Goal: Task Accomplishment & Management: Manage account settings

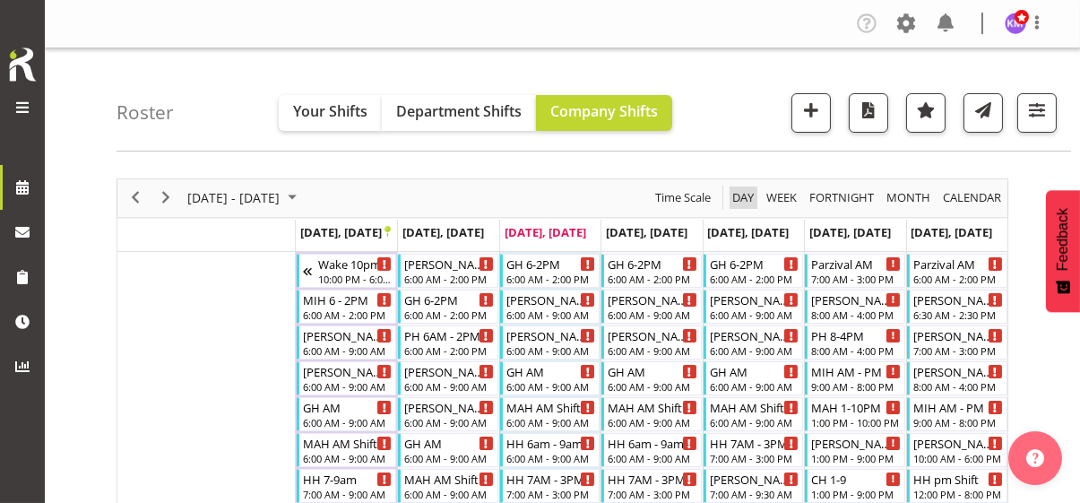
click at [739, 195] on span "Day" at bounding box center [742, 197] width 25 height 22
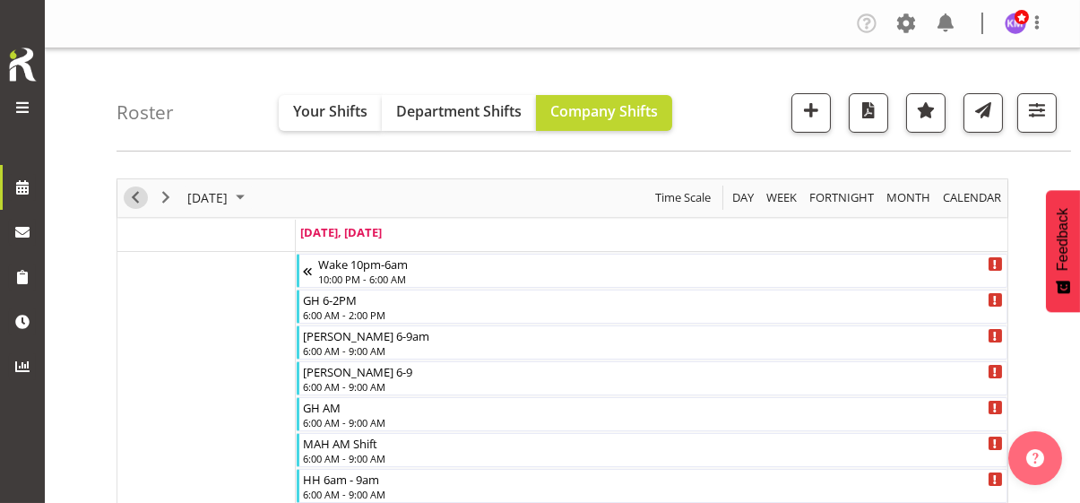
click at [142, 201] on span "Previous" at bounding box center [136, 197] width 22 height 22
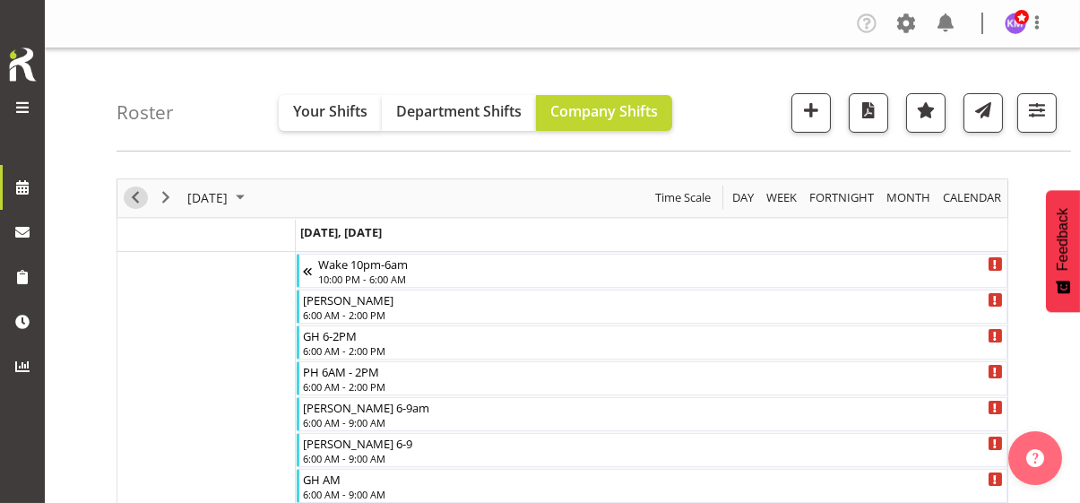
click at [137, 197] on span "Previous" at bounding box center [136, 197] width 22 height 22
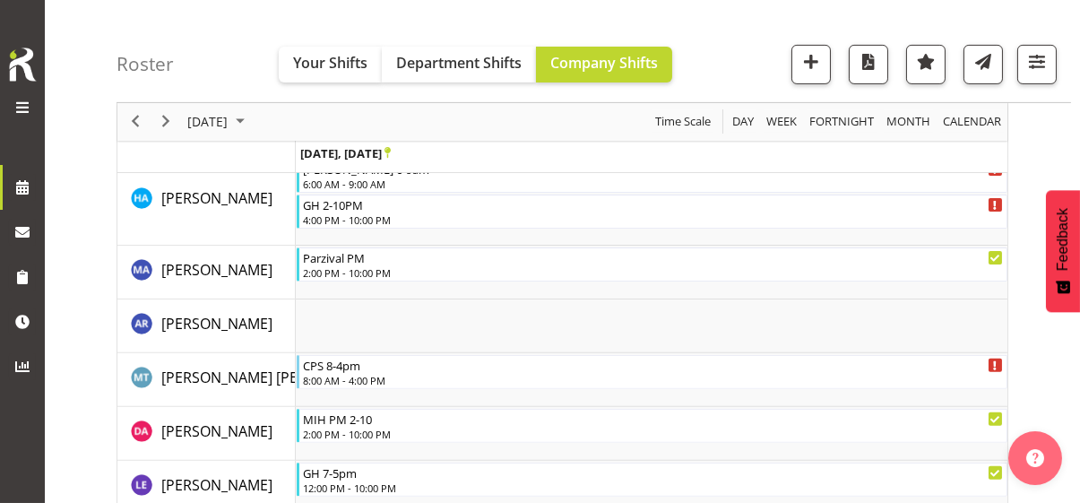
scroll to position [1344, 0]
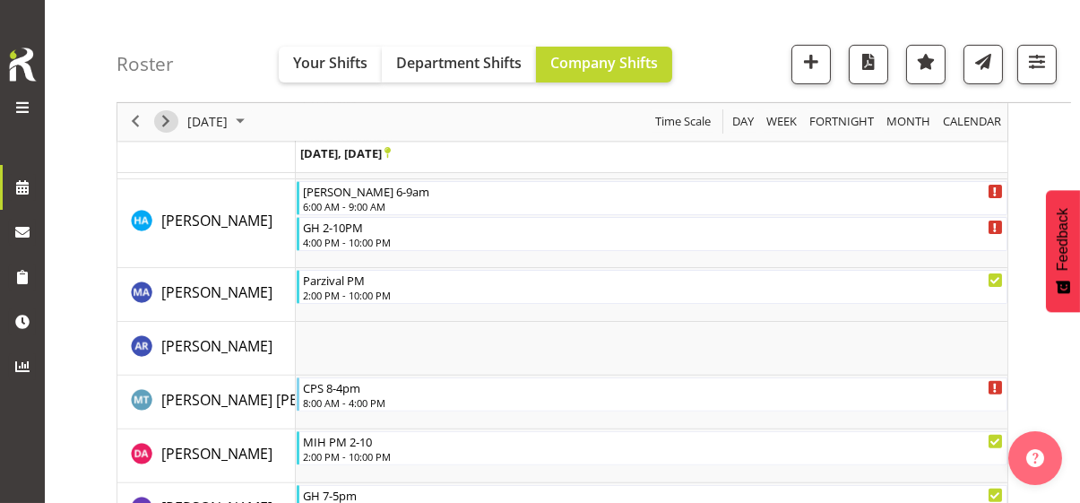
click at [161, 117] on span "Next" at bounding box center [166, 122] width 22 height 22
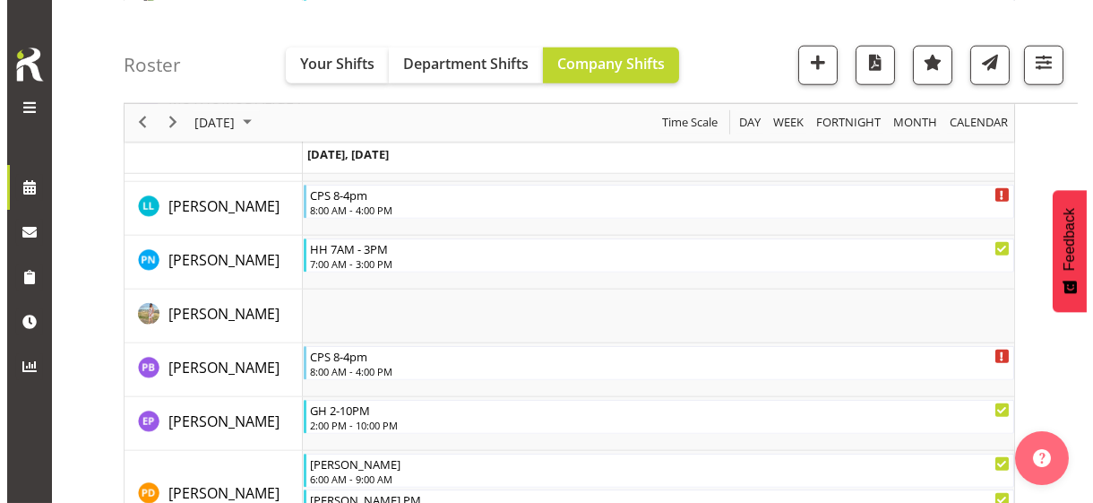
scroll to position [4029, 0]
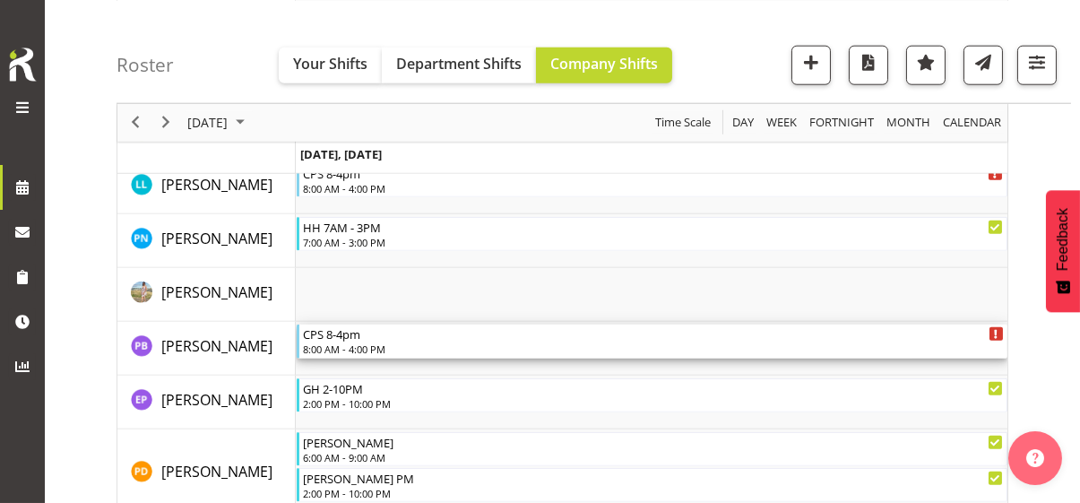
click at [371, 342] on div "8:00 AM - 4:00 PM" at bounding box center [653, 348] width 701 height 14
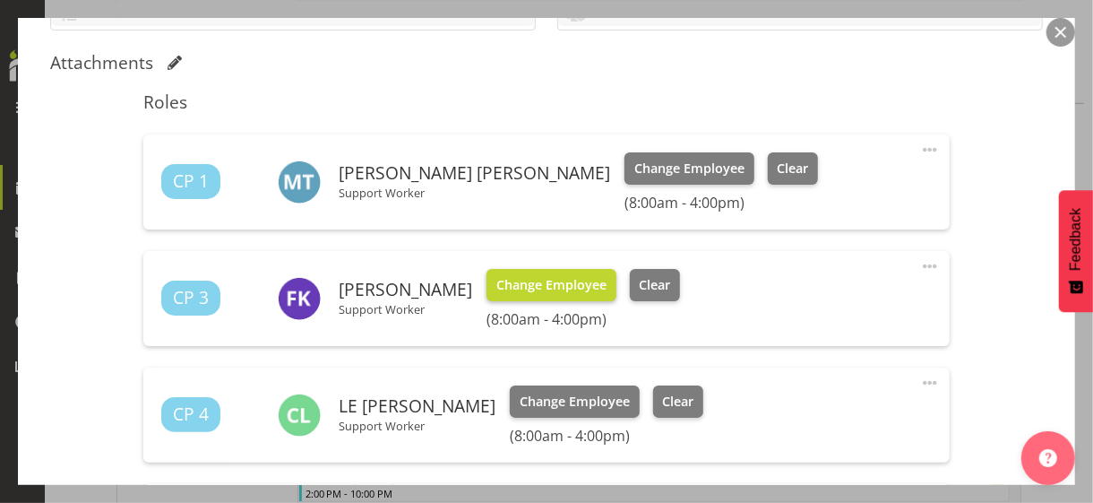
scroll to position [717, 0]
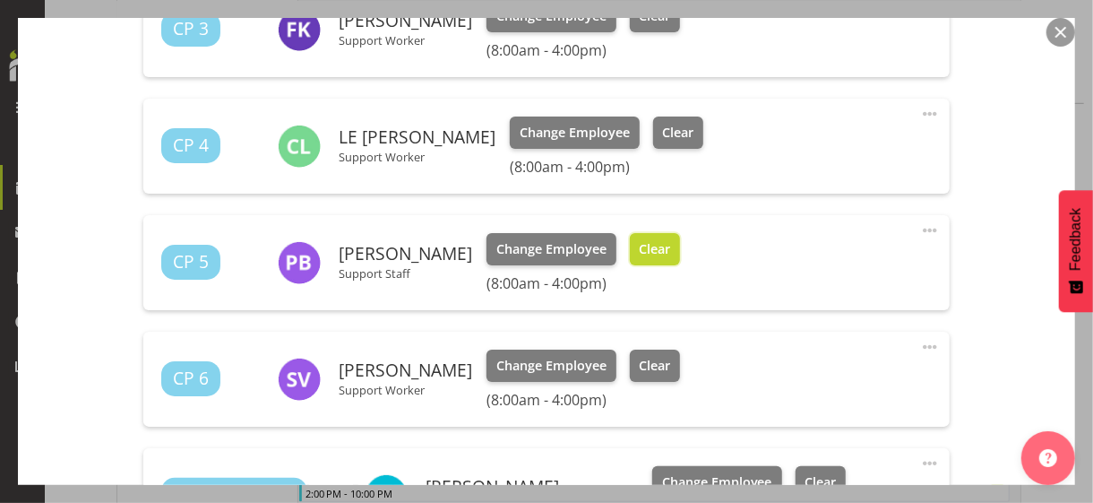
click at [642, 243] on span "Clear" at bounding box center [654, 249] width 31 height 20
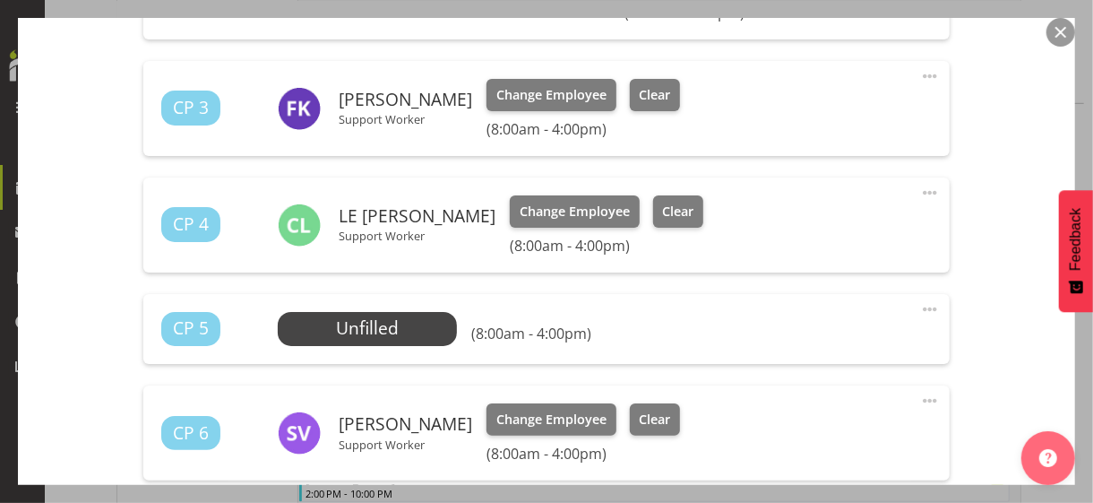
scroll to position [627, 0]
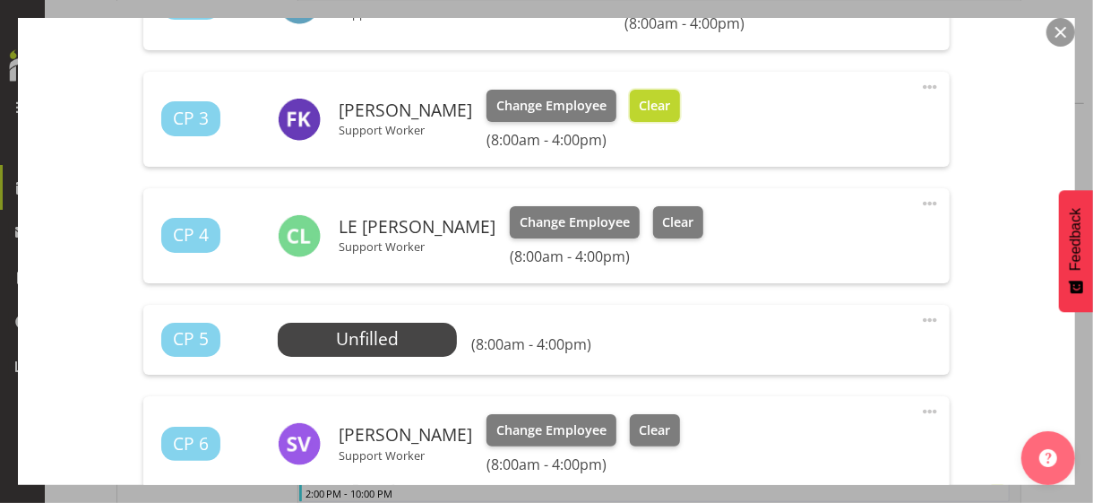
click at [663, 106] on span "Clear" at bounding box center [654, 106] width 31 height 20
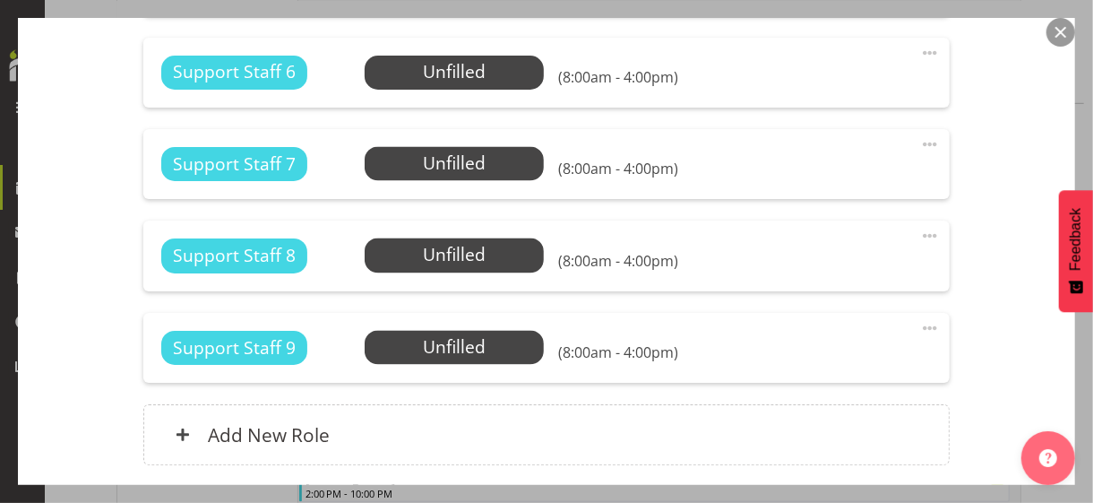
scroll to position [1839, 0]
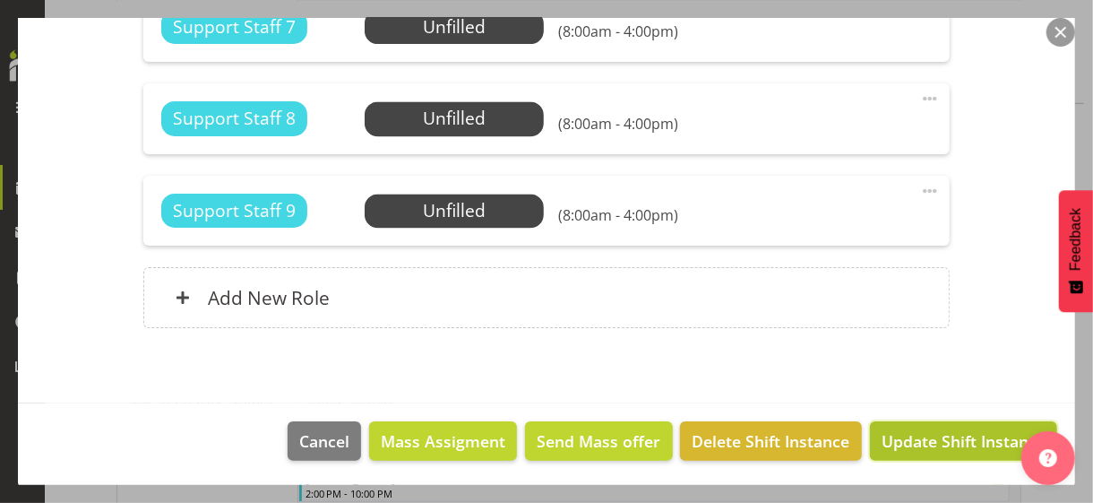
click at [911, 435] on span "Update Shift Instance" at bounding box center [964, 440] width 164 height 23
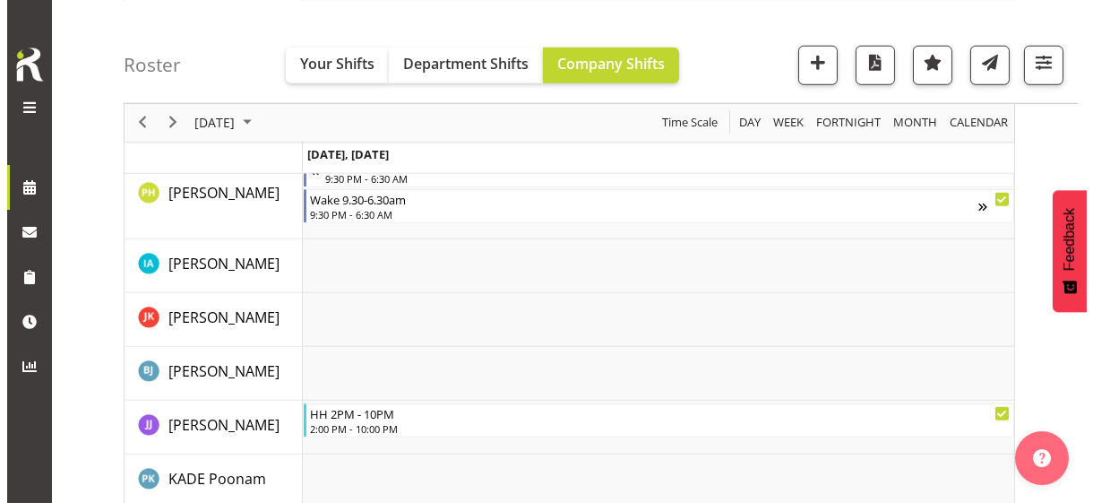
scroll to position [3026, 0]
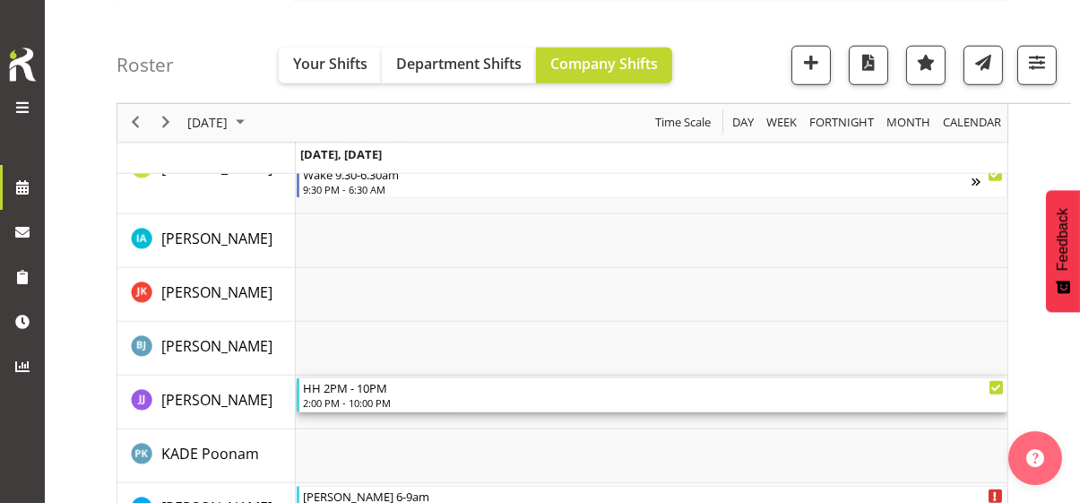
click at [361, 392] on div "HH 2PM - 10PM" at bounding box center [653, 387] width 701 height 18
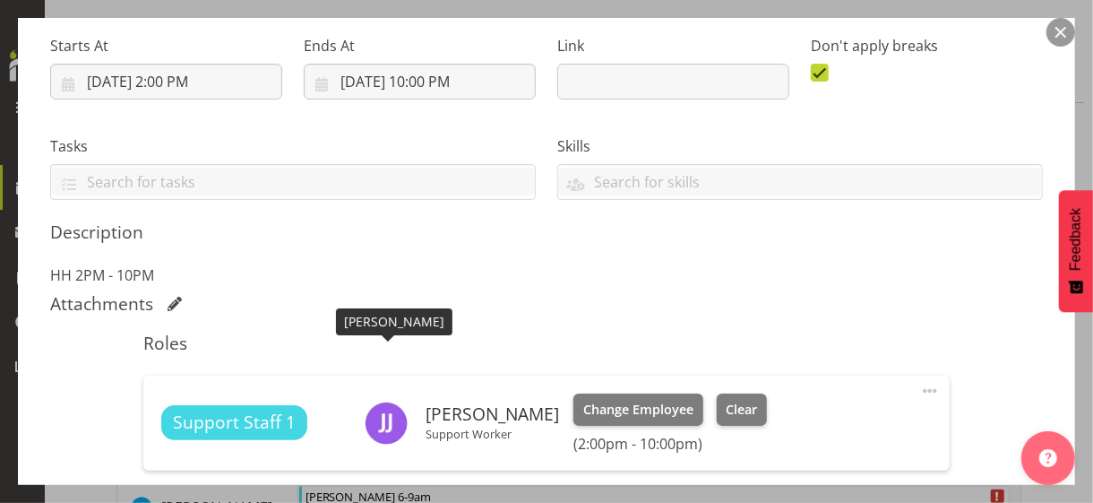
scroll to position [448, 0]
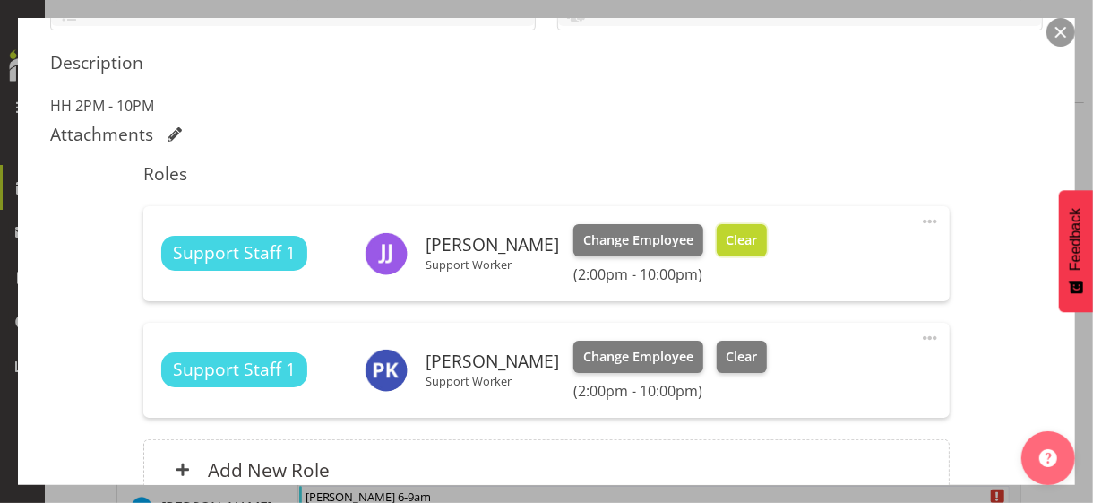
click at [726, 237] on span "Clear" at bounding box center [741, 240] width 31 height 20
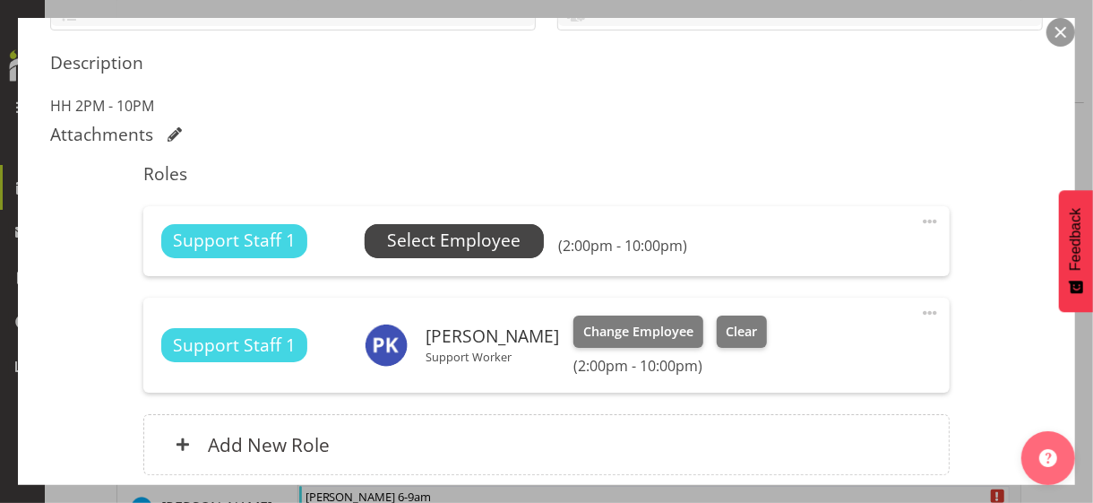
click at [464, 241] on span "Select Employee" at bounding box center [453, 241] width 133 height 26
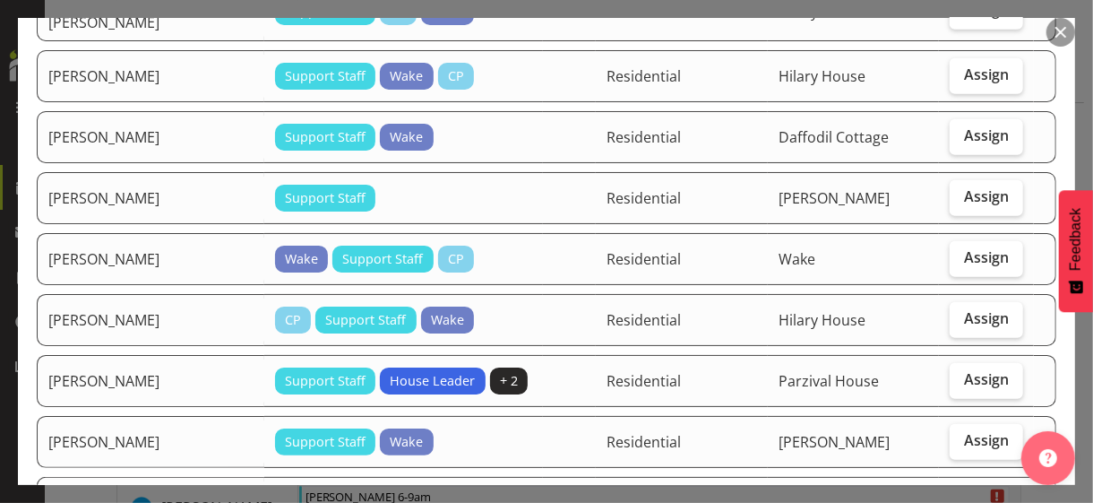
scroll to position [627, 0]
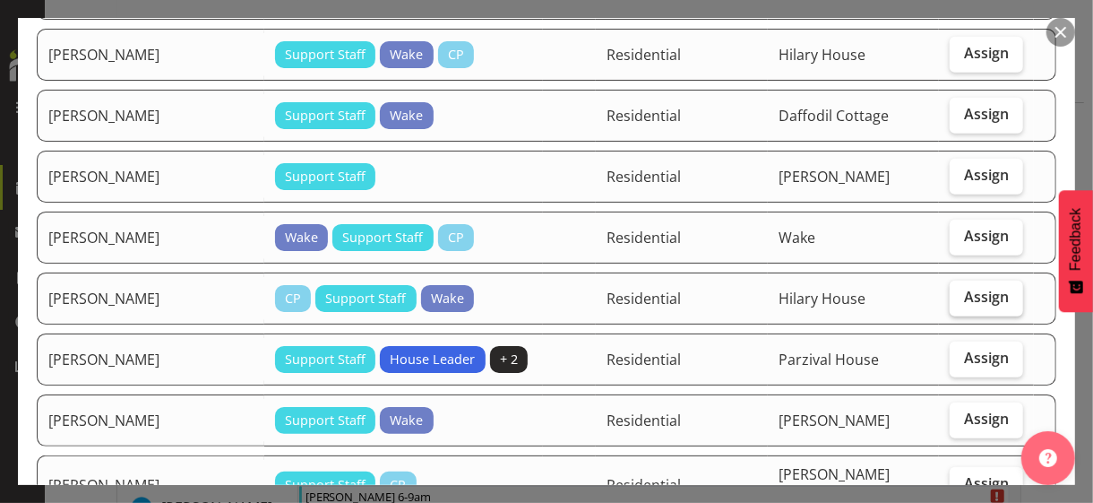
click at [953, 288] on span "Assign" at bounding box center [986, 297] width 45 height 18
click at [953, 291] on input "Assign" at bounding box center [956, 297] width 12 height 12
checkbox input "true"
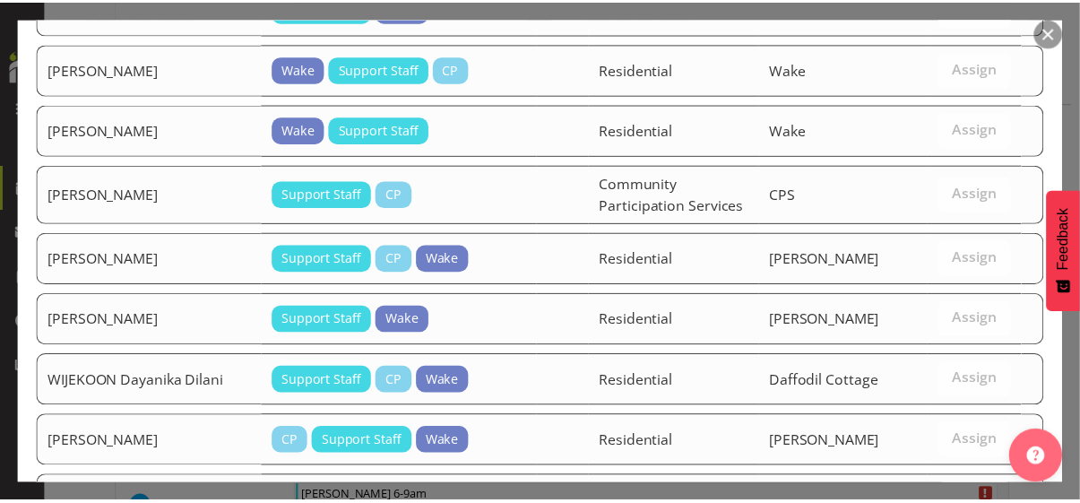
scroll to position [1774, 0]
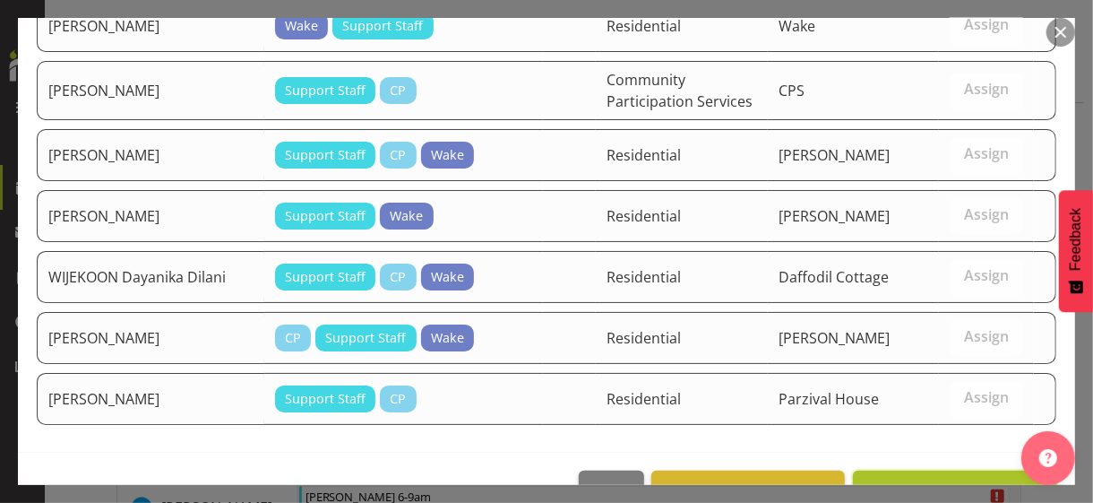
click at [892, 435] on span "Assign [PERSON_NAME]" at bounding box center [955, 490] width 181 height 22
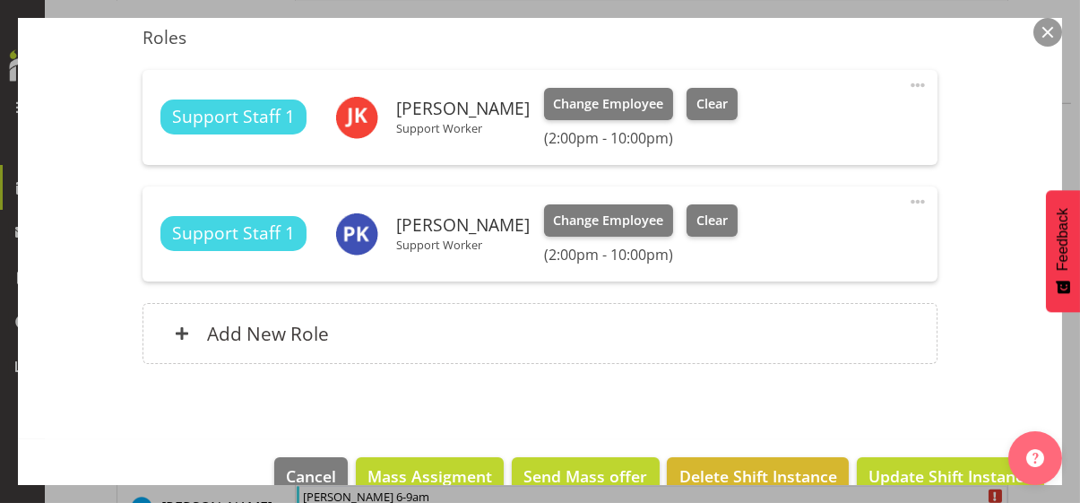
scroll to position [619, 0]
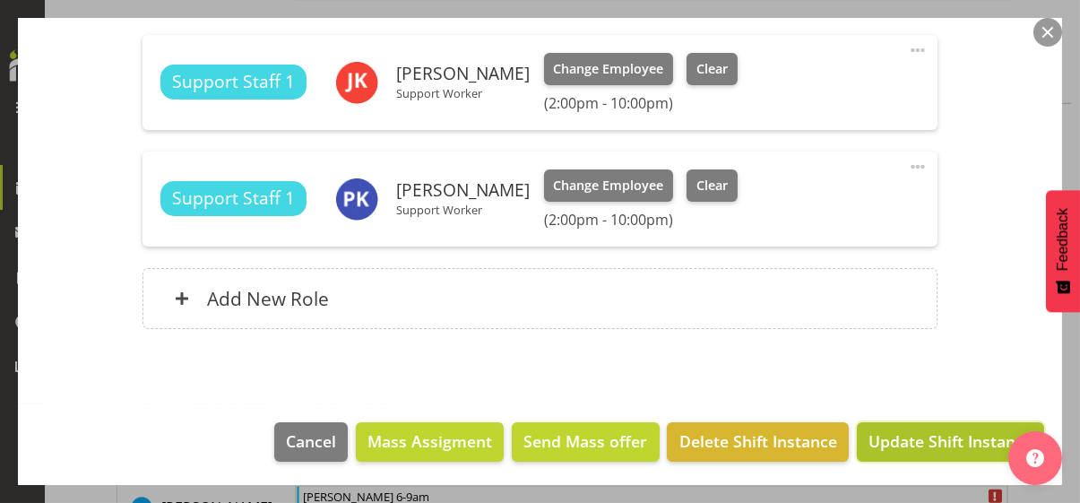
drag, startPoint x: 924, startPoint y: 443, endPoint x: 943, endPoint y: 418, distance: 30.6
click at [924, 435] on span "Update Shift Instance" at bounding box center [950, 440] width 164 height 23
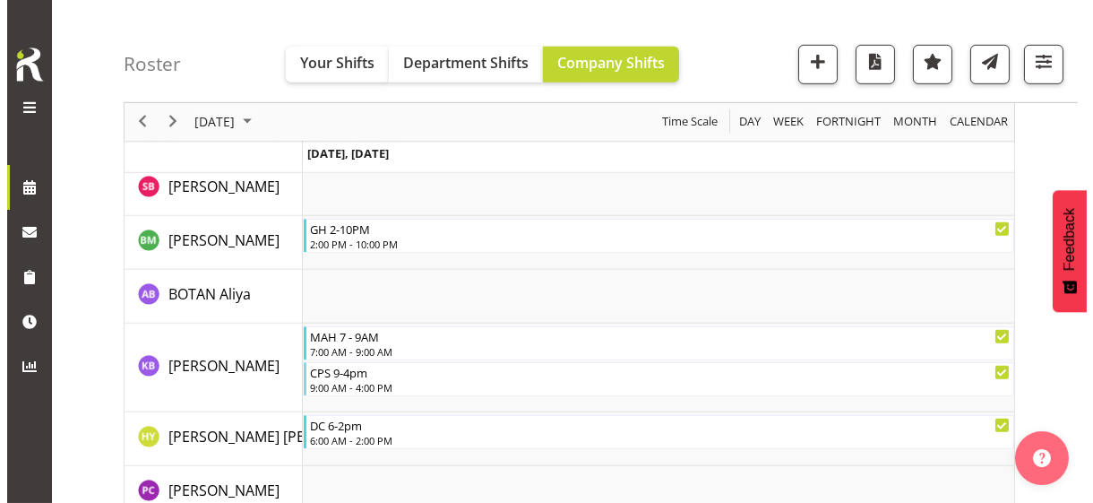
scroll to position [1950, 0]
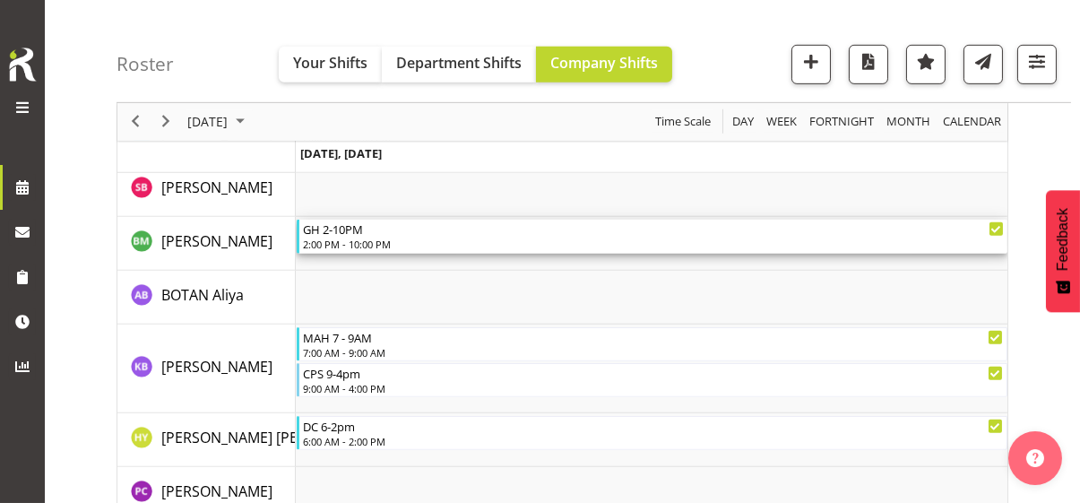
click at [368, 239] on div "2:00 PM - 10:00 PM" at bounding box center [653, 244] width 701 height 14
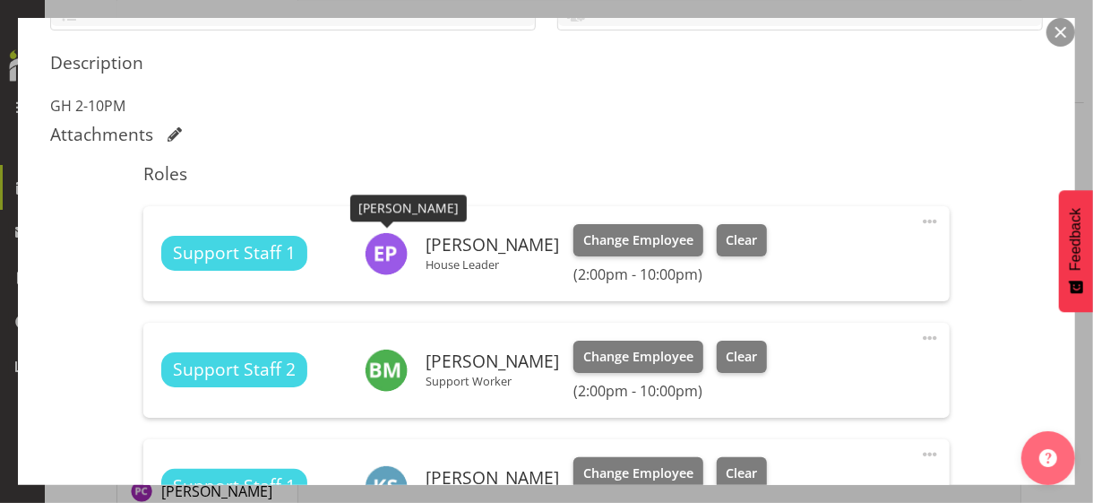
scroll to position [627, 0]
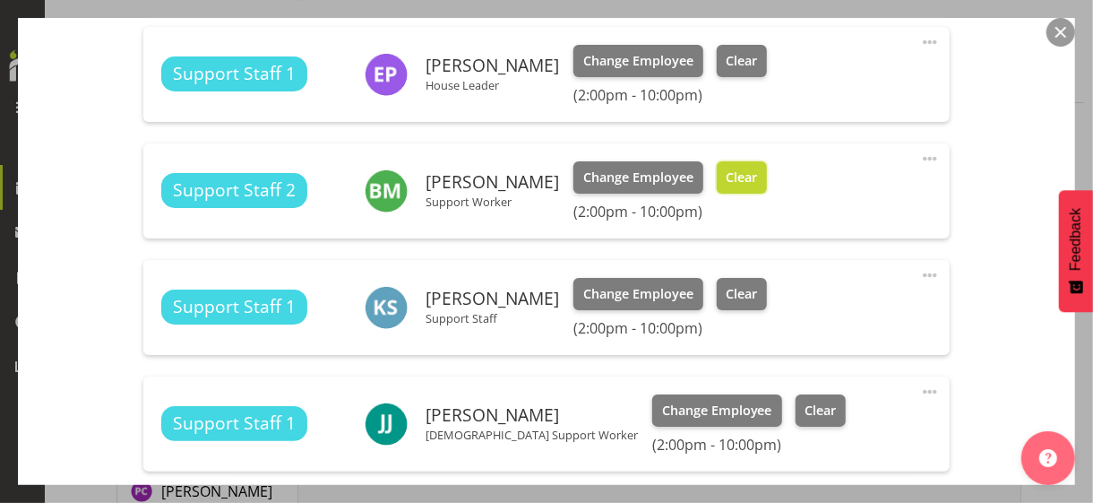
click at [726, 180] on span "Clear" at bounding box center [741, 178] width 31 height 20
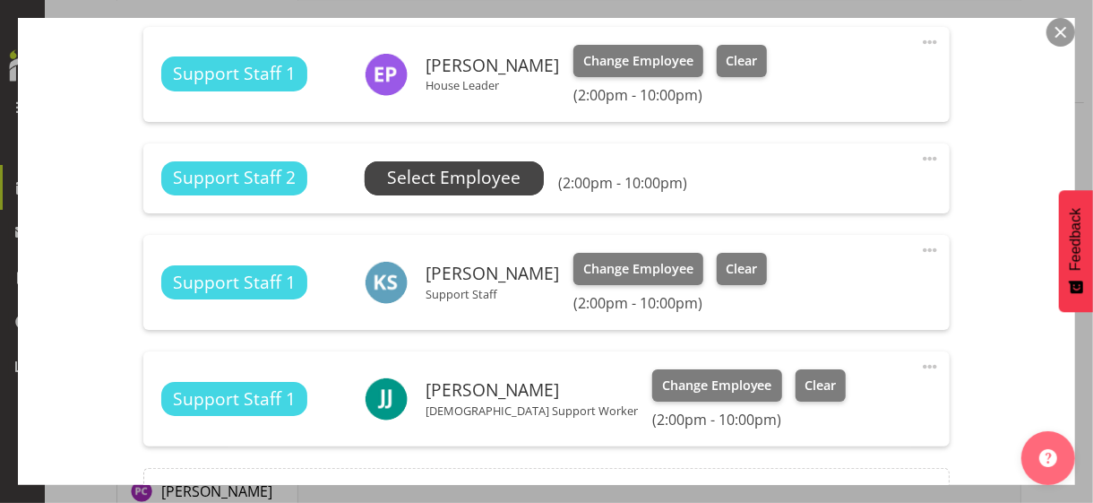
click at [453, 174] on span "Select Employee" at bounding box center [453, 178] width 133 height 26
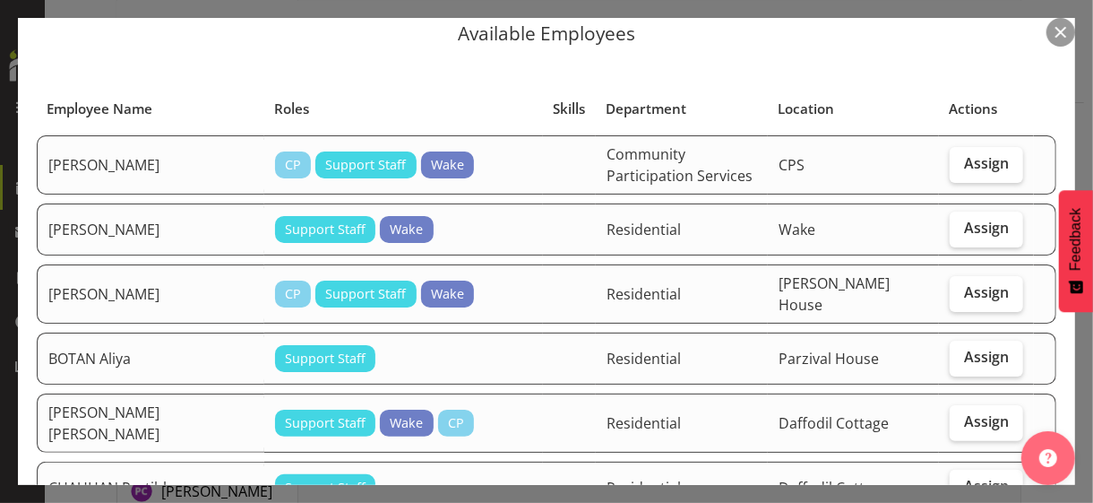
scroll to position [90, 0]
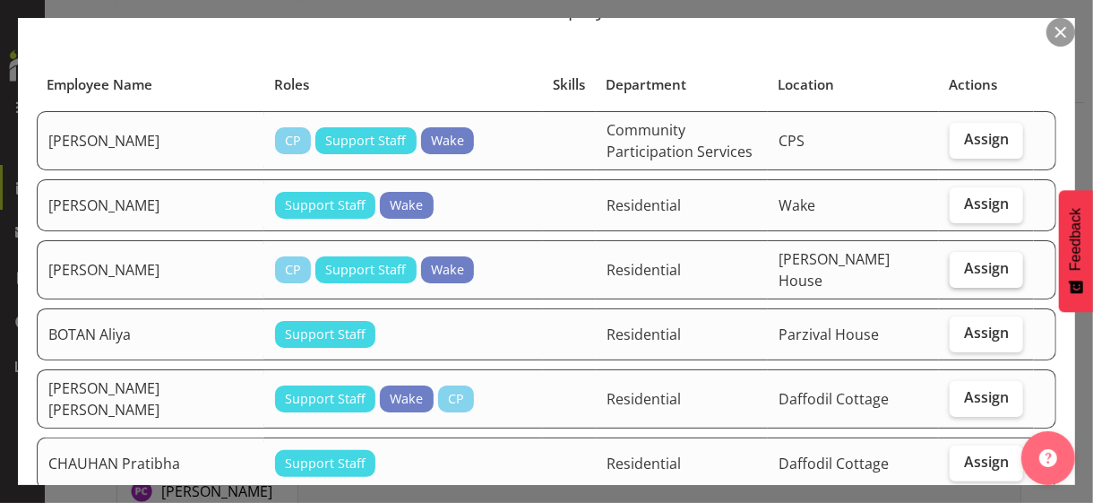
click at [953, 262] on span "Assign" at bounding box center [986, 268] width 45 height 18
click at [953, 263] on input "Assign" at bounding box center [956, 269] width 12 height 12
checkbox input "true"
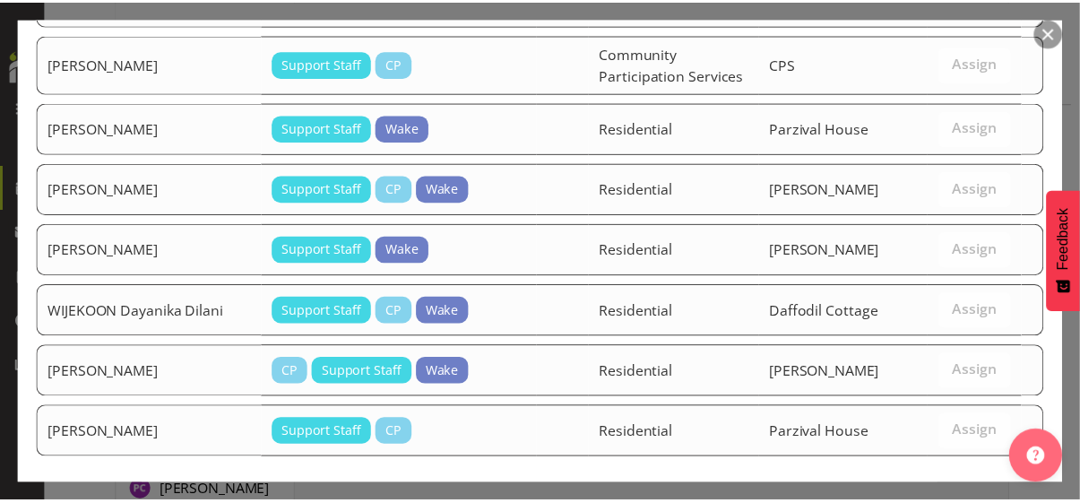
scroll to position [1953, 0]
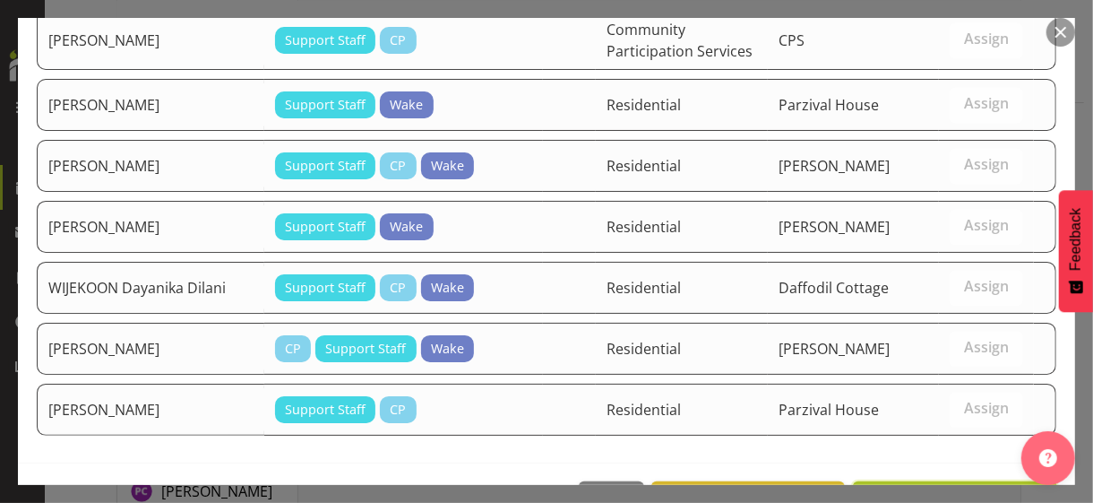
click at [914, 435] on span "Assign [PERSON_NAME]" at bounding box center [955, 501] width 181 height 22
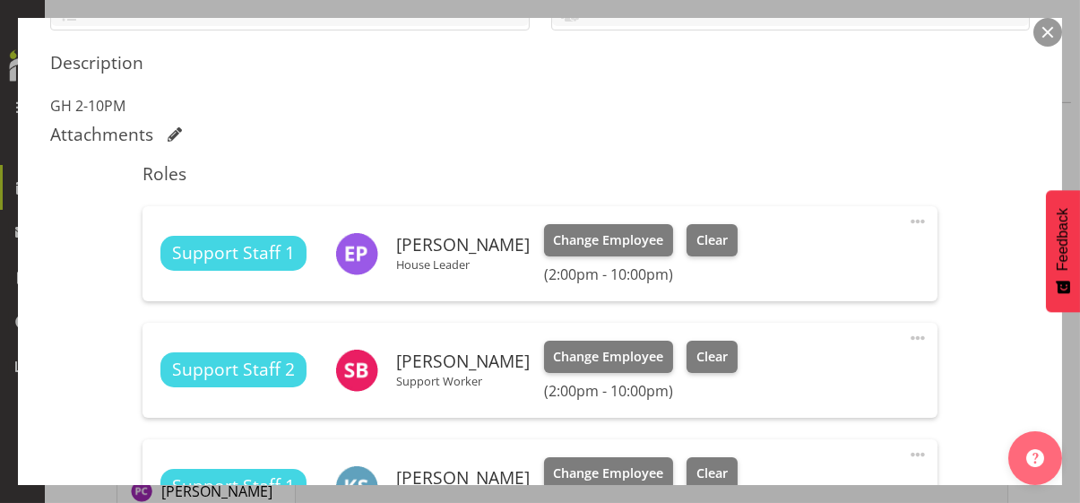
scroll to position [852, 0]
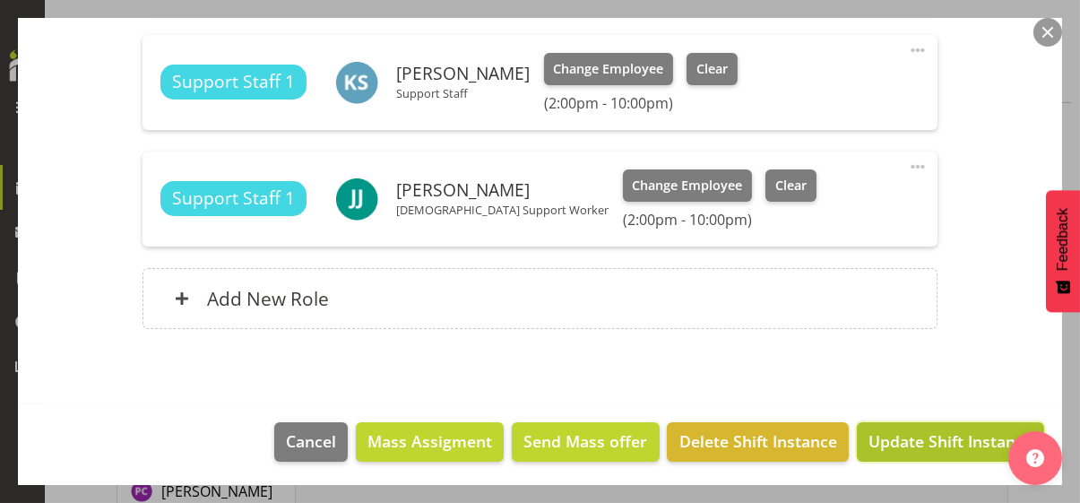
click at [888, 435] on span "Update Shift Instance" at bounding box center [950, 440] width 164 height 23
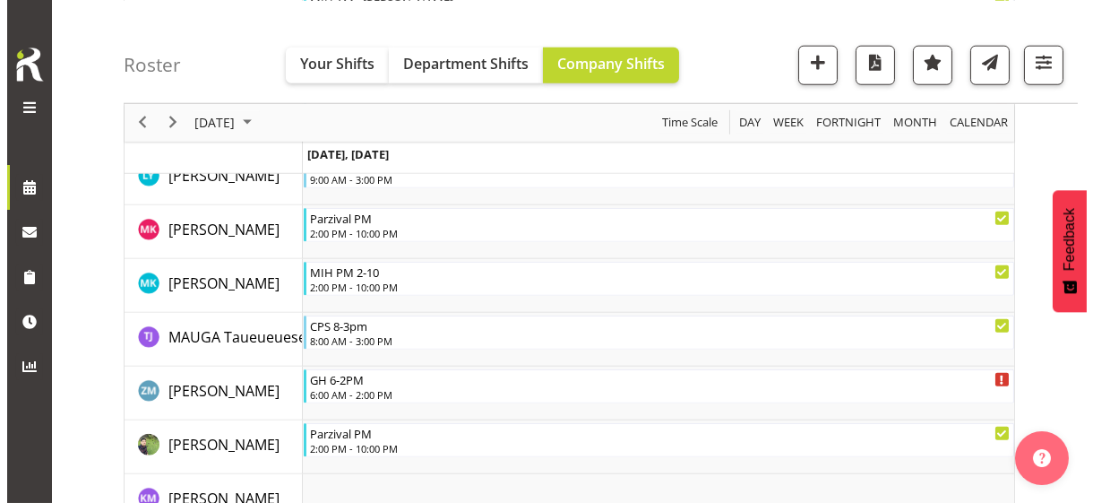
scroll to position [3652, 0]
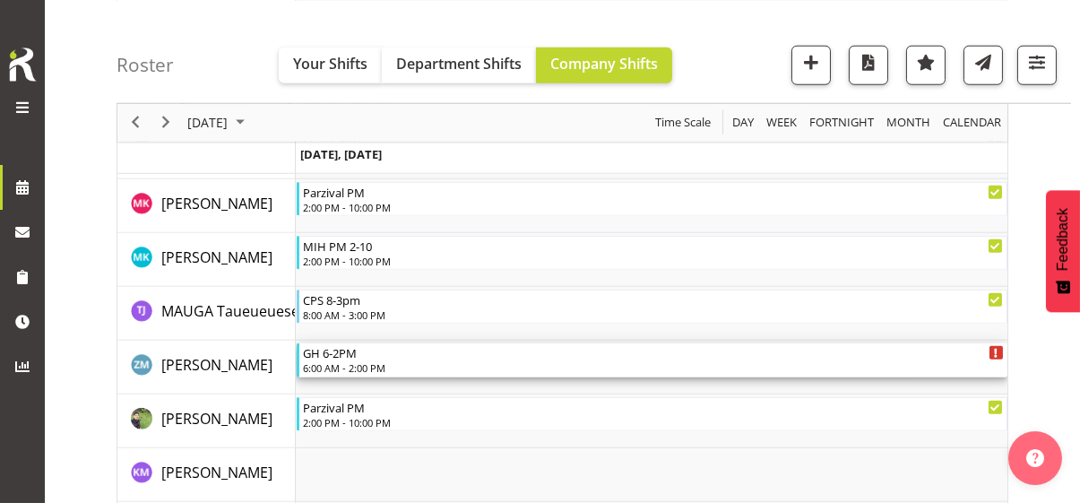
click at [352, 360] on div "6:00 AM - 2:00 PM" at bounding box center [653, 367] width 701 height 14
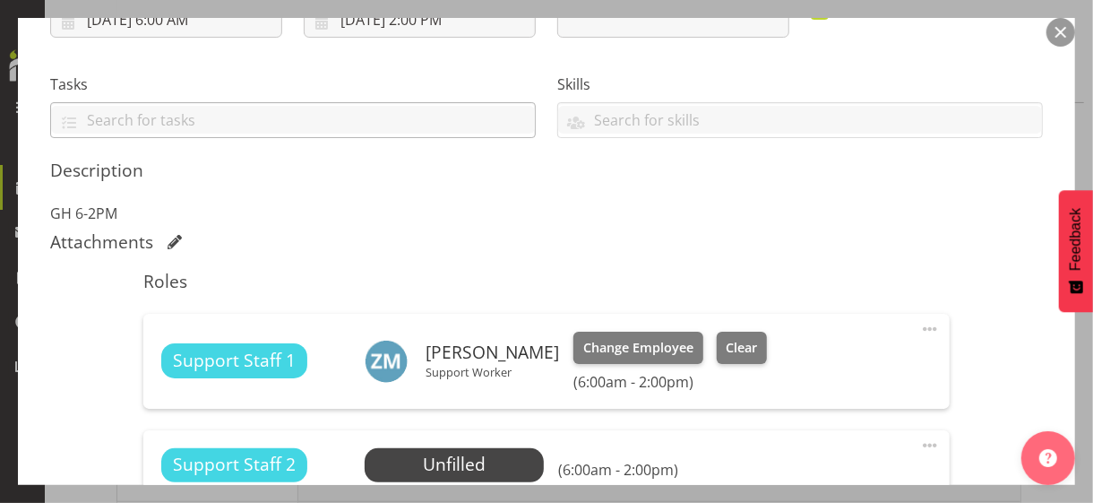
scroll to position [358, 0]
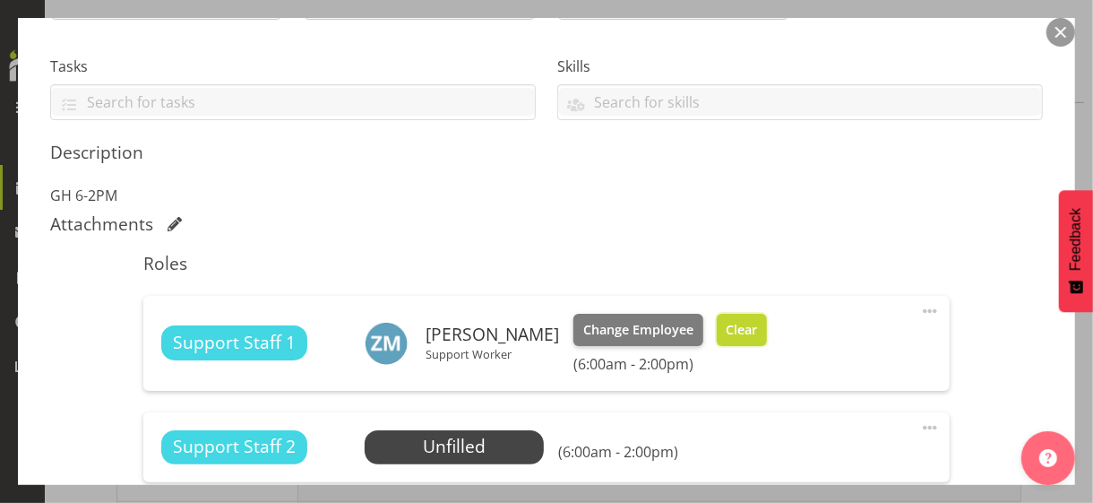
click at [753, 327] on span "Clear" at bounding box center [741, 330] width 31 height 20
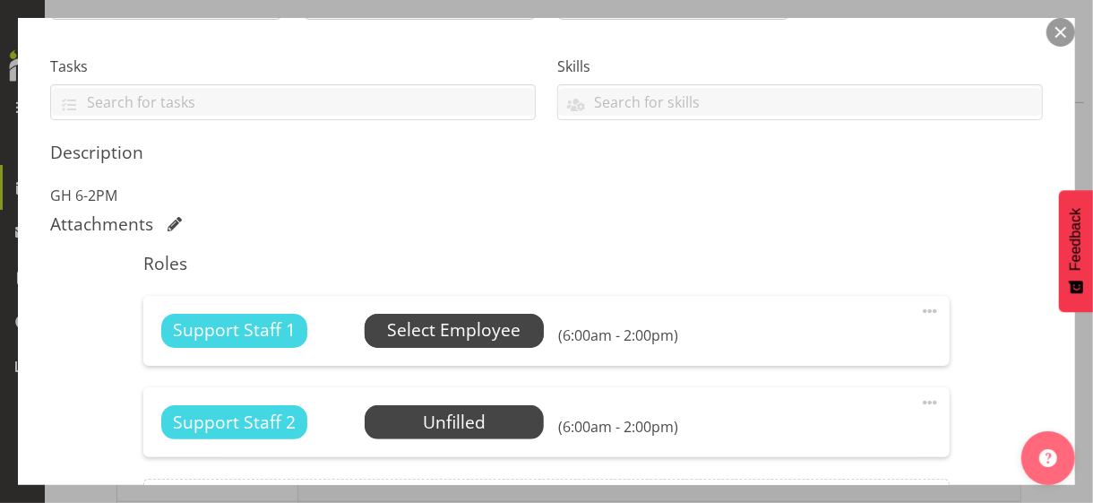
click at [452, 332] on span "Select Employee" at bounding box center [453, 330] width 133 height 26
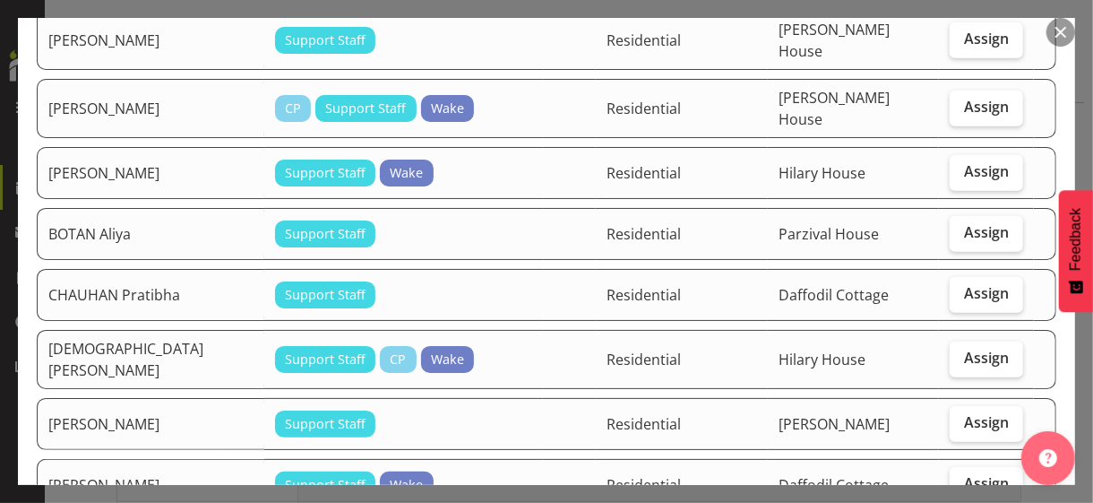
scroll to position [627, 0]
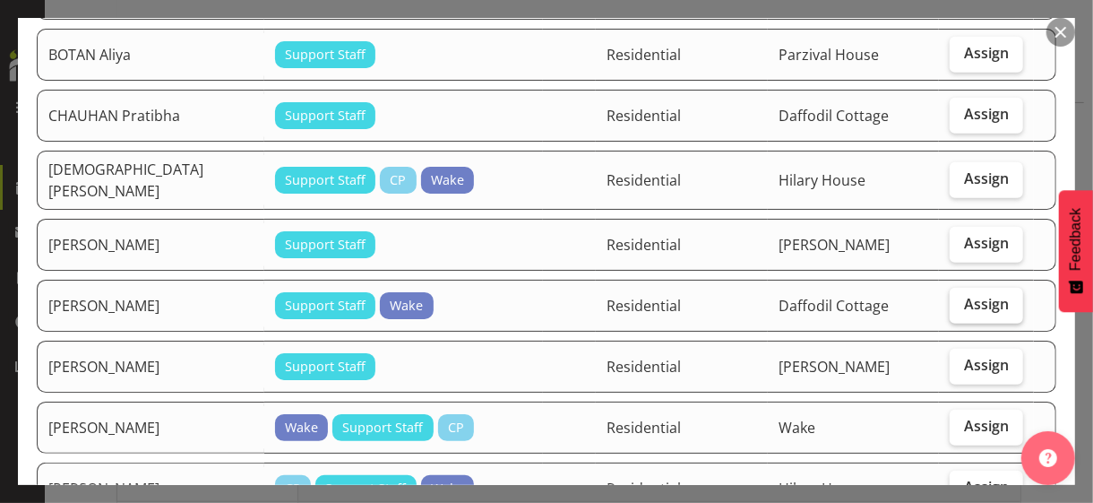
click at [953, 295] on span "Assign" at bounding box center [986, 304] width 45 height 18
click at [953, 298] on input "Assign" at bounding box center [956, 304] width 12 height 12
checkbox input "true"
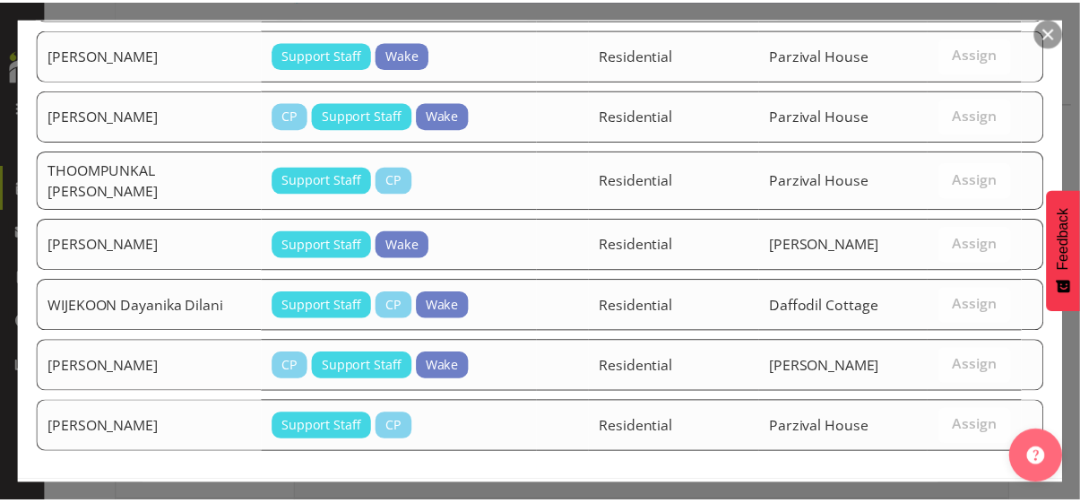
scroll to position [2507, 0]
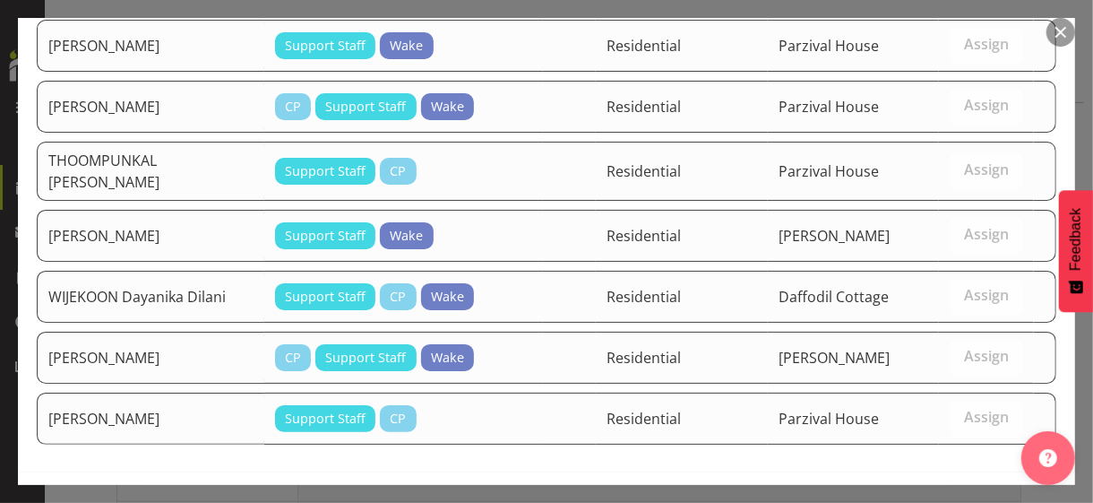
click at [940, 435] on span "Assign [PERSON_NAME]" at bounding box center [955, 510] width 181 height 22
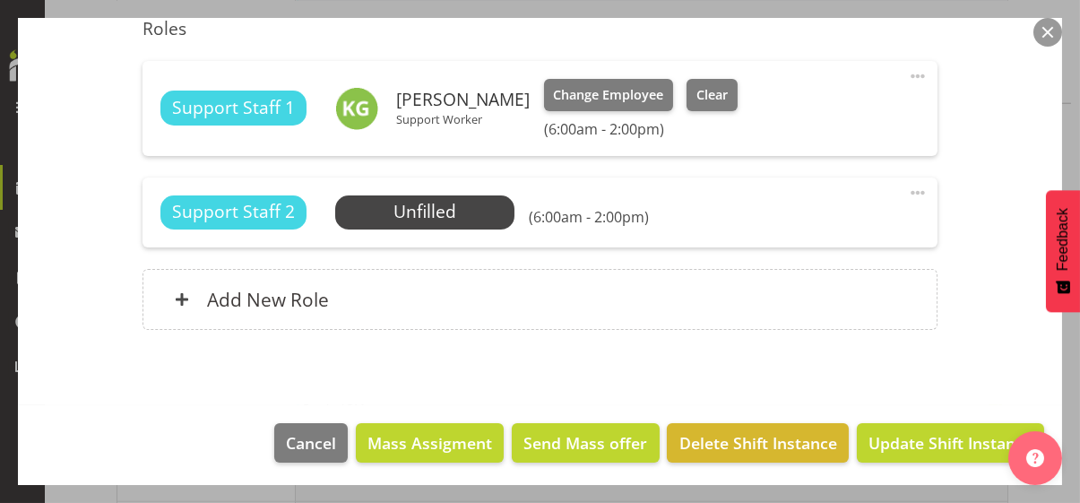
scroll to position [595, 0]
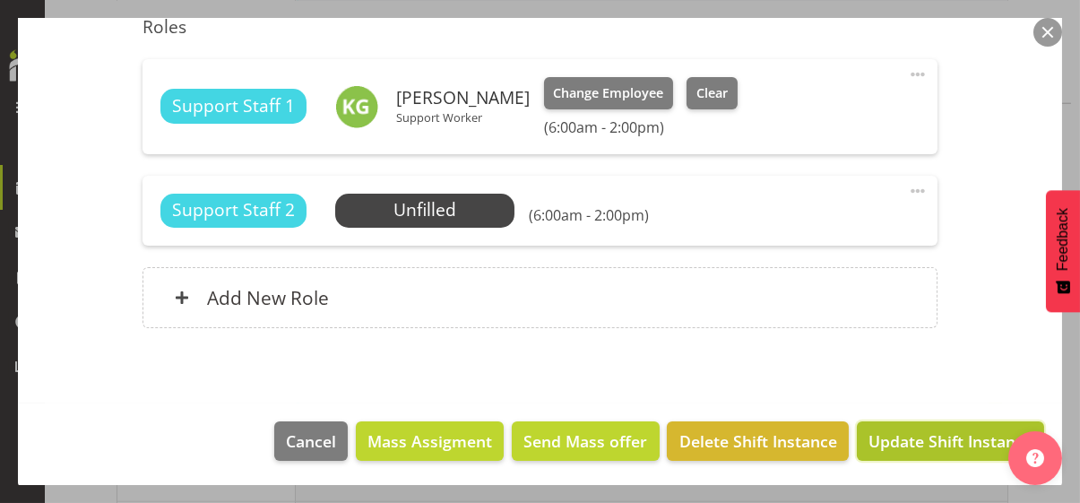
click at [924, 435] on span "Update Shift Instance" at bounding box center [950, 440] width 164 height 23
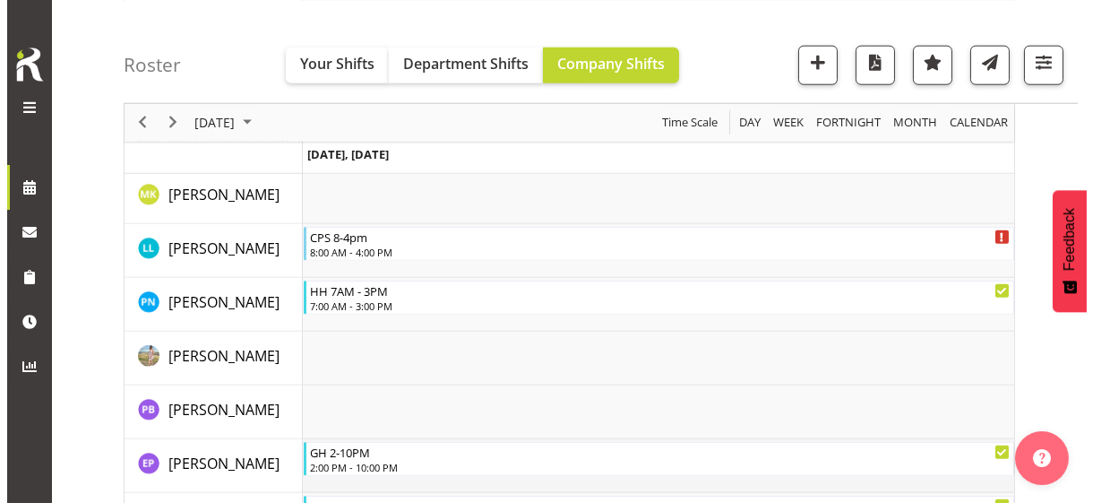
scroll to position [4189, 0]
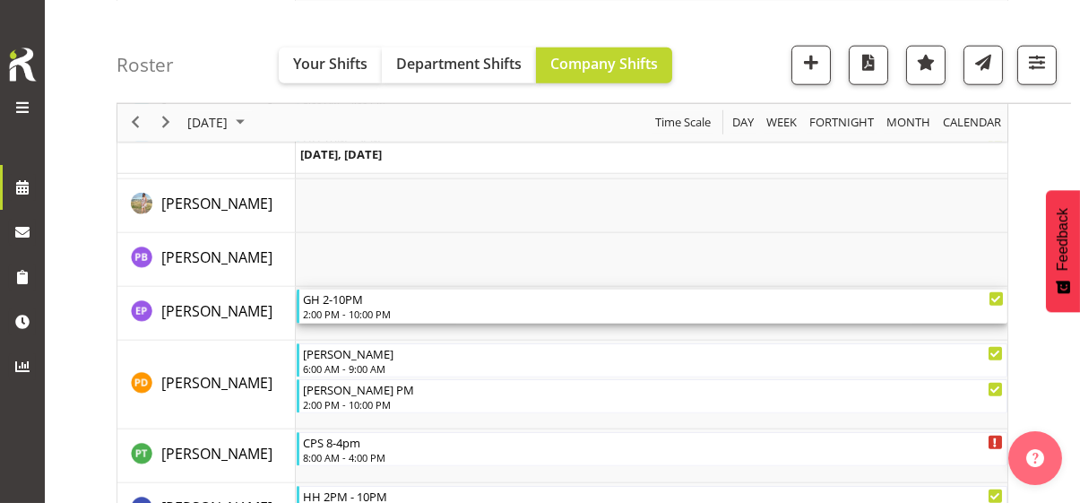
click at [356, 311] on div "2:00 PM - 10:00 PM" at bounding box center [653, 313] width 701 height 14
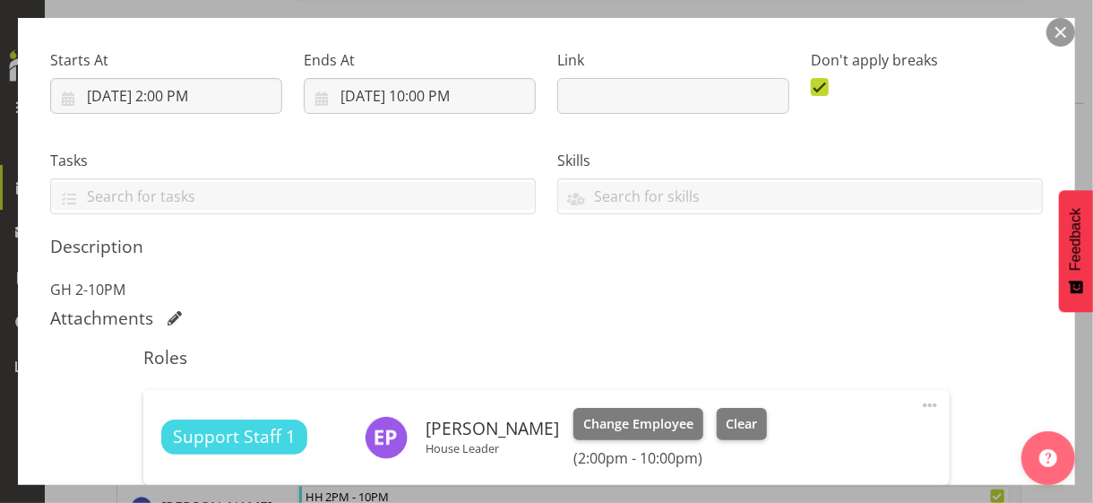
scroll to position [448, 0]
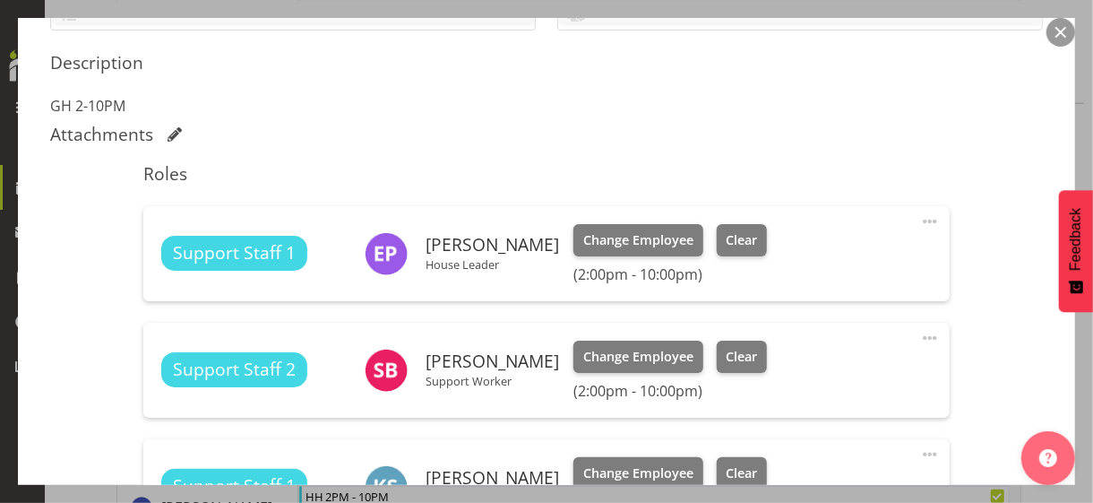
click at [919, 214] on span at bounding box center [930, 222] width 22 height 22
click at [788, 258] on link "Edit" at bounding box center [855, 261] width 172 height 32
select select "8"
select select "2025"
select select "22"
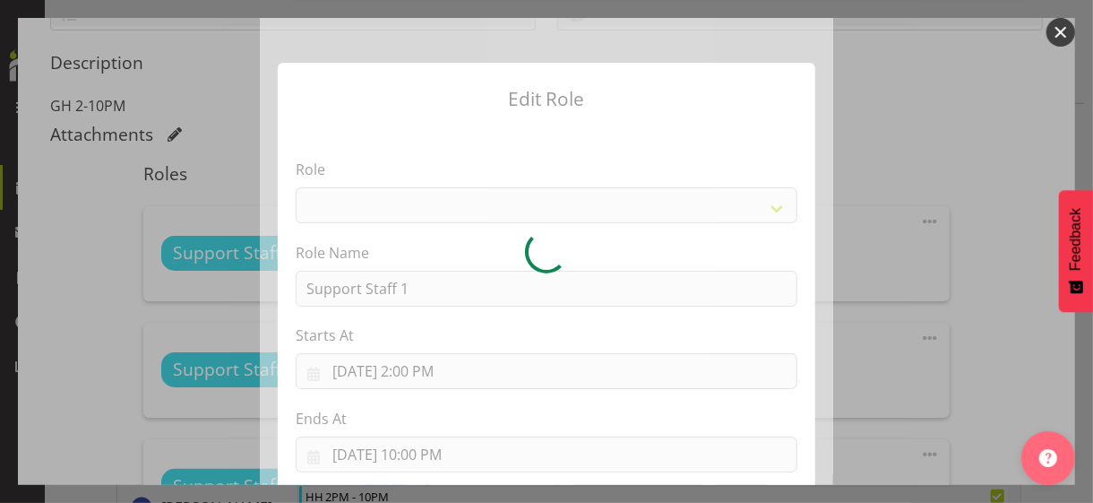
select select "1091"
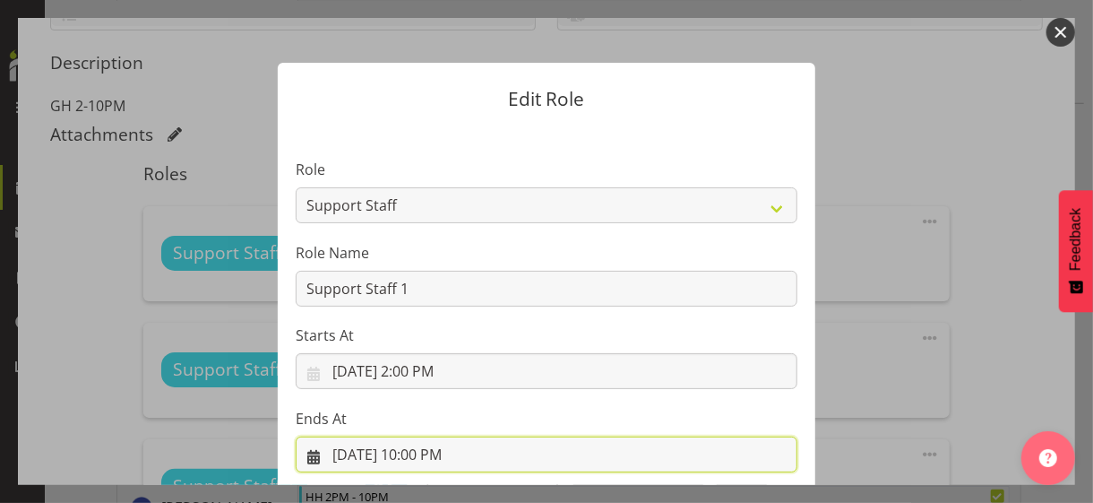
click at [421, 435] on input "[DATE] 10:00 PM" at bounding box center [547, 454] width 502 height 36
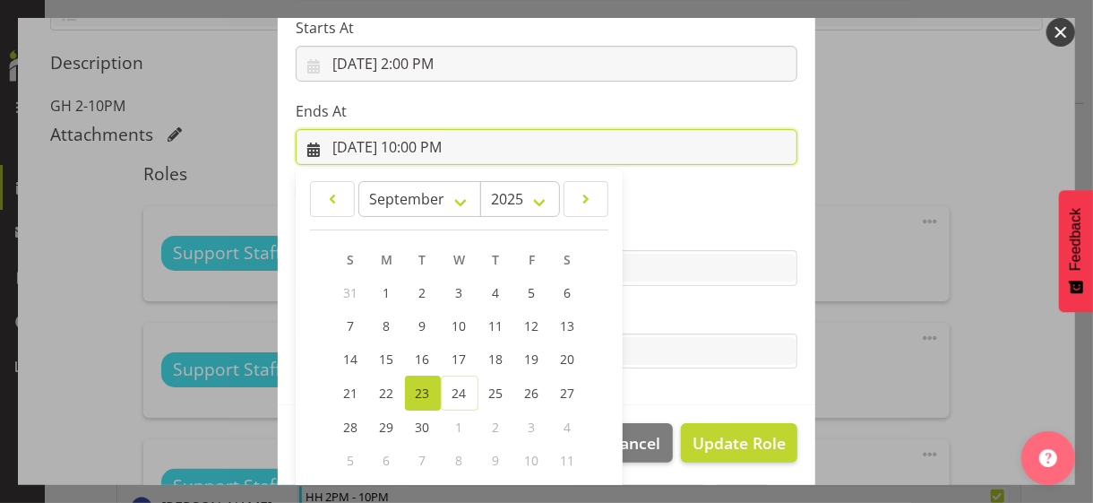
scroll to position [395, 0]
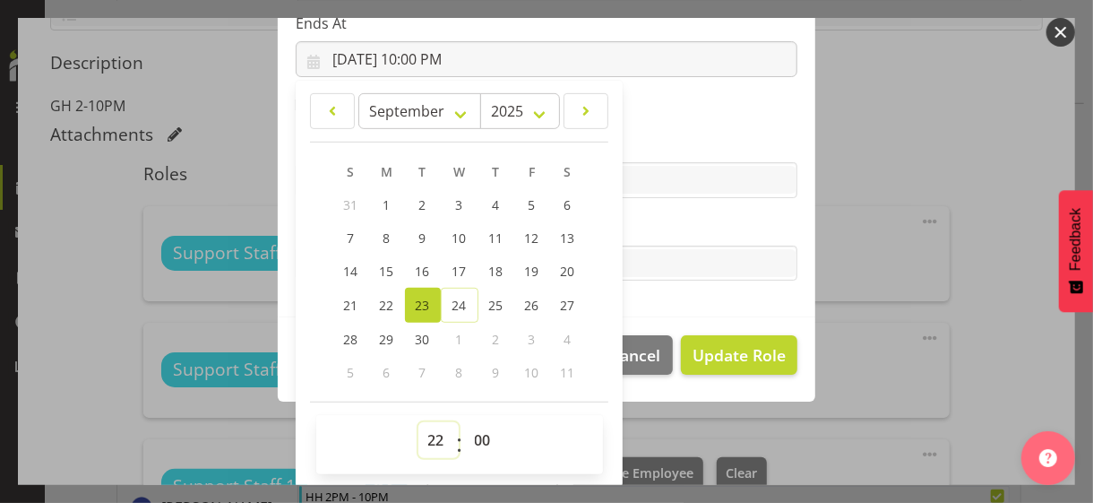
drag, startPoint x: 426, startPoint y: 435, endPoint x: 426, endPoint y: 424, distance: 11.7
click at [426, 435] on select "00 01 02 03 04 05 06 07 08 09 10 11 12 13 14 15 16 17 18 19 20 21 22 23" at bounding box center [438, 440] width 40 height 36
select select "20"
click at [418, 422] on select "00 01 02 03 04 05 06 07 08 09 10 11 12 13 14 15 16 17 18 19 20 21 22 23" at bounding box center [438, 440] width 40 height 36
type input "[DATE] 8:00 PM"
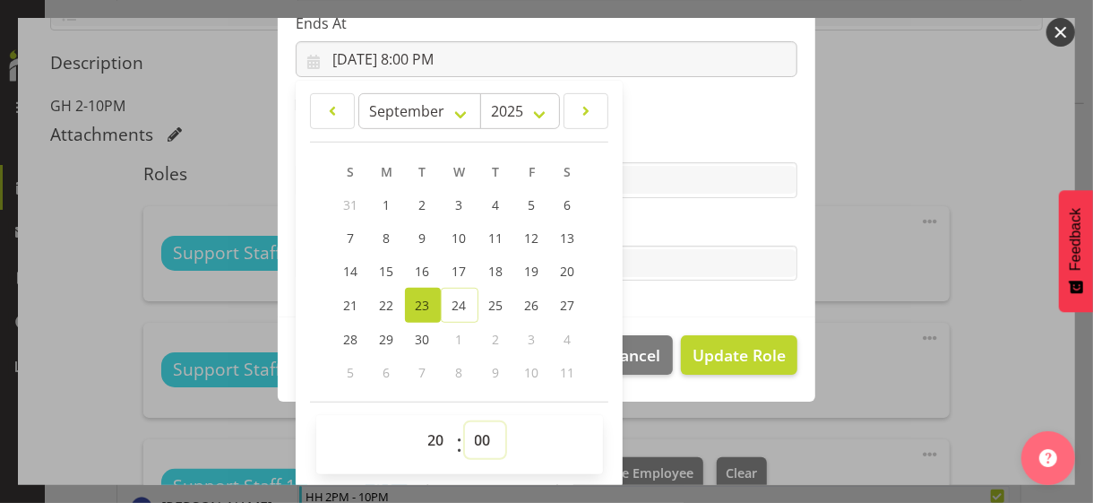
click at [469, 435] on select "00 01 02 03 04 05 06 07 08 09 10 11 12 13 14 15 16 17 18 19 20 21 22 23 24 25 2…" at bounding box center [485, 440] width 40 height 36
select select "30"
click at [465, 422] on select "00 01 02 03 04 05 06 07 08 09 10 11 12 13 14 15 16 17 18 19 20 21 22 23 24 25 2…" at bounding box center [485, 440] width 40 height 36
type input "[DATE] 8:30 PM"
drag, startPoint x: 677, startPoint y: 220, endPoint x: 684, endPoint y: 241, distance: 22.4
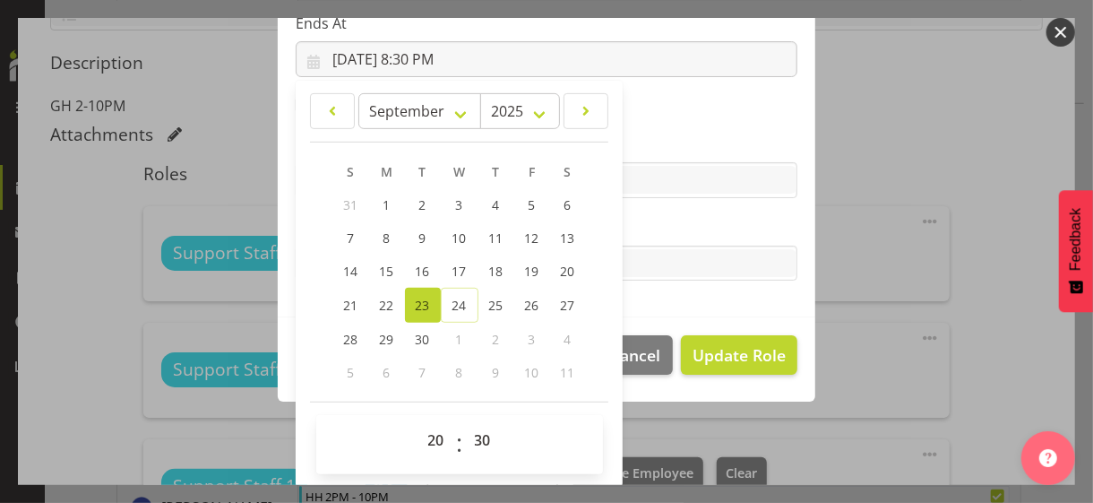
click at [677, 220] on label "Tasks" at bounding box center [547, 228] width 502 height 22
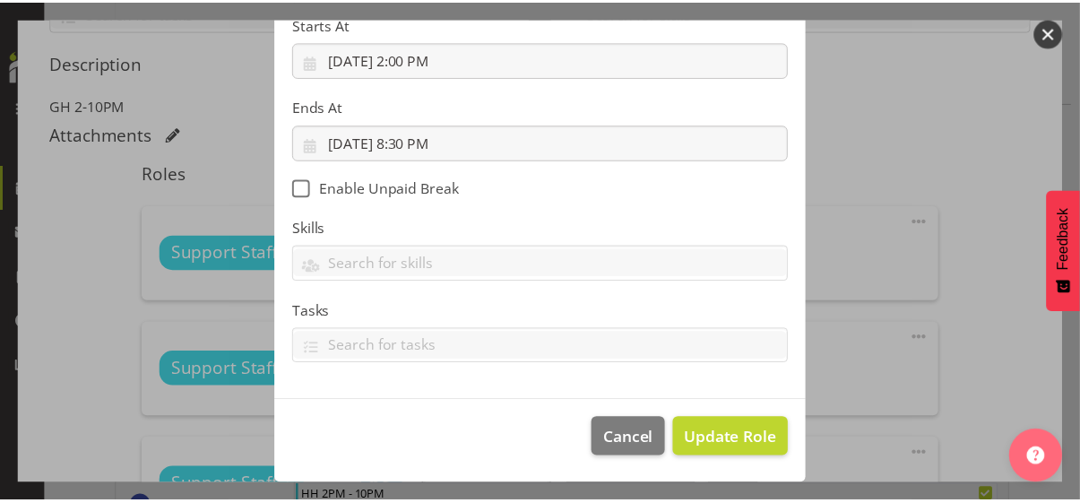
scroll to position [310, 0]
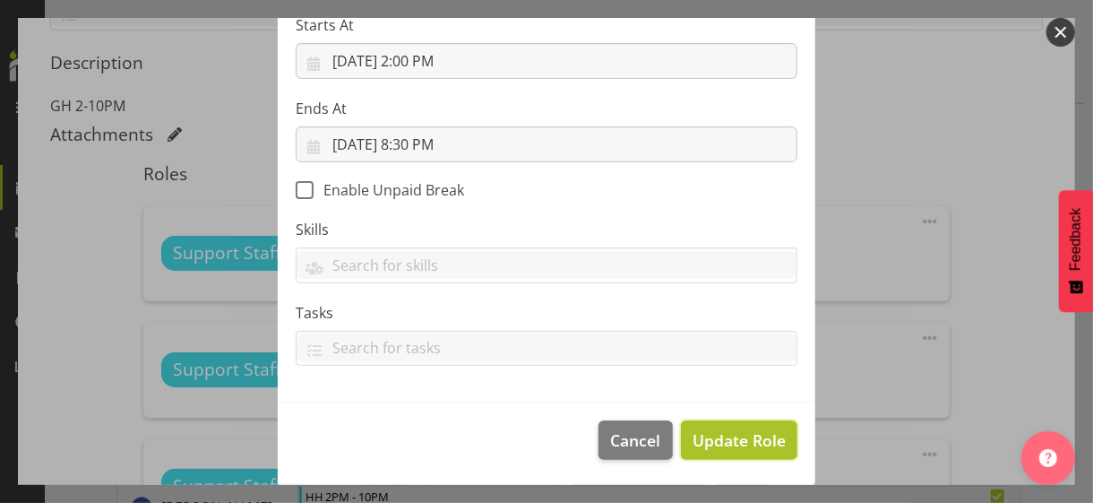
click at [711, 435] on span "Update Role" at bounding box center [739, 439] width 93 height 23
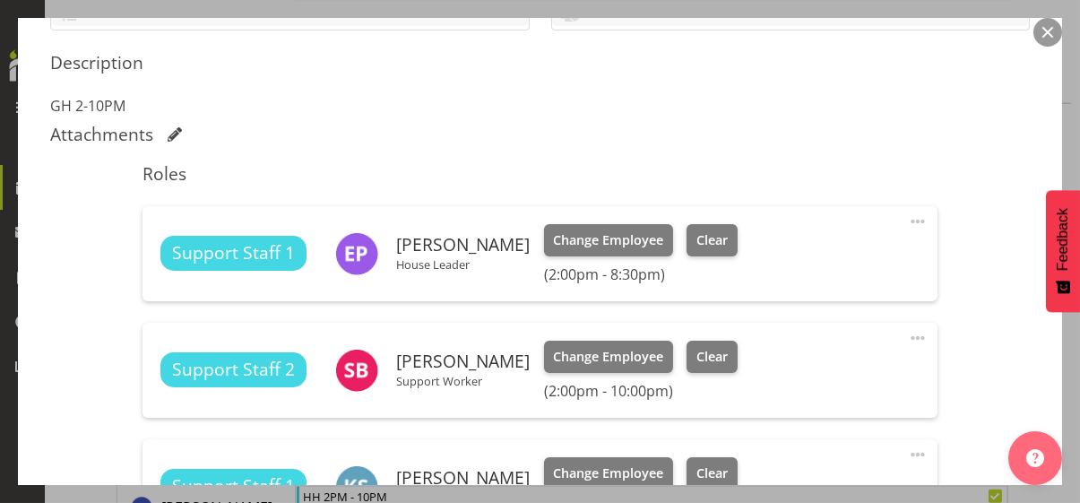
scroll to position [852, 0]
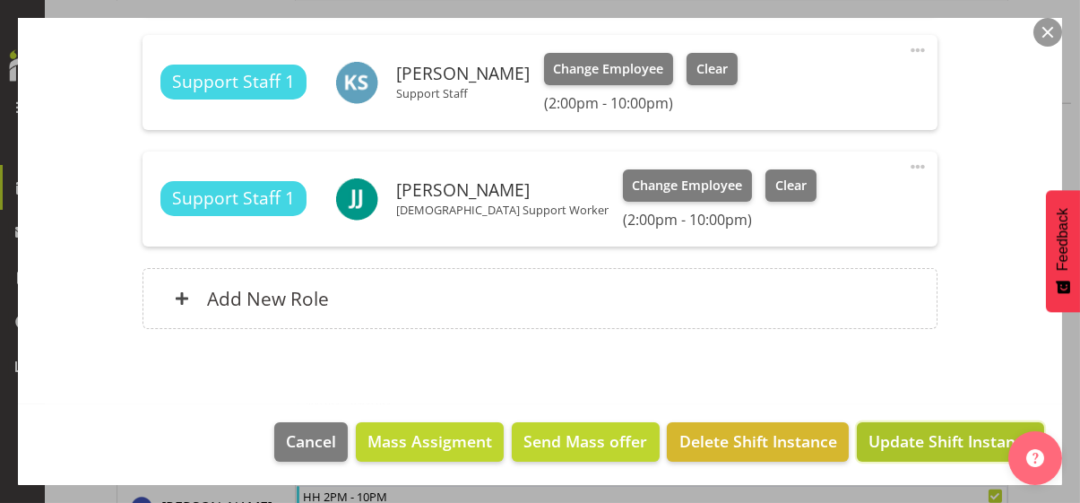
click at [897, 435] on span "Update Shift Instance" at bounding box center [950, 440] width 164 height 23
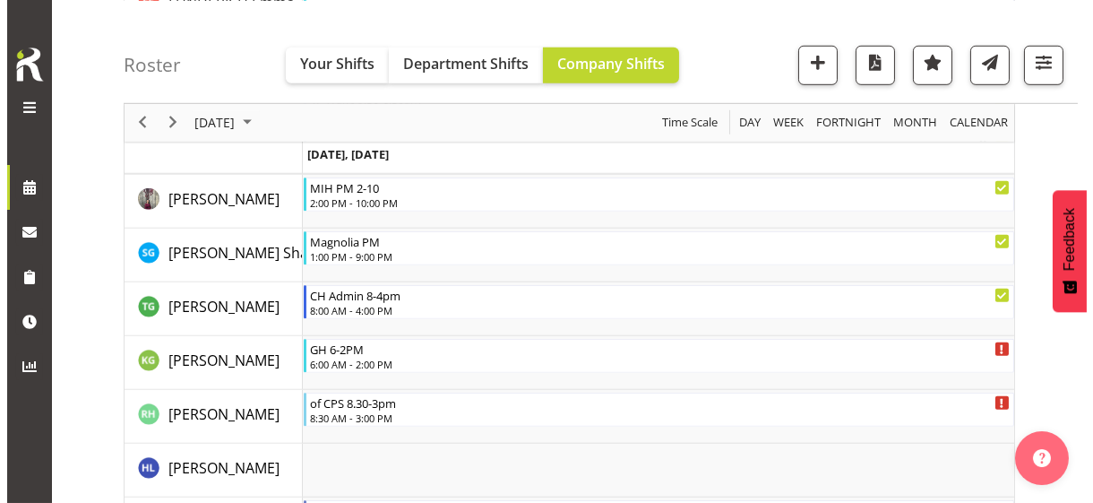
scroll to position [2621, 0]
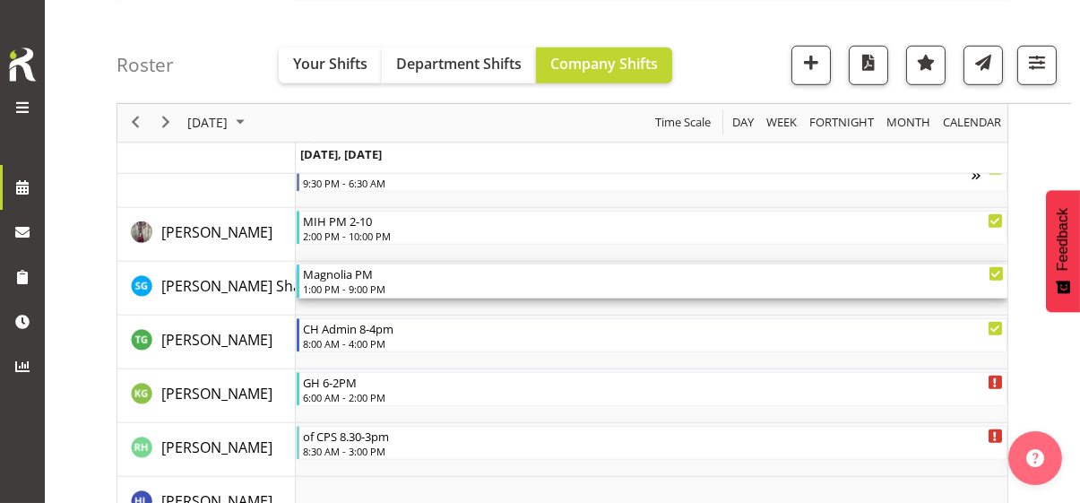
click at [372, 284] on div "1:00 PM - 9:00 PM" at bounding box center [653, 288] width 701 height 14
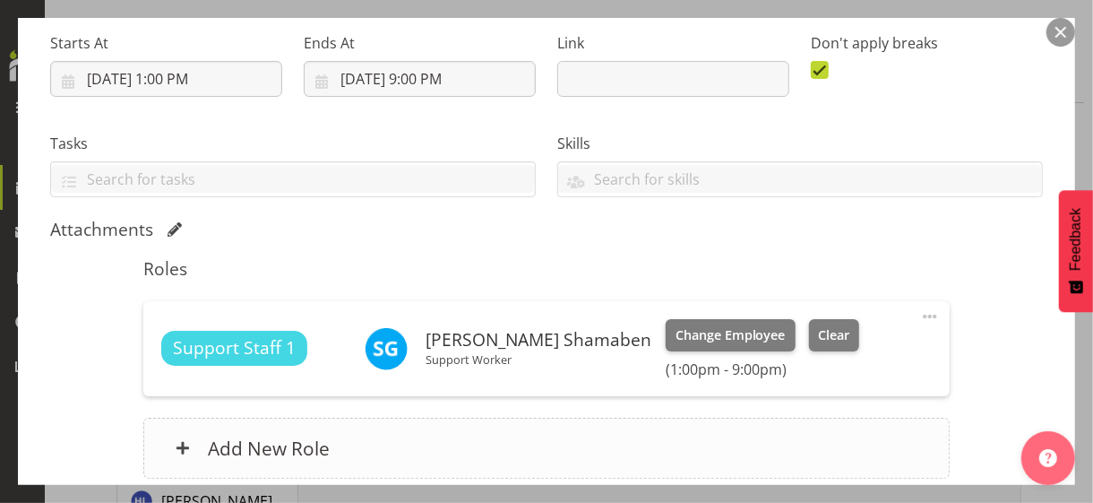
scroll to position [431, 0]
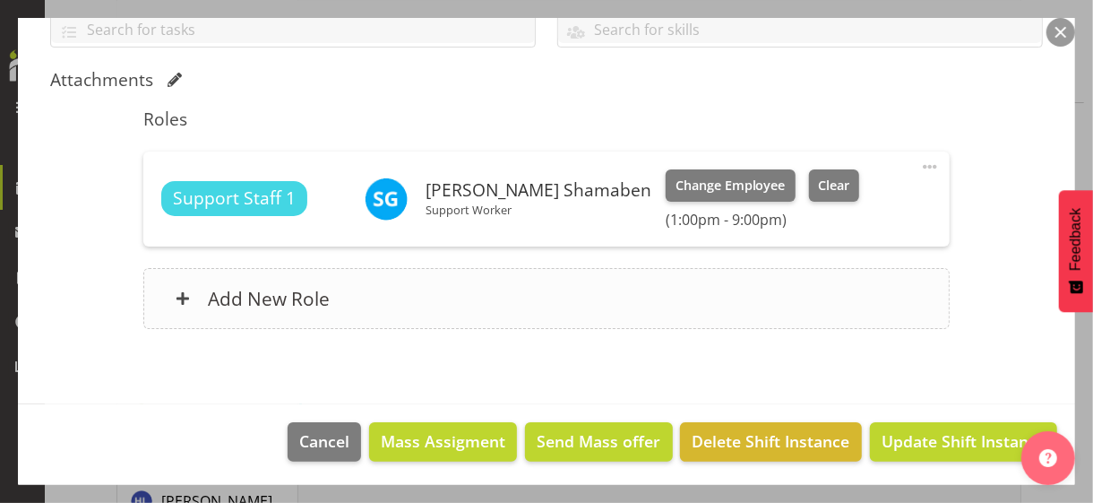
click at [425, 290] on div "Add New Role" at bounding box center [545, 298] width 805 height 61
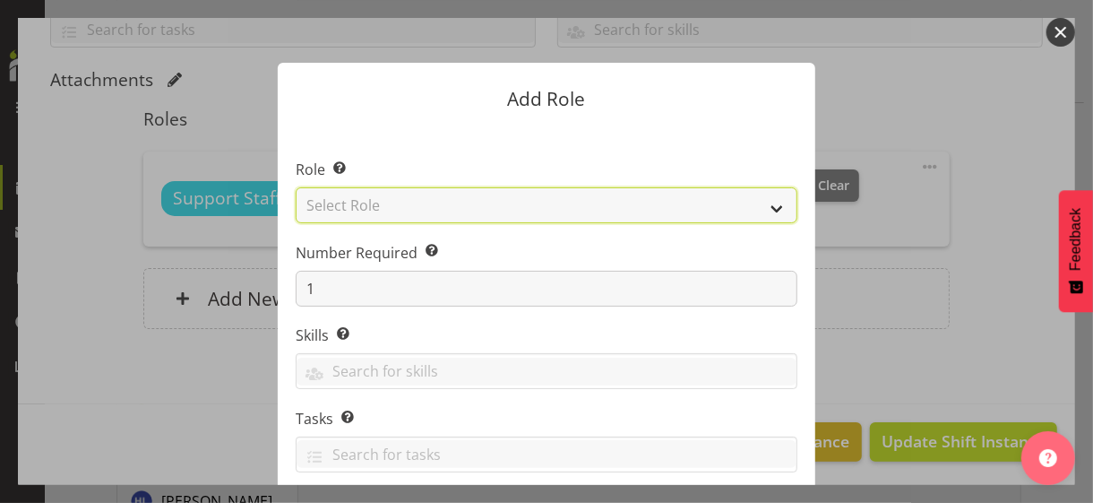
drag, startPoint x: 417, startPoint y: 208, endPoint x: 417, endPoint y: 219, distance: 10.8
click at [417, 208] on select "Select Role CP House Leader Support Staff Wake" at bounding box center [547, 205] width 502 height 36
select select "1091"
click at [296, 187] on select "Select Role CP House Leader Support Staff Wake" at bounding box center [547, 205] width 502 height 36
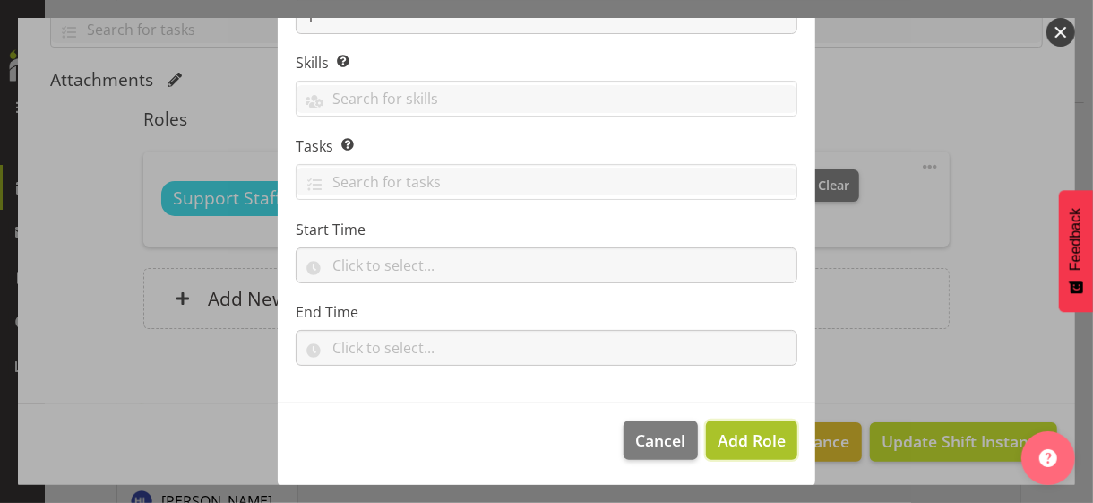
drag, startPoint x: 727, startPoint y: 434, endPoint x: 751, endPoint y: 415, distance: 29.9
click at [728, 433] on span "Add Role" at bounding box center [752, 440] width 68 height 22
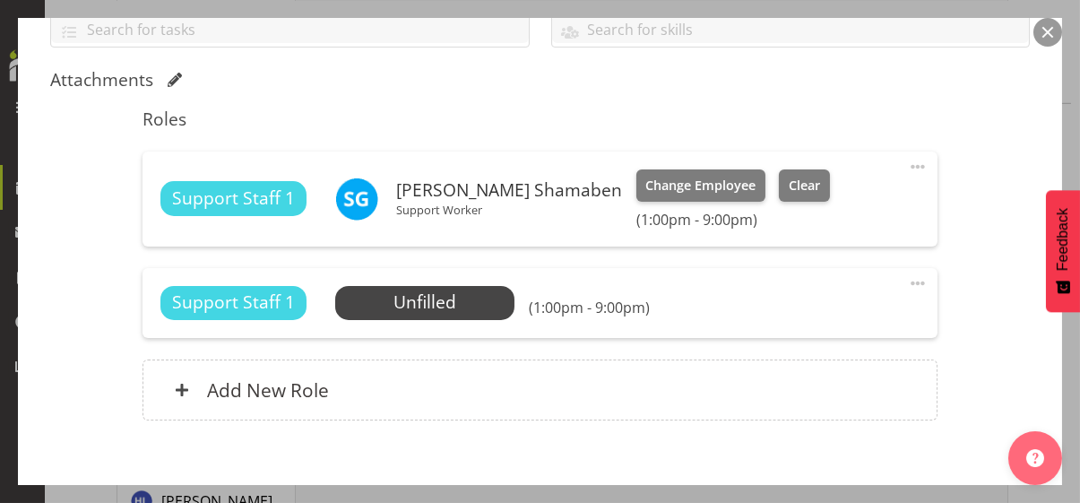
click at [907, 279] on span at bounding box center [918, 283] width 22 height 22
click at [779, 317] on link "Edit" at bounding box center [842, 322] width 172 height 32
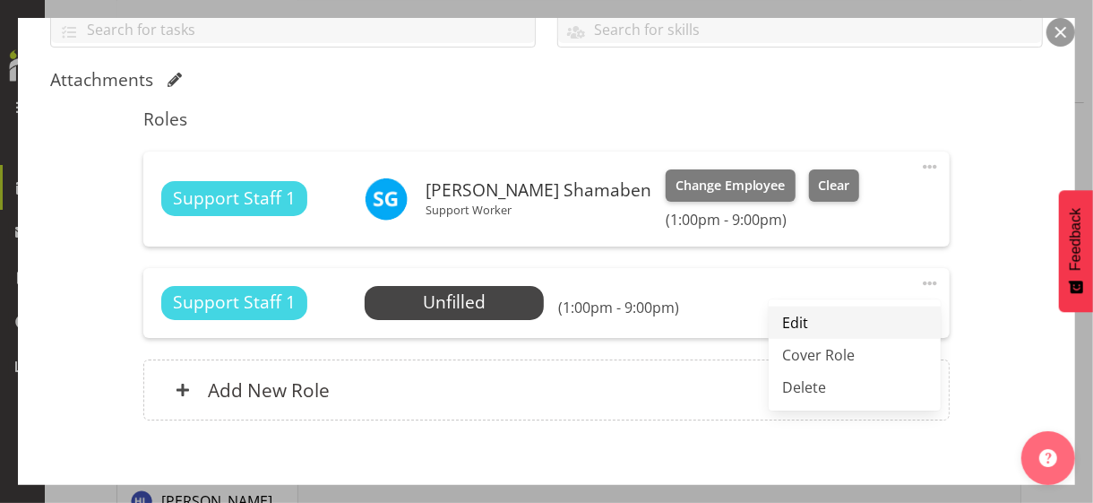
select select "8"
select select "2025"
select select "13"
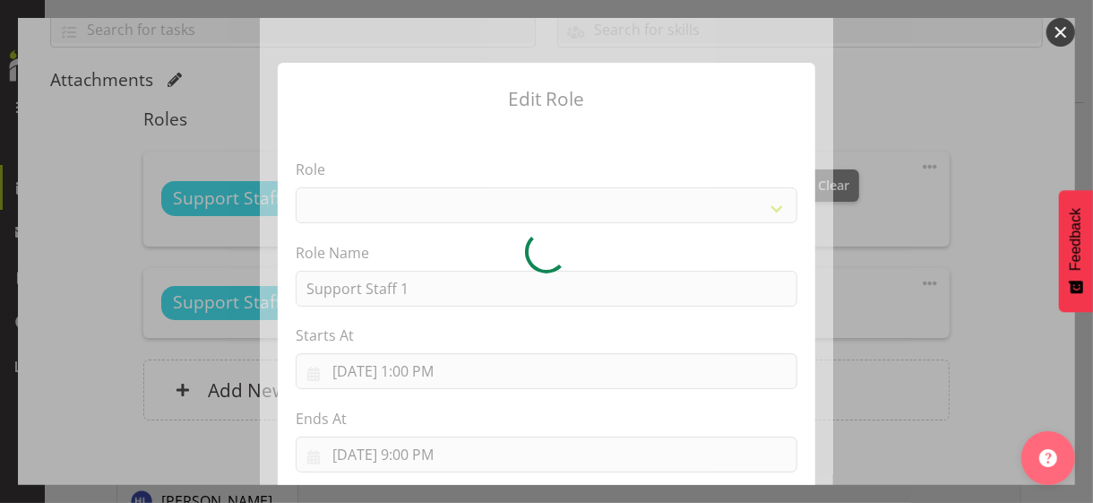
select select "1091"
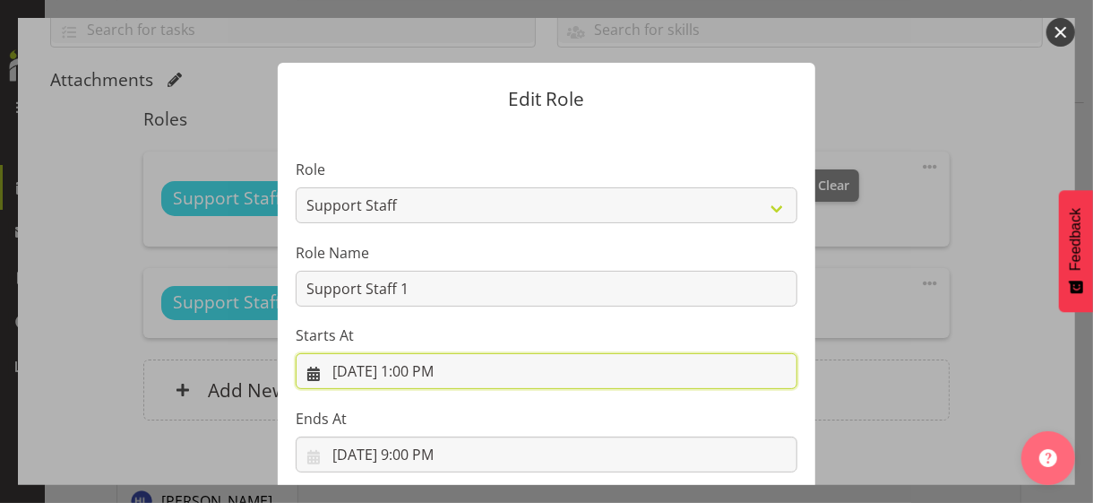
click at [420, 366] on input "[DATE] 1:00 PM" at bounding box center [547, 371] width 502 height 36
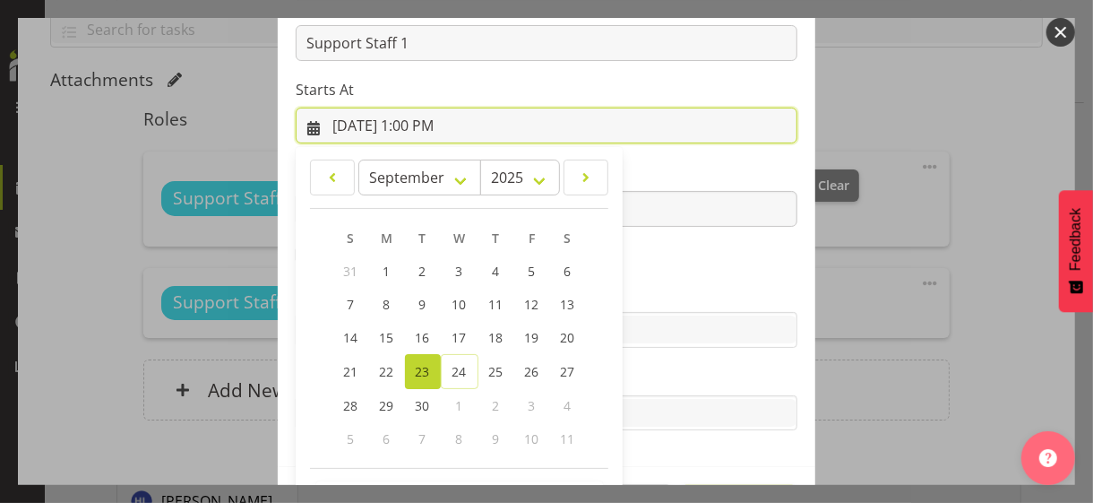
scroll to position [311, 0]
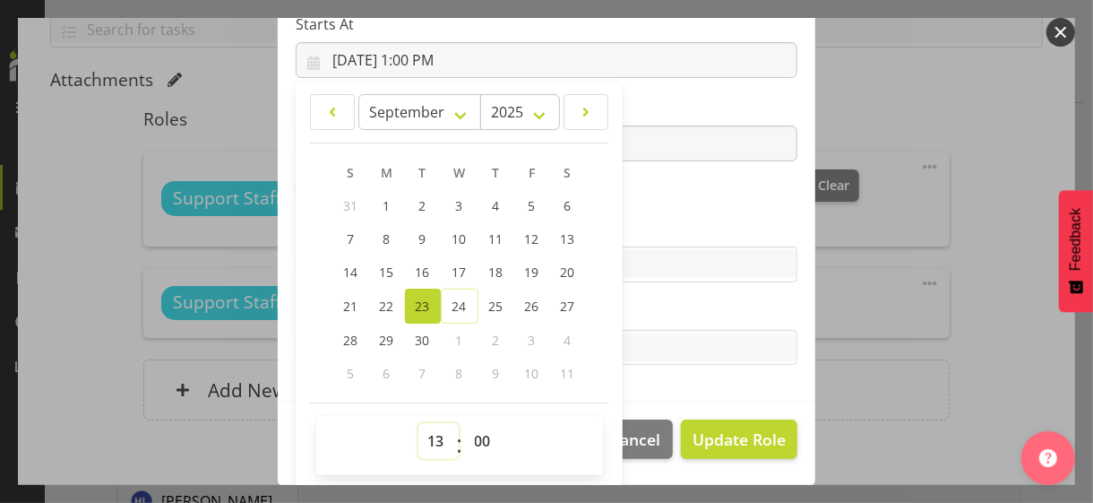
click at [425, 430] on select "00 01 02 03 04 05 06 07 08 09 10 11 12 13 14 15 16 17 18 19 20 21 22 23" at bounding box center [438, 441] width 40 height 36
select select "9"
click at [418, 423] on select "00 01 02 03 04 05 06 07 08 09 10 11 12 13 14 15 16 17 18 19 20 21 22 23" at bounding box center [438, 441] width 40 height 36
type input "[DATE] 9:00 AM"
click at [472, 435] on select "00 01 02 03 04 05 06 07 08 09 10 11 12 13 14 15 16 17 18 19 20 21 22 23 24 25 2…" at bounding box center [485, 441] width 40 height 36
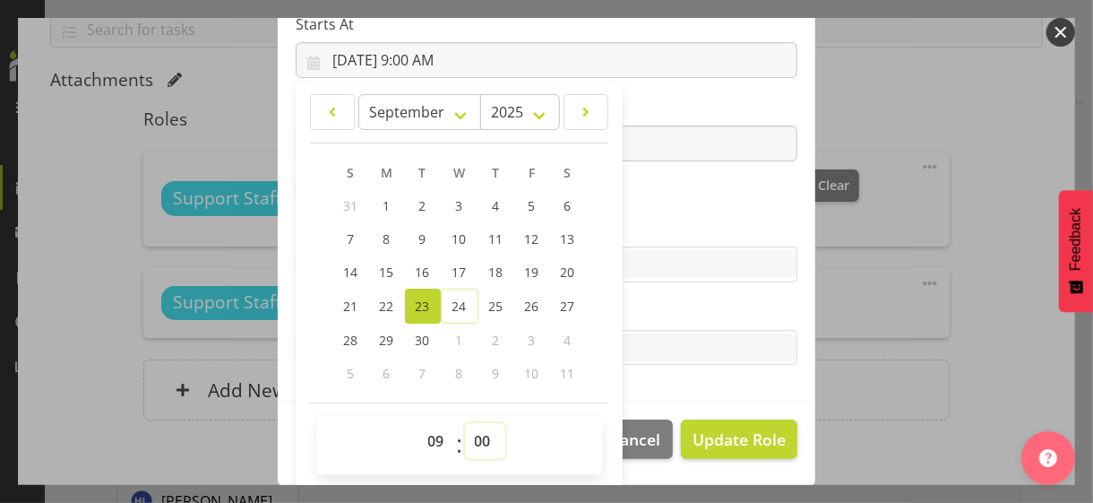
select select "30"
click at [465, 423] on select "00 01 02 03 04 05 06 07 08 09 10 11 12 13 14 15 16 17 18 19 20 21 22 23 24 25 2…" at bounding box center [485, 441] width 40 height 36
type input "[DATE] 9:30 AM"
click at [644, 297] on section "Role CP House Leader Support Staff Wake Role Name Support Staff 1 Starts At [DA…" at bounding box center [547, 108] width 538 height 586
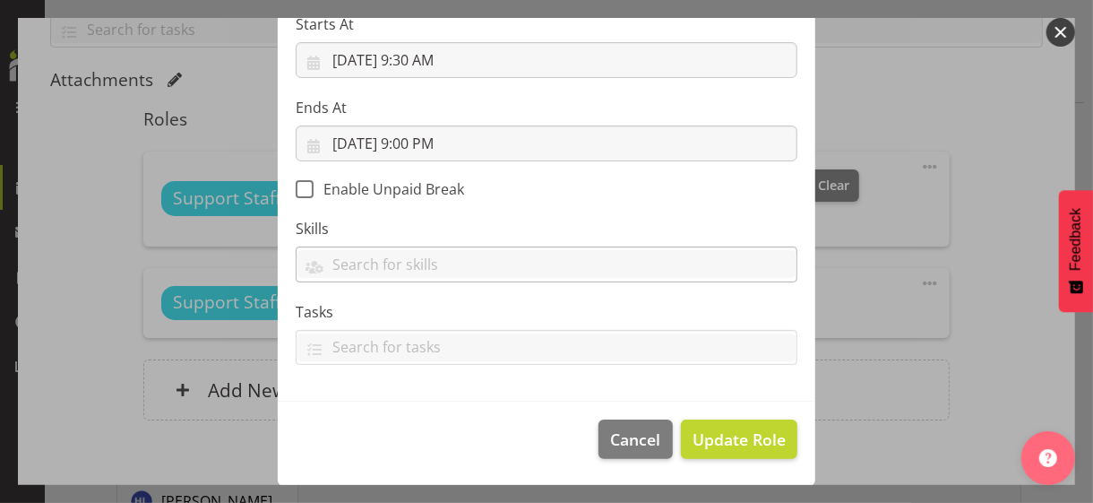
scroll to position [310, 0]
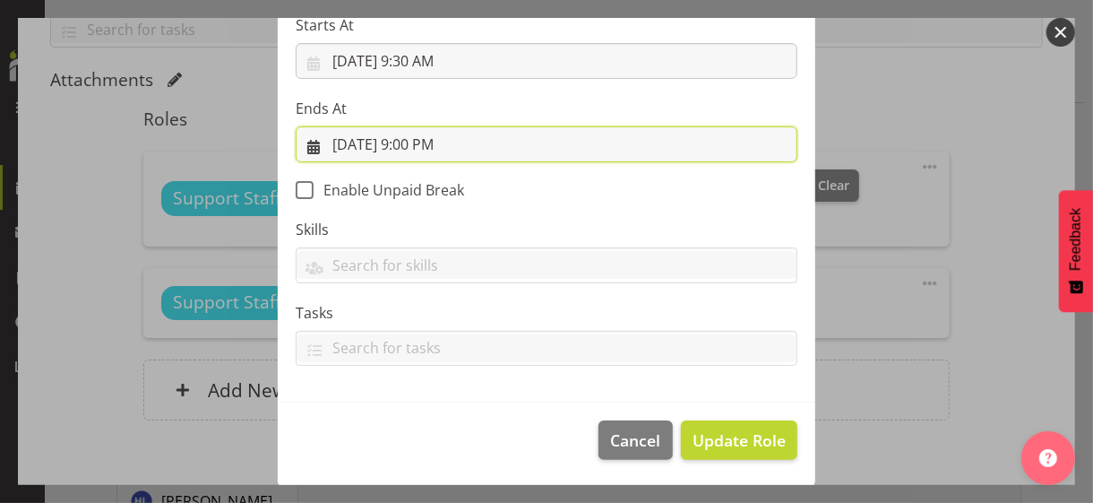
click at [422, 140] on input "[DATE] 9:00 PM" at bounding box center [547, 144] width 502 height 36
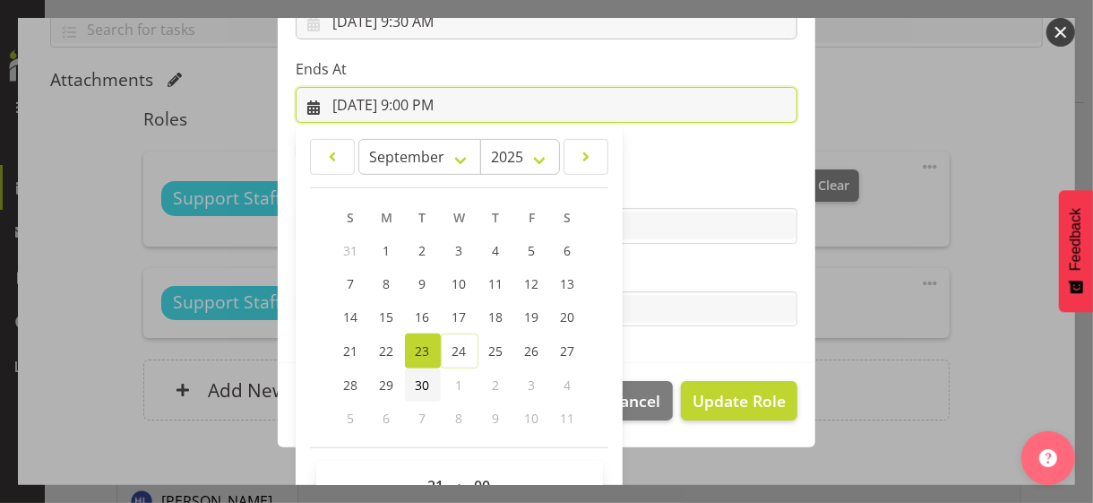
scroll to position [395, 0]
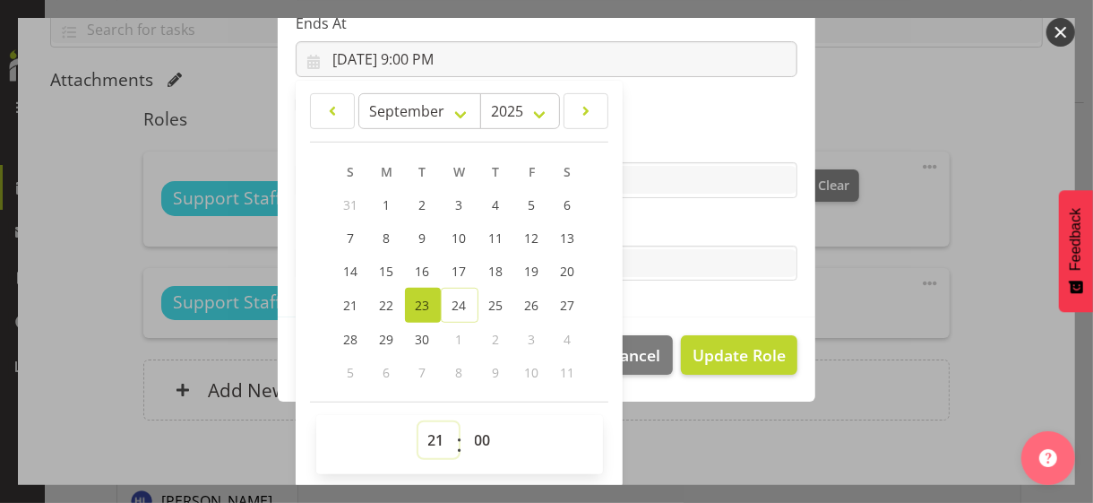
click at [426, 435] on select "00 01 02 03 04 05 06 07 08 09 10 11 12 13 14 15 16 17 18 19 20 21 22 23" at bounding box center [438, 440] width 40 height 36
select select "14"
click at [418, 422] on select "00 01 02 03 04 05 06 07 08 09 10 11 12 13 14 15 16 17 18 19 20 21 22 23" at bounding box center [438, 440] width 40 height 36
type input "[DATE] 2:00 PM"
drag, startPoint x: 641, startPoint y: 223, endPoint x: 662, endPoint y: 256, distance: 39.0
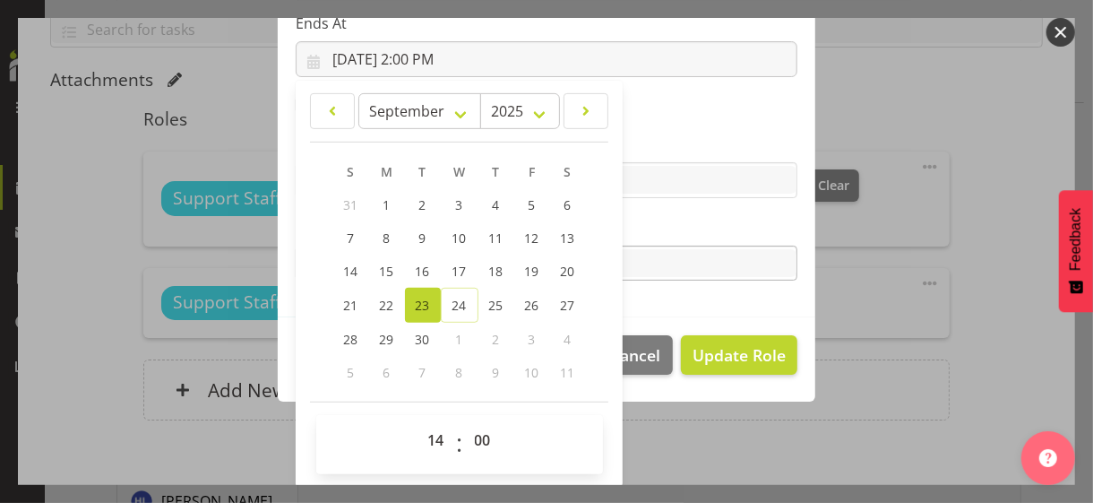
click at [641, 222] on label "Tasks" at bounding box center [547, 228] width 502 height 22
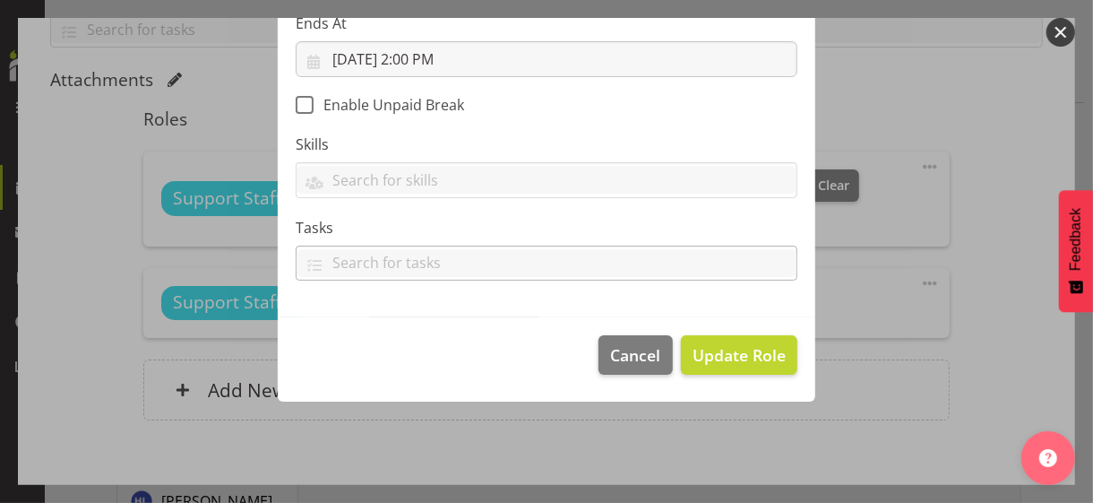
scroll to position [310, 0]
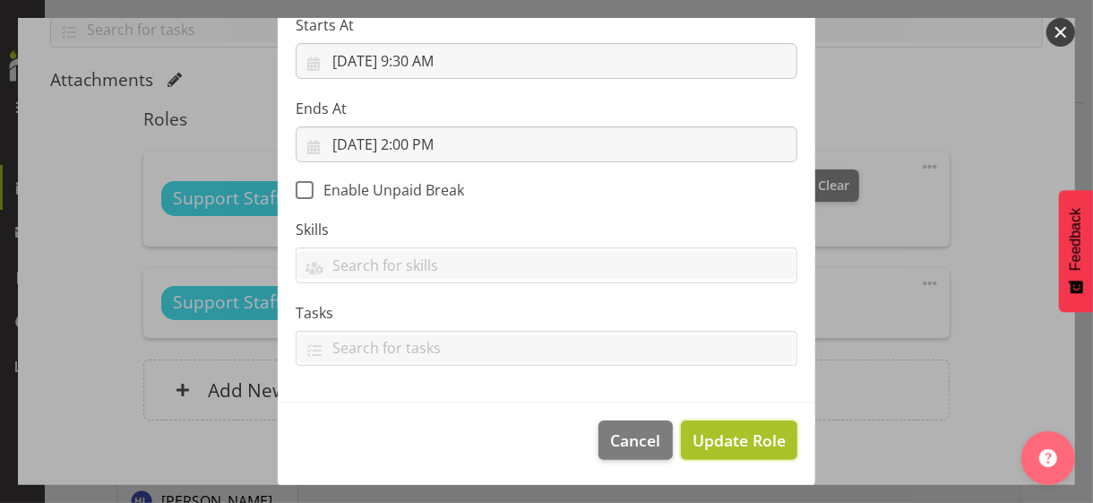
click at [713, 435] on span "Update Role" at bounding box center [739, 439] width 93 height 23
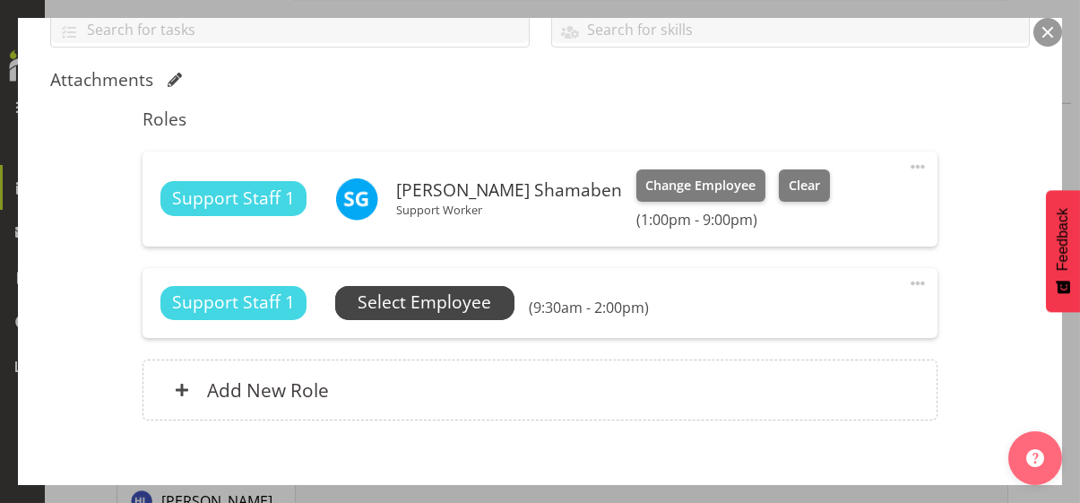
click at [444, 300] on span "Select Employee" at bounding box center [423, 302] width 133 height 26
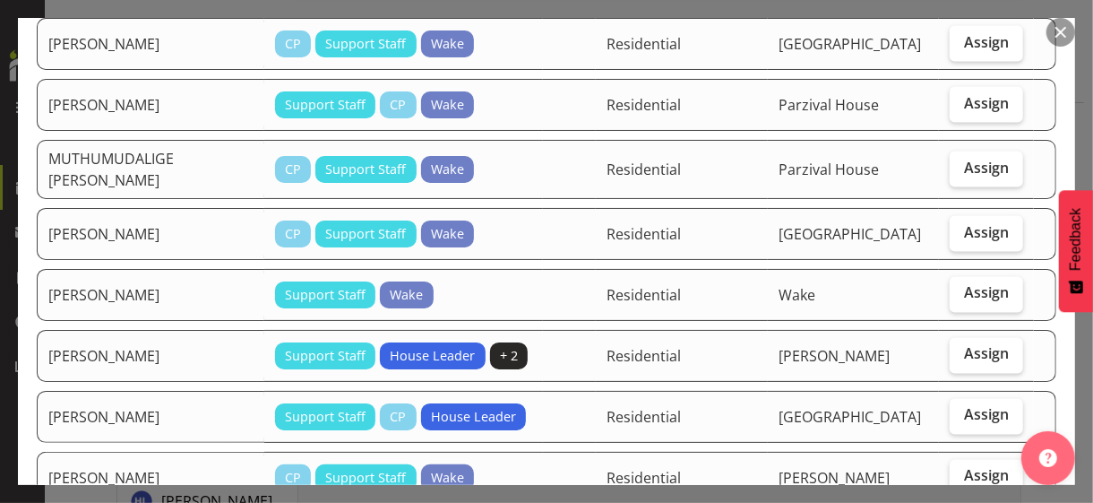
scroll to position [1523, 0]
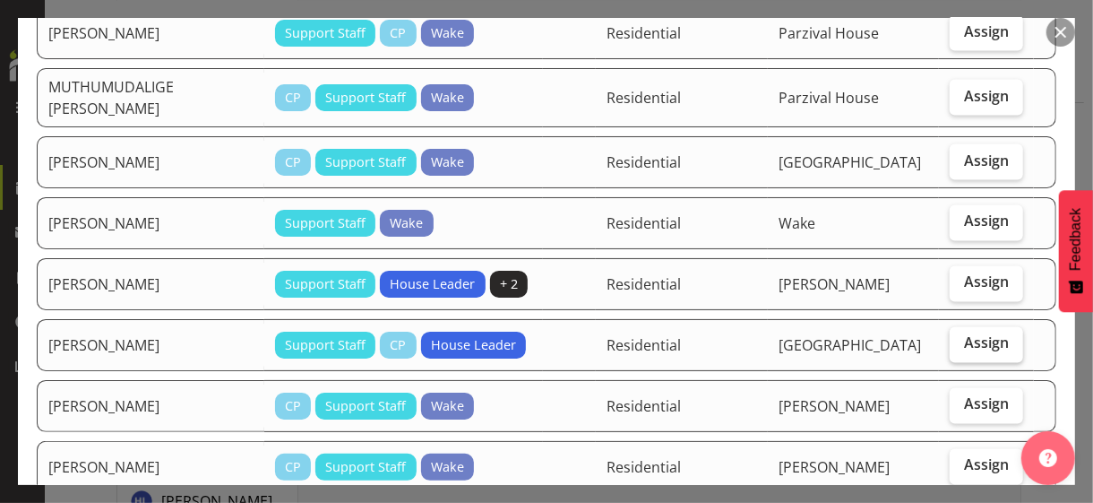
click at [953, 334] on span "Assign" at bounding box center [986, 343] width 45 height 18
click at [953, 338] on input "Assign" at bounding box center [956, 344] width 12 height 12
checkbox input "true"
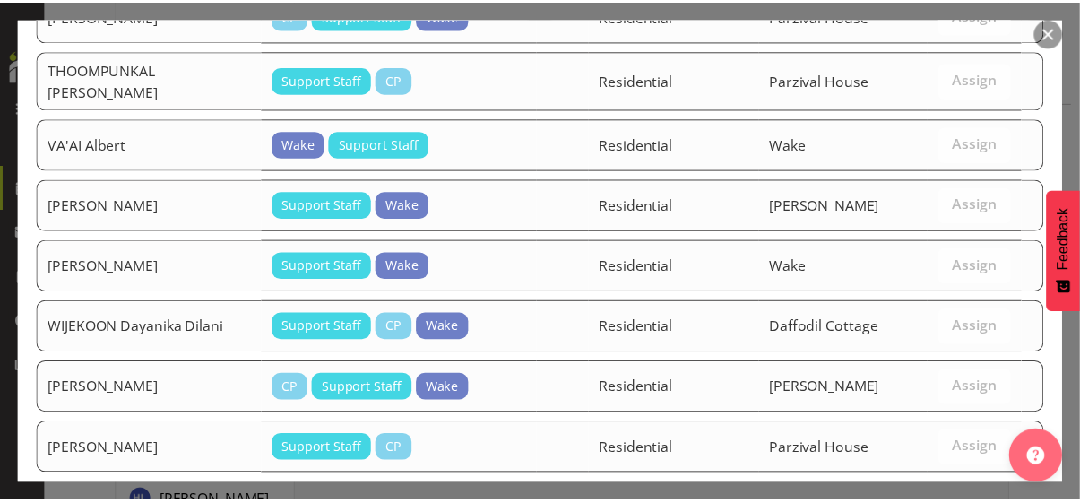
scroll to position [2820, 0]
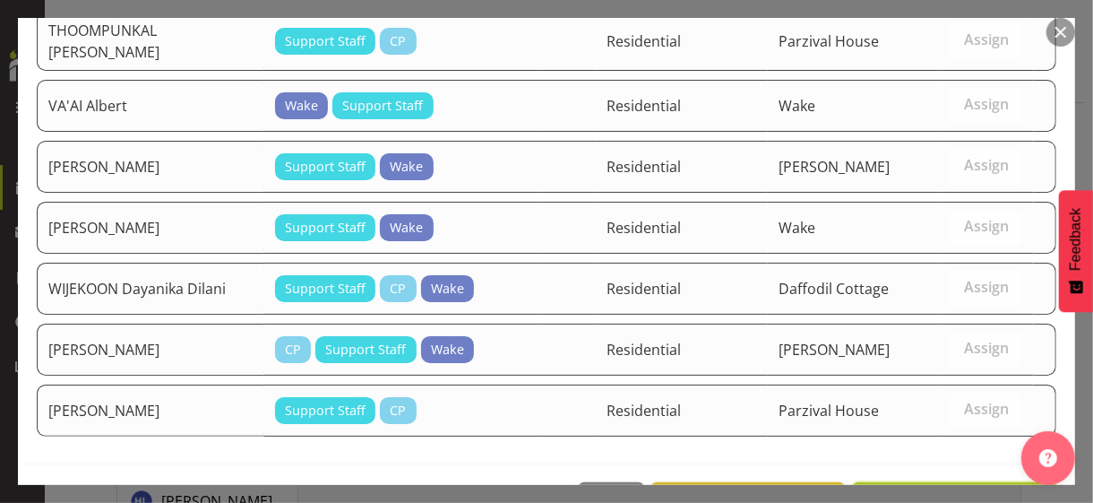
click at [952, 435] on span "Assign [PERSON_NAME]" at bounding box center [955, 502] width 181 height 22
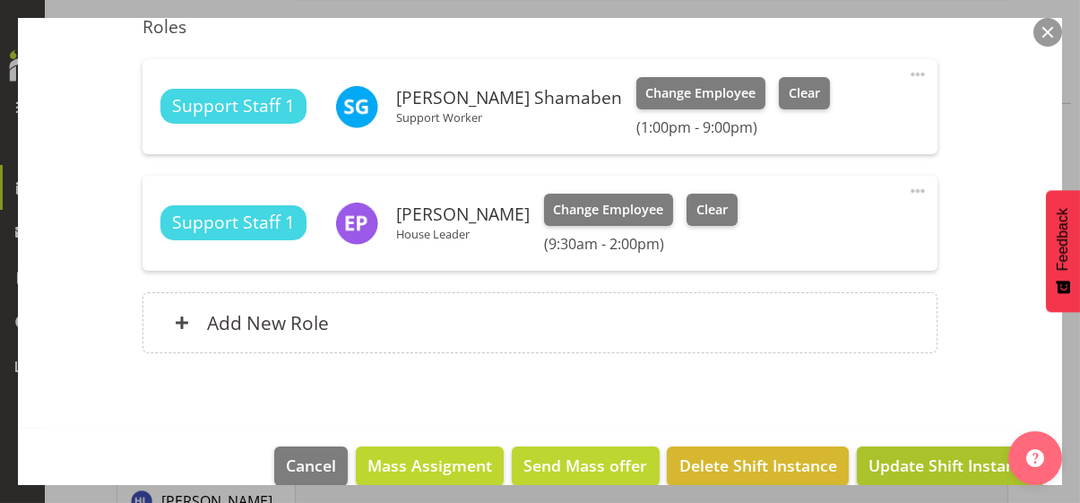
scroll to position [547, 0]
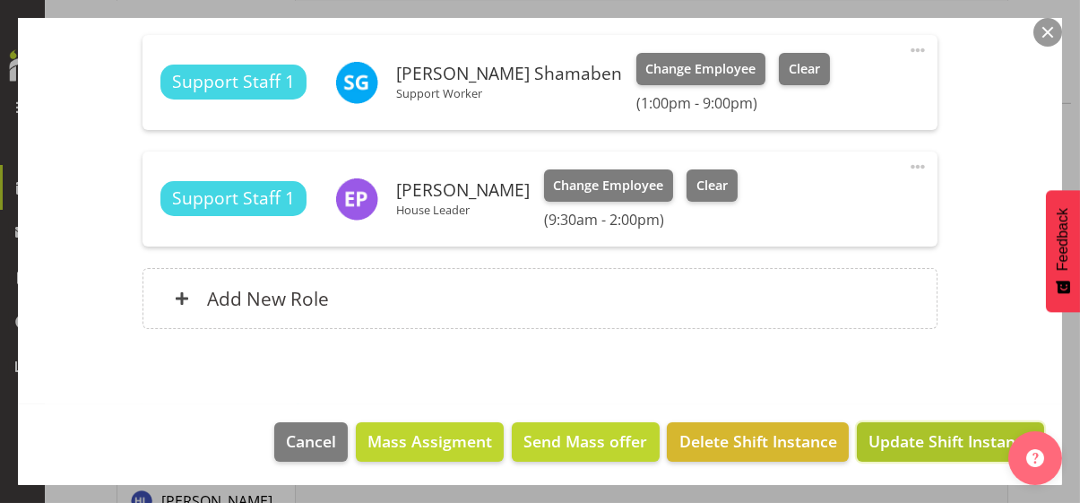
click at [947, 435] on span "Update Shift Instance" at bounding box center [950, 440] width 164 height 23
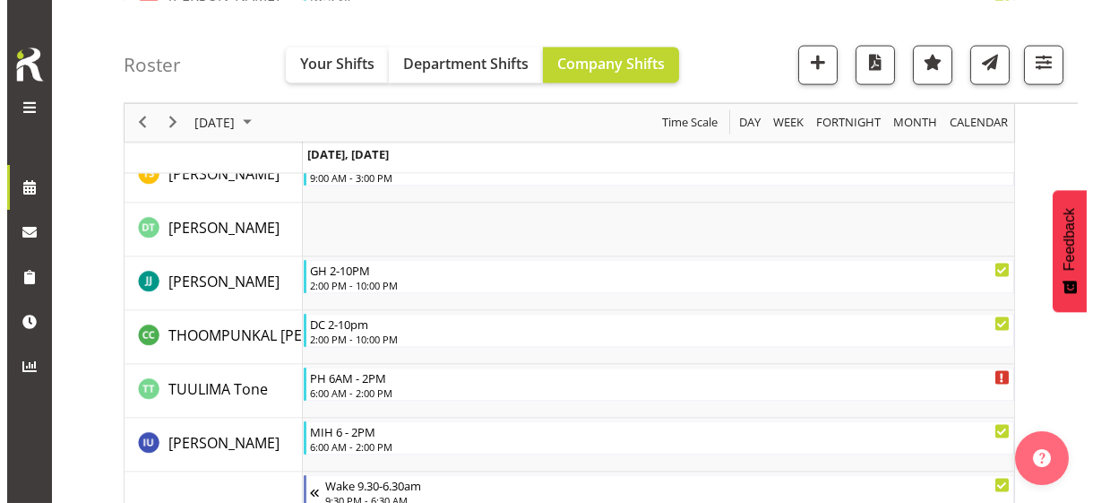
scroll to position [5667, 0]
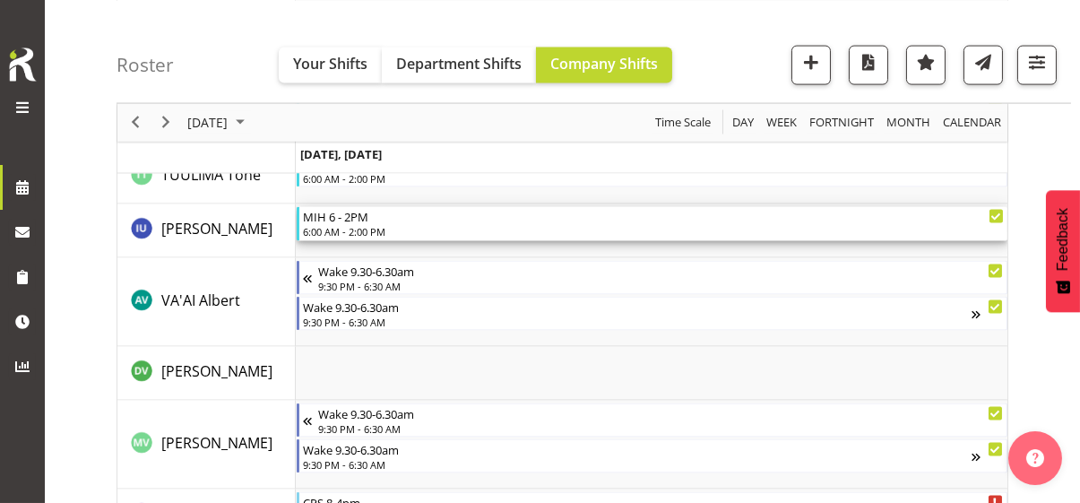
click at [366, 226] on div "6:00 AM - 2:00 PM" at bounding box center [653, 231] width 701 height 14
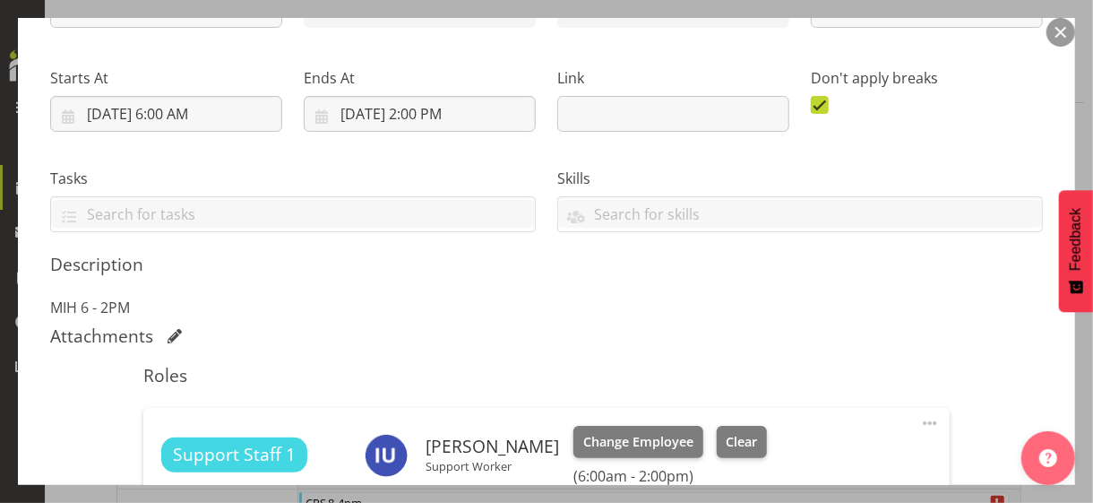
scroll to position [448, 0]
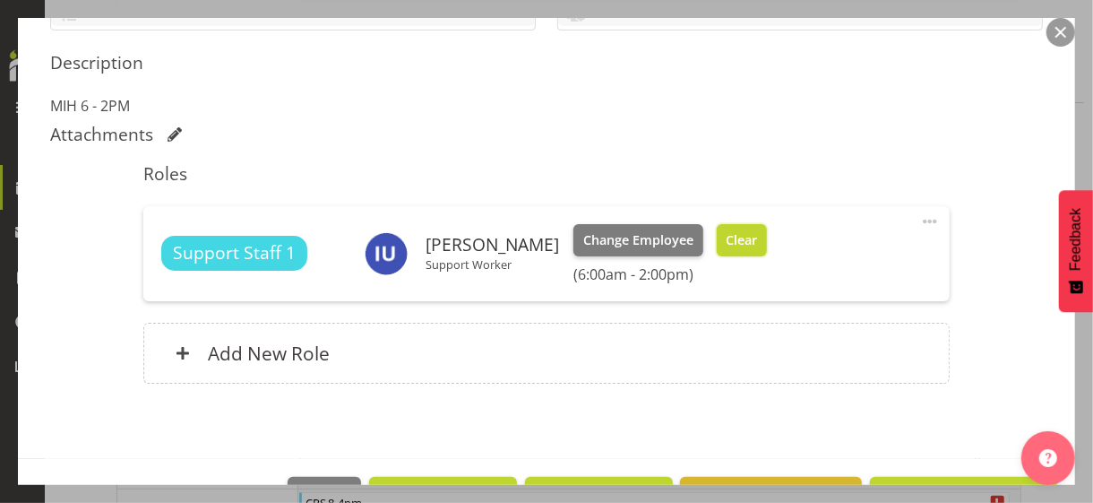
click at [726, 238] on span "Clear" at bounding box center [741, 240] width 31 height 20
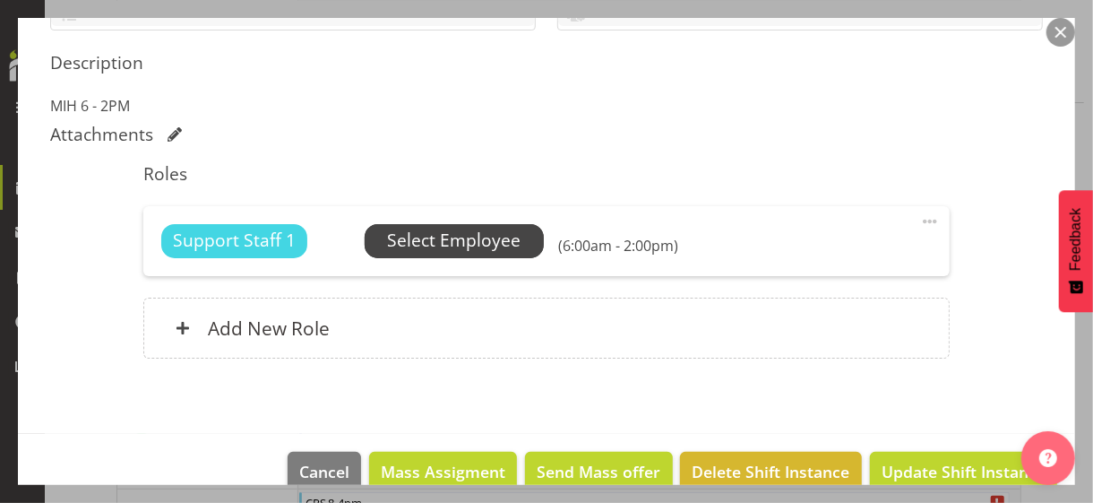
click at [444, 237] on span "Select Employee" at bounding box center [453, 241] width 133 height 26
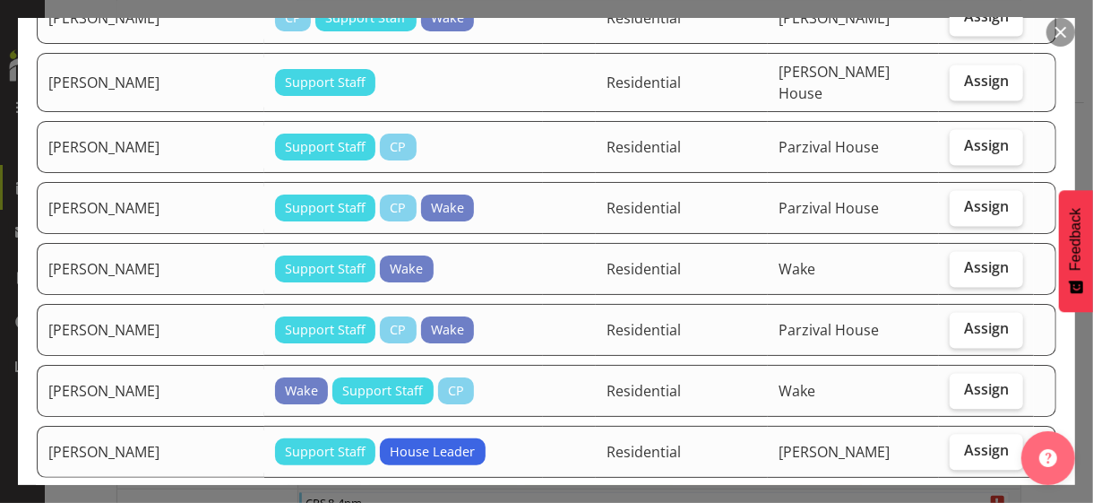
scroll to position [1792, 0]
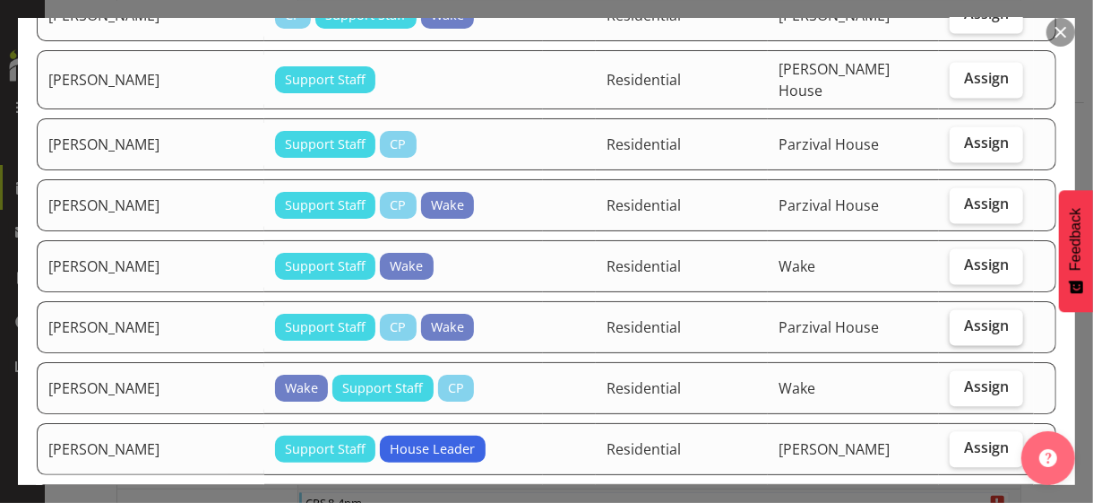
click at [953, 316] on span "Assign" at bounding box center [986, 325] width 45 height 18
click at [953, 320] on input "Assign" at bounding box center [956, 326] width 12 height 12
checkbox input "true"
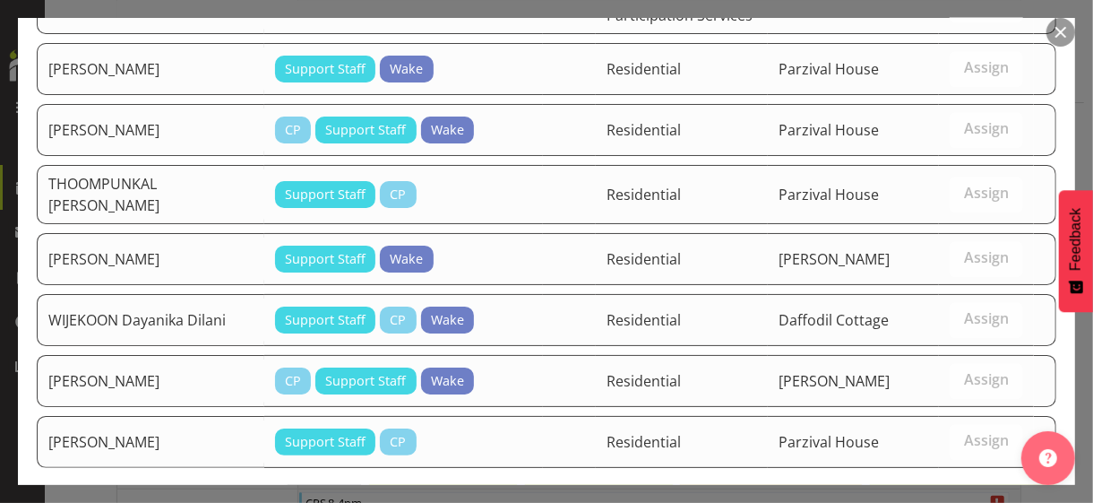
scroll to position [2387, 0]
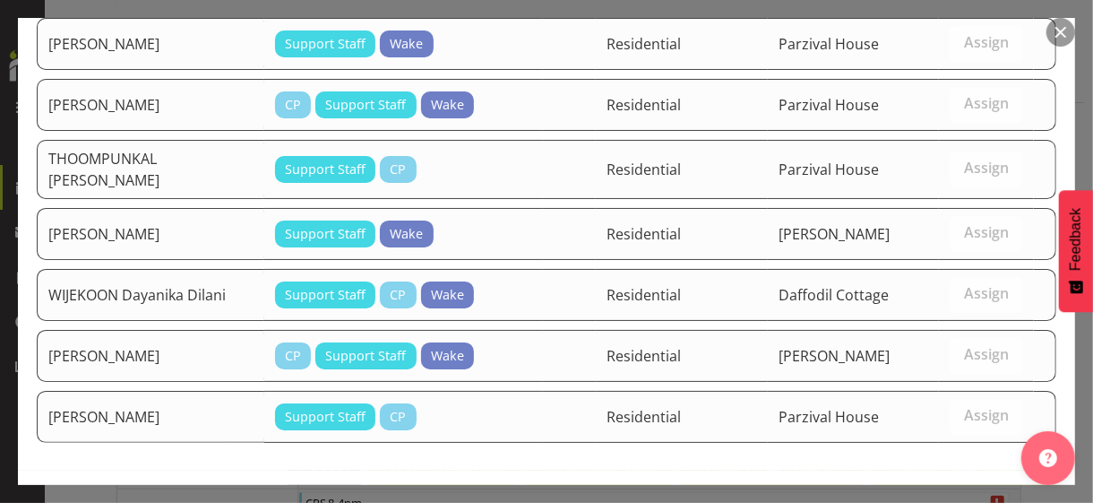
click at [938, 435] on span "Assign [PERSON_NAME]" at bounding box center [955, 508] width 181 height 22
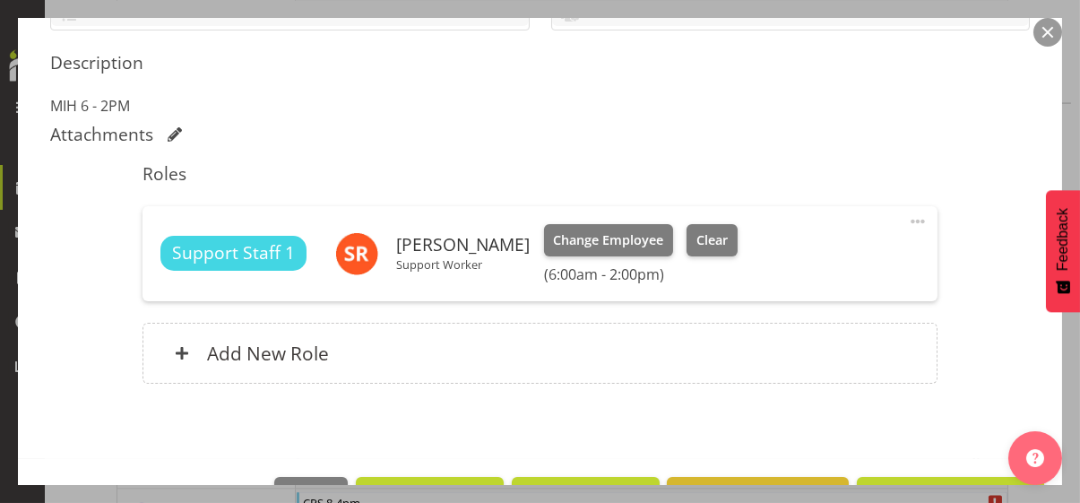
click at [907, 218] on span at bounding box center [918, 222] width 22 height 22
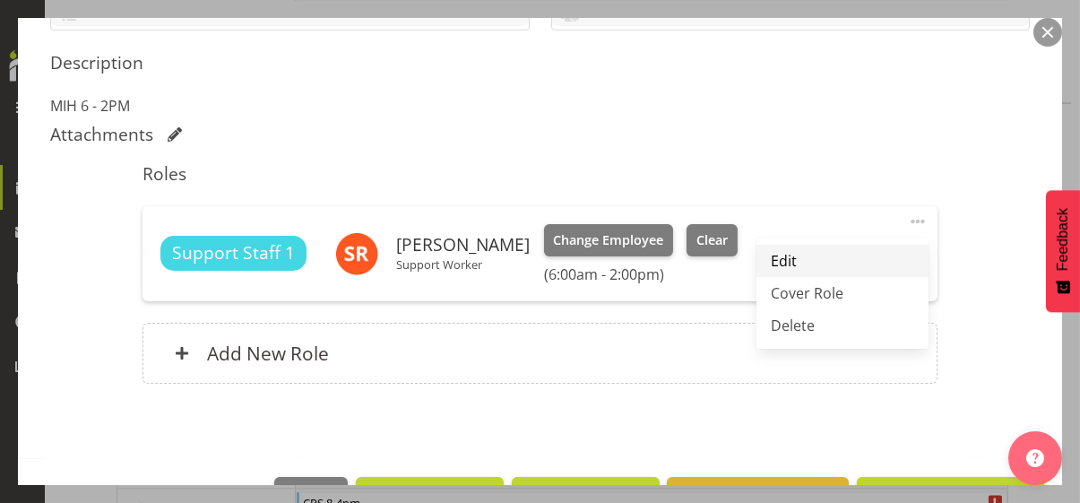
click at [795, 257] on link "Edit" at bounding box center [842, 261] width 172 height 32
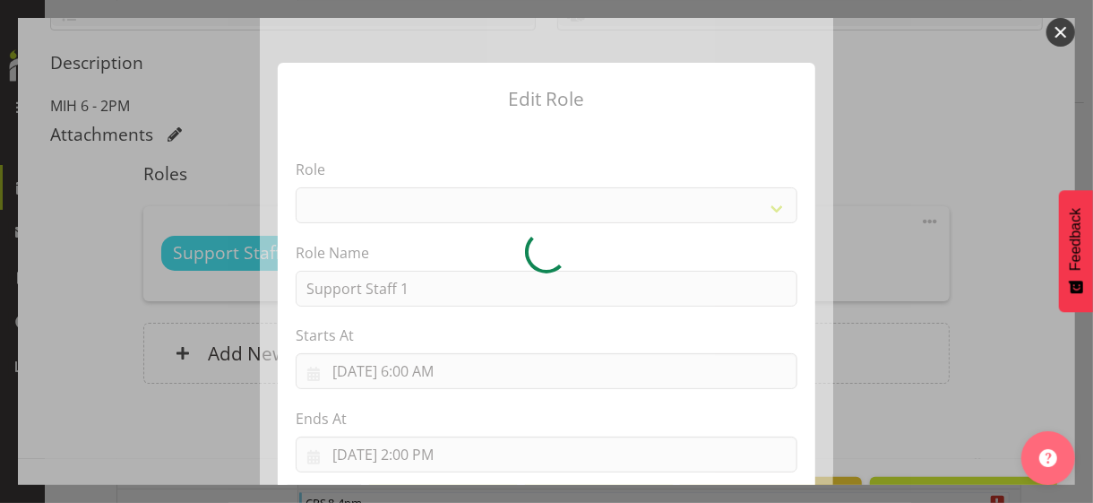
select select "1091"
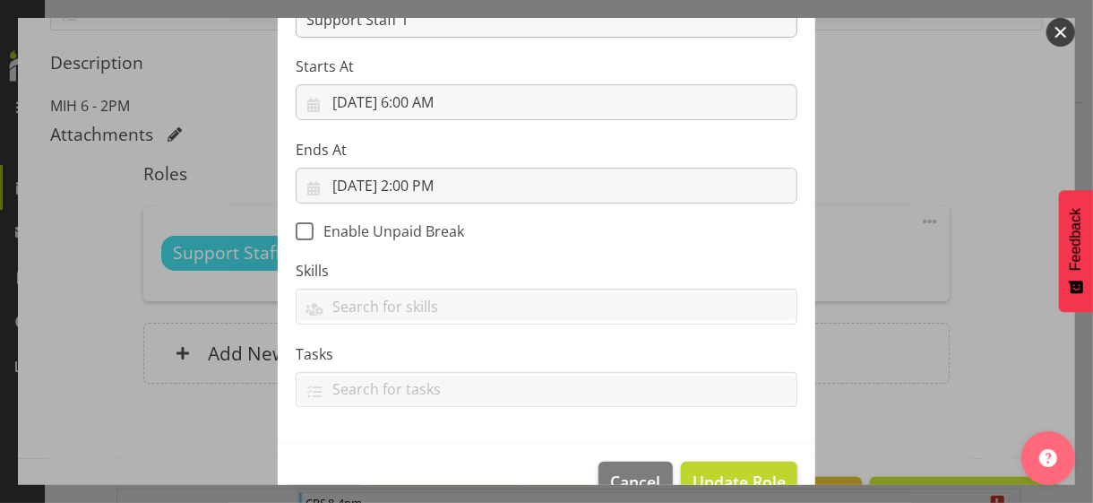
scroll to position [310, 0]
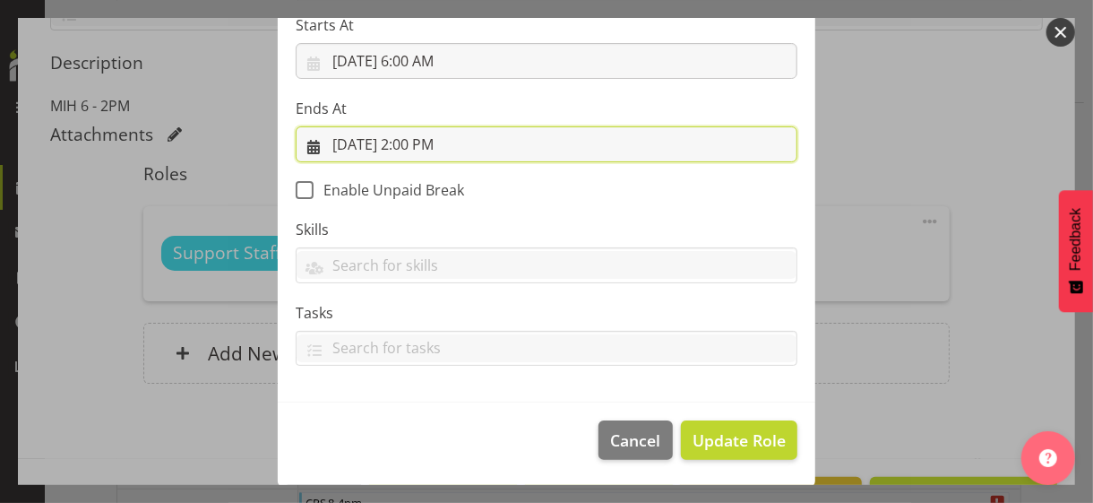
click at [421, 142] on input "[DATE] 2:00 PM" at bounding box center [547, 144] width 502 height 36
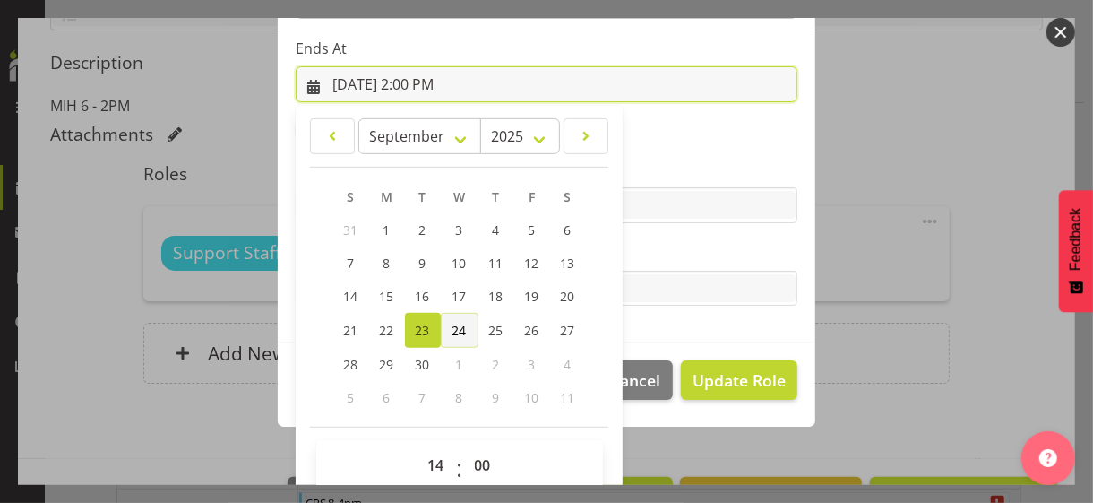
scroll to position [395, 0]
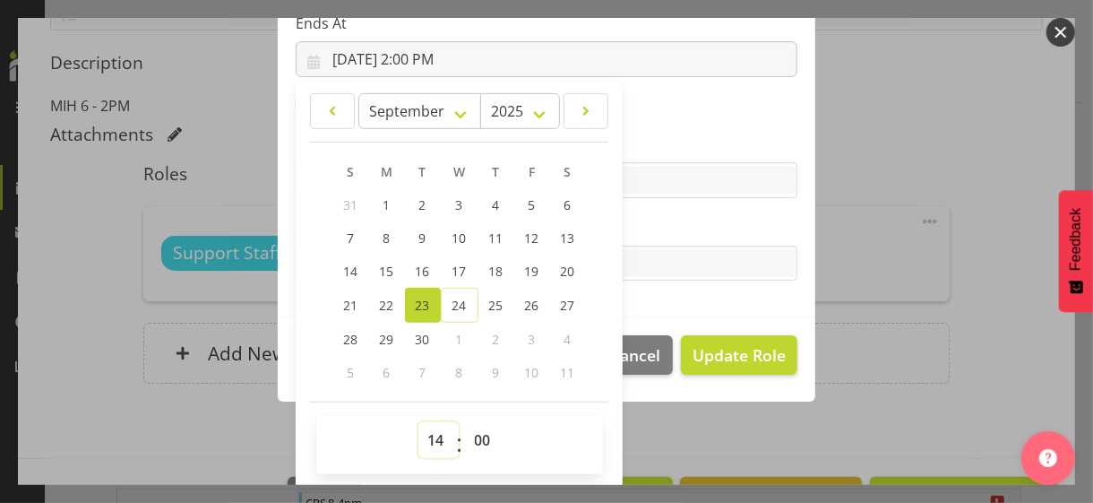
click at [425, 431] on select "00 01 02 03 04 05 06 07 08 09 10 11 12 13 14 15 16 17 18 19 20 21 22 23" at bounding box center [438, 440] width 40 height 36
select select "15"
click at [418, 422] on select "00 01 02 03 04 05 06 07 08 09 10 11 12 13 14 15 16 17 18 19 20 21 22 23" at bounding box center [438, 440] width 40 height 36
type input "[DATE] 3:00 PM"
click at [663, 213] on section "Role CP House Leader Support Staff Wake Role Name Support Staff 1 Starts At [DA…" at bounding box center [547, 24] width 538 height 586
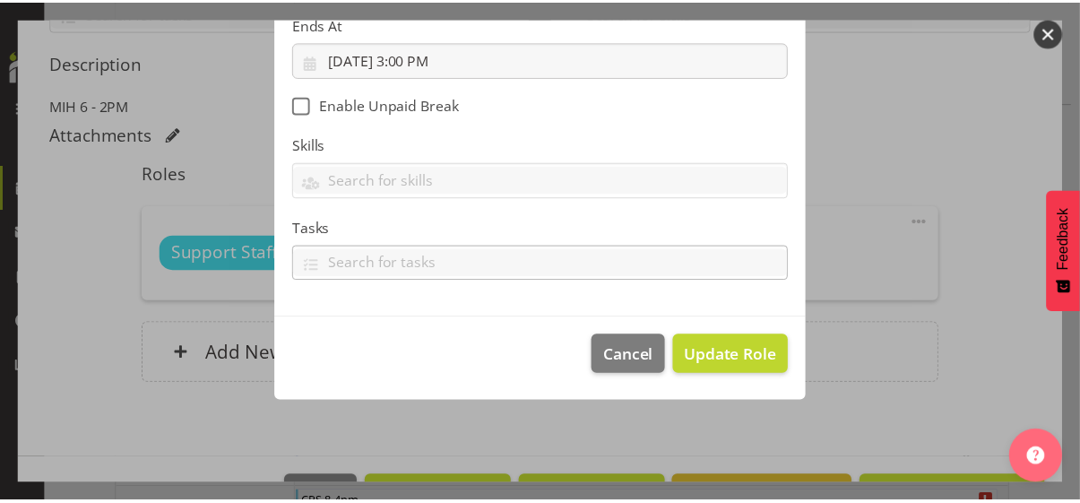
scroll to position [310, 0]
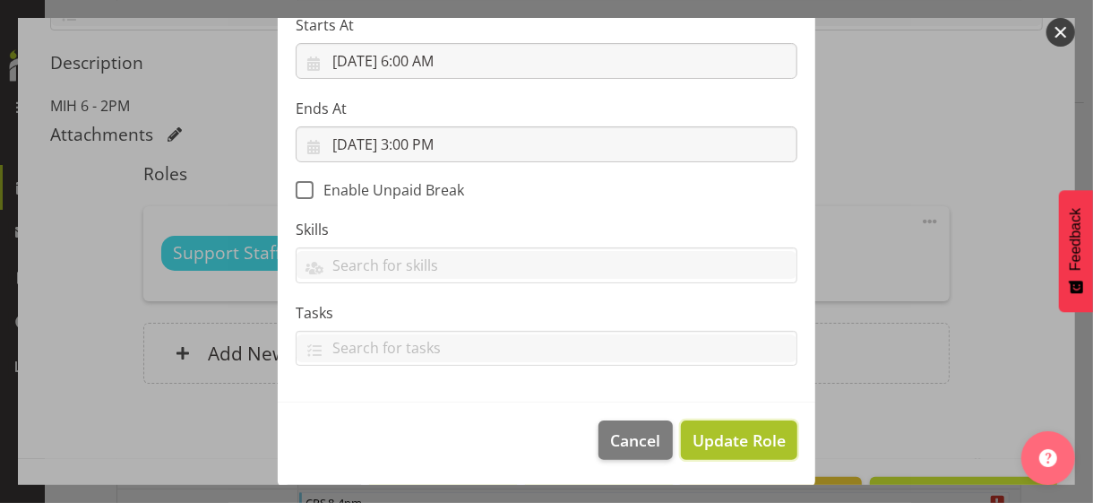
click at [704, 435] on span "Update Role" at bounding box center [739, 439] width 93 height 23
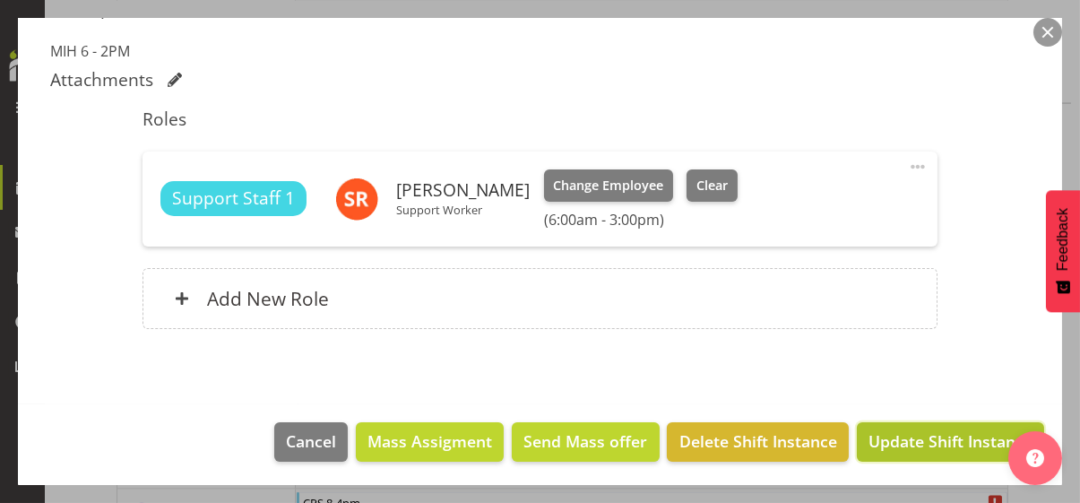
click at [890, 435] on span "Update Shift Instance" at bounding box center [950, 440] width 164 height 23
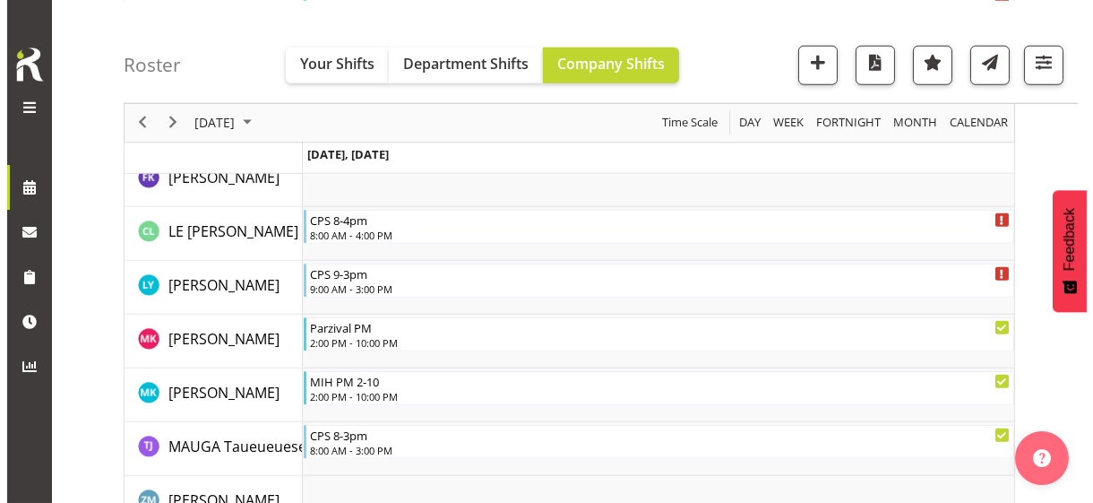
scroll to position [3337, 0]
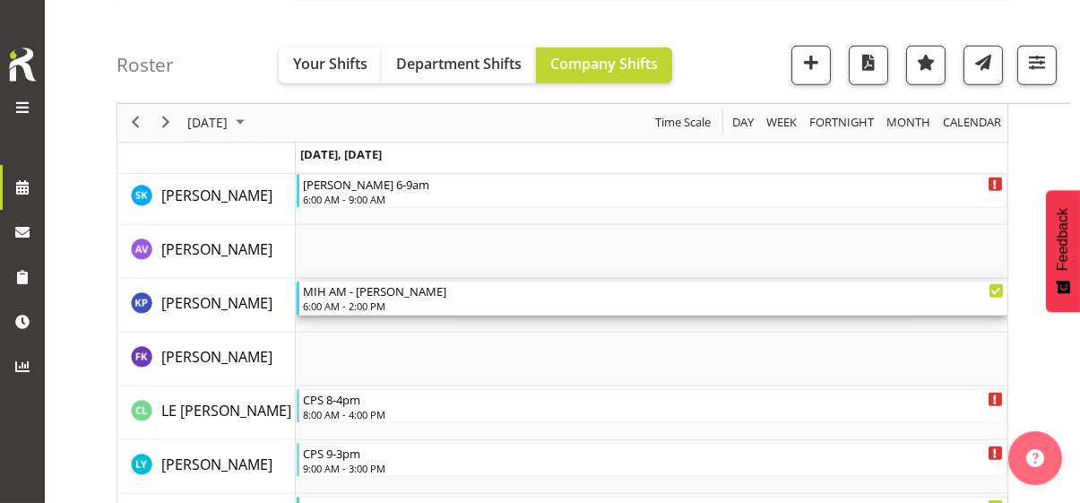
click at [380, 300] on div "6:00 AM - 2:00 PM" at bounding box center [653, 305] width 701 height 14
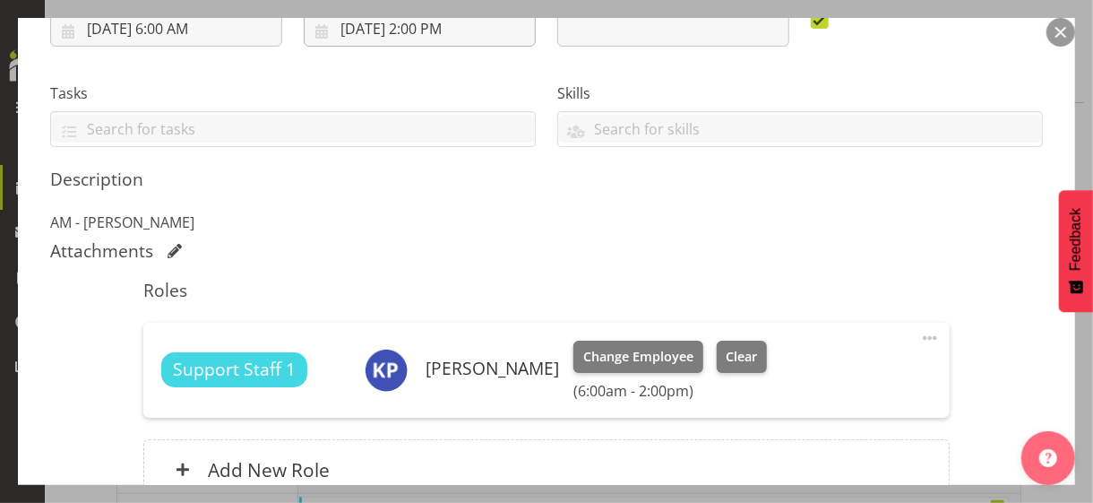
scroll to position [503, 0]
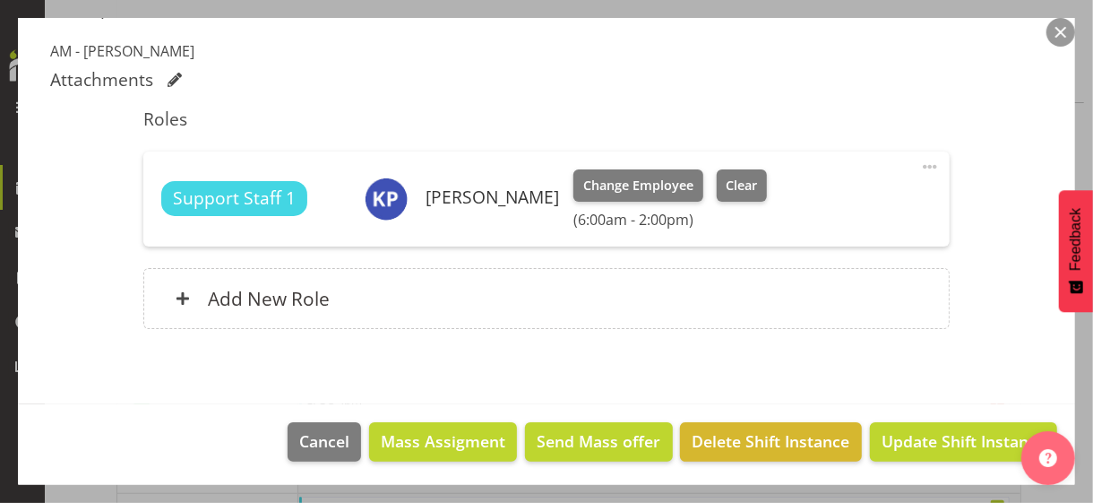
click at [919, 160] on span at bounding box center [930, 167] width 22 height 22
click at [796, 203] on link "Edit" at bounding box center [855, 206] width 172 height 32
select select "8"
select select "2025"
select select "14"
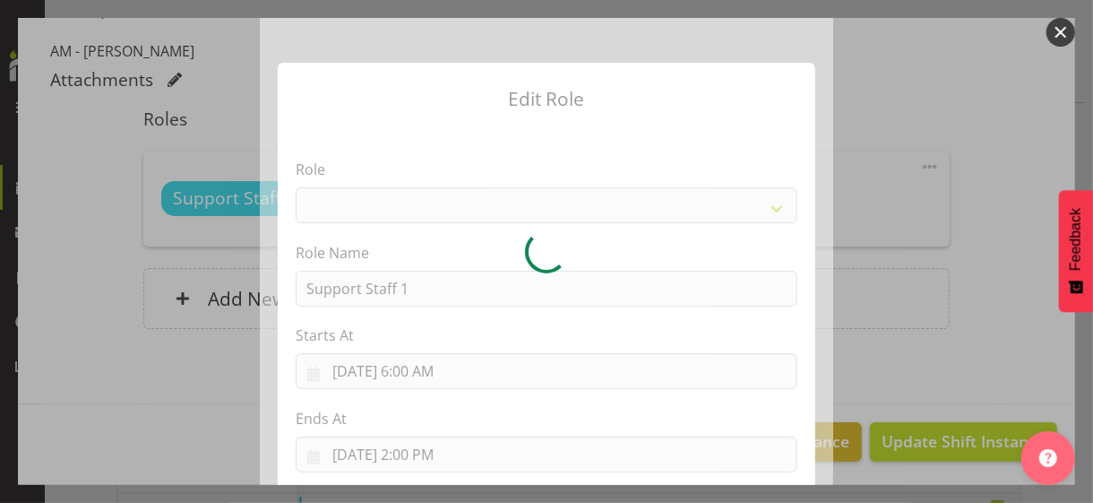
select select "1091"
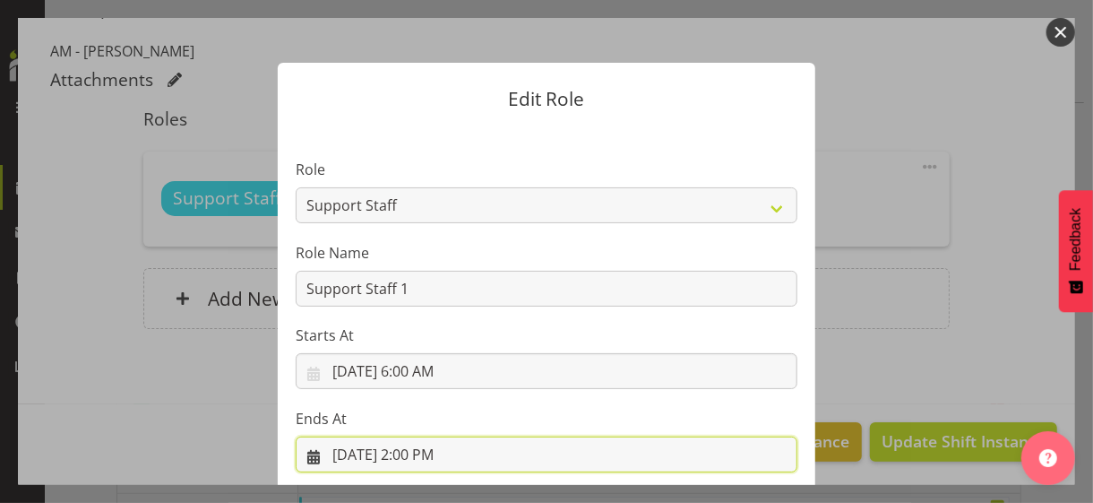
click at [414, 435] on input "[DATE] 2:00 PM" at bounding box center [547, 454] width 502 height 36
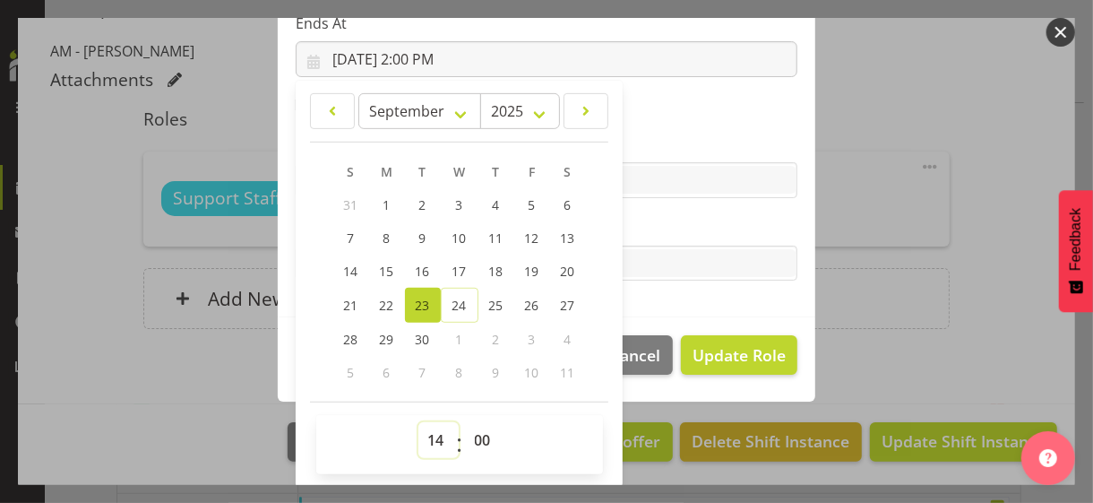
click at [422, 435] on select "00 01 02 03 04 05 06 07 08 09 10 11 12 13 14 15 16 17 18 19 20 21 22 23" at bounding box center [438, 440] width 40 height 36
select select "15"
click at [418, 422] on select "00 01 02 03 04 05 06 07 08 09 10 11 12 13 14 15 16 17 18 19 20 21 22 23" at bounding box center [438, 440] width 40 height 36
type input "[DATE] 3:00 PM"
click at [653, 220] on label "Tasks" at bounding box center [547, 228] width 502 height 22
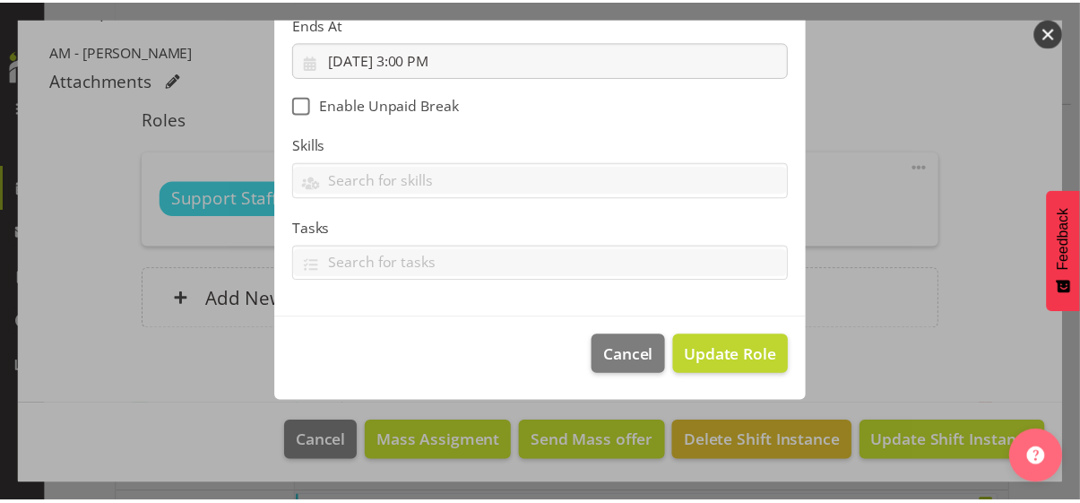
scroll to position [310, 0]
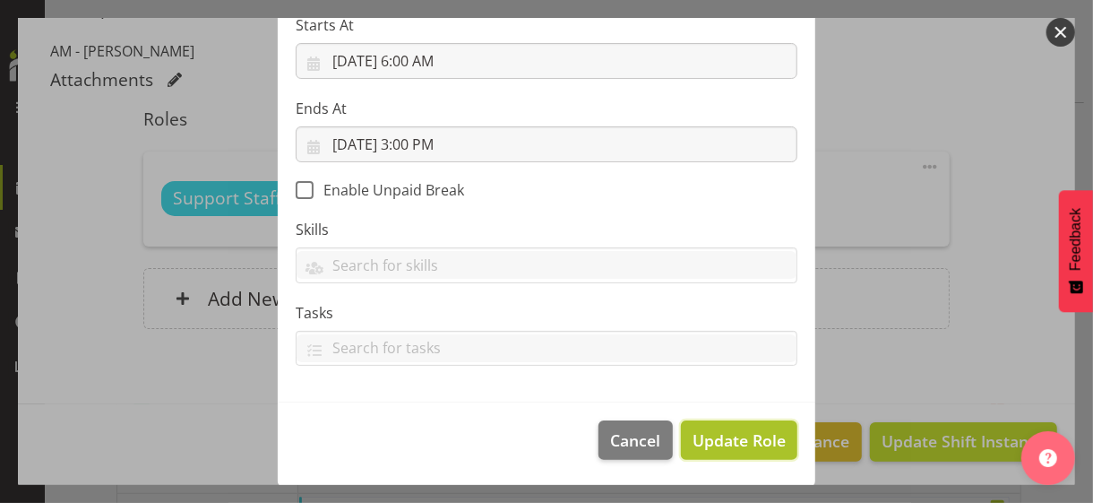
click at [723, 431] on span "Update Role" at bounding box center [739, 439] width 93 height 23
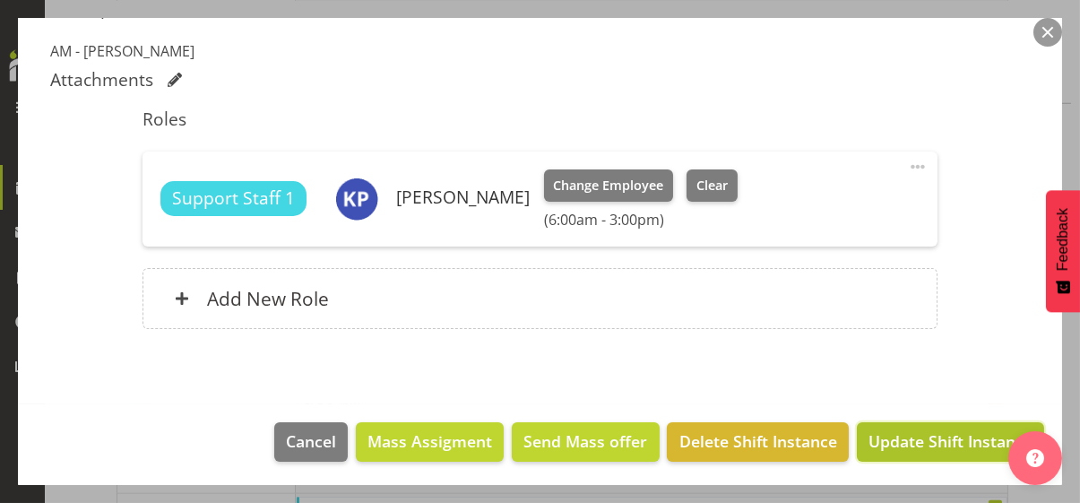
click at [900, 435] on span "Update Shift Instance" at bounding box center [950, 440] width 164 height 23
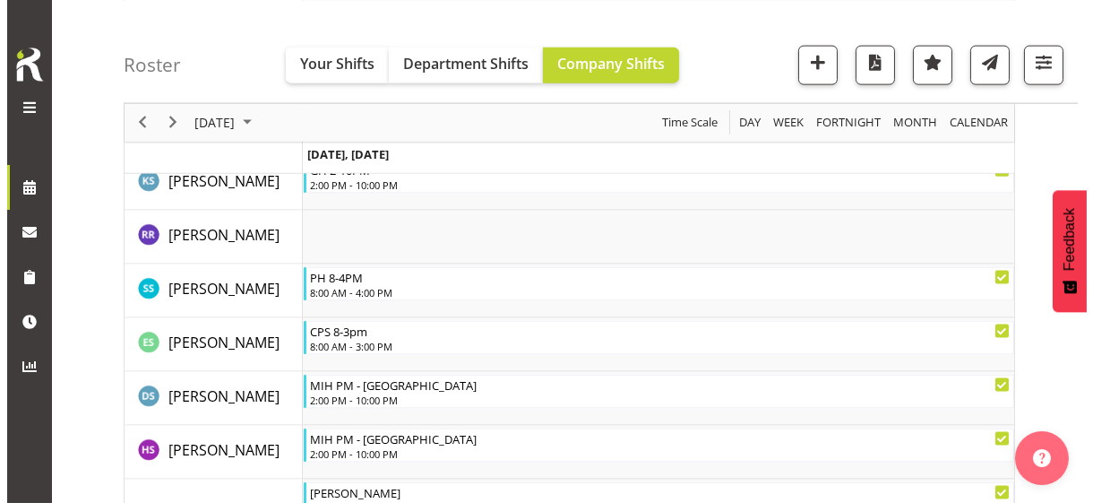
scroll to position [4950, 0]
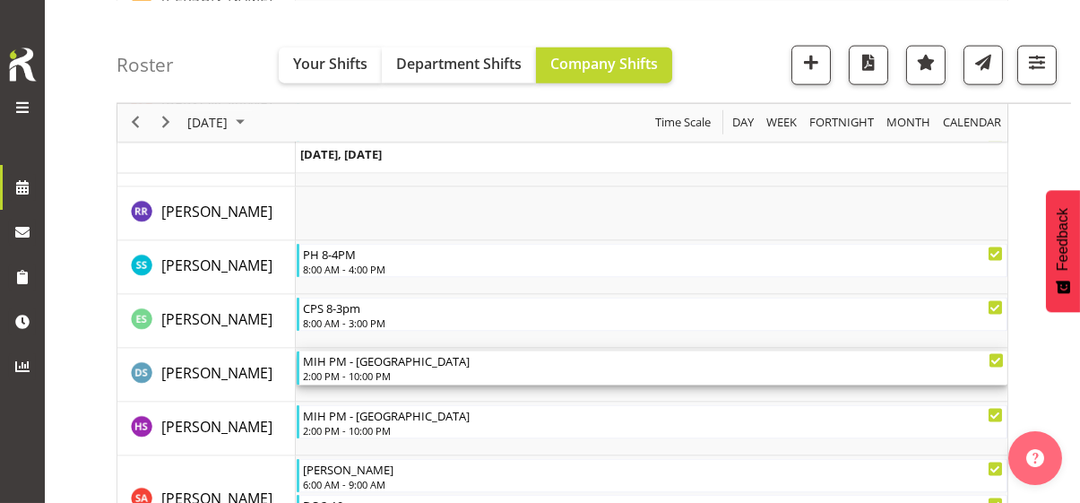
click at [376, 370] on div "2:00 PM - 10:00 PM" at bounding box center [653, 375] width 701 height 14
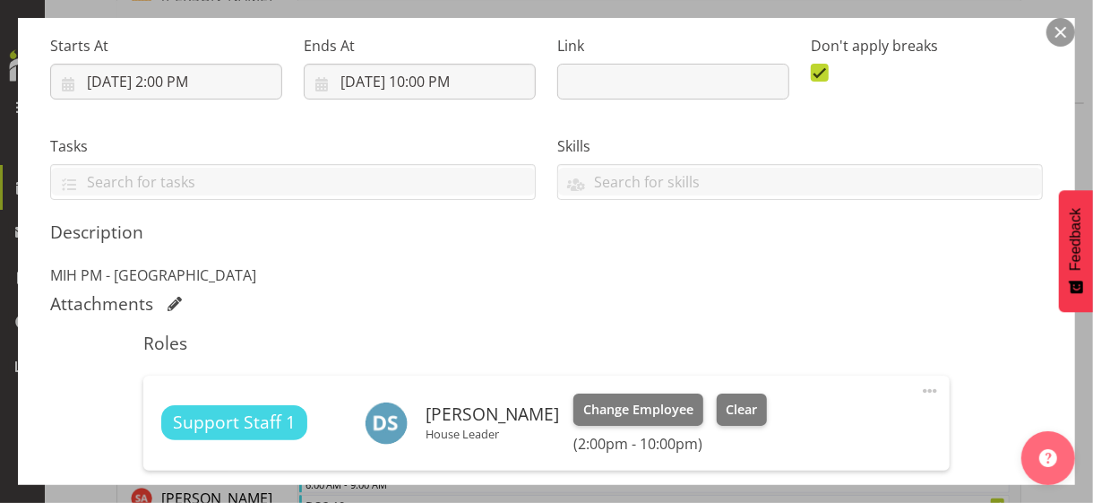
scroll to position [538, 0]
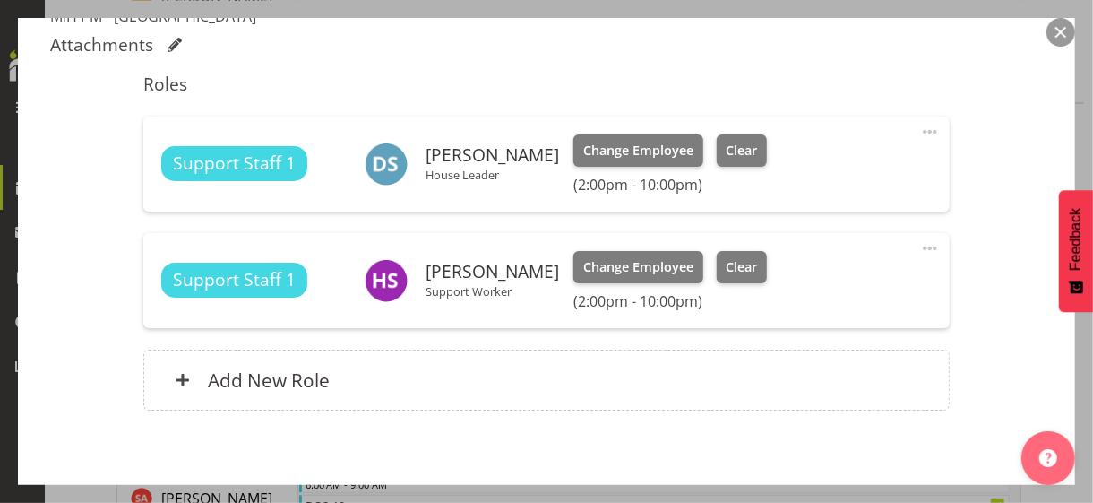
click at [919, 126] on span at bounding box center [930, 132] width 22 height 22
click at [789, 161] on link "Edit" at bounding box center [855, 171] width 172 height 32
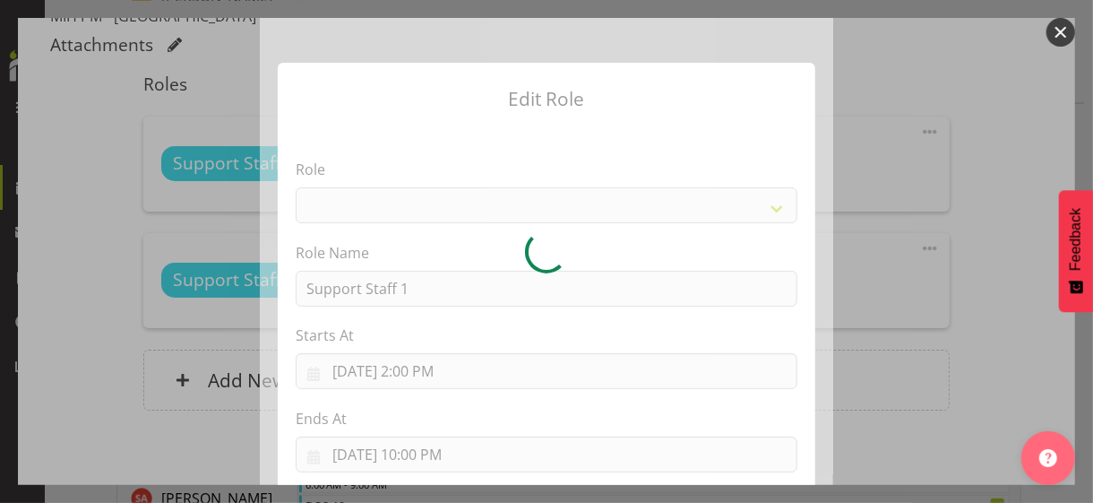
select select "1091"
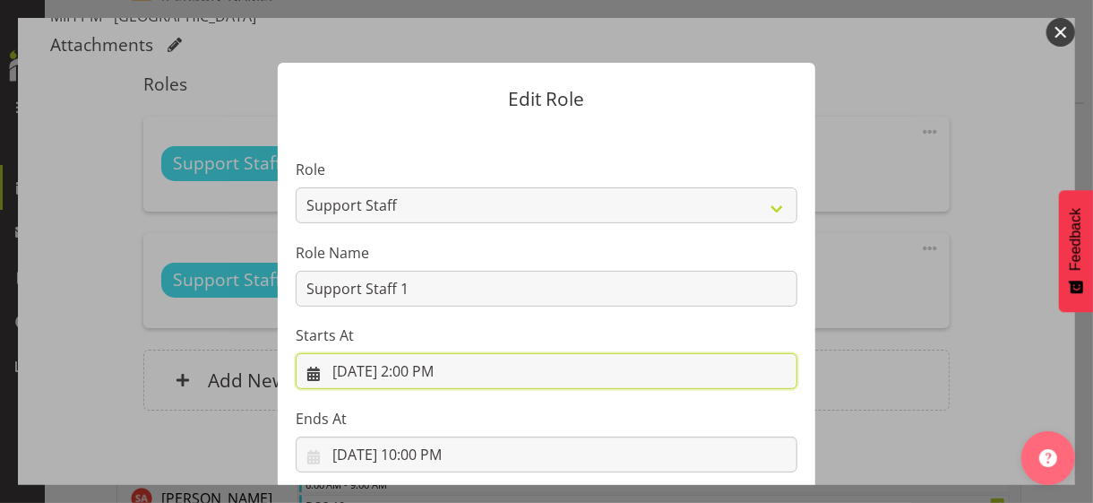
click at [419, 370] on input "[DATE] 2:00 PM" at bounding box center [547, 371] width 502 height 36
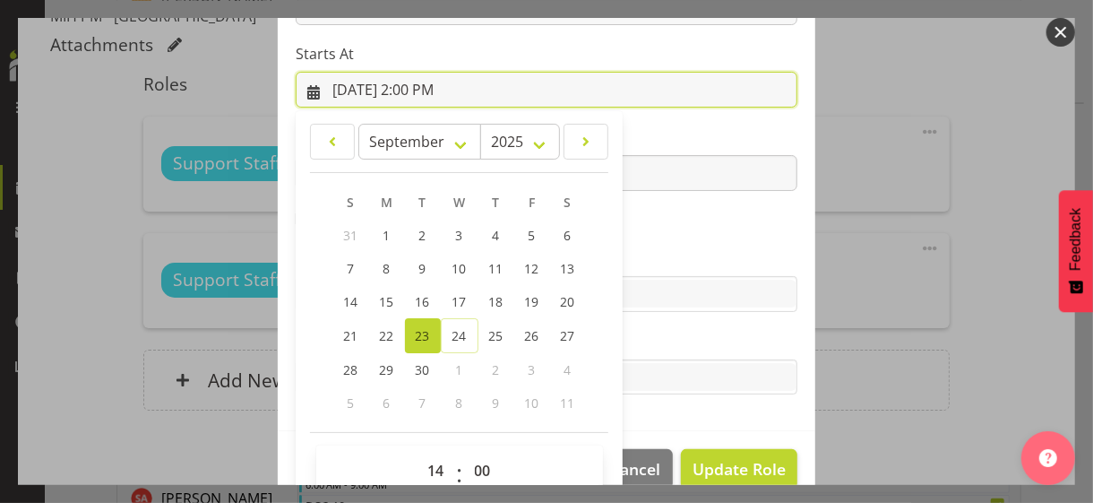
scroll to position [311, 0]
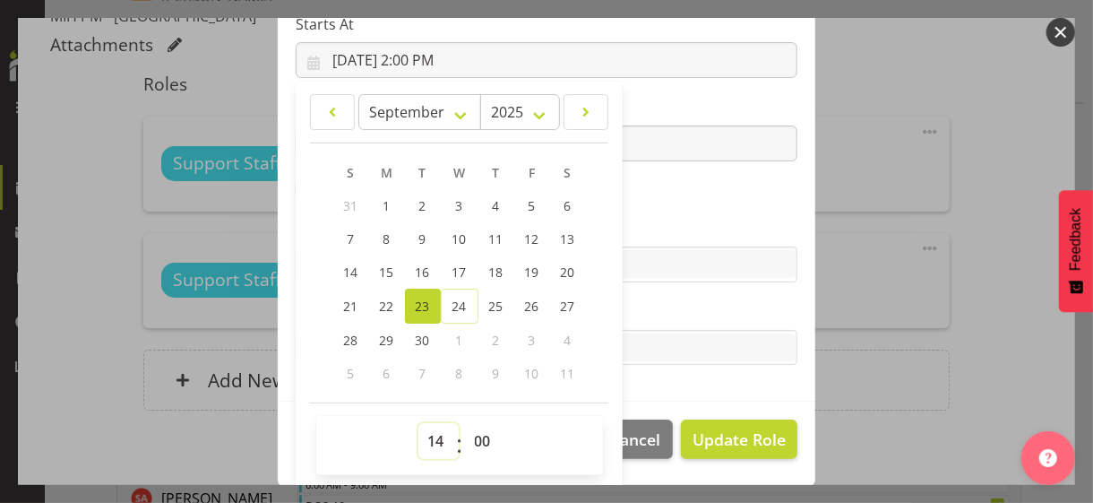
drag, startPoint x: 422, startPoint y: 437, endPoint x: 427, endPoint y: 425, distance: 13.6
click at [426, 429] on select "00 01 02 03 04 05 06 07 08 09 10 11 12 13 14 15 16 17 18 19 20 21 22 23" at bounding box center [438, 441] width 40 height 36
select select "9"
click at [418, 423] on select "00 01 02 03 04 05 06 07 08 09 10 11 12 13 14 15 16 17 18 19 20 21 22 23" at bounding box center [438, 441] width 40 height 36
type input "[DATE] 9:00 AM"
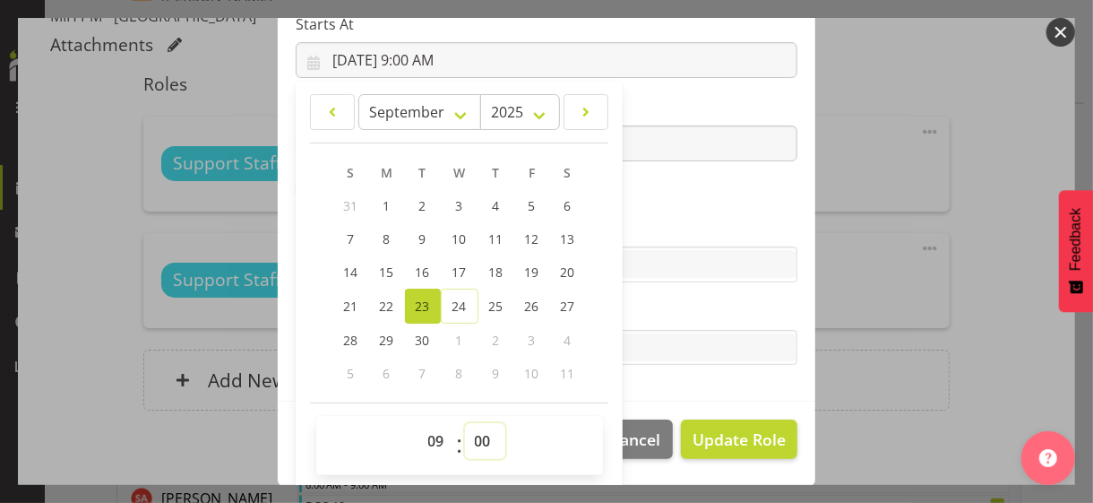
drag, startPoint x: 471, startPoint y: 438, endPoint x: 473, endPoint y: 423, distance: 15.3
click at [471, 435] on select "00 01 02 03 04 05 06 07 08 09 10 11 12 13 14 15 16 17 18 19 20 21 22 23 24 25 2…" at bounding box center [485, 441] width 40 height 36
select select "30"
click at [465, 423] on select "00 01 02 03 04 05 06 07 08 09 10 11 12 13 14 15 16 17 18 19 20 21 22 23 24 25 2…" at bounding box center [485, 441] width 40 height 36
type input "[DATE] 9:30 AM"
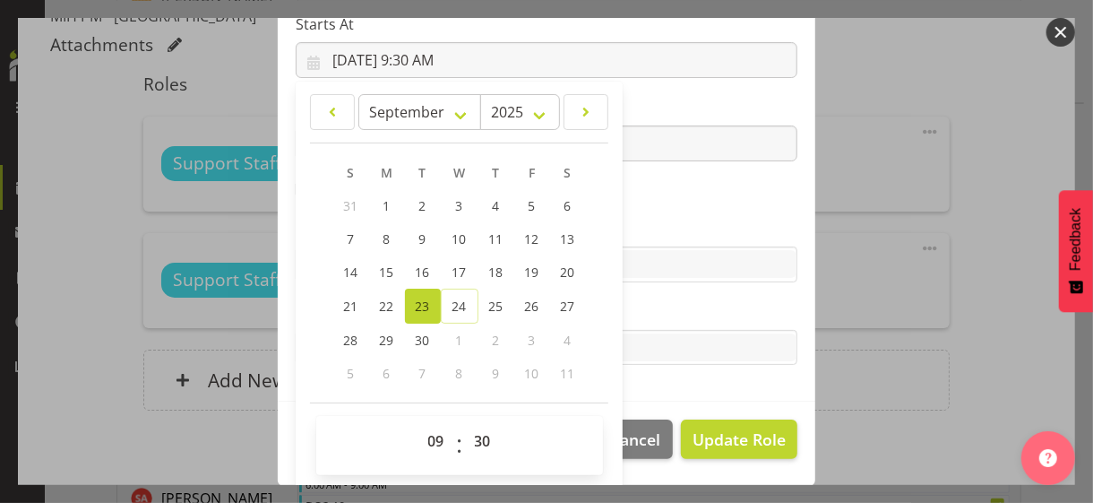
click at [635, 221] on label "Skills" at bounding box center [547, 229] width 502 height 22
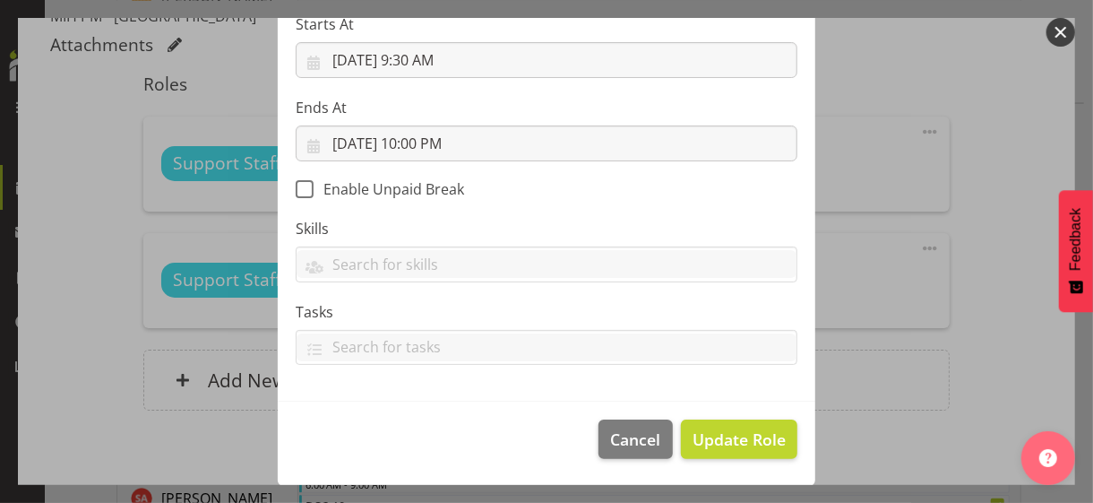
scroll to position [310, 0]
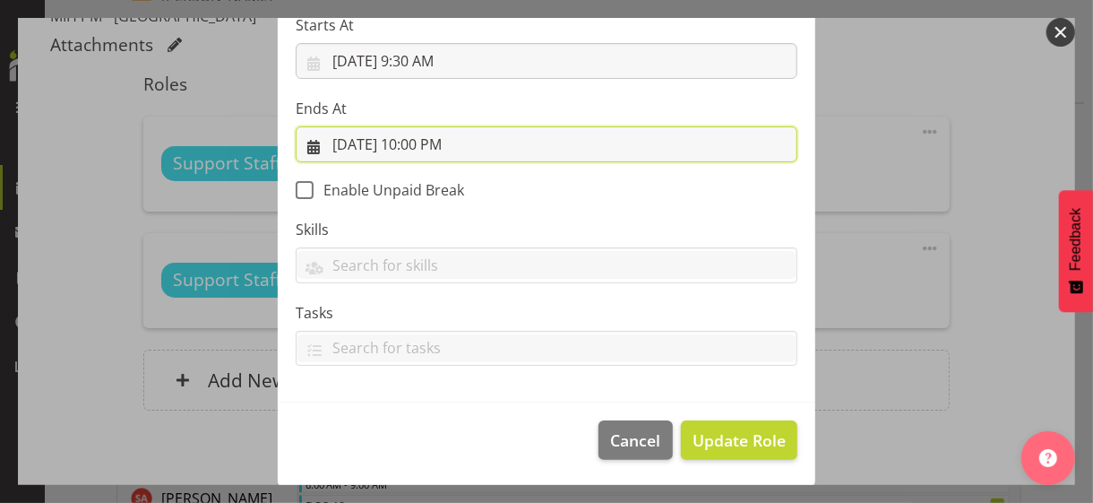
click at [425, 144] on input "[DATE] 10:00 PM" at bounding box center [547, 144] width 502 height 36
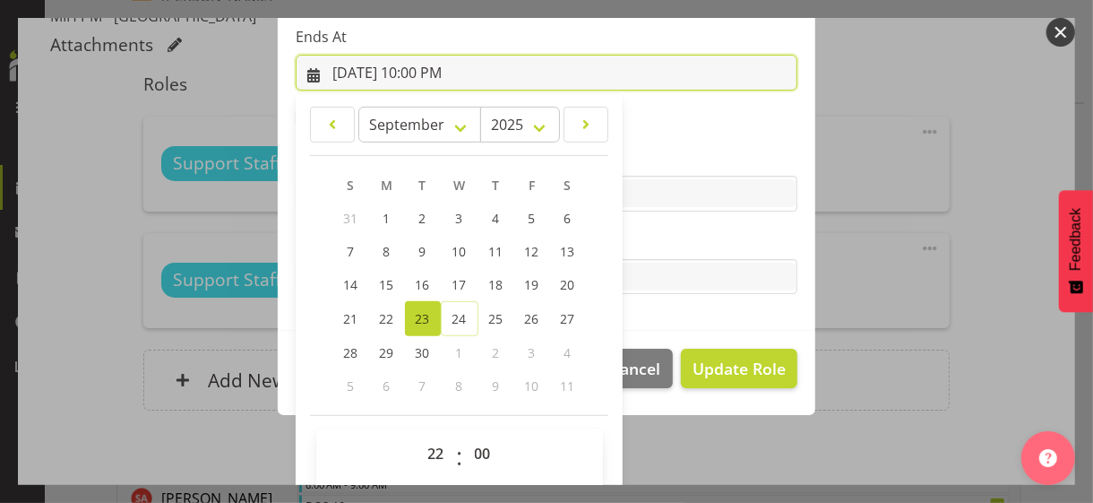
scroll to position [395, 0]
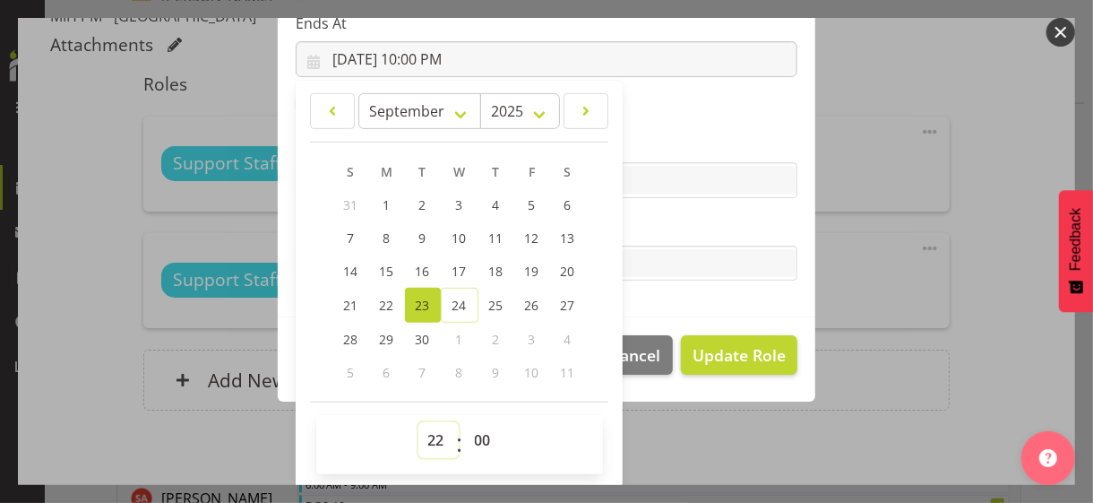
drag, startPoint x: 426, startPoint y: 437, endPoint x: 426, endPoint y: 422, distance: 15.3
click at [426, 435] on select "00 01 02 03 04 05 06 07 08 09 10 11 12 13 14 15 16 17 18 19 20 21 22 23" at bounding box center [438, 440] width 40 height 36
select select "20"
click at [418, 422] on select "00 01 02 03 04 05 06 07 08 09 10 11 12 13 14 15 16 17 18 19 20 21 22 23" at bounding box center [438, 440] width 40 height 36
type input "[DATE] 8:00 PM"
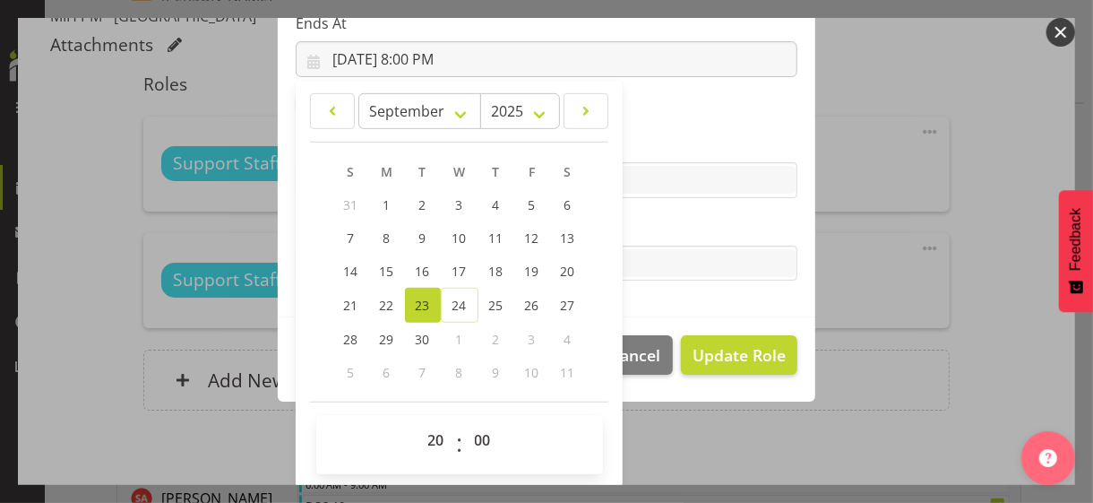
click at [627, 213] on section "Role CP House Leader Support Staff Wake Role Name Support Staff 1 Starts At [DA…" at bounding box center [547, 24] width 538 height 586
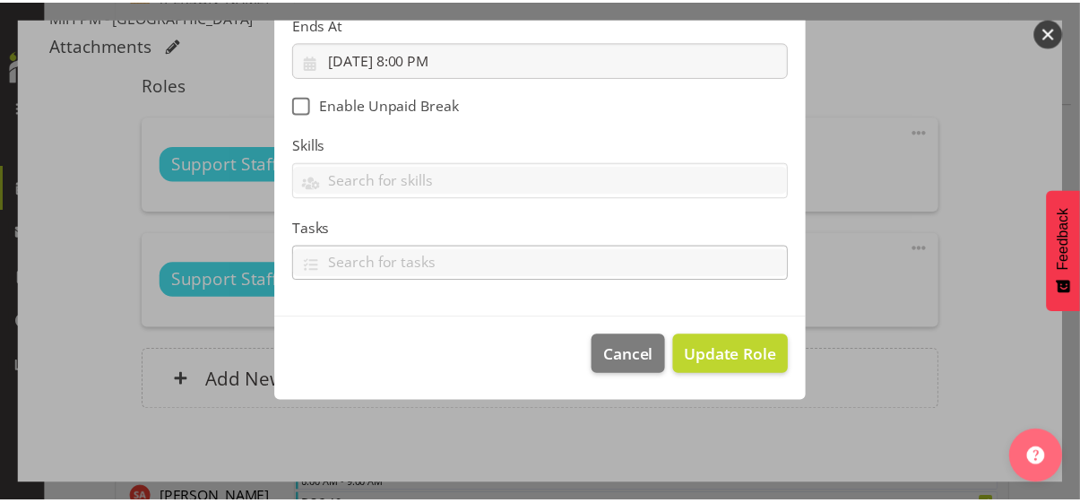
scroll to position [310, 0]
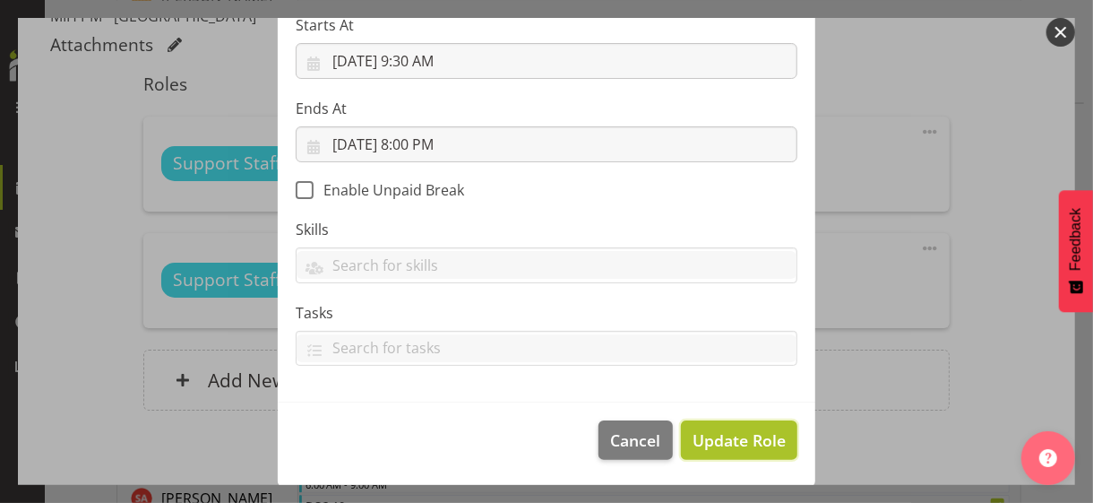
click at [714, 431] on span "Update Role" at bounding box center [739, 439] width 93 height 23
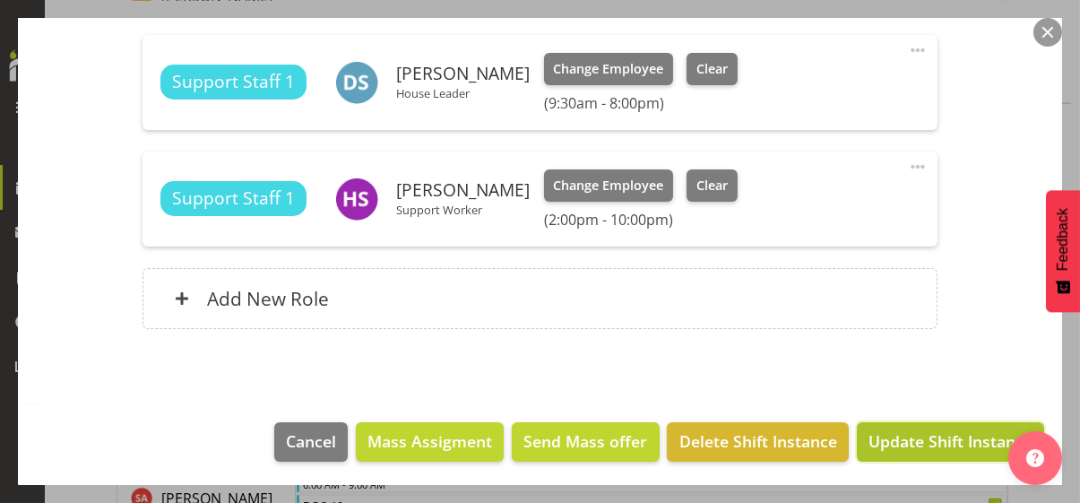
click at [920, 435] on span "Update Shift Instance" at bounding box center [950, 440] width 164 height 23
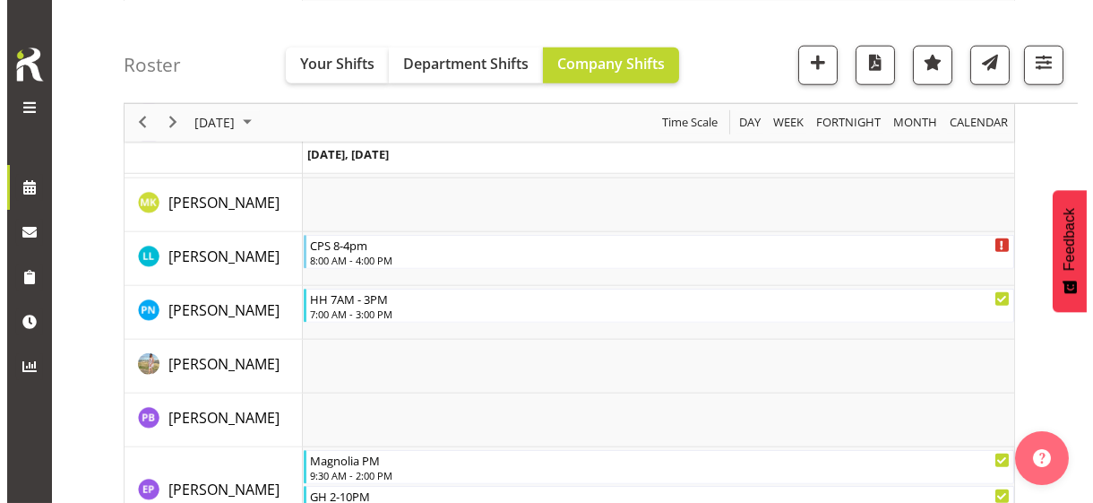
scroll to position [3965, 0]
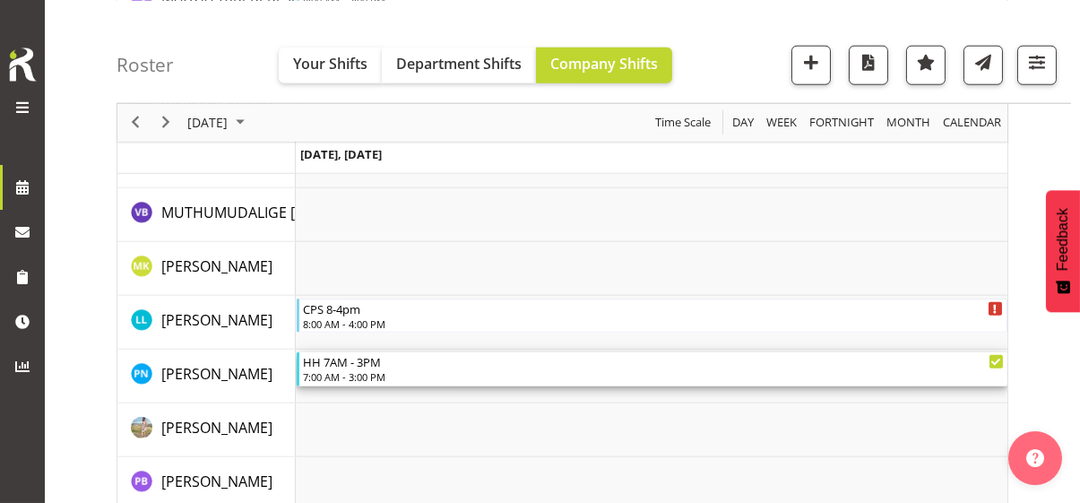
click at [371, 370] on div "7:00 AM - 3:00 PM" at bounding box center [653, 376] width 701 height 14
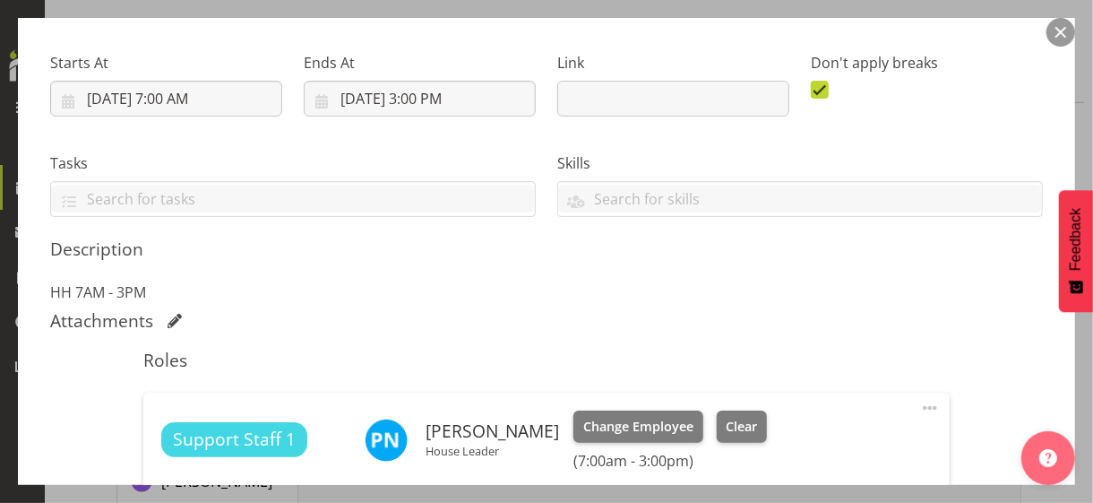
scroll to position [448, 0]
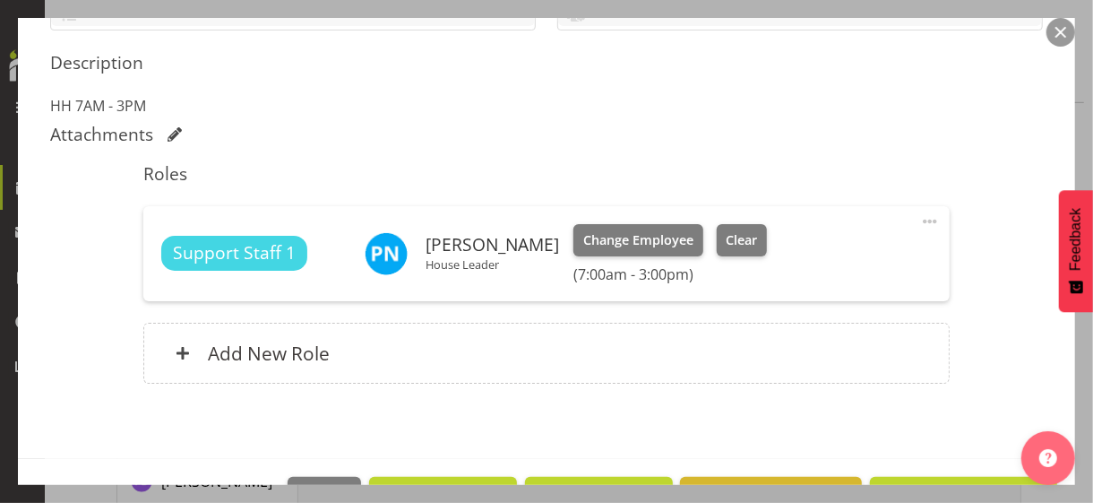
click at [928, 214] on div "Support Staff 1 [PERSON_NAME] House Leader Change Employee Clear (7:00am - 3:00…" at bounding box center [545, 253] width 805 height 95
click at [919, 220] on span at bounding box center [930, 222] width 22 height 22
click at [819, 254] on link "Edit" at bounding box center [855, 261] width 172 height 32
select select "8"
select select "2025"
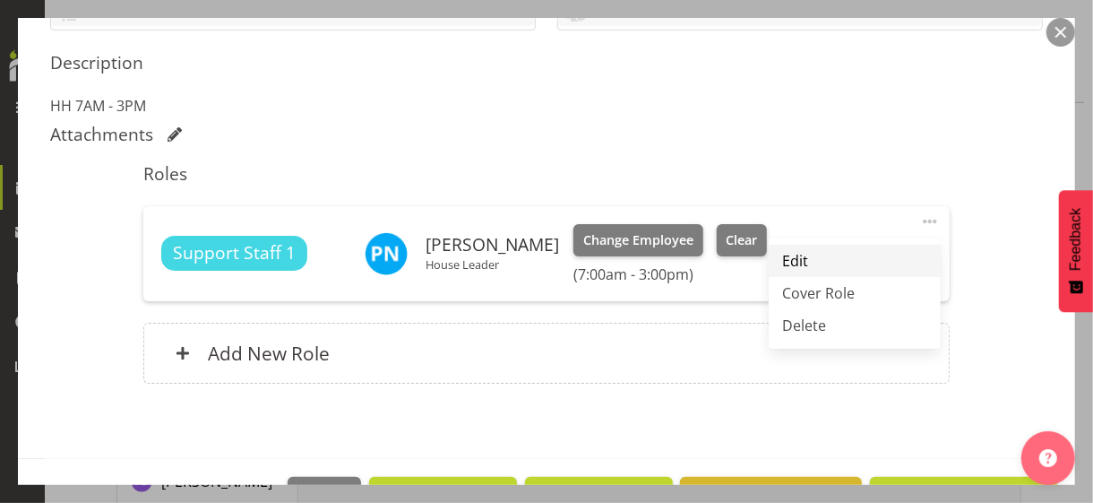
select select "15"
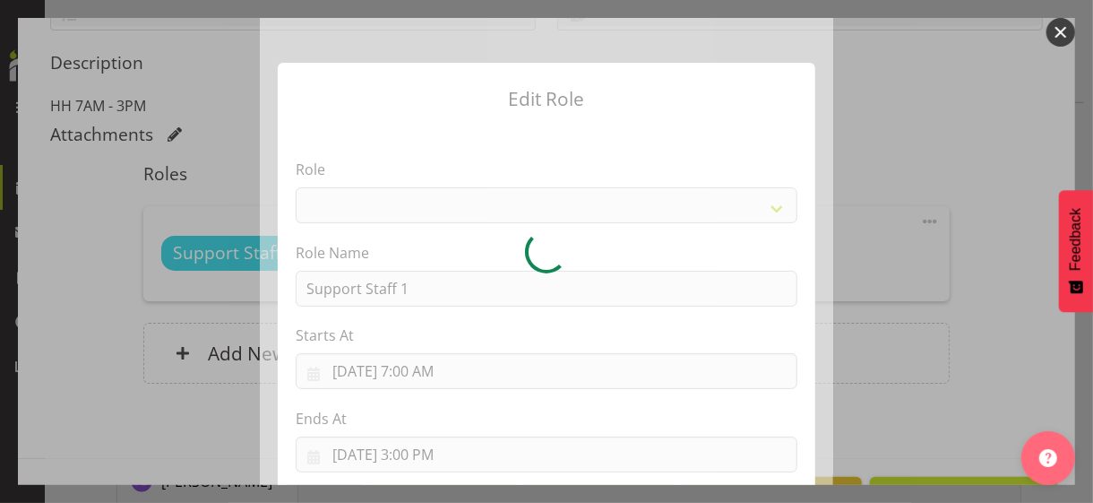
select select "1091"
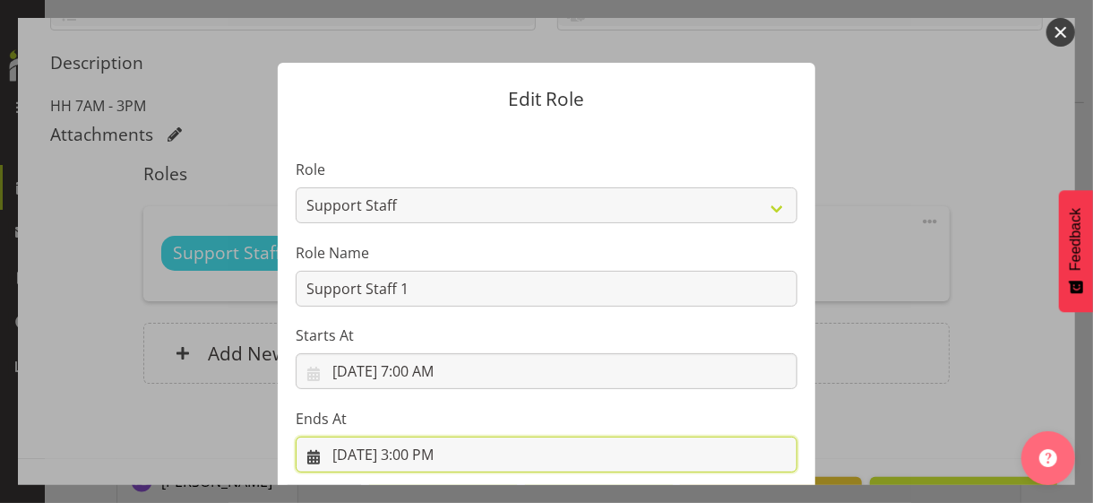
click at [414, 435] on input "[DATE] 3:00 PM" at bounding box center [547, 454] width 502 height 36
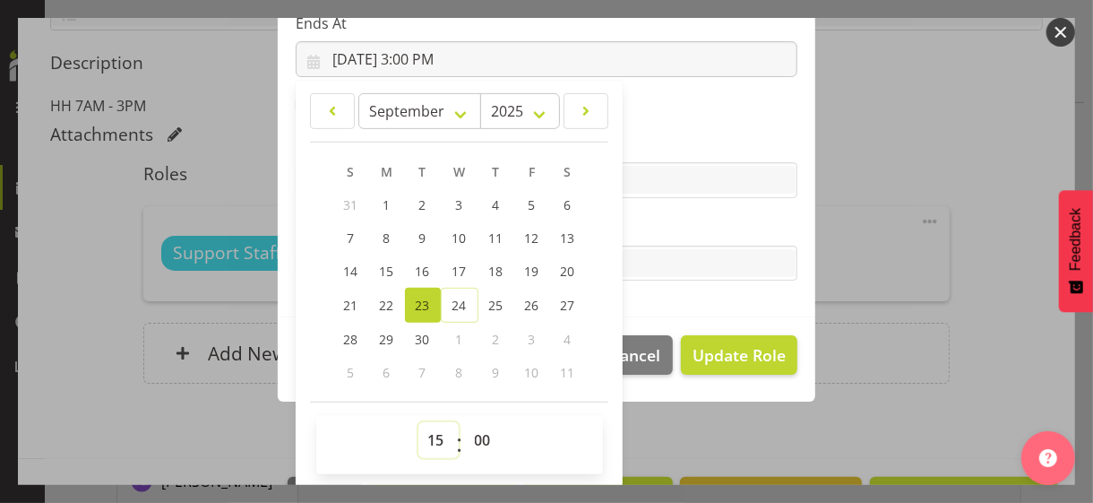
click at [424, 435] on select "00 01 02 03 04 05 06 07 08 09 10 11 12 13 14 15 16 17 18 19 20 21 22 23" at bounding box center [438, 440] width 40 height 36
click at [429, 435] on select "00 01 02 03 04 05 06 07 08 09 10 11 12 13 14 15 16 17 18 19 20 21 22 23" at bounding box center [438, 440] width 40 height 36
select select "18"
click at [418, 422] on select "00 01 02 03 04 05 06 07 08 09 10 11 12 13 14 15 16 17 18 19 20 21 22 23" at bounding box center [438, 440] width 40 height 36
type input "[DATE] 6:00 PM"
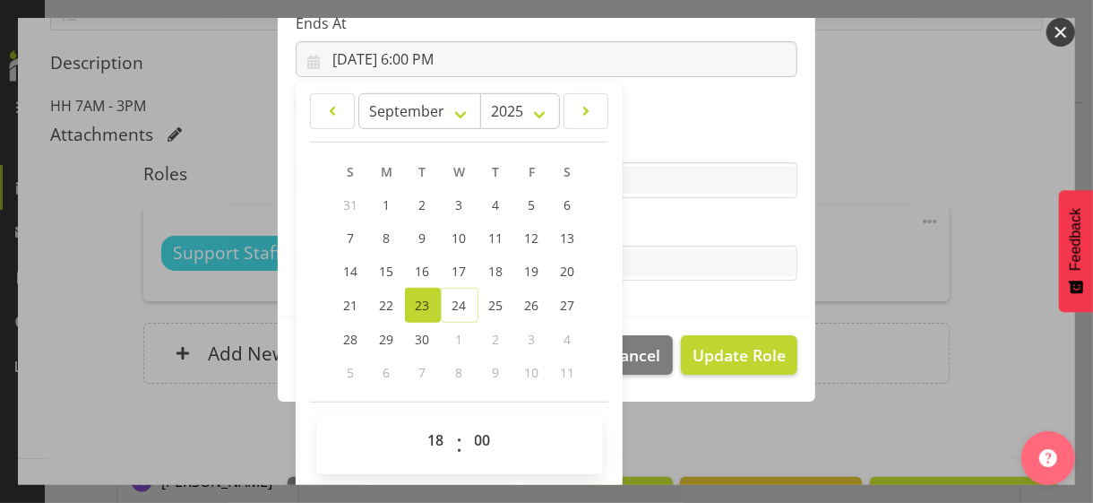
click at [652, 235] on label "Tasks" at bounding box center [547, 228] width 502 height 22
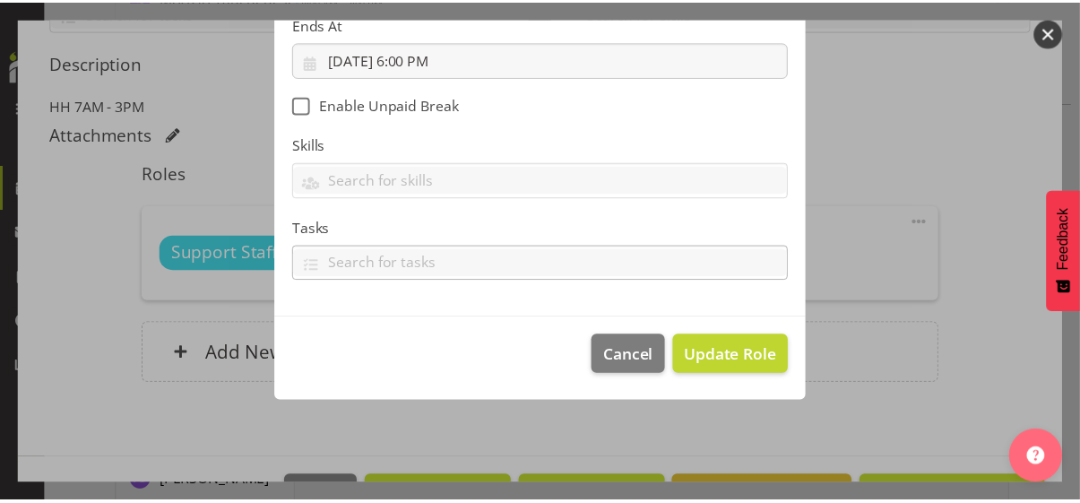
scroll to position [310, 0]
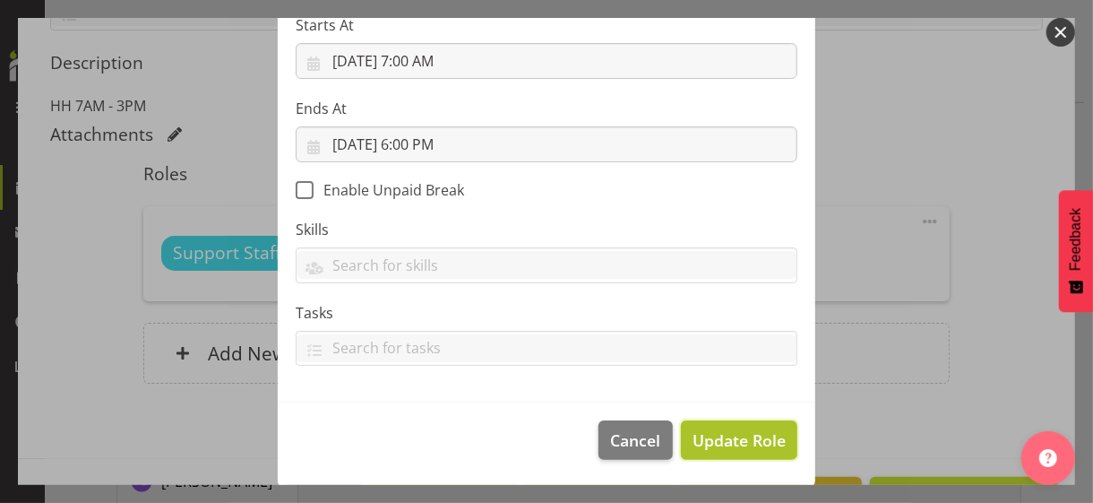
click at [728, 435] on span "Update Role" at bounding box center [739, 439] width 93 height 23
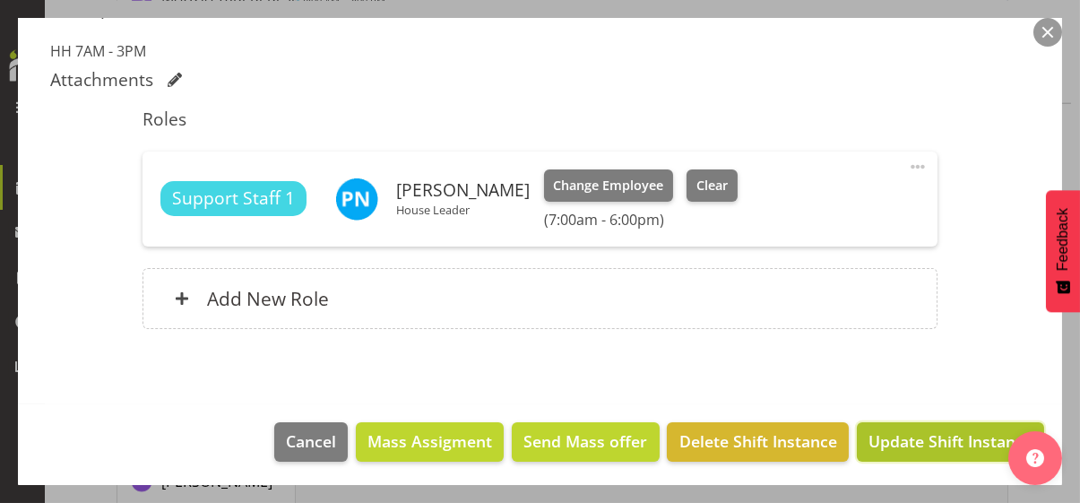
click at [926, 435] on span "Update Shift Instance" at bounding box center [950, 440] width 164 height 23
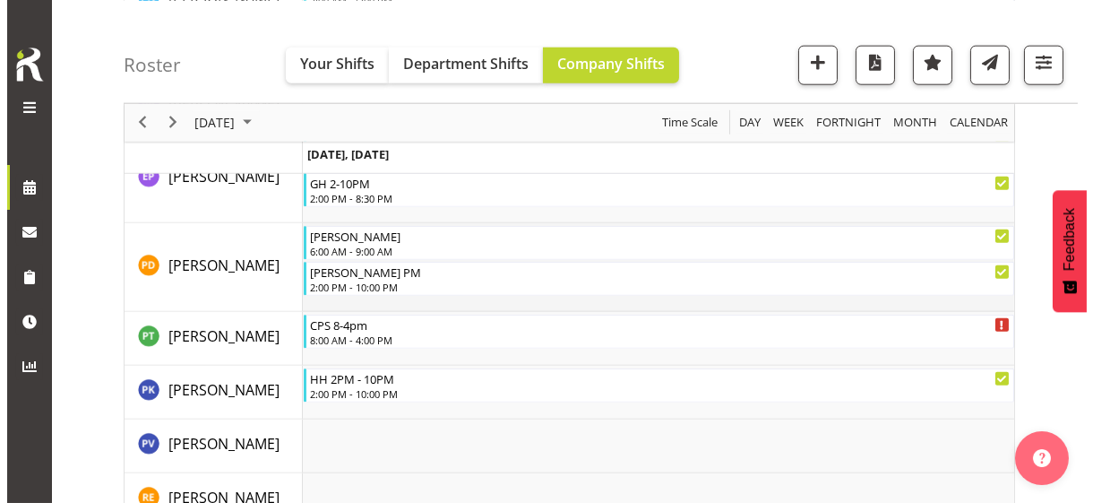
scroll to position [4324, 0]
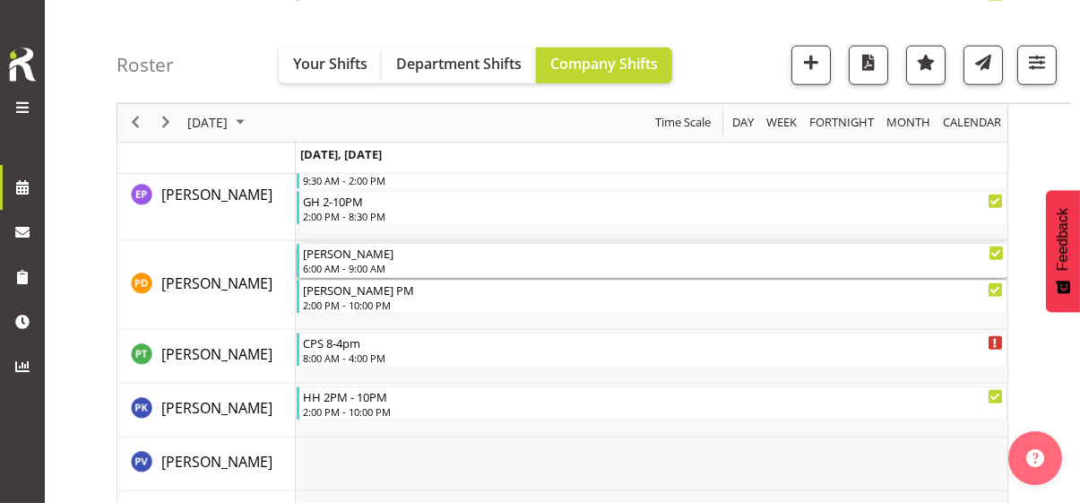
click at [344, 264] on div "6:00 AM - 9:00 AM" at bounding box center [653, 268] width 701 height 14
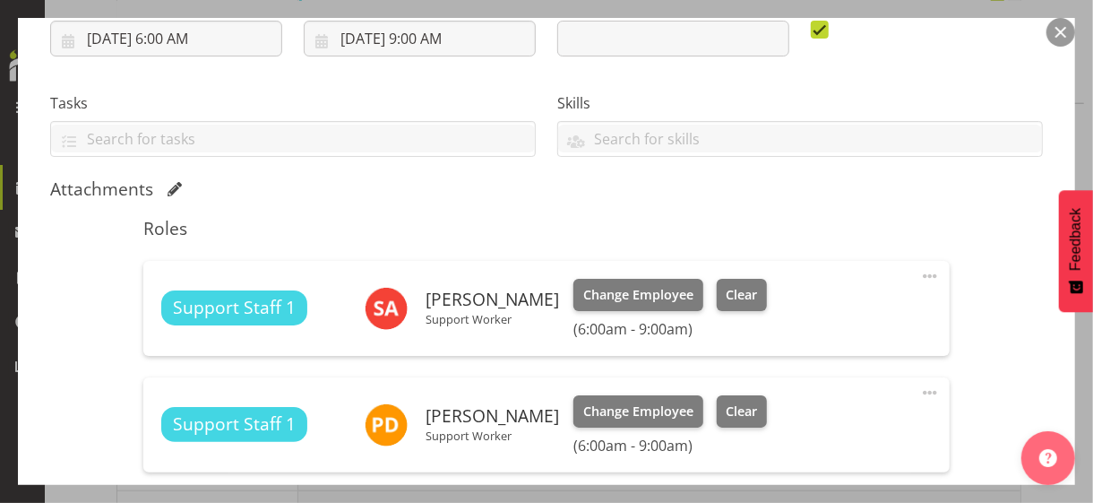
scroll to position [538, 0]
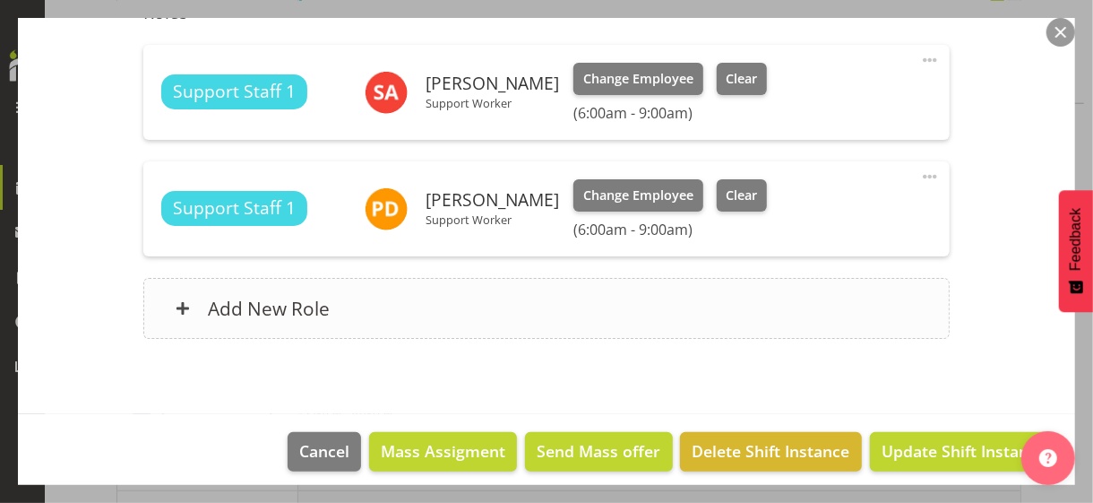
click at [384, 305] on div "Add New Role" at bounding box center [545, 308] width 805 height 61
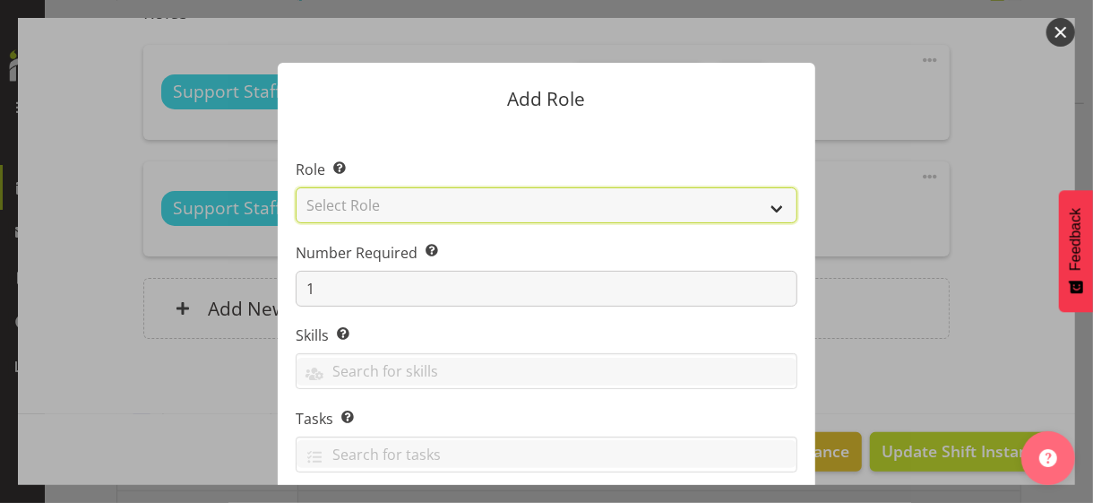
click at [380, 201] on select "Select Role CP House Leader Support Staff Wake" at bounding box center [547, 205] width 502 height 36
select select "1091"
click at [296, 187] on select "Select Role CP House Leader Support Staff Wake" at bounding box center [547, 205] width 502 height 36
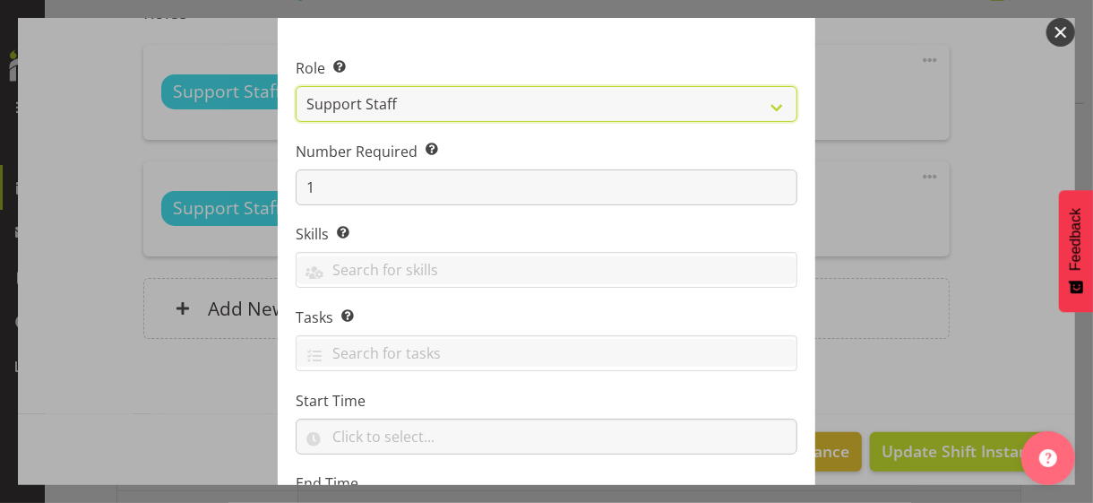
scroll to position [272, 0]
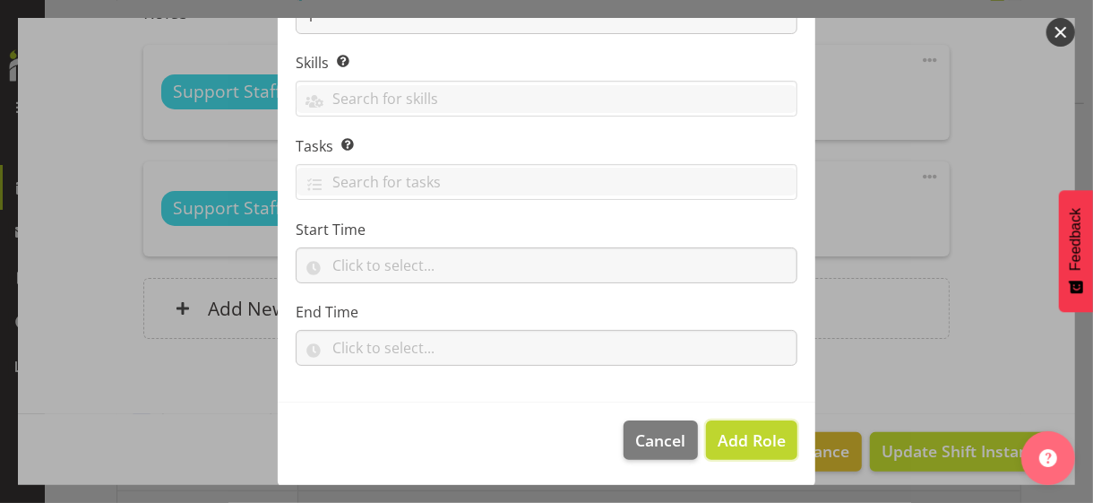
drag, startPoint x: 740, startPoint y: 437, endPoint x: 816, endPoint y: 372, distance: 100.4
click at [743, 433] on span "Add Role" at bounding box center [752, 440] width 68 height 22
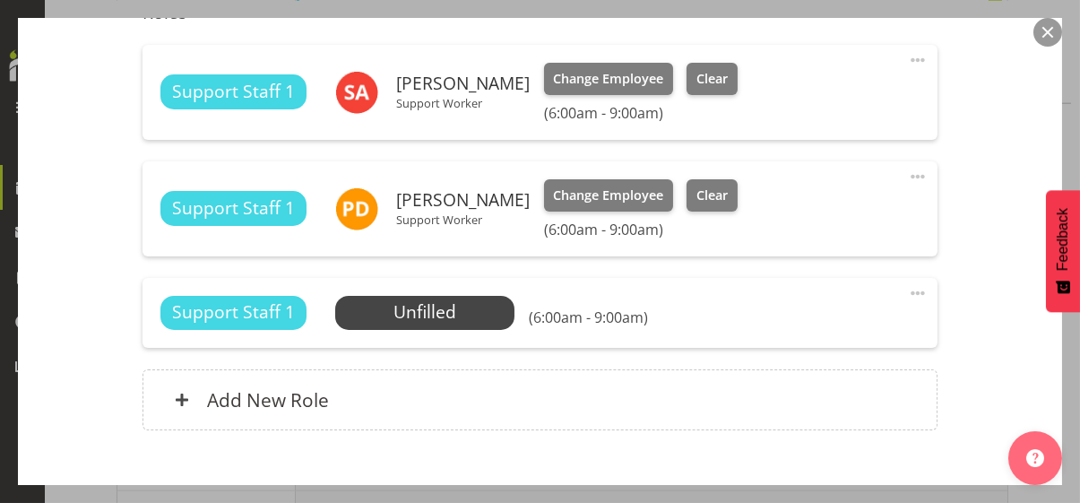
drag, startPoint x: 901, startPoint y: 288, endPoint x: 810, endPoint y: 322, distance: 97.5
click at [907, 289] on span at bounding box center [918, 293] width 22 height 22
click at [788, 325] on link "Edit" at bounding box center [842, 332] width 172 height 32
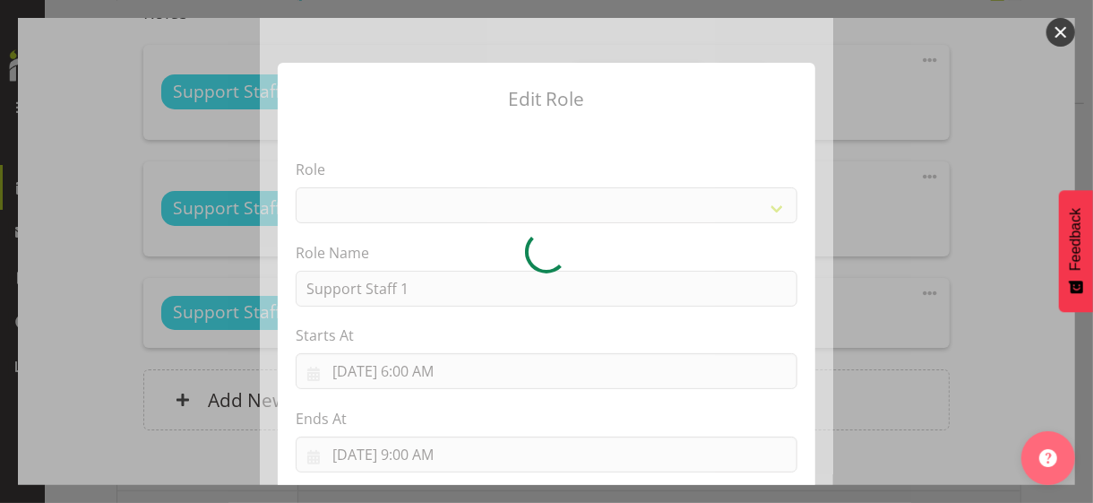
select select "1091"
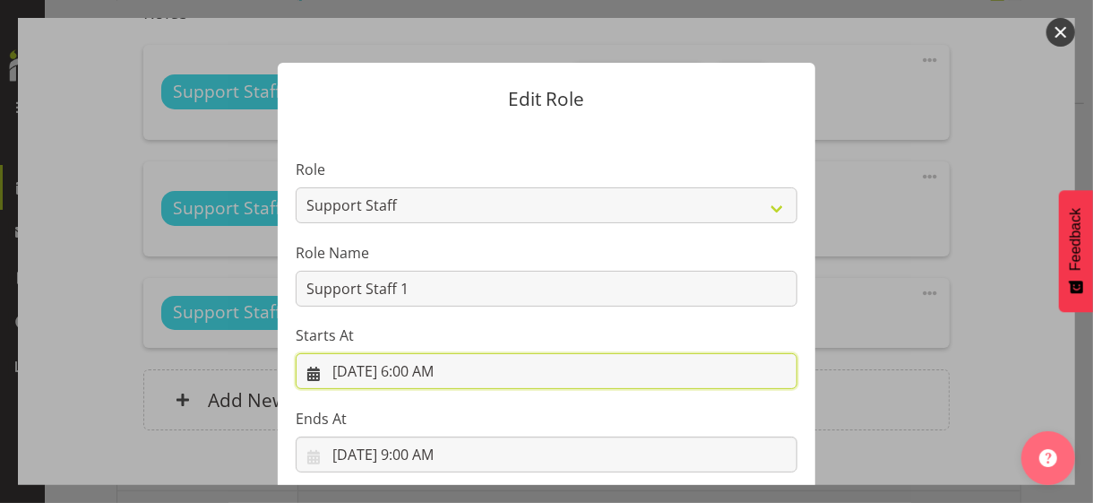
click at [422, 370] on input "[DATE] 6:00 AM" at bounding box center [547, 371] width 502 height 36
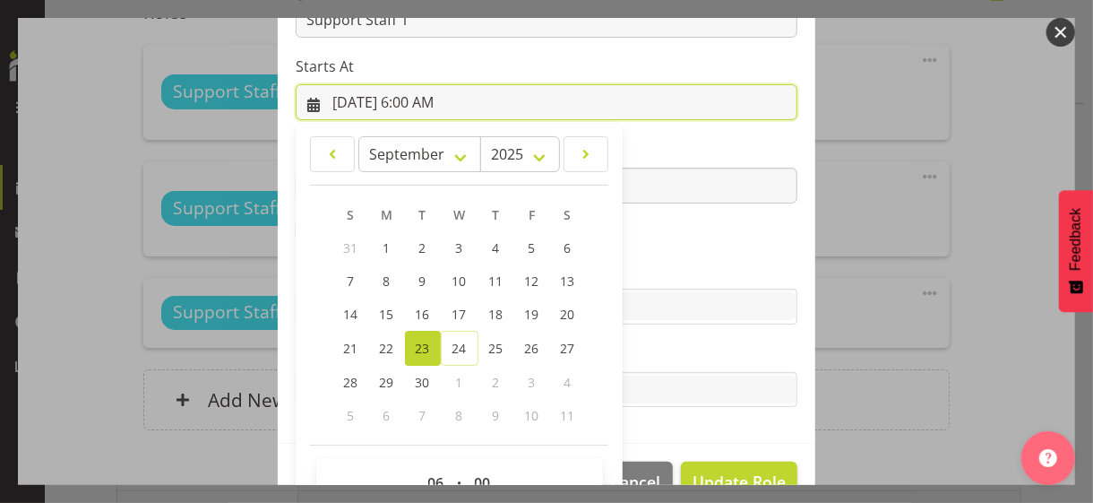
scroll to position [311, 0]
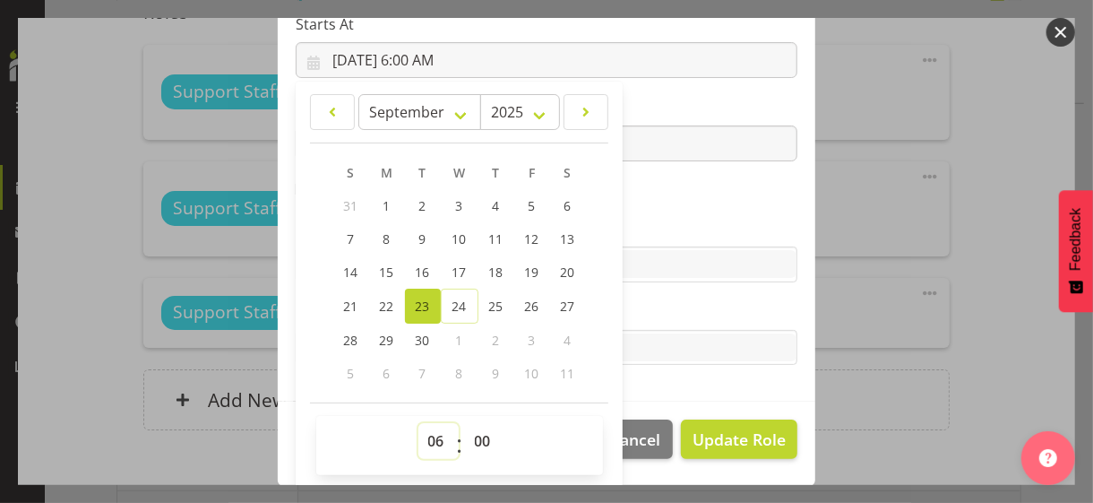
drag, startPoint x: 423, startPoint y: 435, endPoint x: 425, endPoint y: 426, distance: 10.0
click at [424, 432] on select "00 01 02 03 04 05 06 07 08 09 10 11 12 13 14 15 16 17 18 19 20 21 22 23" at bounding box center [438, 441] width 40 height 36
select select "7"
click at [418, 423] on select "00 01 02 03 04 05 06 07 08 09 10 11 12 13 14 15 16 17 18 19 20 21 22 23" at bounding box center [438, 441] width 40 height 36
type input "[DATE] 7:00 AM"
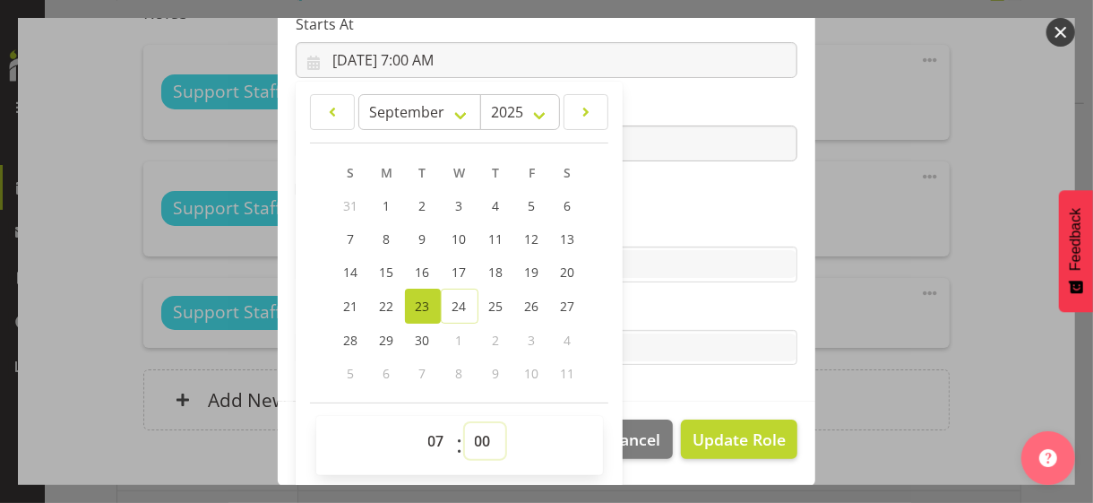
drag, startPoint x: 471, startPoint y: 434, endPoint x: 475, endPoint y: 421, distance: 13.0
click at [472, 429] on select "00 01 02 03 04 05 06 07 08 09 10 11 12 13 14 15 16 17 18 19 20 21 22 23 24 25 2…" at bounding box center [485, 441] width 40 height 36
select select "30"
click at [465, 423] on select "00 01 02 03 04 05 06 07 08 09 10 11 12 13 14 15 16 17 18 19 20 21 22 23 24 25 2…" at bounding box center [485, 441] width 40 height 36
type input "[DATE] 7:30 AM"
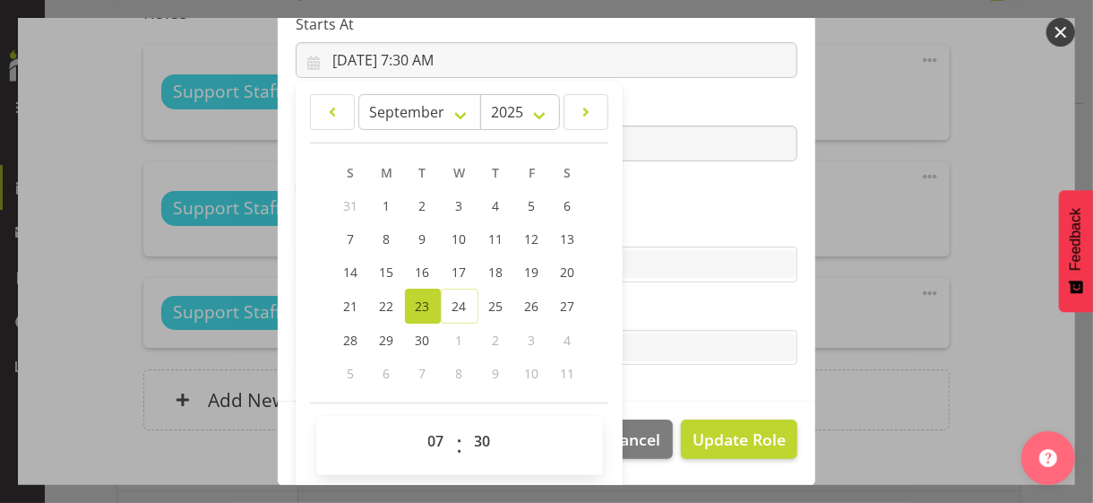
click at [652, 218] on label "Skills" at bounding box center [547, 229] width 502 height 22
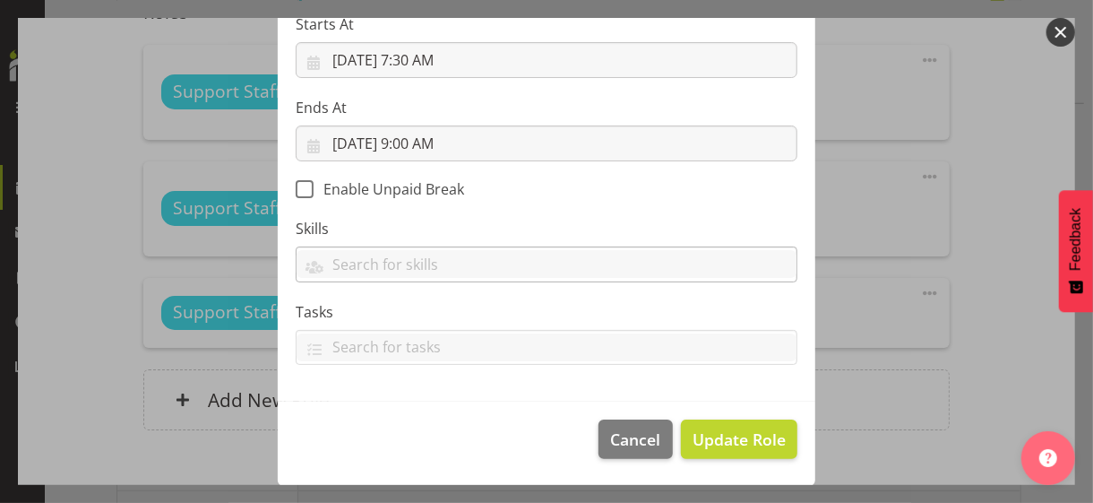
scroll to position [310, 0]
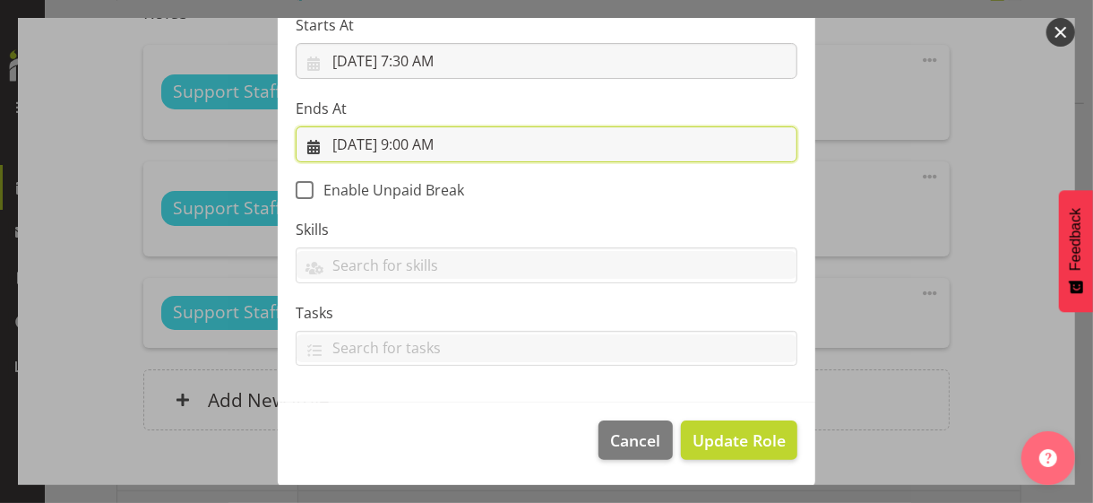
click at [415, 141] on input "[DATE] 9:00 AM" at bounding box center [547, 144] width 502 height 36
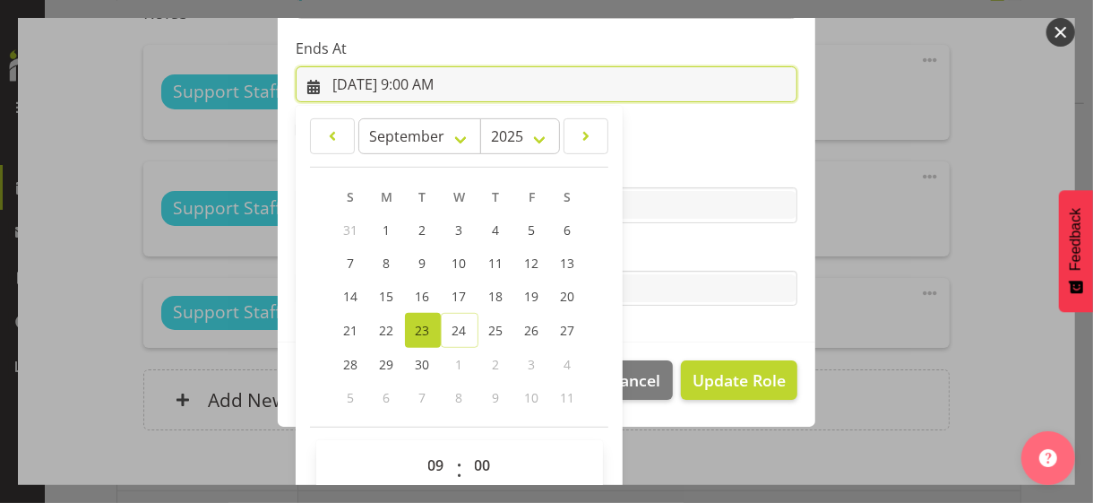
scroll to position [395, 0]
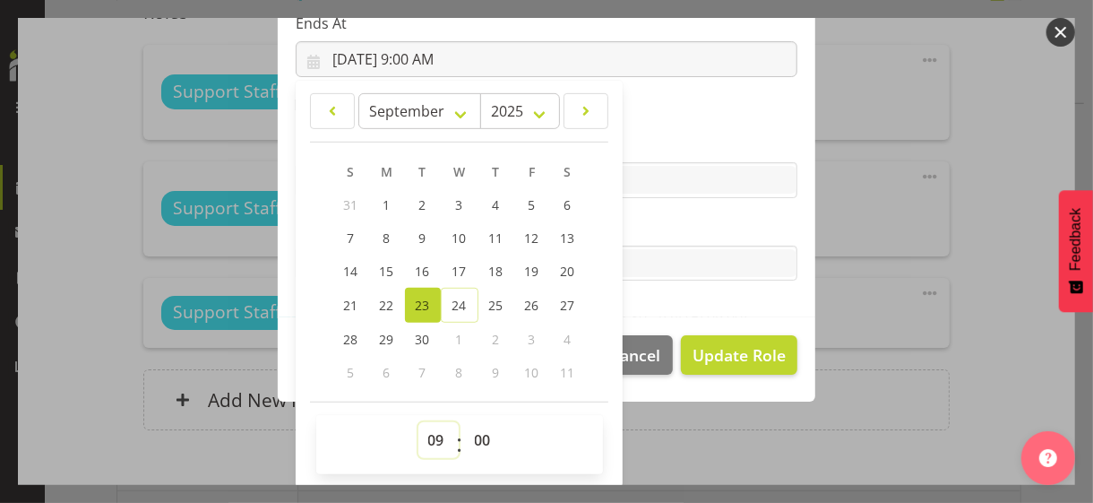
click at [426, 435] on select "00 01 02 03 04 05 06 07 08 09 10 11 12 13 14 15 16 17 18 19 20 21 22 23" at bounding box center [438, 440] width 40 height 36
select select "14"
click at [418, 422] on select "00 01 02 03 04 05 06 07 08 09 10 11 12 13 14 15 16 17 18 19 20 21 22 23" at bounding box center [438, 440] width 40 height 36
type input "[DATE] 2:00 PM"
click at [631, 228] on label "Tasks" at bounding box center [547, 228] width 502 height 22
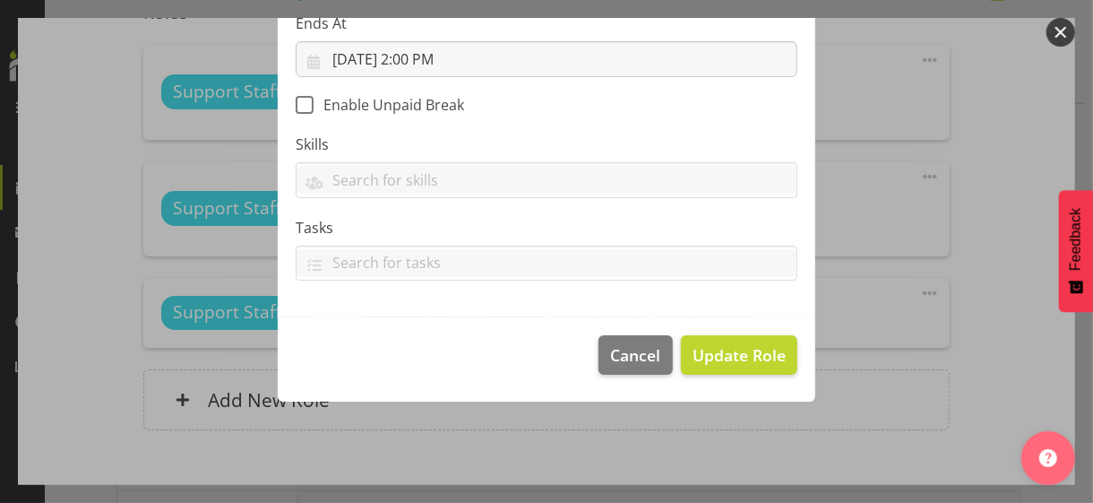
scroll to position [310, 0]
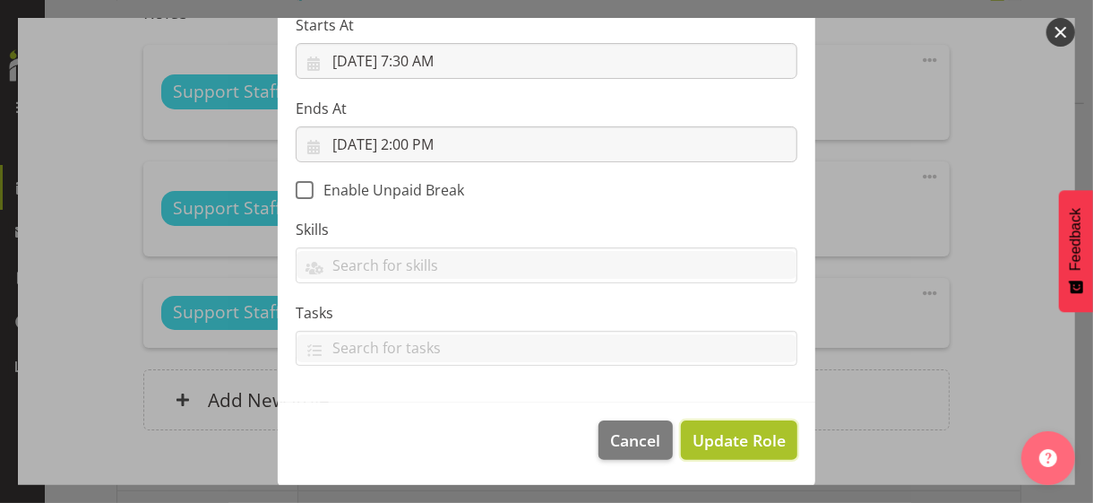
click at [730, 433] on span "Update Role" at bounding box center [739, 439] width 93 height 23
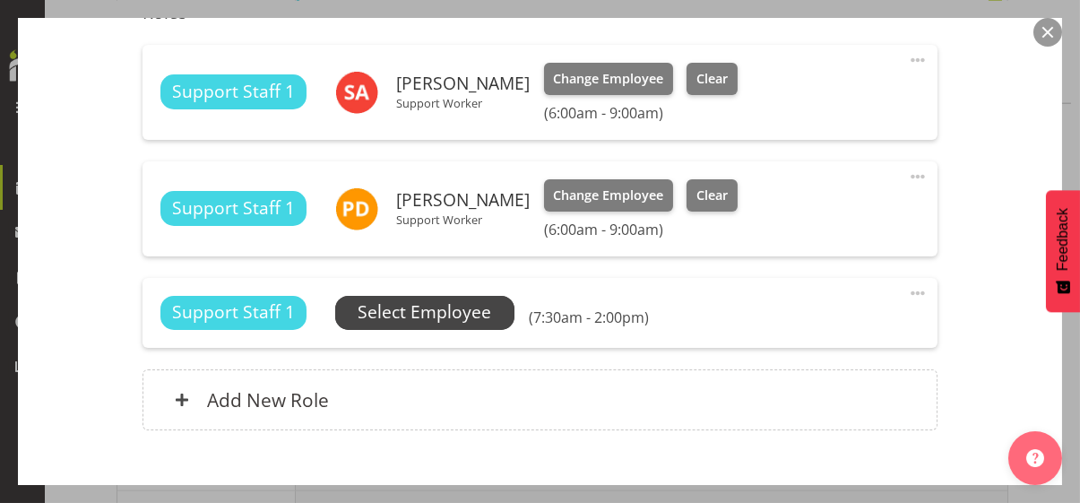
click at [456, 311] on span "Select Employee" at bounding box center [423, 312] width 133 height 26
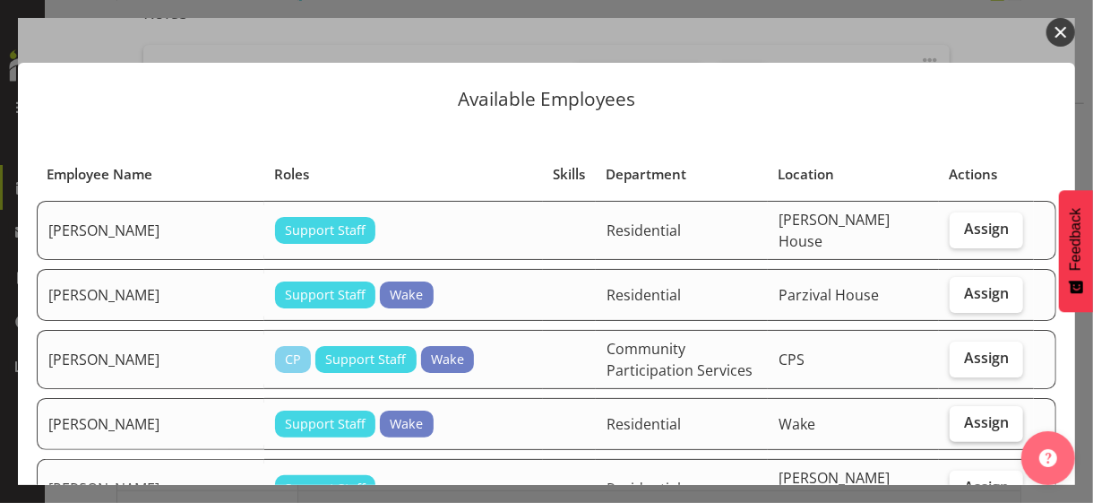
click at [953, 413] on span "Assign" at bounding box center [986, 422] width 45 height 18
click at [953, 417] on input "Assign" at bounding box center [956, 423] width 12 height 12
checkbox input "true"
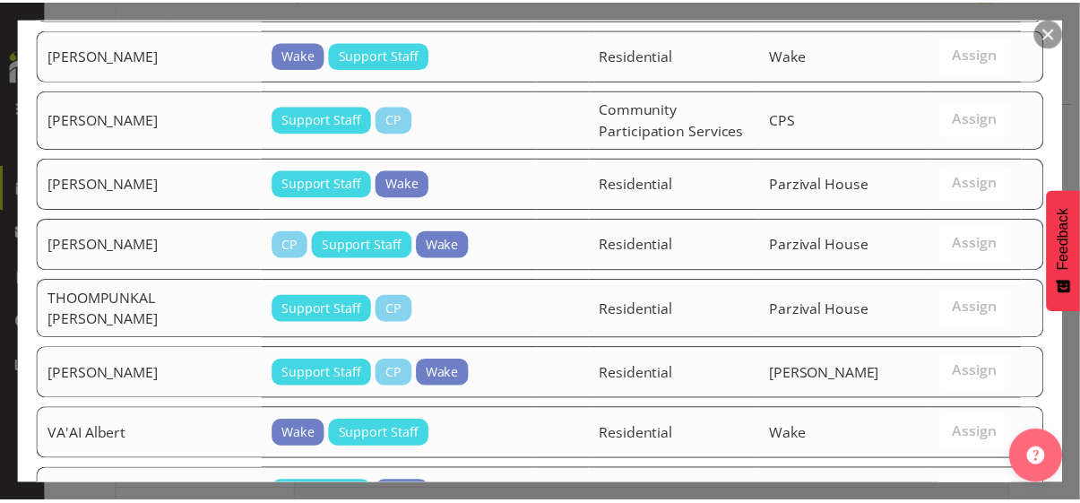
scroll to position [2566, 0]
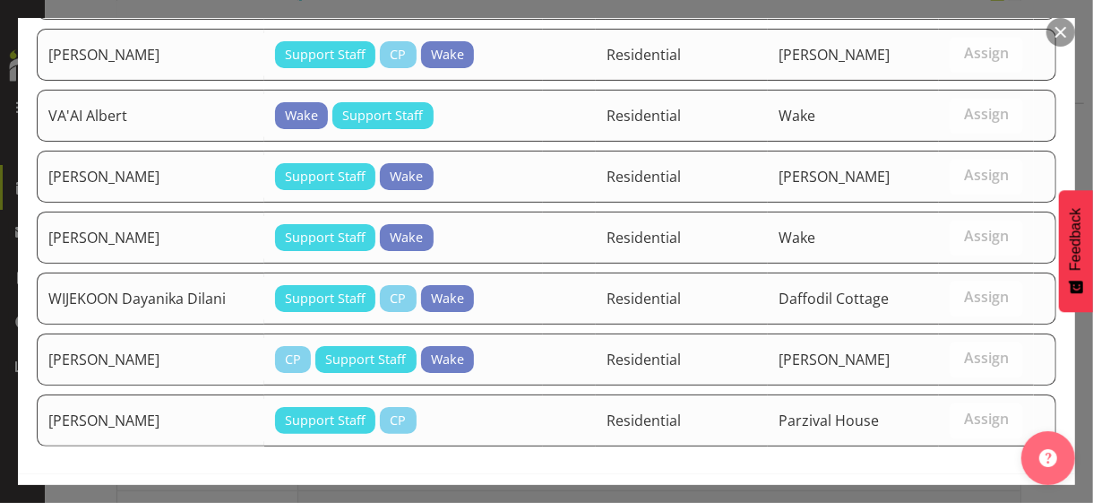
drag, startPoint x: 912, startPoint y: 445, endPoint x: 926, endPoint y: 435, distance: 17.9
click at [913, 435] on span "Assign [PERSON_NAME]" at bounding box center [955, 512] width 181 height 22
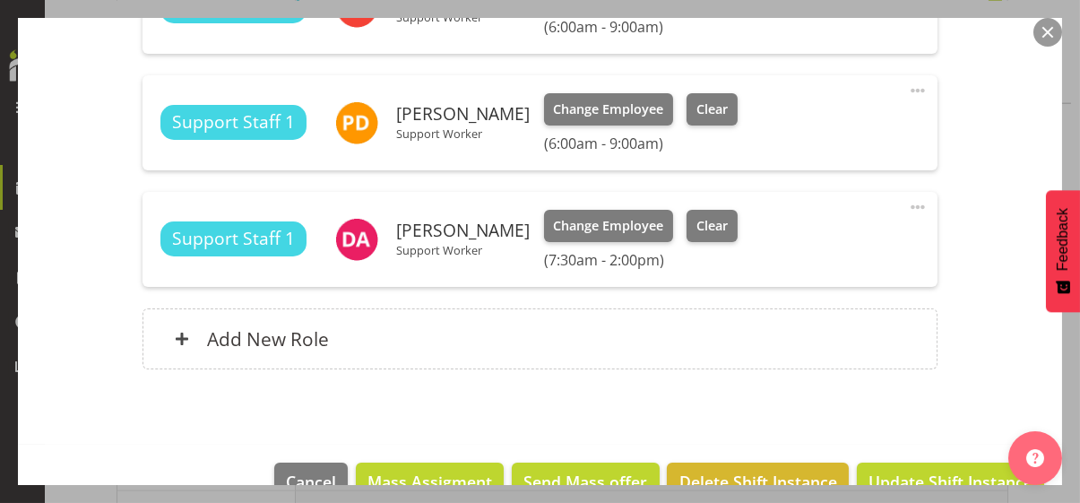
scroll to position [664, 0]
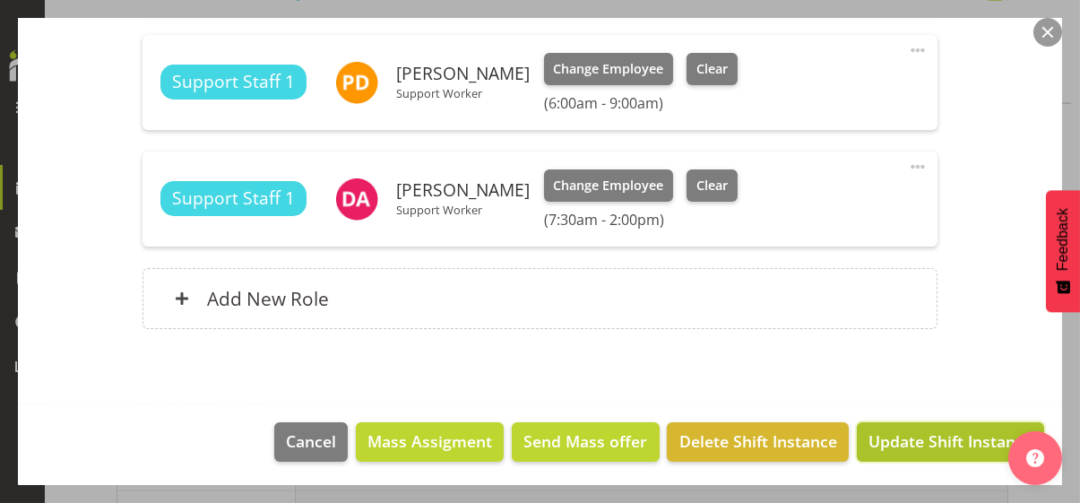
click at [934, 435] on span "Update Shift Instance" at bounding box center [950, 440] width 164 height 23
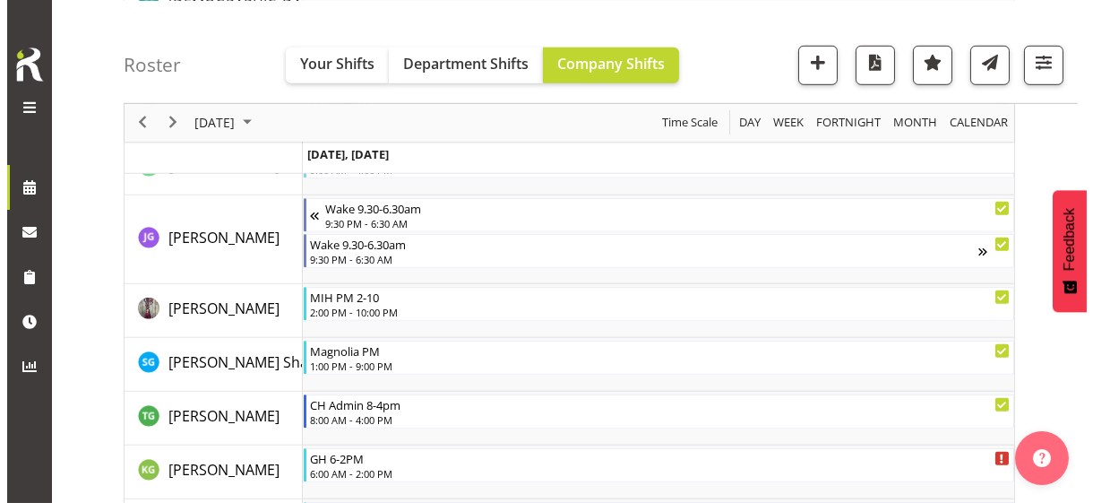
scroll to position [2532, 0]
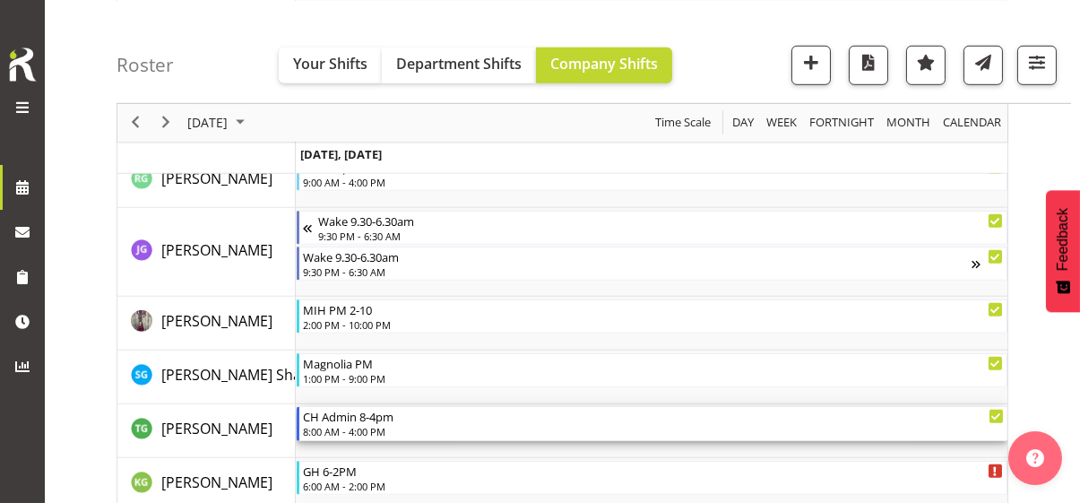
click at [363, 424] on div "8:00 AM - 4:00 PM" at bounding box center [653, 431] width 701 height 14
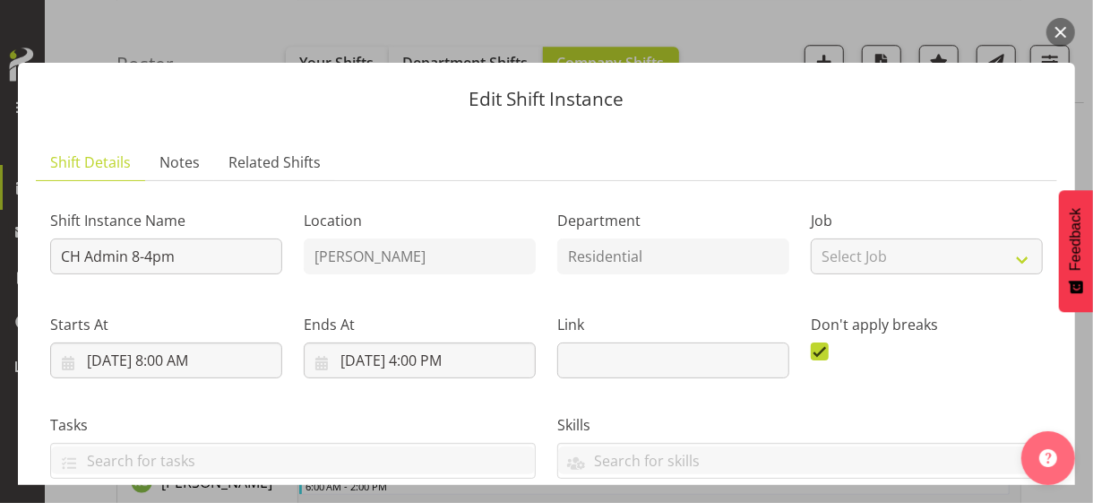
scroll to position [503, 0]
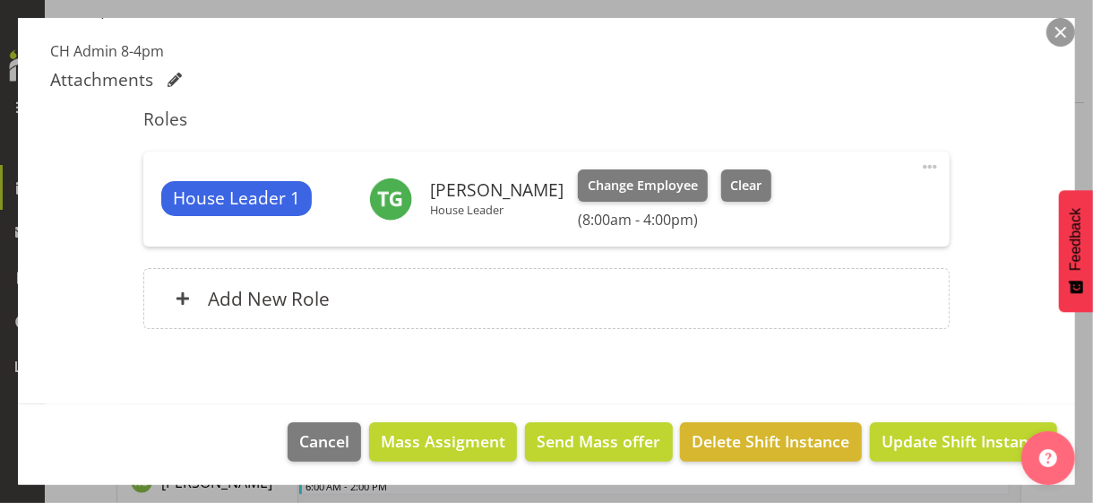
click at [919, 161] on span at bounding box center [930, 167] width 22 height 22
click at [834, 196] on link "Edit" at bounding box center [855, 206] width 172 height 32
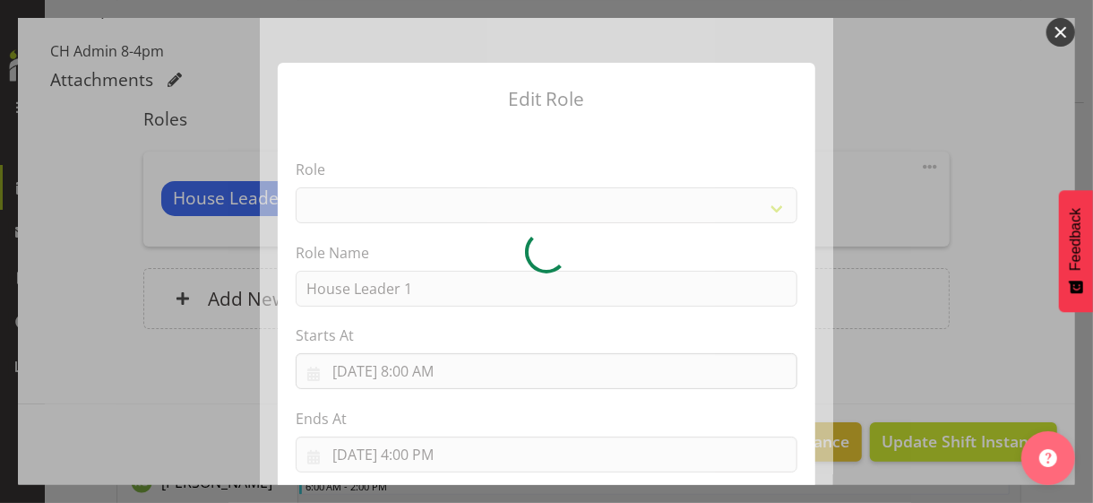
select select "1092"
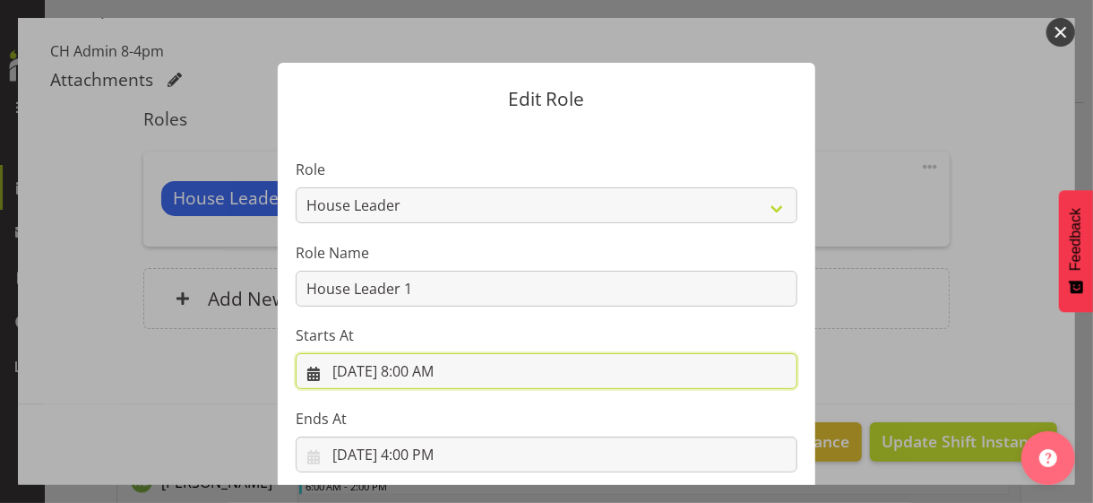
click at [420, 369] on input "[DATE] 8:00 AM" at bounding box center [547, 371] width 502 height 36
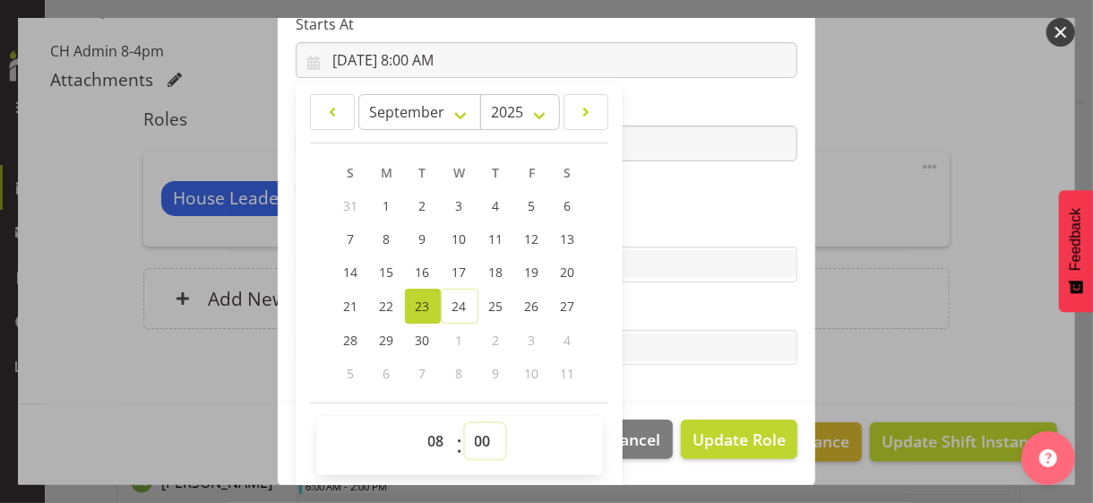
click at [470, 429] on select "00 01 02 03 04 05 06 07 08 09 10 11 12 13 14 15 16 17 18 19 20 21 22 23 24 25 2…" at bounding box center [485, 441] width 40 height 36
select select "30"
click at [465, 423] on select "00 01 02 03 04 05 06 07 08 09 10 11 12 13 14 15 16 17 18 19 20 21 22 23 24 25 2…" at bounding box center [485, 441] width 40 height 36
type input "[DATE] 8:30 AM"
click at [663, 198] on section "Role CP House Leader Support Staff Wake Role Name House Leader 1 Starts At [DAT…" at bounding box center [547, 108] width 538 height 586
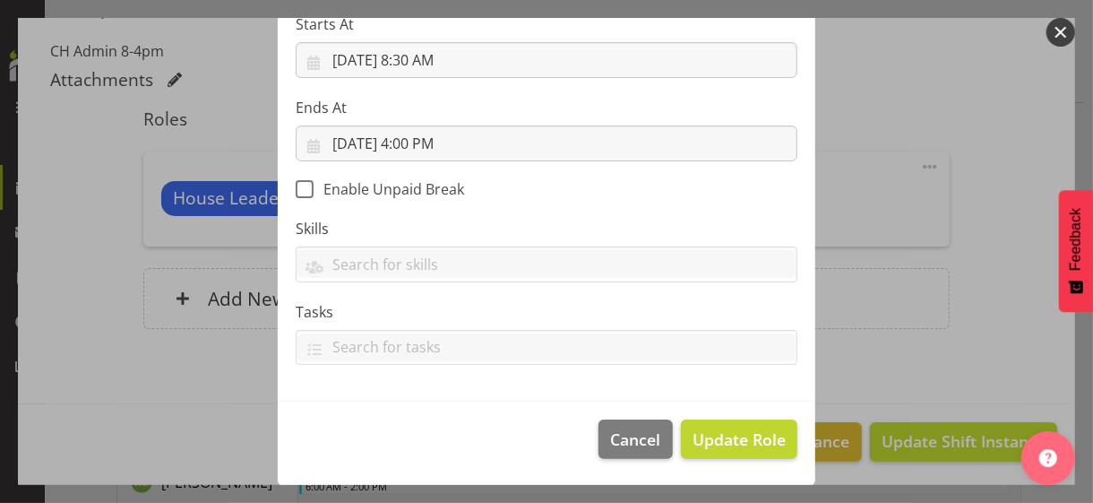
scroll to position [310, 0]
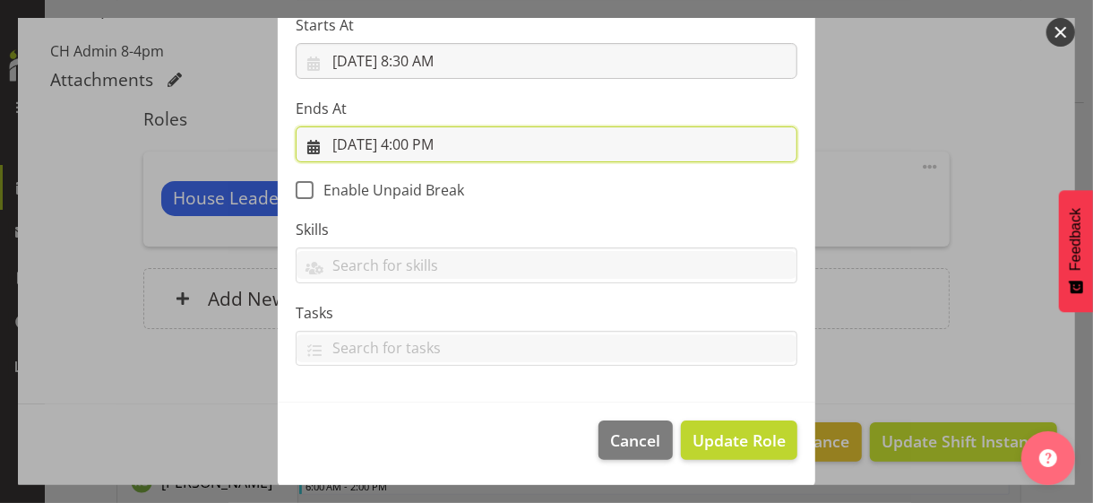
click at [435, 144] on input "[DATE] 4:00 PM" at bounding box center [547, 144] width 502 height 36
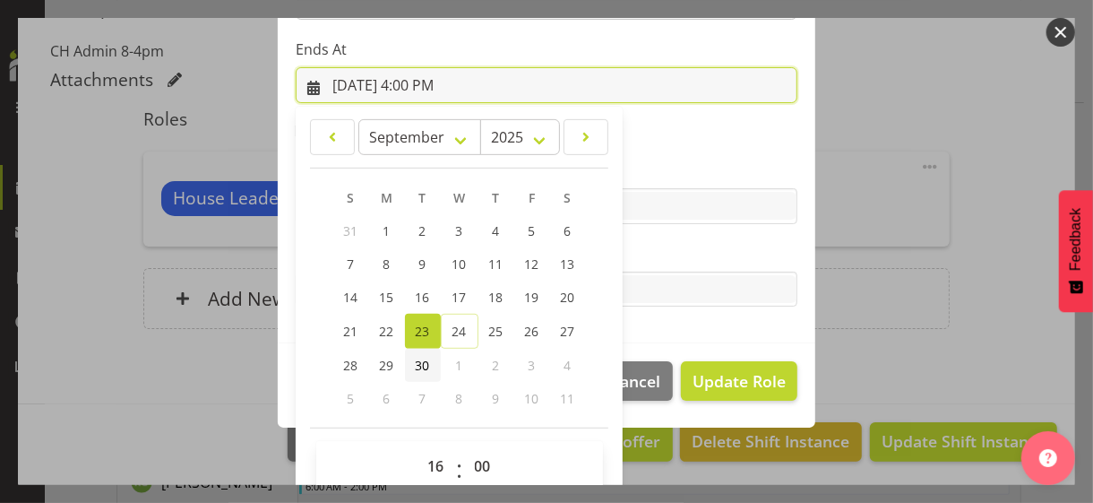
scroll to position [395, 0]
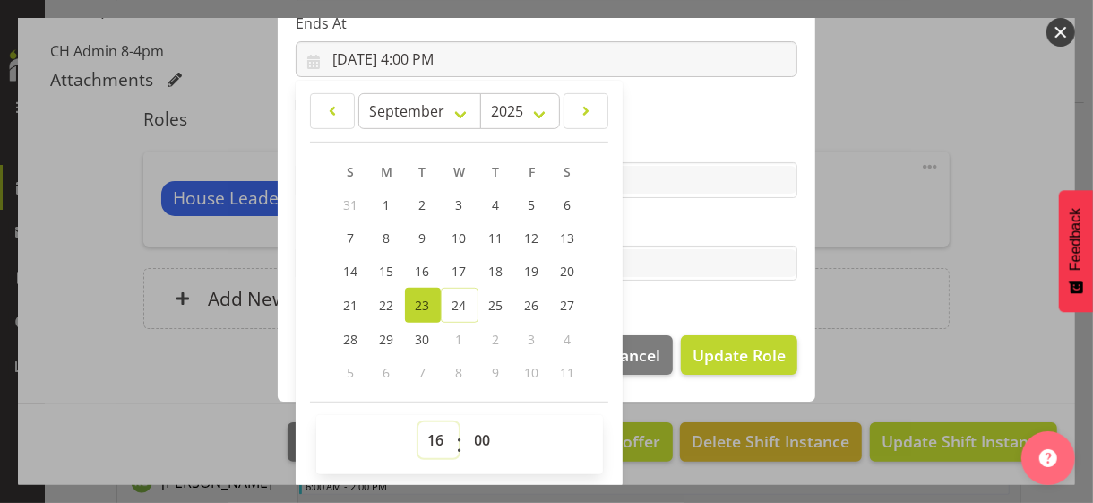
click at [428, 432] on select "00 01 02 03 04 05 06 07 08 09 10 11 12 13 14 15 16 17 18 19 20 21 22 23" at bounding box center [438, 440] width 40 height 36
select select "18"
click at [418, 422] on select "00 01 02 03 04 05 06 07 08 09 10 11 12 13 14 15 16 17 18 19 20 21 22 23" at bounding box center [438, 440] width 40 height 36
type input "[DATE] 6:00 PM"
drag, startPoint x: 435, startPoint y: 434, endPoint x: 439, endPoint y: 422, distance: 12.5
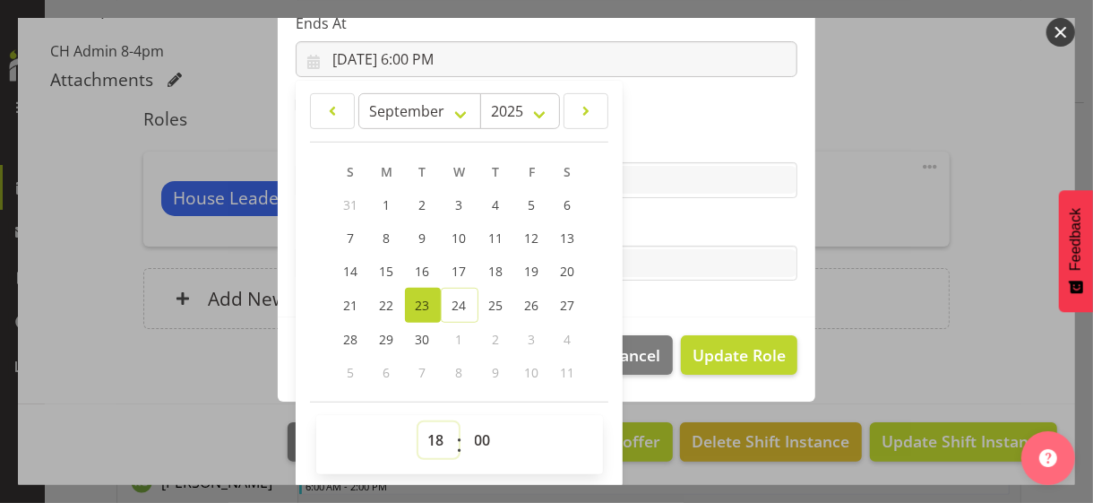
click at [435, 433] on select "00 01 02 03 04 05 06 07 08 09 10 11 12 13 14 15 16 17 18 19 20 21 22 23" at bounding box center [438, 440] width 40 height 36
select select "19"
click at [418, 422] on select "00 01 02 03 04 05 06 07 08 09 10 11 12 13 14 15 16 17 18 19 20 21 22 23" at bounding box center [438, 440] width 40 height 36
type input "[DATE] 7:00 PM"
click at [688, 220] on label "Tasks" at bounding box center [547, 228] width 502 height 22
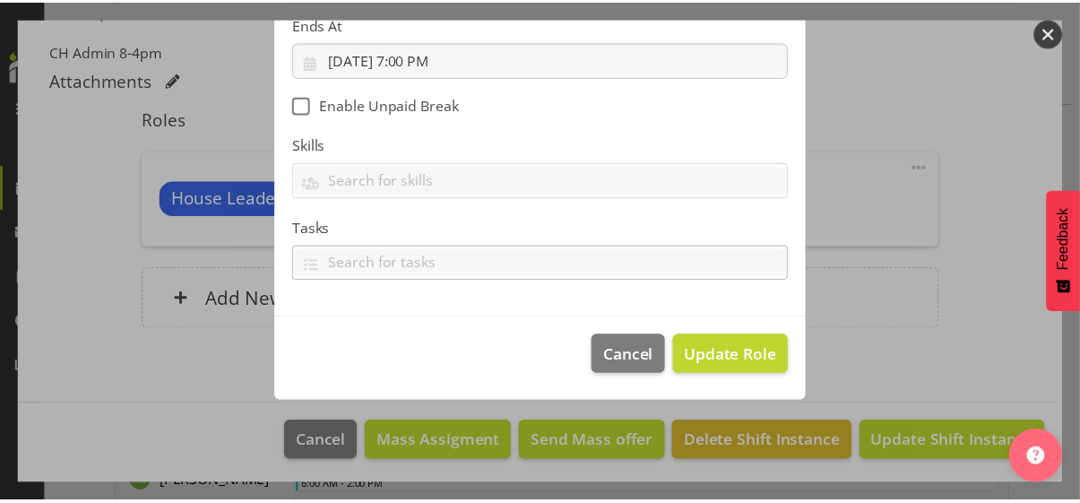
scroll to position [310, 0]
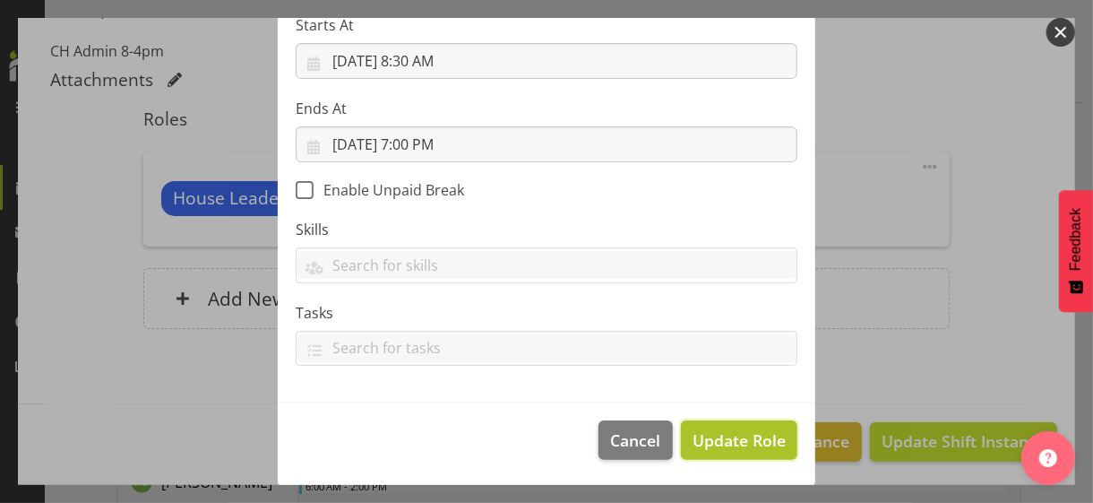
click at [716, 429] on span "Update Role" at bounding box center [739, 439] width 93 height 23
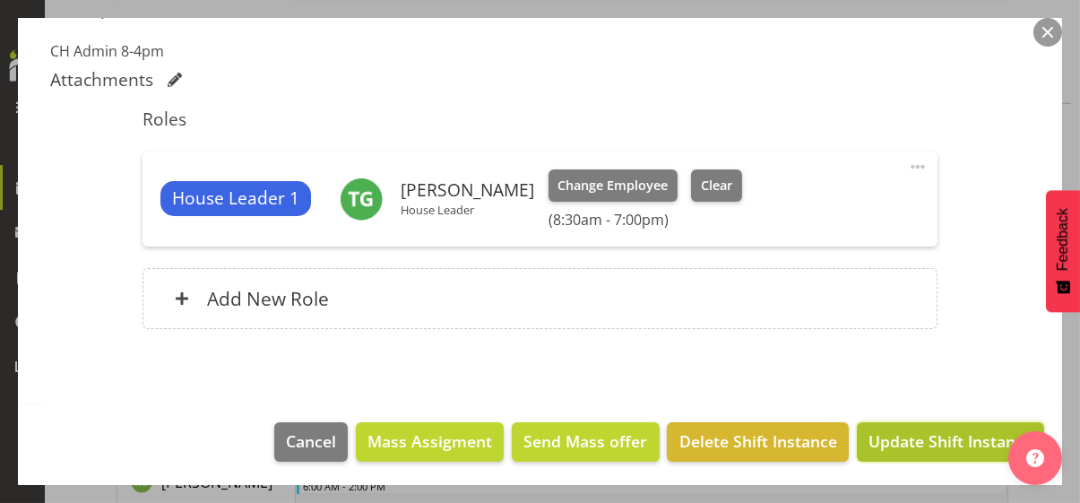
click at [897, 435] on span "Update Shift Instance" at bounding box center [950, 440] width 164 height 23
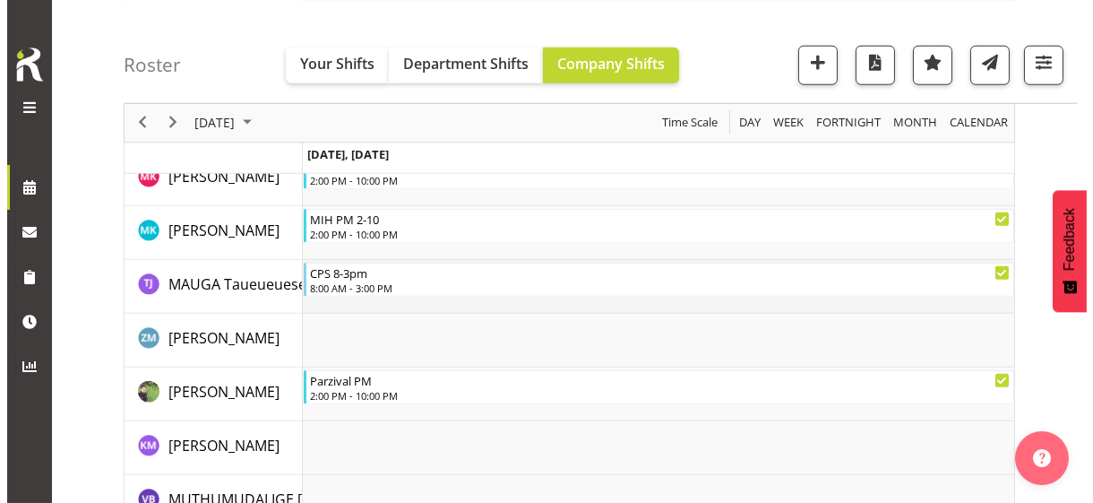
scroll to position [3696, 0]
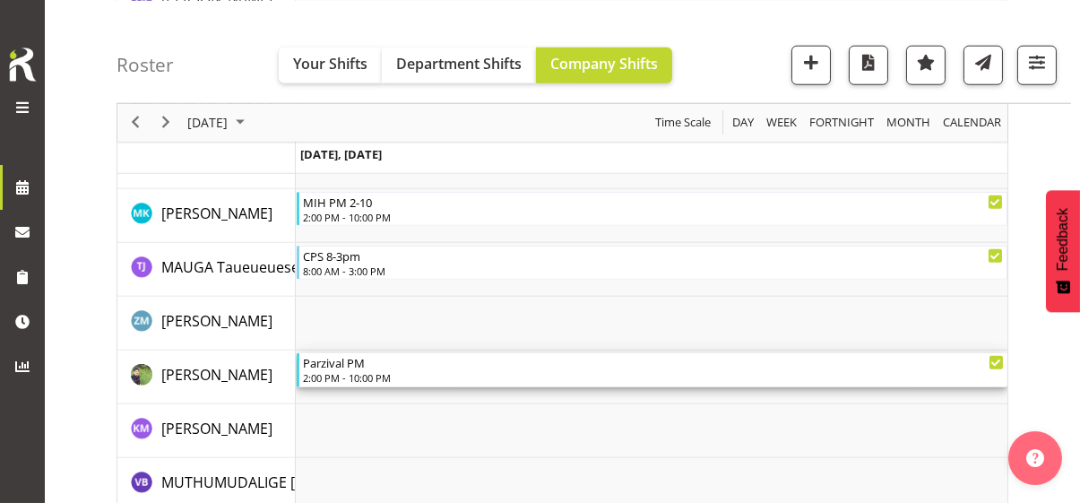
click at [355, 370] on div "2:00 PM - 10:00 PM" at bounding box center [653, 377] width 701 height 14
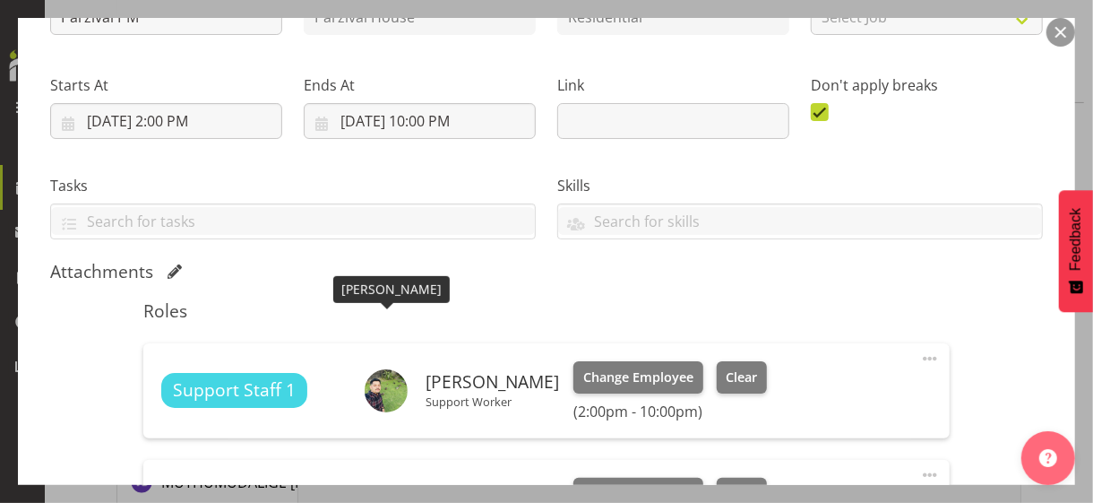
scroll to position [448, 0]
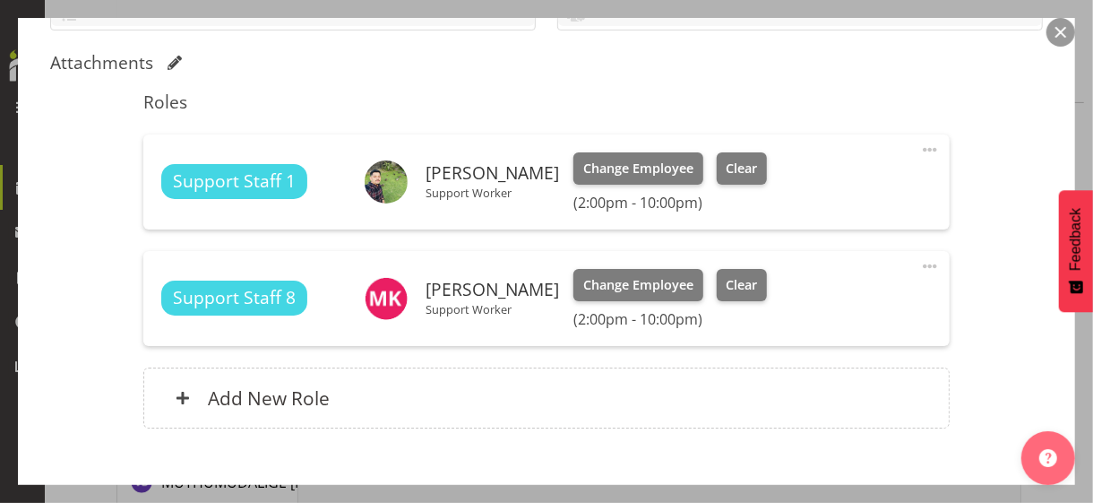
click at [919, 146] on span at bounding box center [930, 150] width 22 height 22
click at [805, 185] on link "Edit" at bounding box center [855, 189] width 172 height 32
select select "8"
select select "2025"
select select "14"
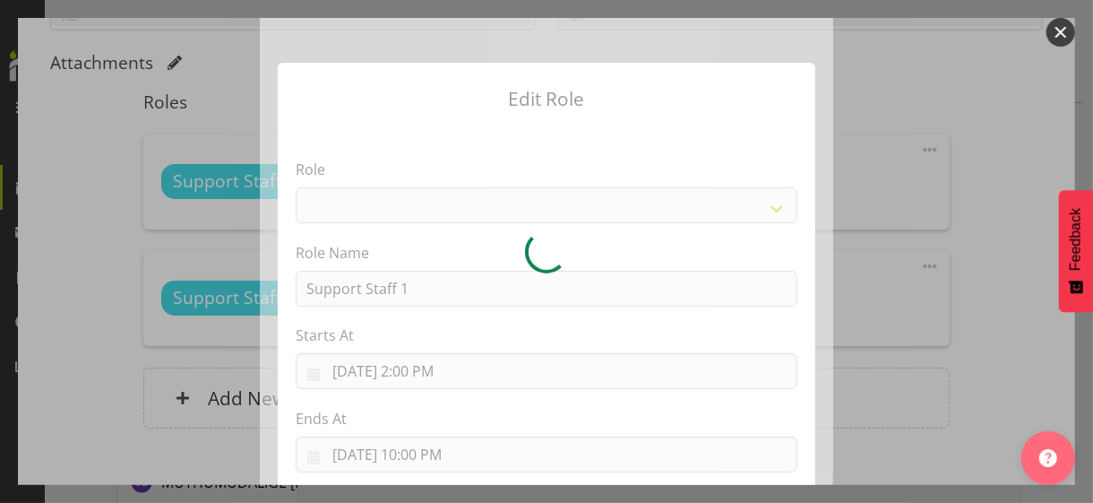
select select "1091"
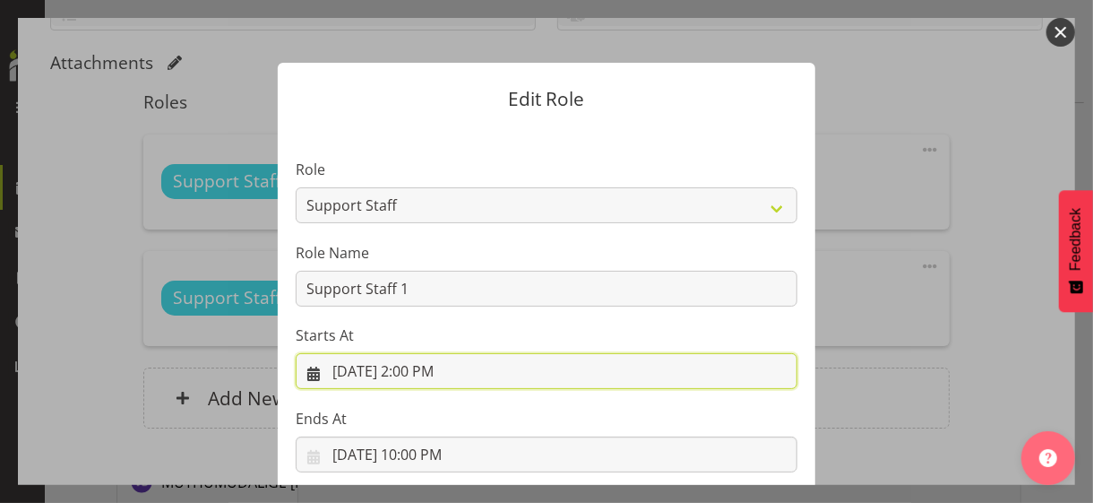
click at [420, 373] on input "[DATE] 2:00 PM" at bounding box center [547, 371] width 502 height 36
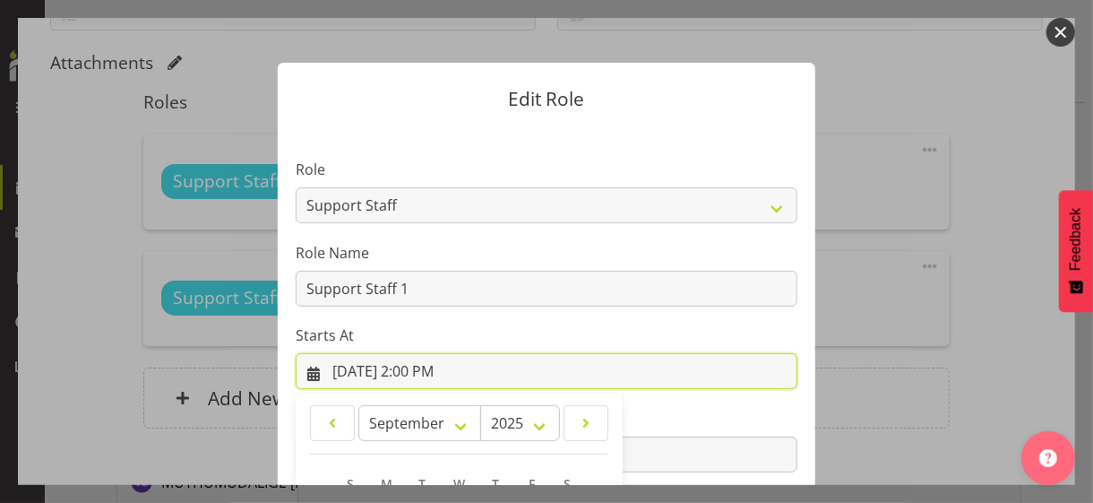
scroll to position [311, 0]
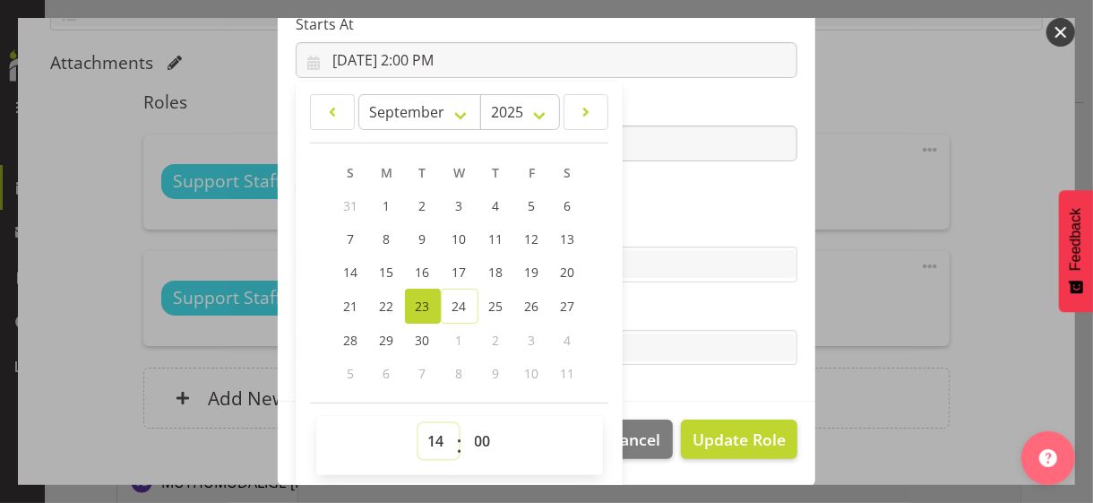
drag, startPoint x: 429, startPoint y: 437, endPoint x: 429, endPoint y: 421, distance: 16.1
click at [429, 435] on select "00 01 02 03 04 05 06 07 08 09 10 11 12 13 14 15 16 17 18 19 20 21 22 23" at bounding box center [438, 441] width 40 height 36
select select "13"
click at [418, 423] on select "00 01 02 03 04 05 06 07 08 09 10 11 12 13 14 15 16 17 18 19 20 21 22 23" at bounding box center [438, 441] width 40 height 36
type input "[DATE] 1:00 PM"
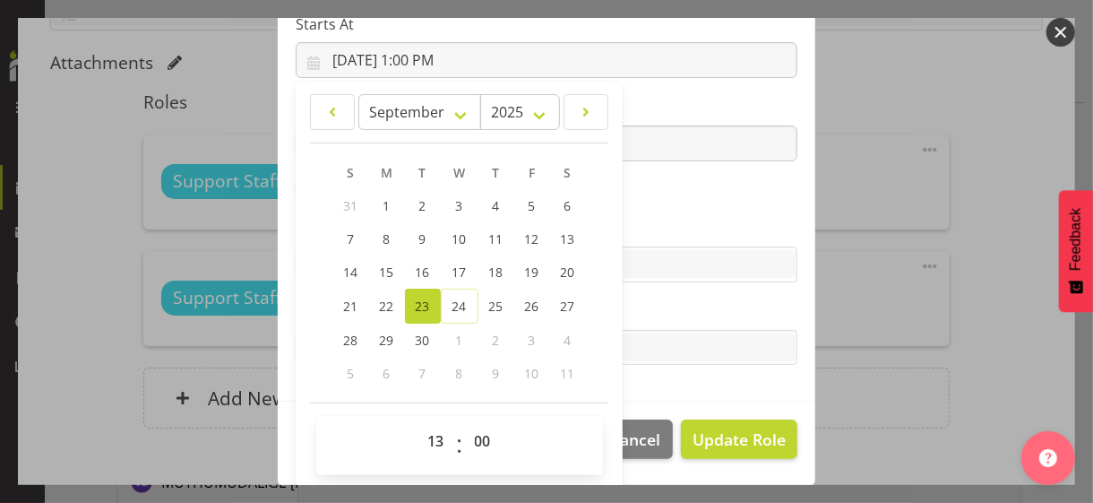
click at [641, 207] on section "Role CP House Leader Support Staff Wake Role Name Support Staff 1 Starts At [DA…" at bounding box center [547, 108] width 538 height 586
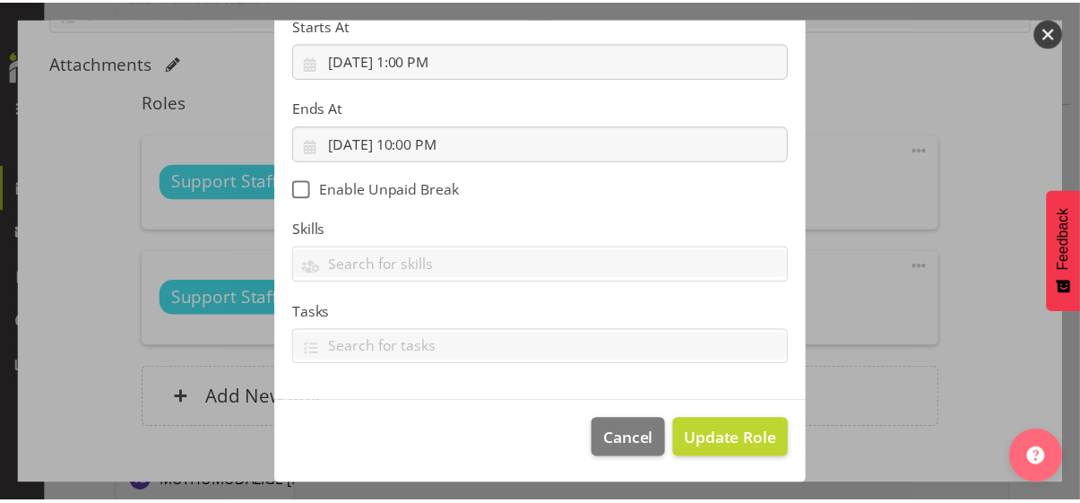
scroll to position [310, 0]
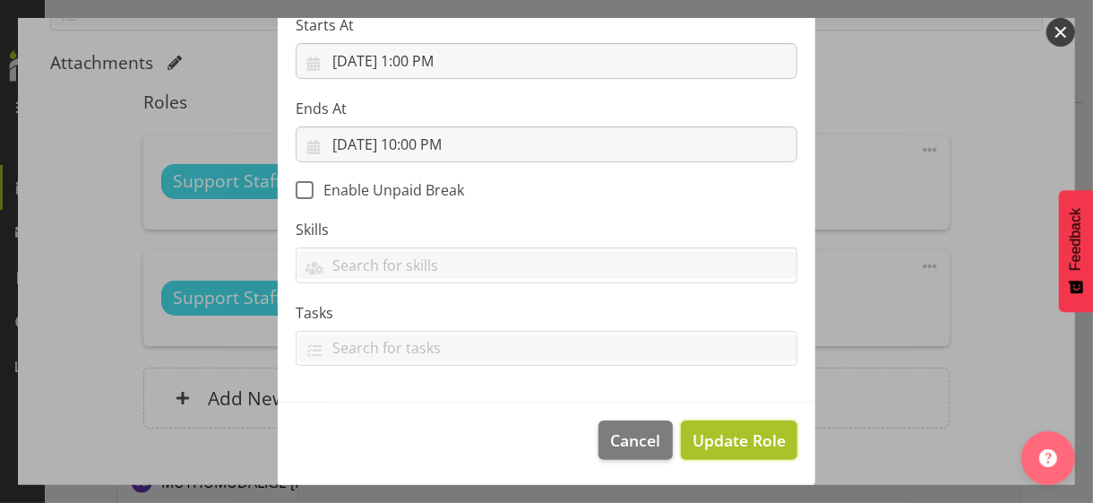
click at [710, 435] on span "Update Role" at bounding box center [739, 439] width 93 height 23
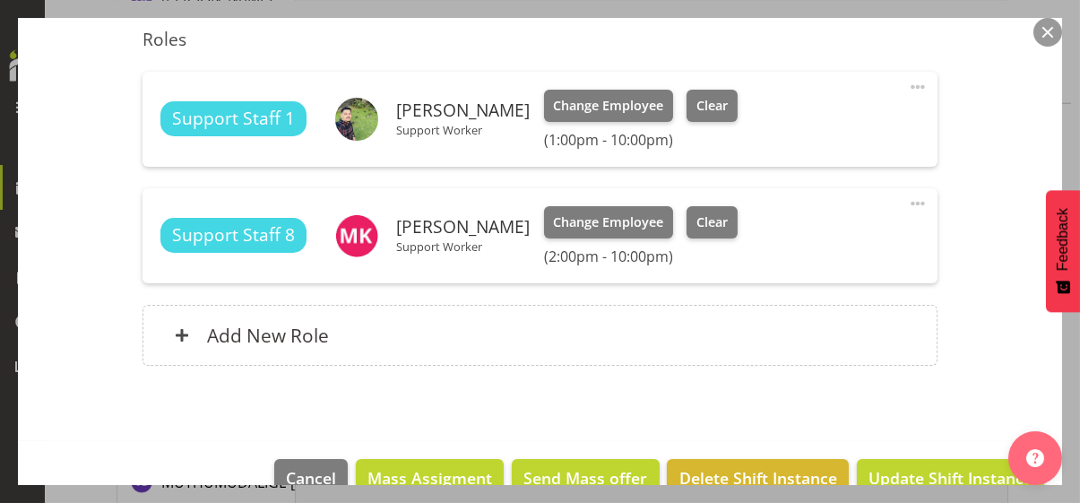
scroll to position [547, 0]
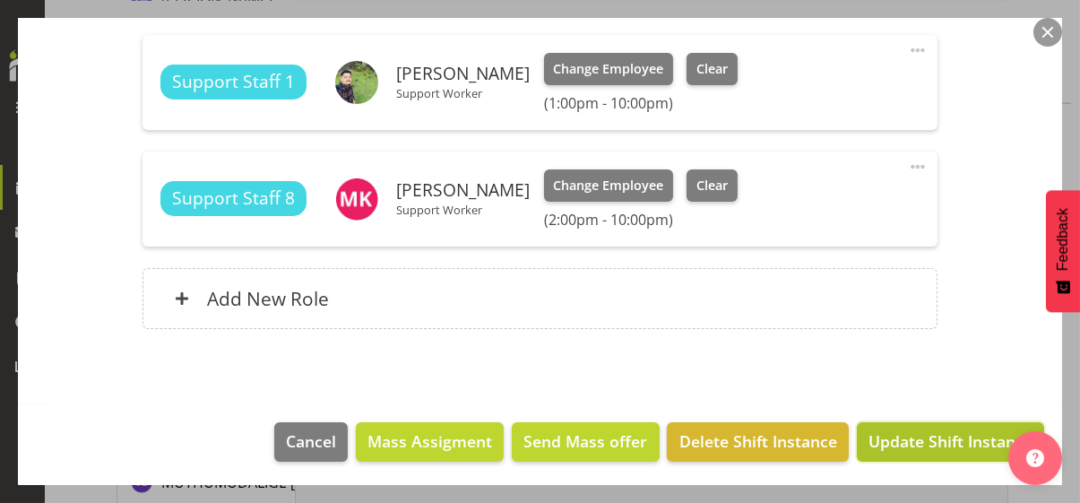
click at [933, 435] on span "Update Shift Instance" at bounding box center [950, 440] width 164 height 23
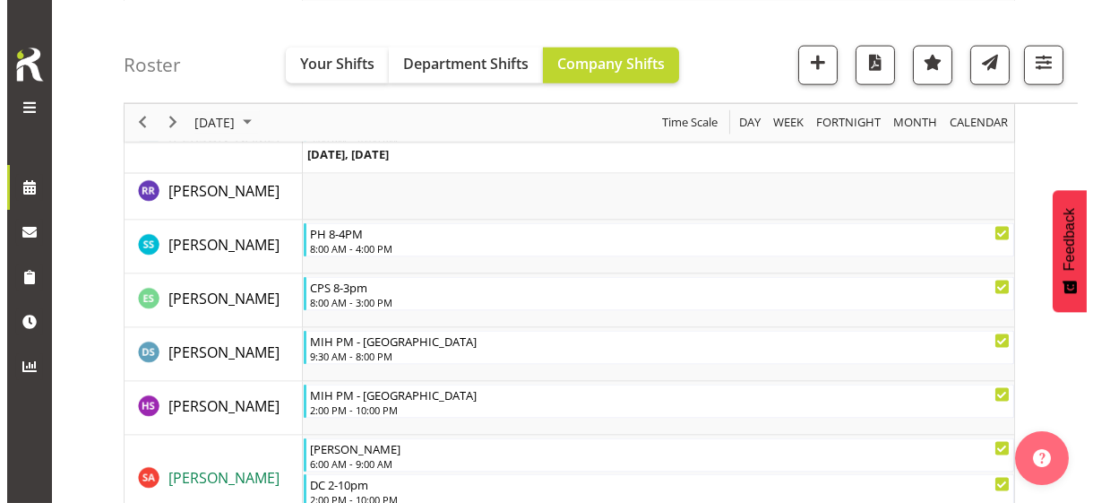
scroll to position [4950, 0]
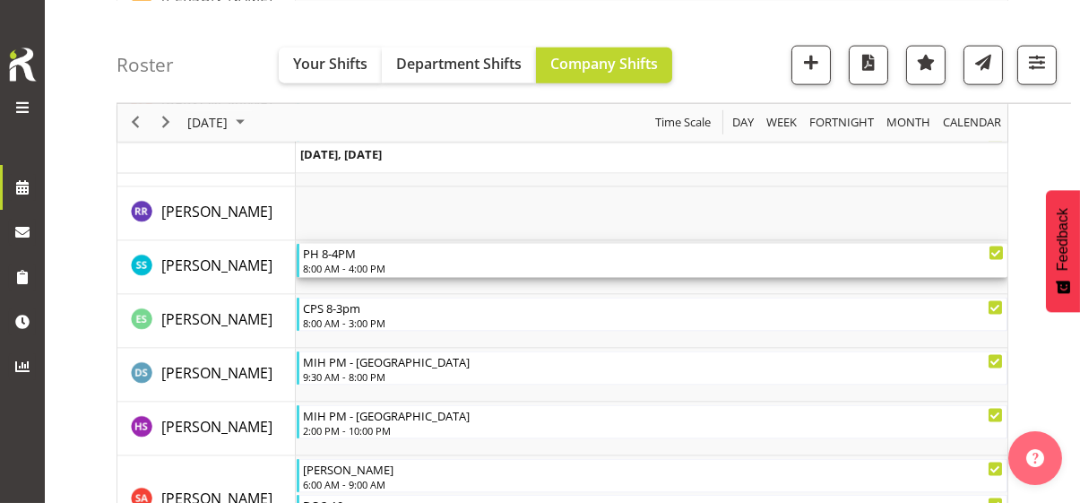
click at [387, 257] on div "PH 8-4PM" at bounding box center [653, 253] width 701 height 18
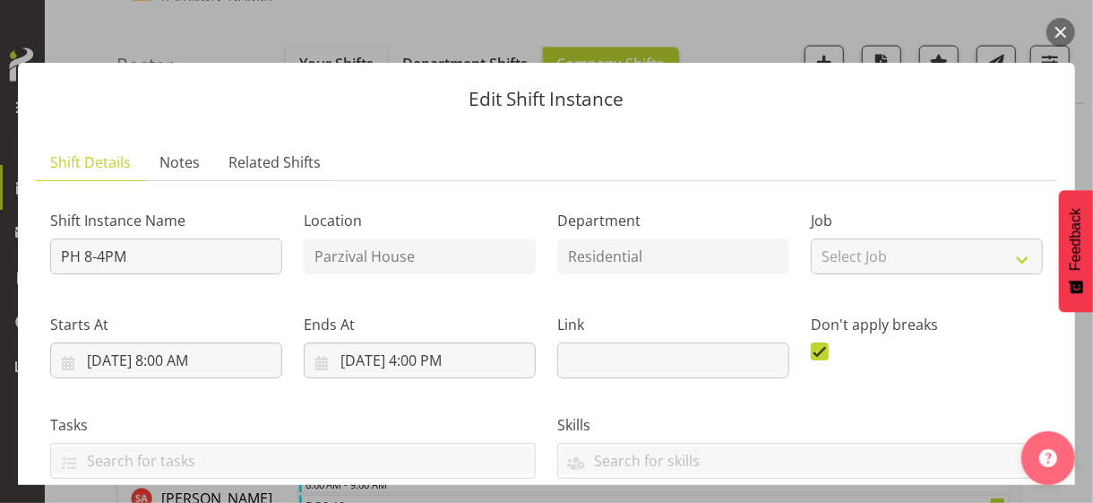
scroll to position [358, 0]
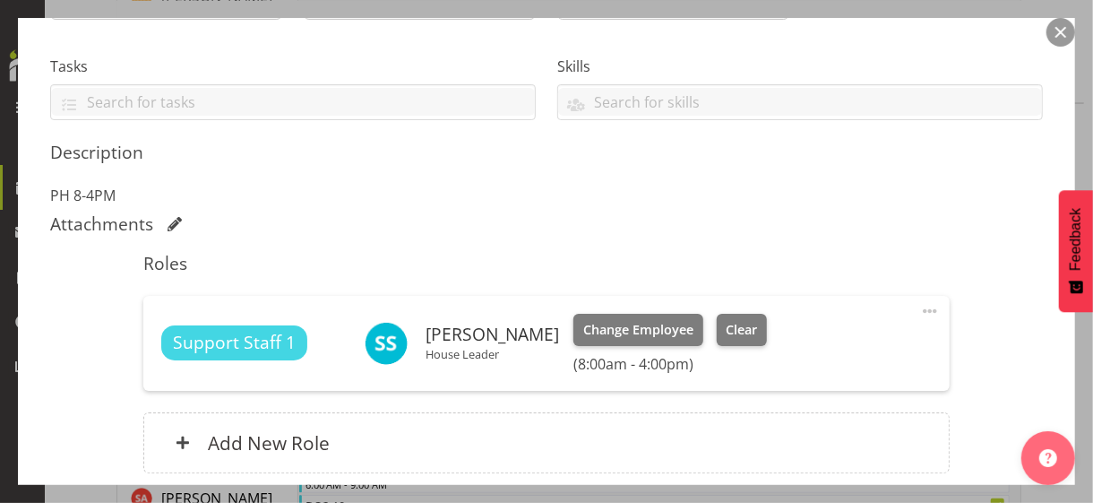
click at [919, 304] on span at bounding box center [930, 311] width 22 height 22
click at [778, 345] on link "Edit" at bounding box center [855, 350] width 172 height 32
select select "8"
select select "2025"
select select "16"
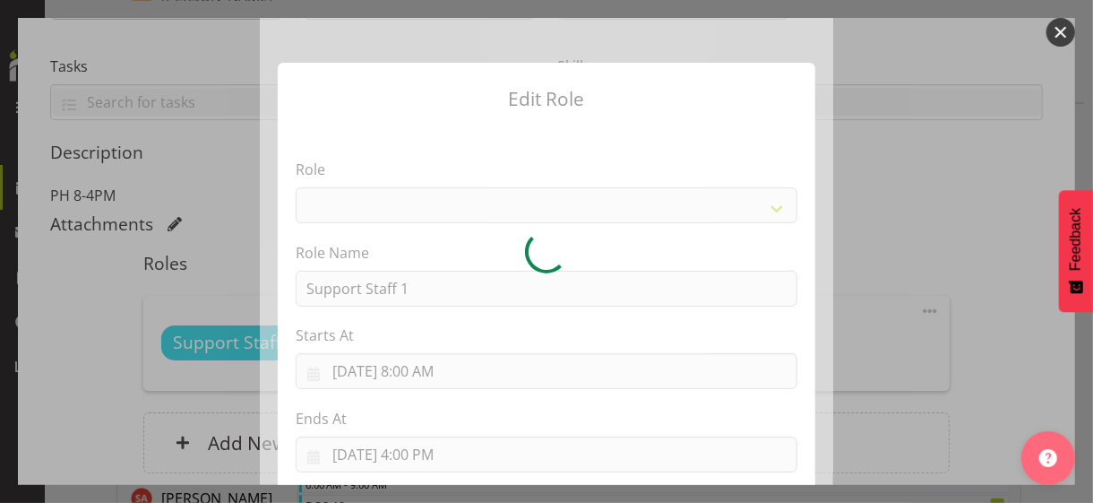
select select "1091"
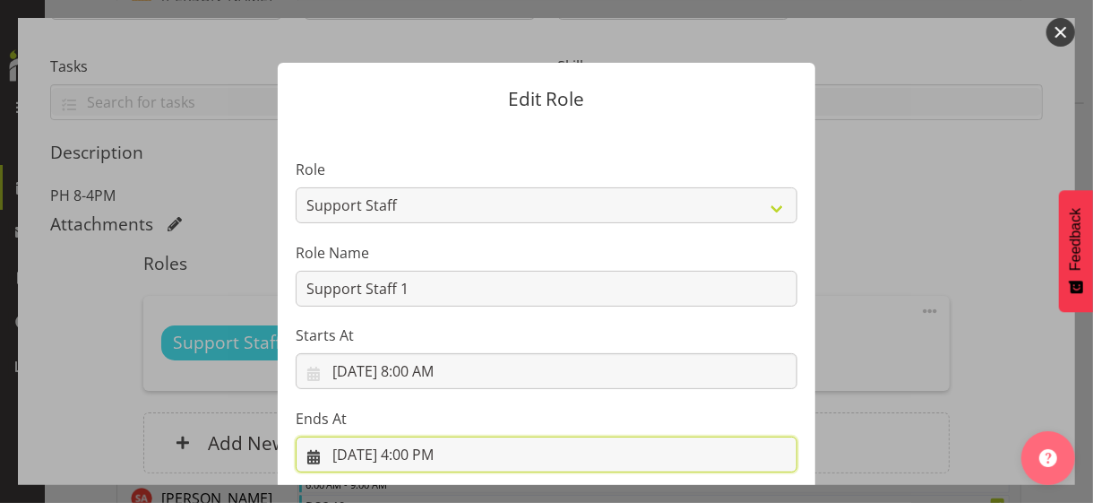
click at [425, 435] on input "[DATE] 4:00 PM" at bounding box center [547, 454] width 502 height 36
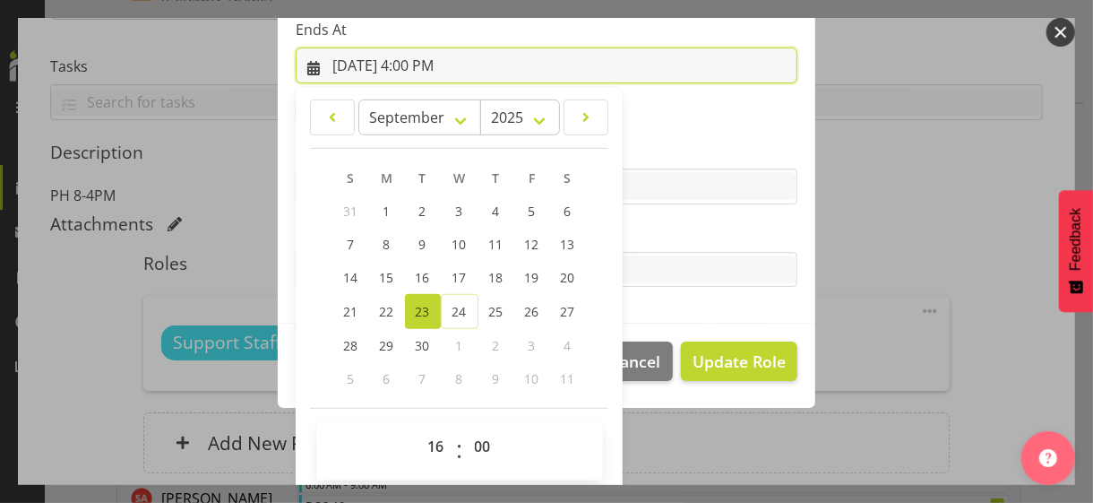
scroll to position [395, 0]
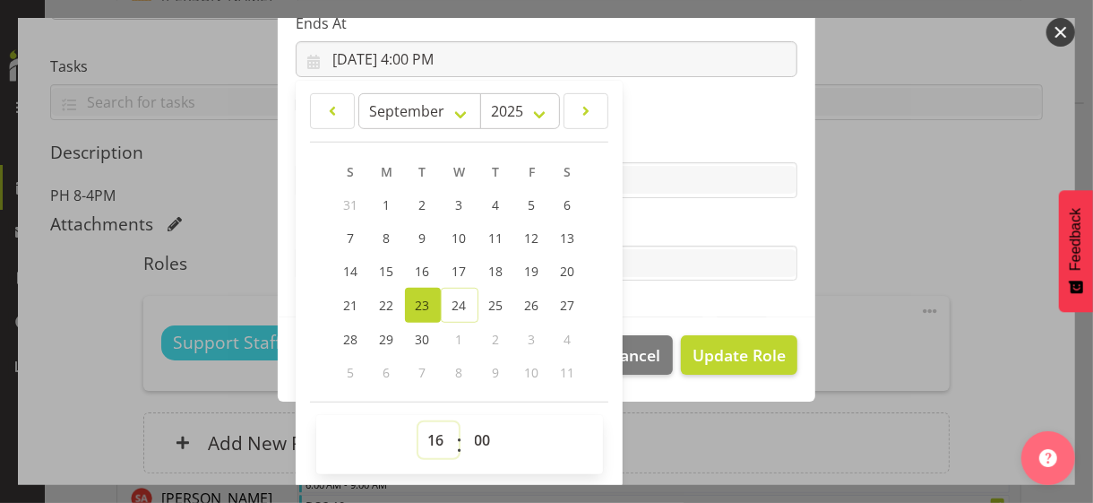
click at [424, 435] on select "00 01 02 03 04 05 06 07 08 09 10 11 12 13 14 15 16 17 18 19 20 21 22 23" at bounding box center [438, 440] width 40 height 36
select select "19"
click at [418, 422] on select "00 01 02 03 04 05 06 07 08 09 10 11 12 13 14 15 16 17 18 19 20 21 22 23" at bounding box center [438, 440] width 40 height 36
type input "[DATE] 7:00 PM"
click at [642, 235] on label "Tasks" at bounding box center [547, 228] width 502 height 22
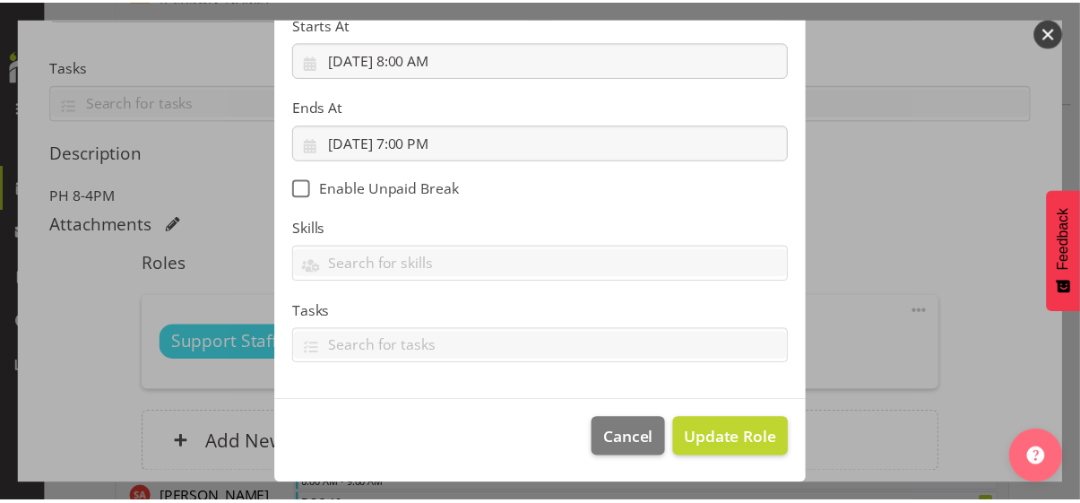
scroll to position [310, 0]
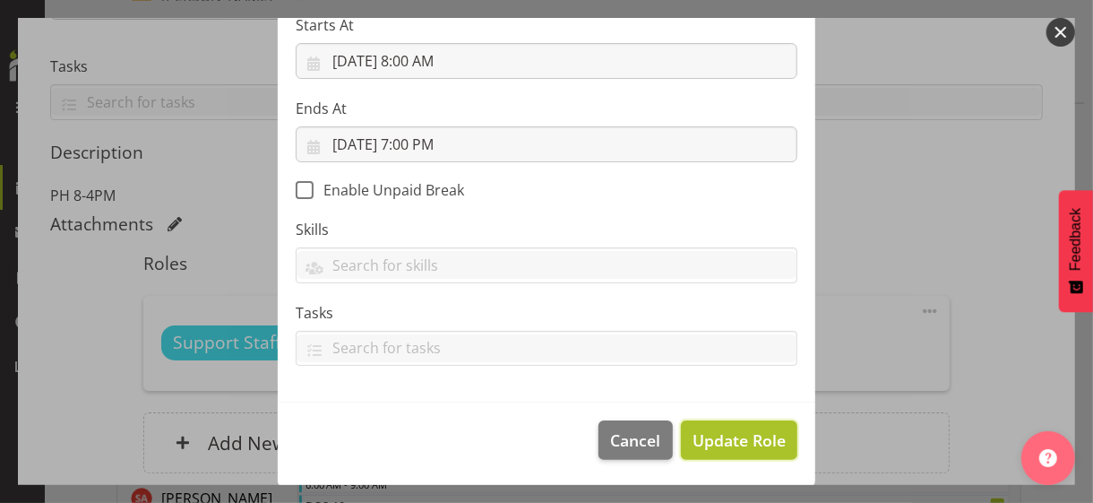
click at [721, 429] on span "Update Role" at bounding box center [739, 439] width 93 height 23
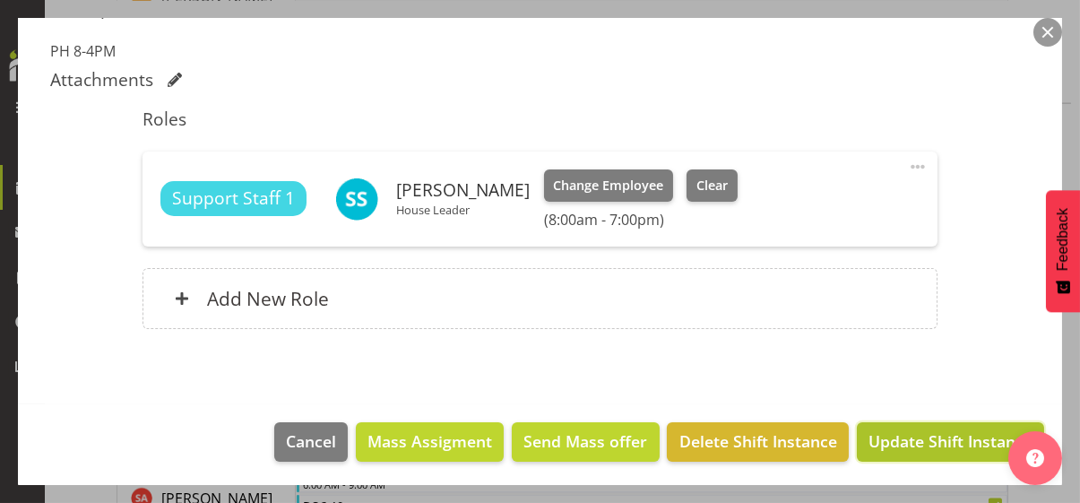
click at [921, 435] on span "Update Shift Instance" at bounding box center [950, 440] width 164 height 23
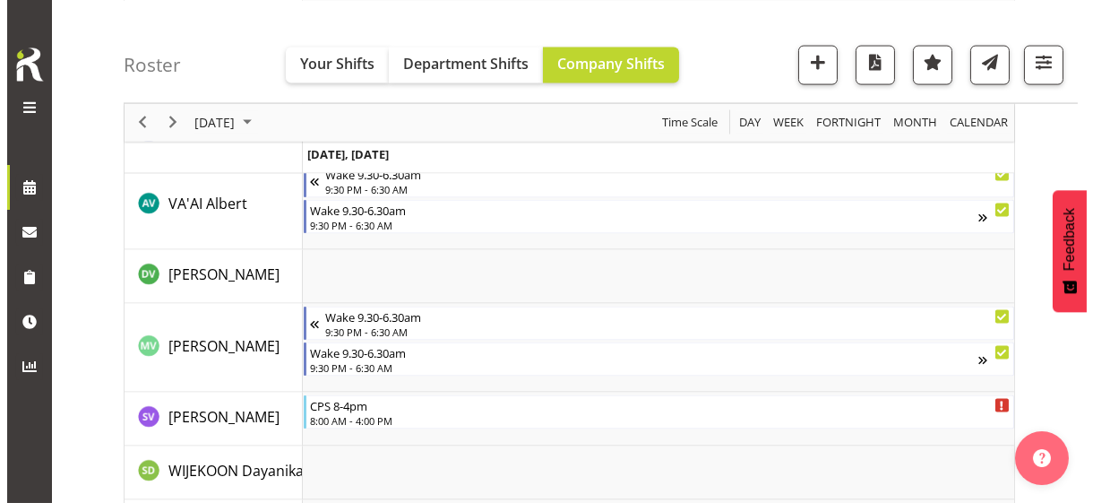
scroll to position [5846, 0]
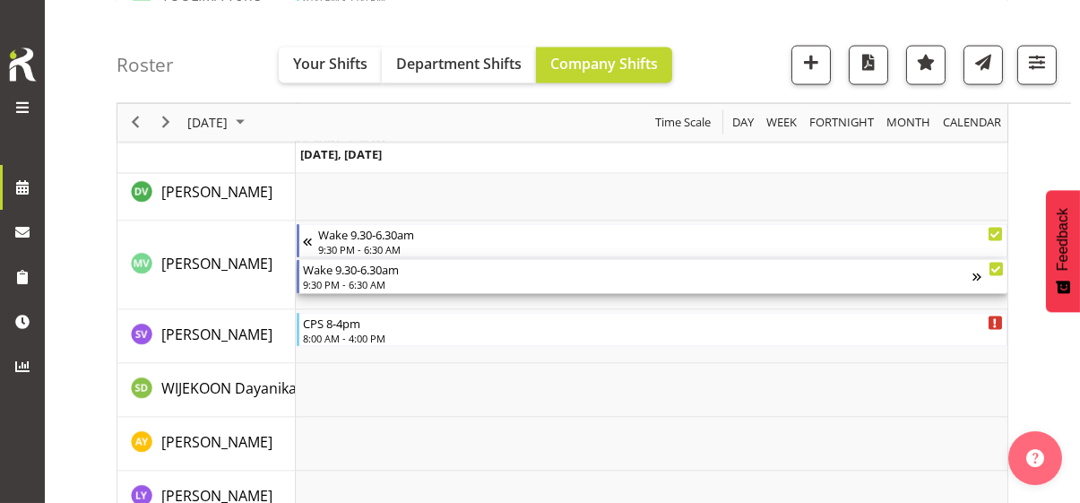
click at [368, 275] on div "Wake 9.30-6.30am 9:30 PM - 6:30 AM" at bounding box center [637, 277] width 669 height 34
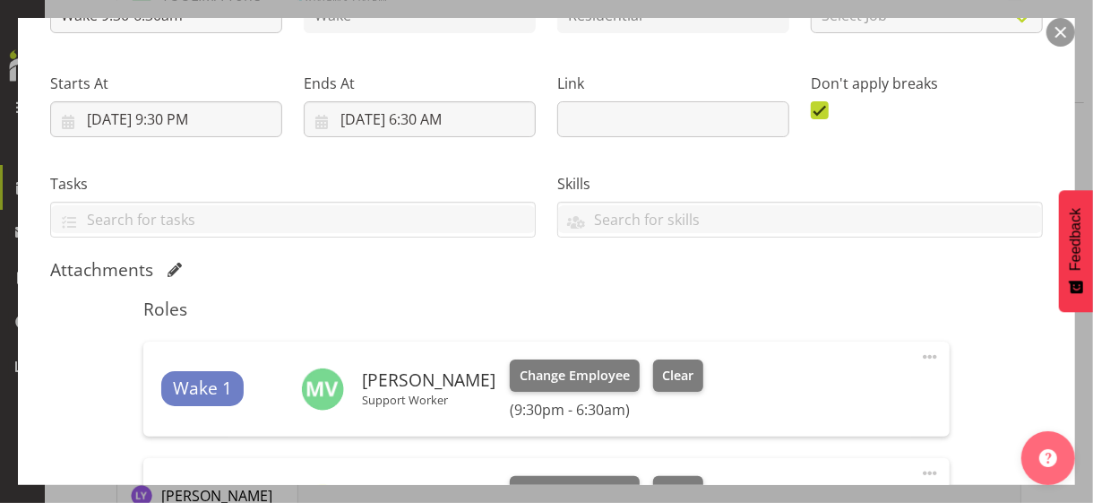
scroll to position [448, 0]
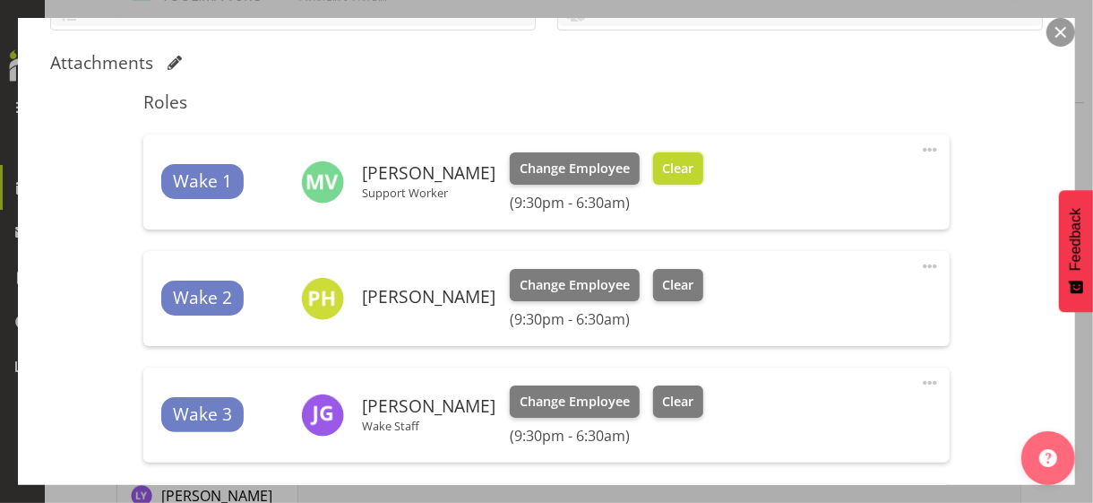
click at [671, 168] on span "Clear" at bounding box center [677, 169] width 31 height 20
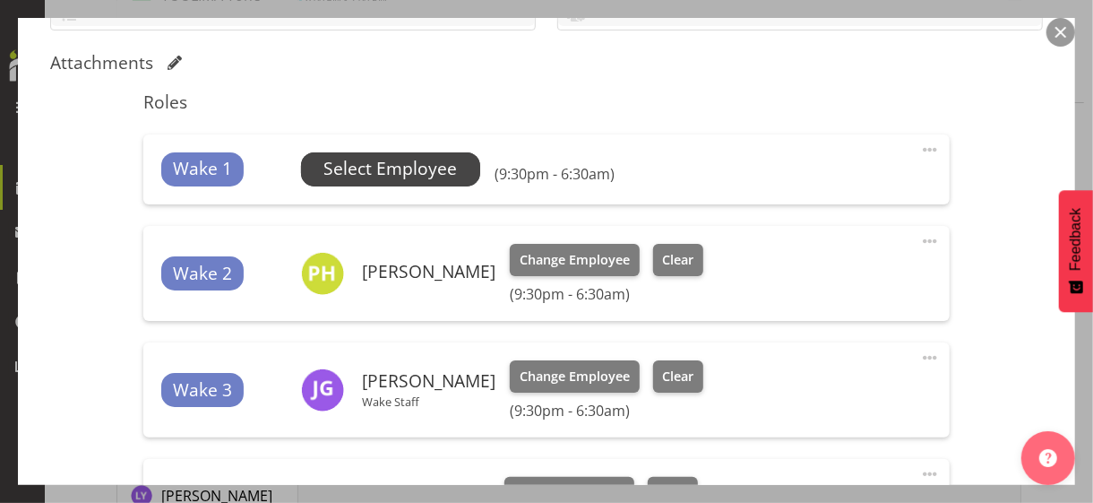
click at [386, 172] on span "Select Employee" at bounding box center [389, 169] width 133 height 26
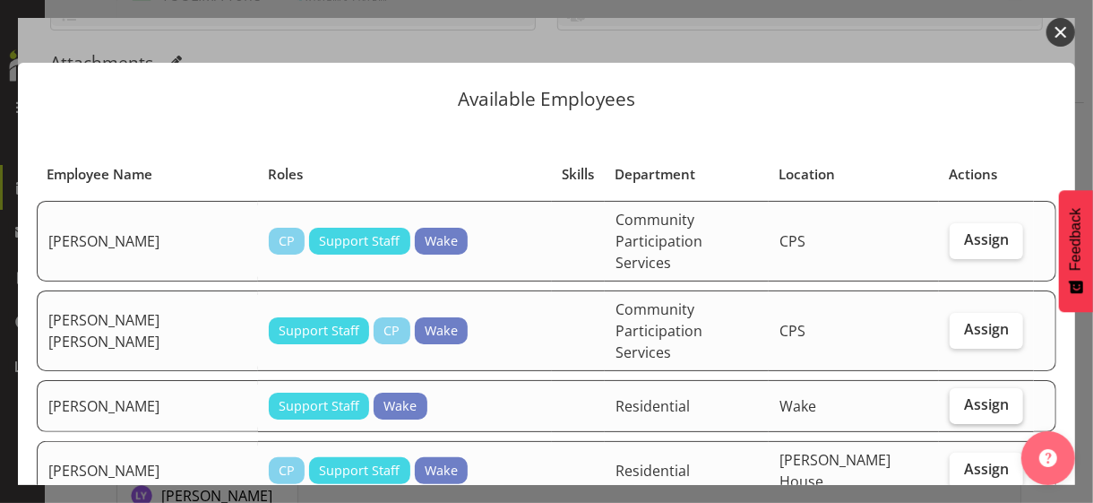
click at [953, 395] on span "Assign" at bounding box center [986, 404] width 45 height 18
click at [953, 399] on input "Assign" at bounding box center [956, 405] width 12 height 12
checkbox input "true"
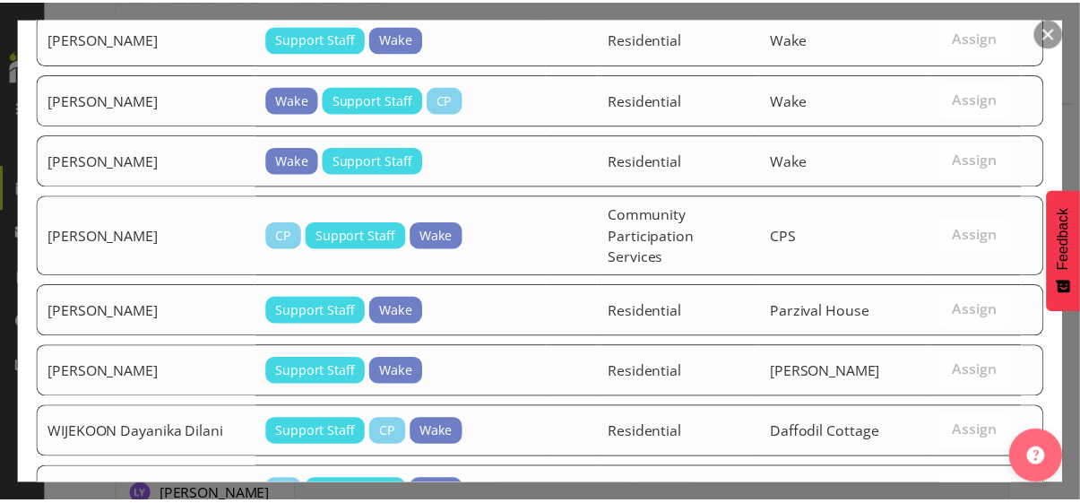
scroll to position [1602, 0]
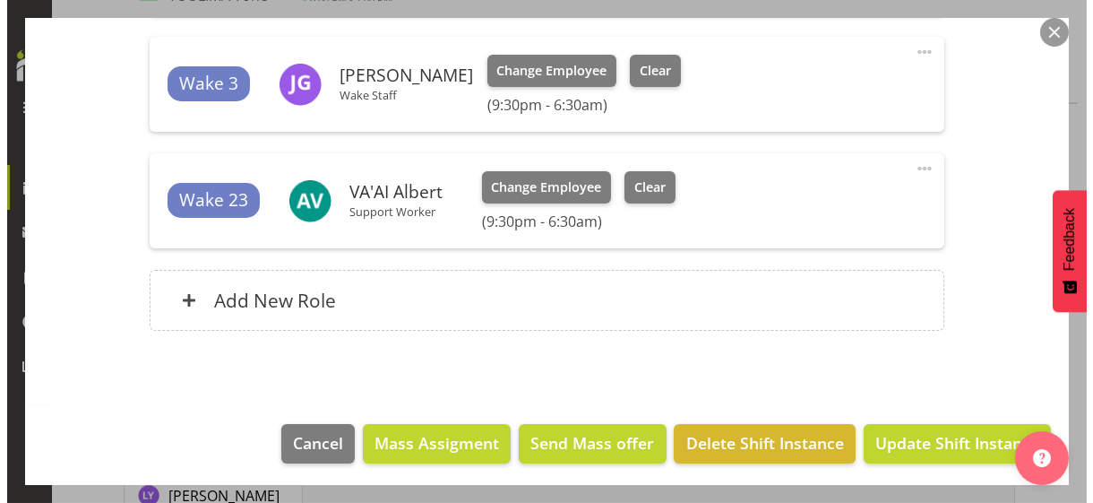
scroll to position [780, 0]
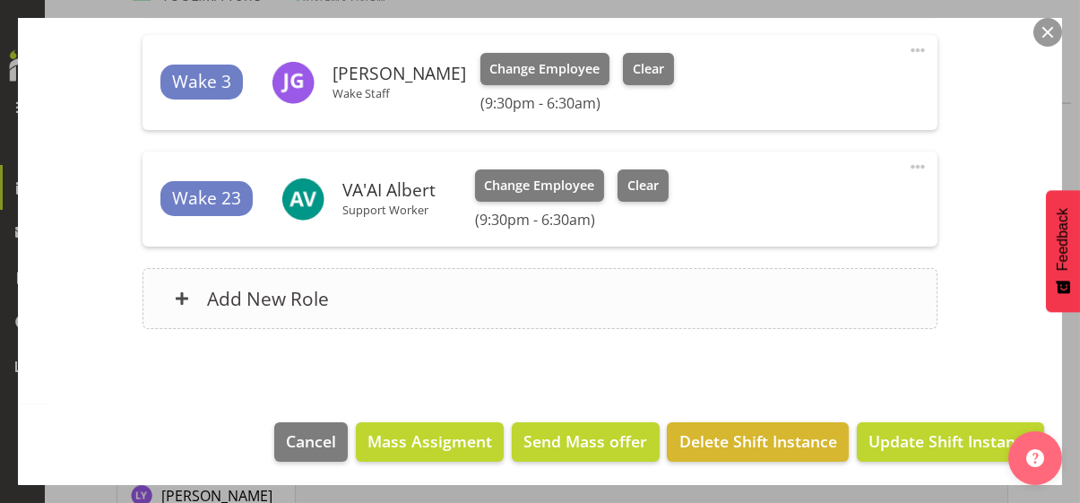
click at [520, 298] on div "Add New Role" at bounding box center [539, 298] width 795 height 61
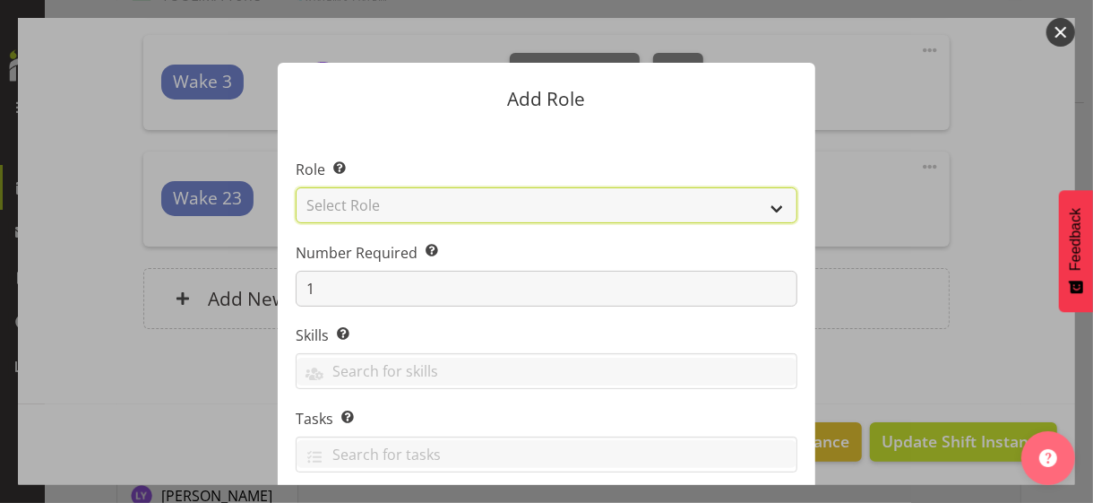
click at [368, 202] on select "Select Role CP House Leader Support Staff Wake" at bounding box center [547, 205] width 502 height 36
select select "1091"
click at [296, 187] on select "Select Role CP House Leader Support Staff Wake" at bounding box center [547, 205] width 502 height 36
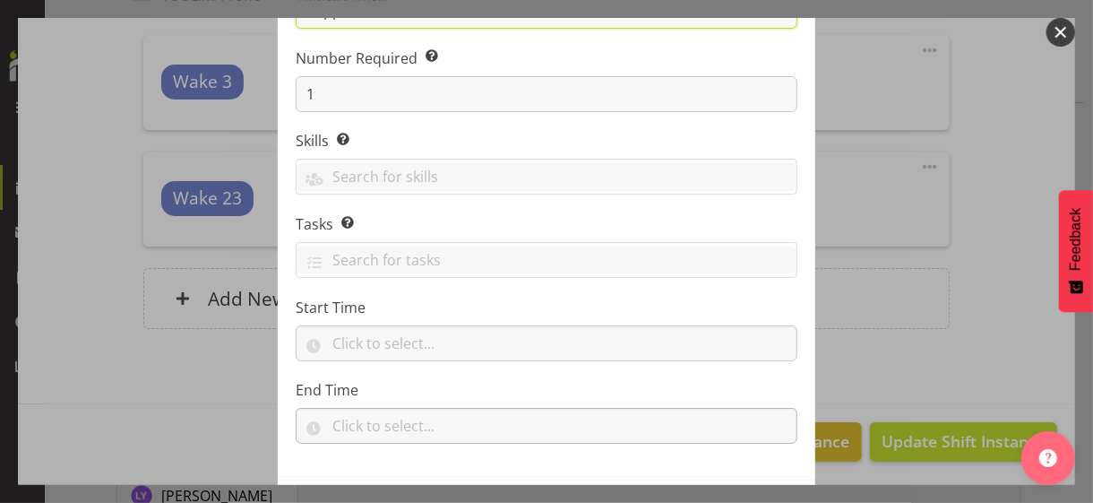
scroll to position [272, 0]
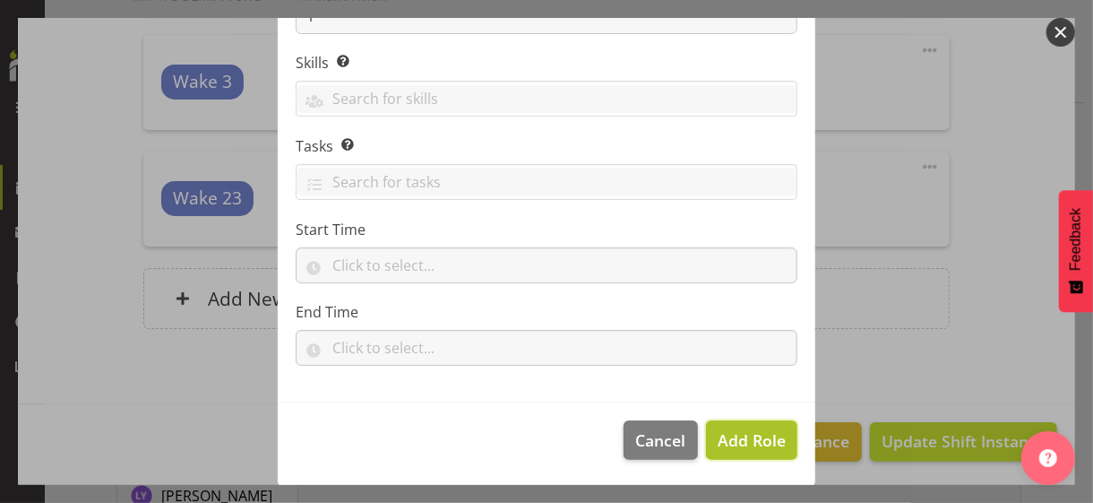
drag, startPoint x: 738, startPoint y: 445, endPoint x: 694, endPoint y: 423, distance: 49.3
click at [737, 435] on span "Add Role" at bounding box center [752, 440] width 68 height 22
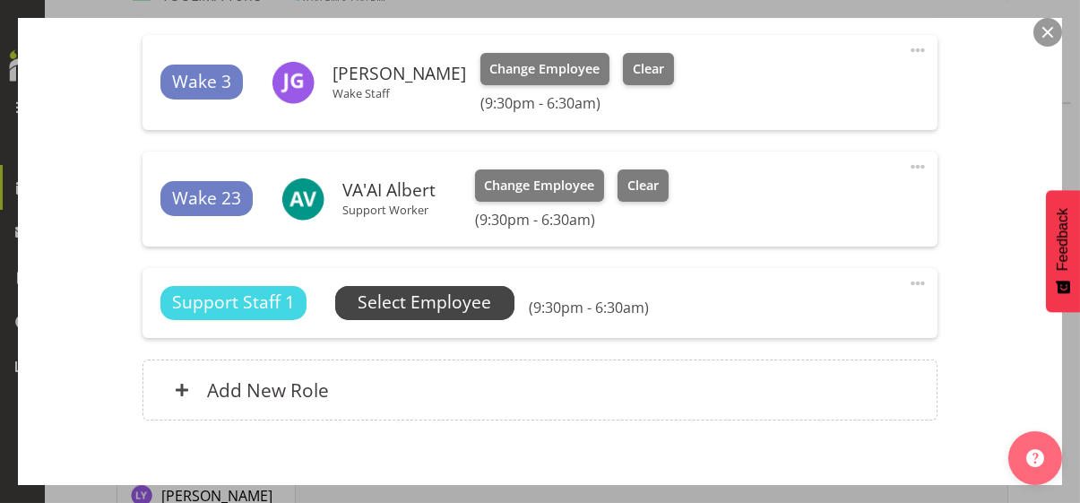
click at [427, 296] on span "Select Employee" at bounding box center [423, 302] width 133 height 26
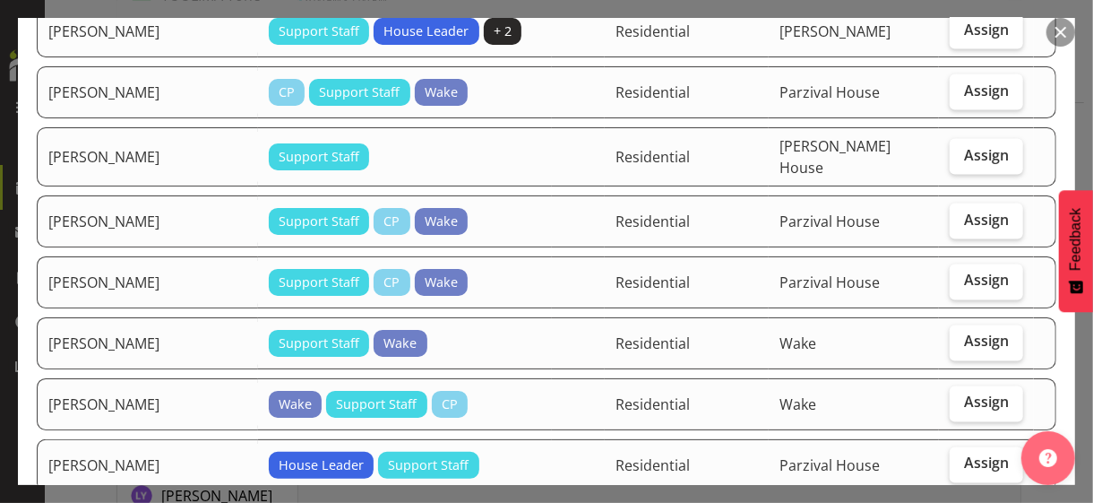
scroll to position [1523, 0]
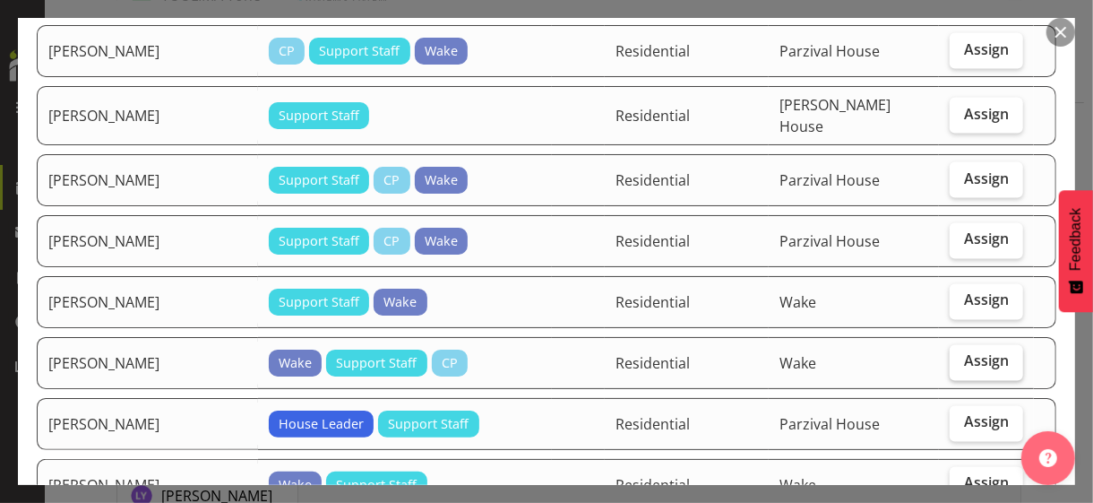
click at [953, 352] on span "Assign" at bounding box center [986, 361] width 45 height 18
click at [953, 356] on input "Assign" at bounding box center [956, 362] width 12 height 12
checkbox input "true"
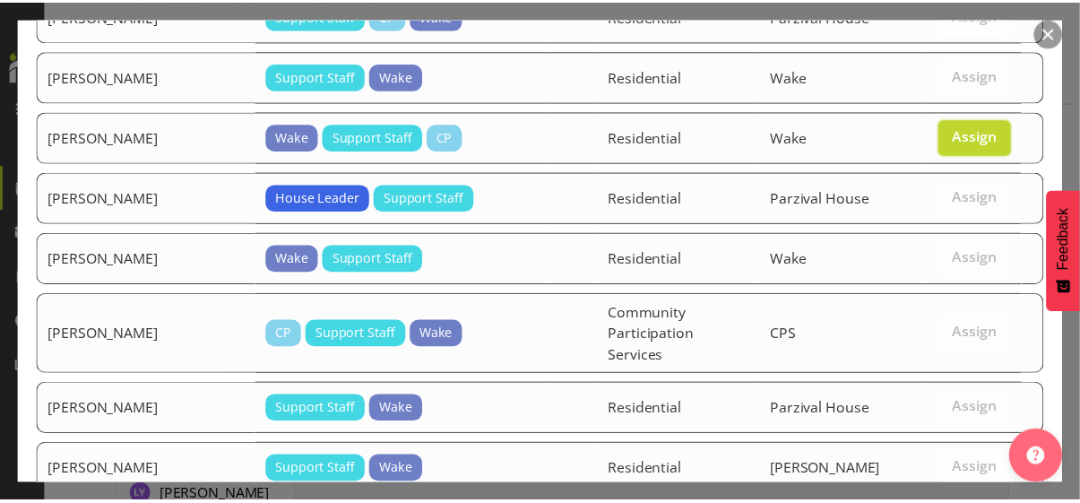
scroll to position [1855, 0]
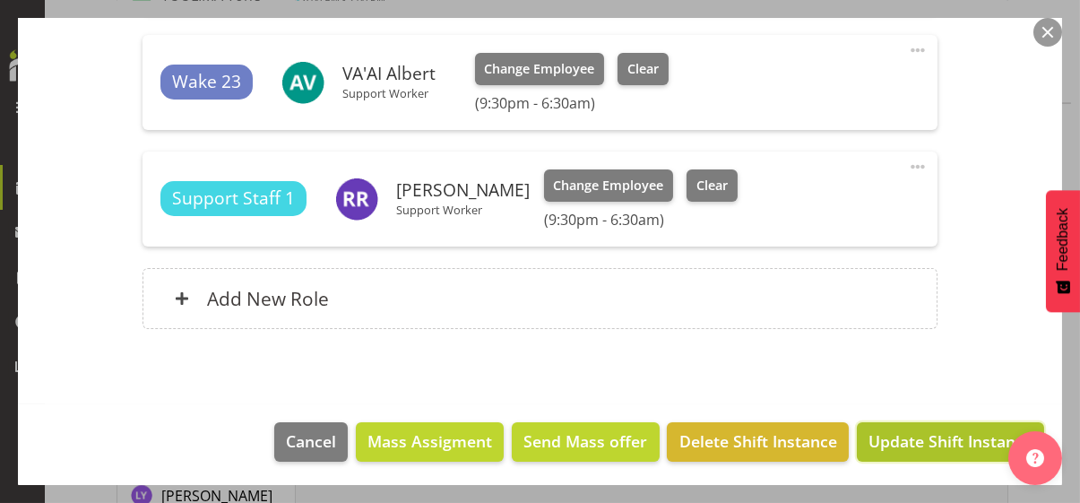
click at [933, 435] on span "Update Shift Instance" at bounding box center [950, 440] width 164 height 23
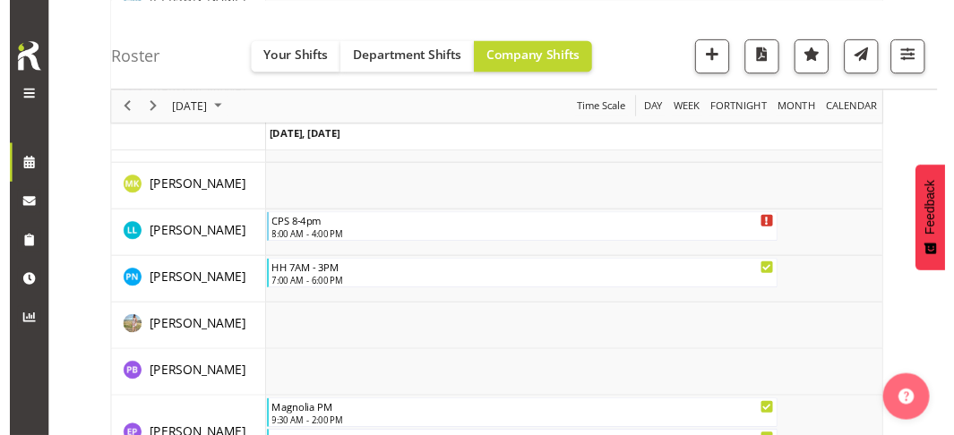
scroll to position [4054, 0]
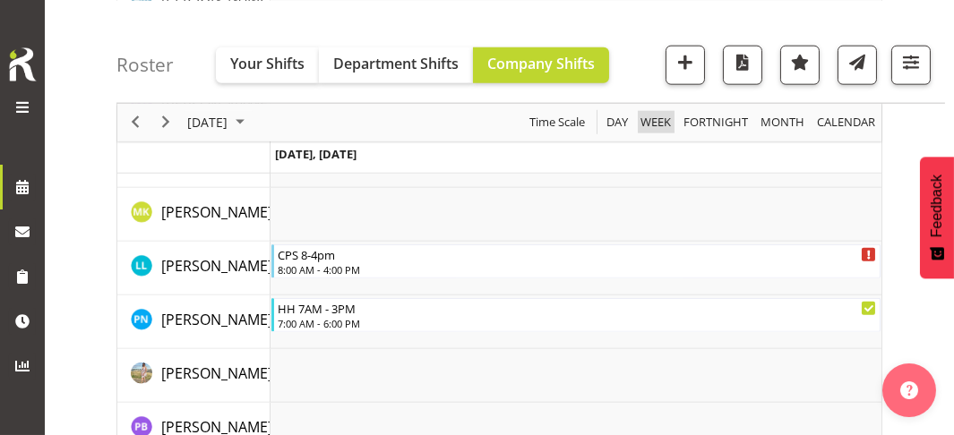
click at [661, 122] on span "Week" at bounding box center [656, 122] width 34 height 22
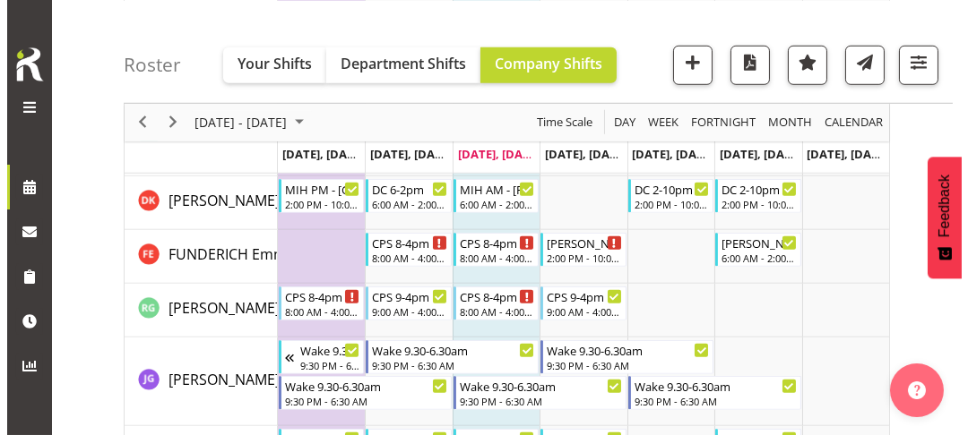
scroll to position [2441, 0]
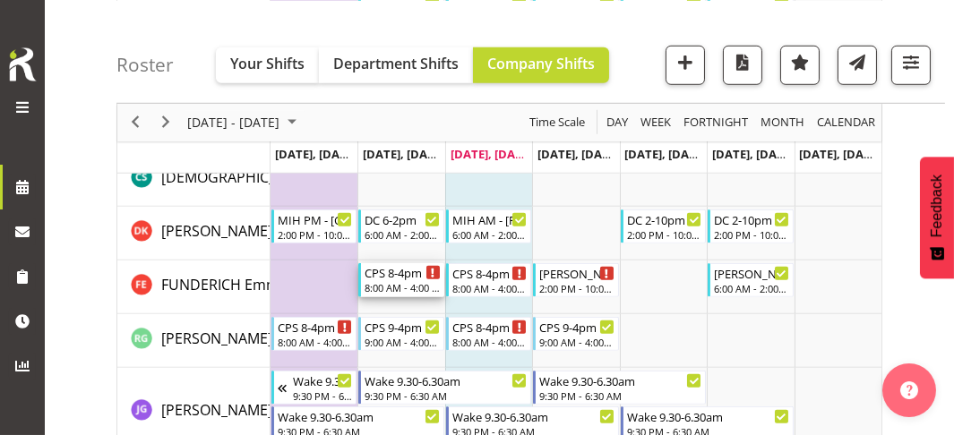
click at [408, 278] on div "CPS 8-4pm" at bounding box center [403, 272] width 76 height 18
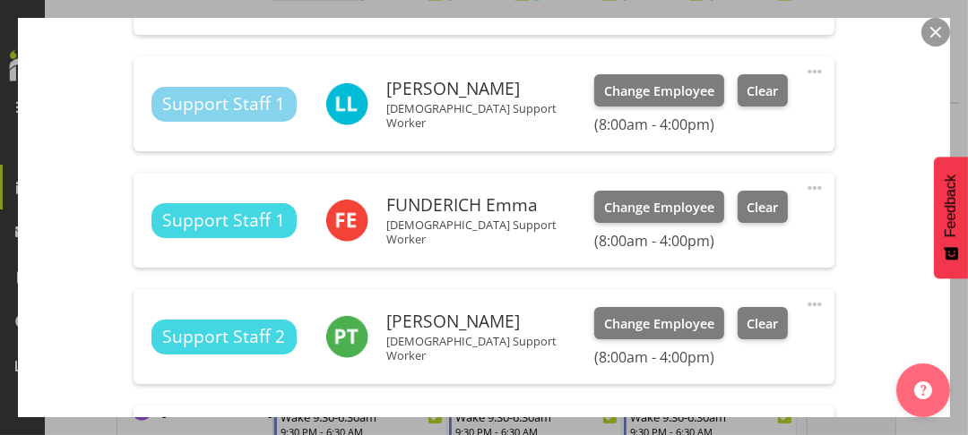
scroll to position [1165, 0]
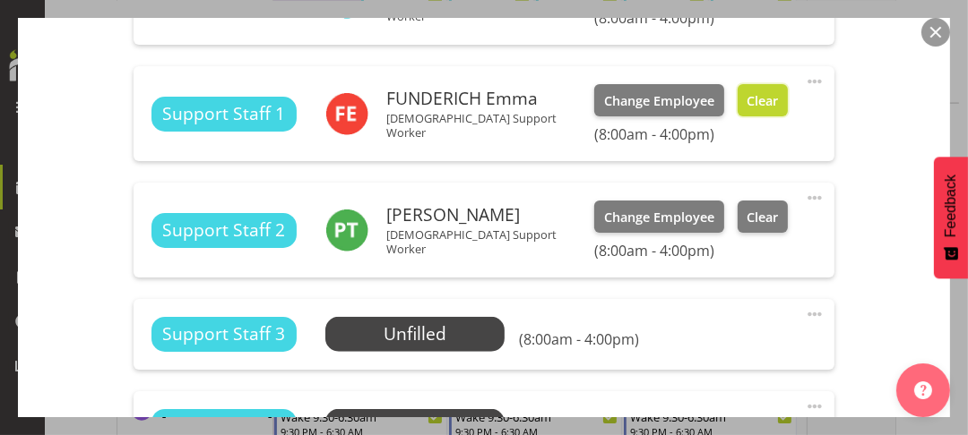
click at [747, 105] on span "Clear" at bounding box center [762, 101] width 31 height 20
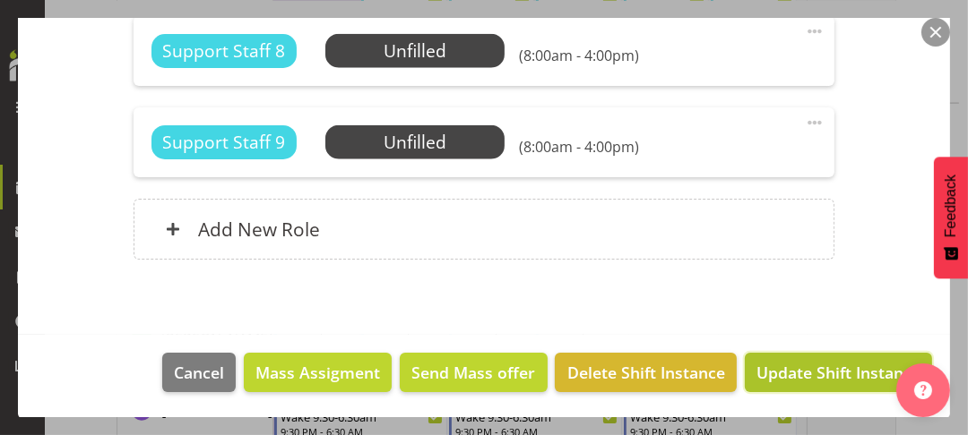
click at [791, 366] on span "Update Shift Instance" at bounding box center [838, 372] width 164 height 23
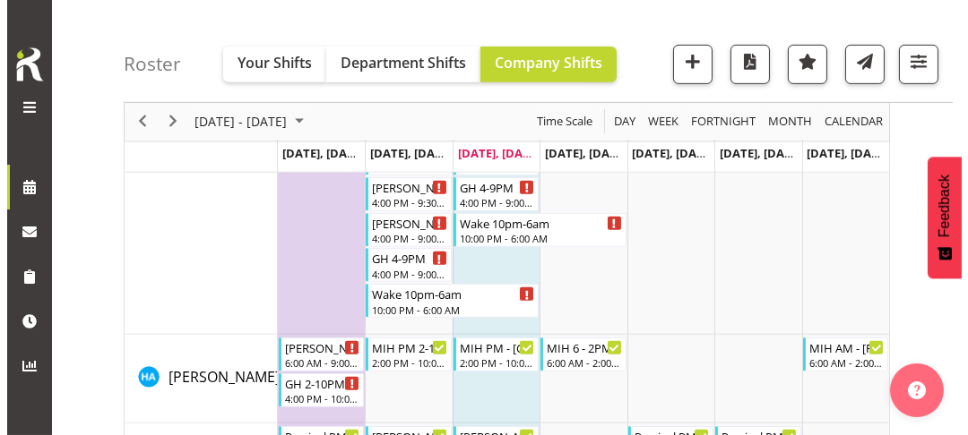
scroll to position [1402, 0]
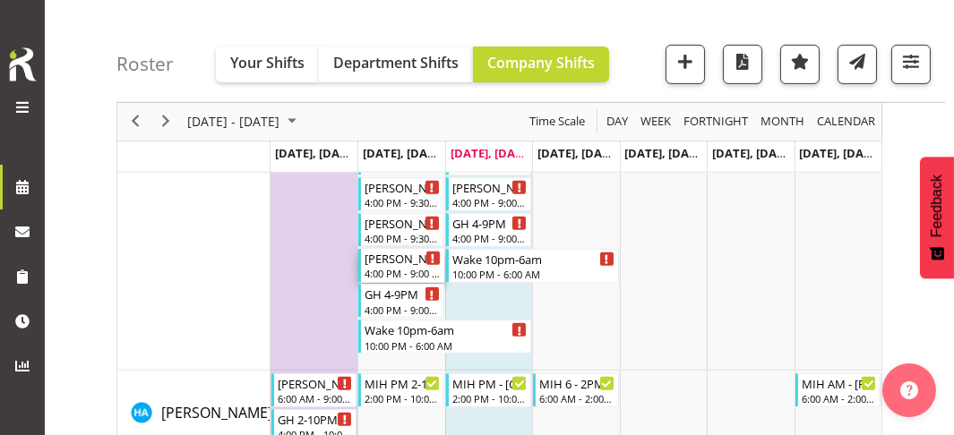
click at [396, 272] on div "4:00 PM - 9:00 PM" at bounding box center [403, 273] width 76 height 14
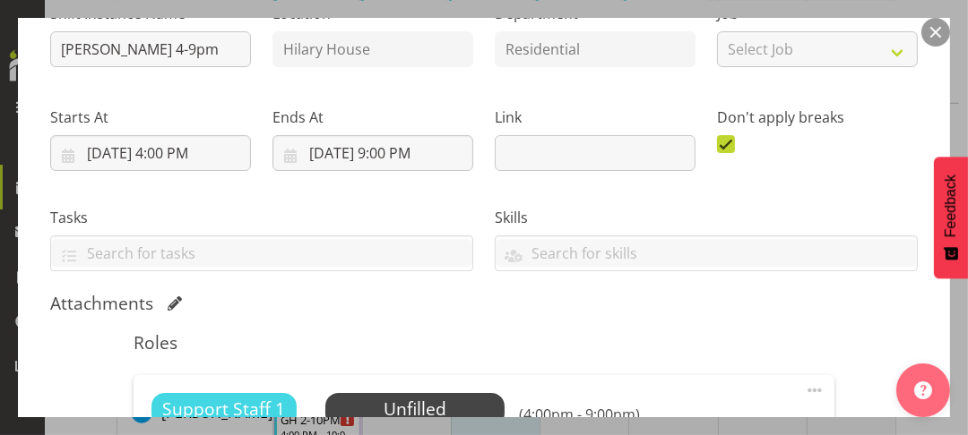
scroll to position [448, 0]
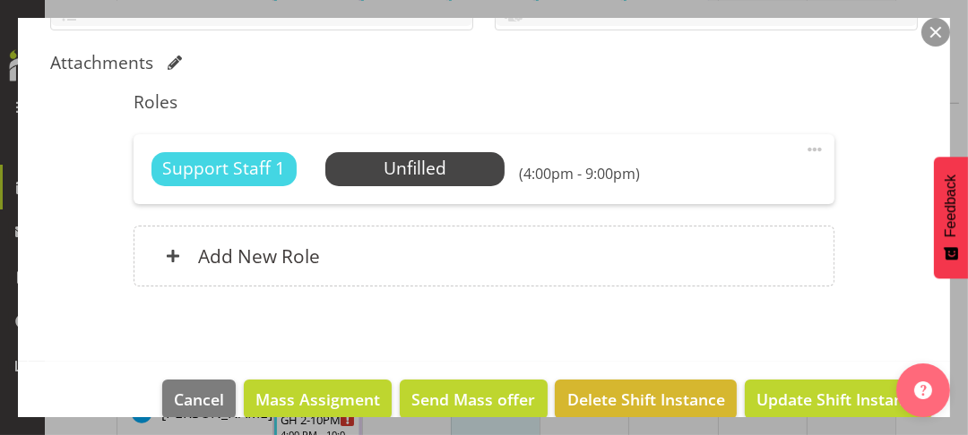
click at [804, 147] on span at bounding box center [815, 150] width 22 height 22
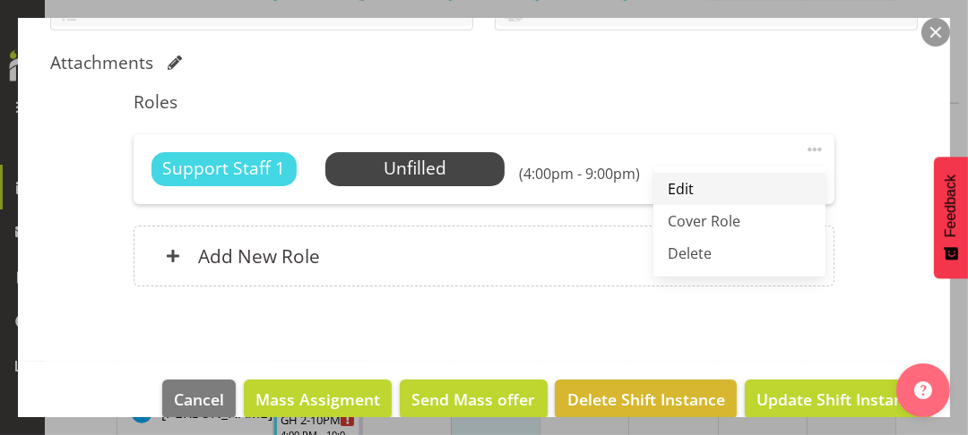
click at [689, 185] on link "Edit" at bounding box center [739, 189] width 172 height 32
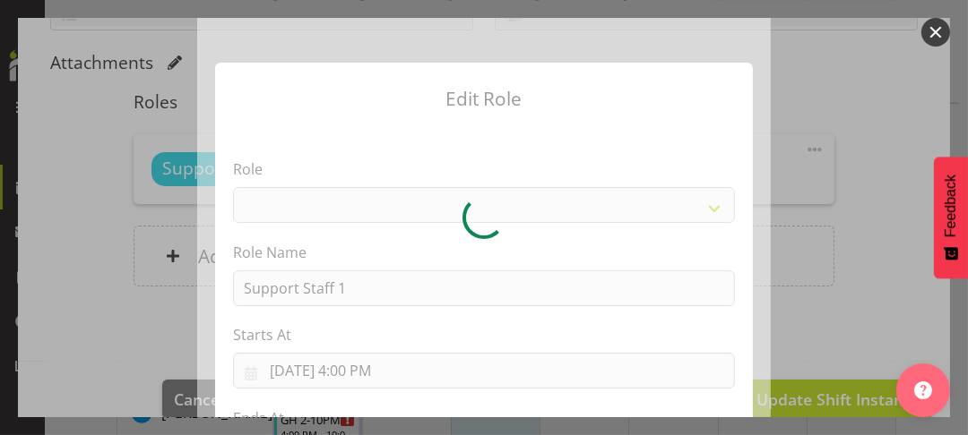
select select "1091"
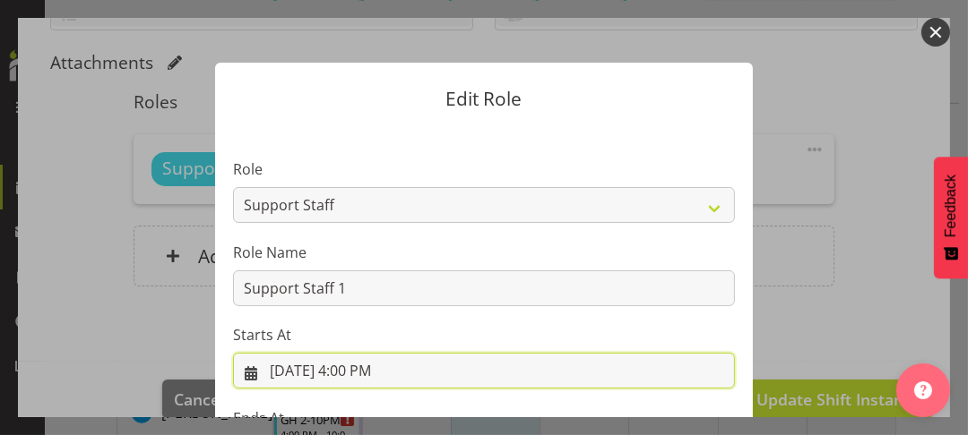
click at [361, 365] on input "[DATE] 4:00 PM" at bounding box center [484, 371] width 502 height 36
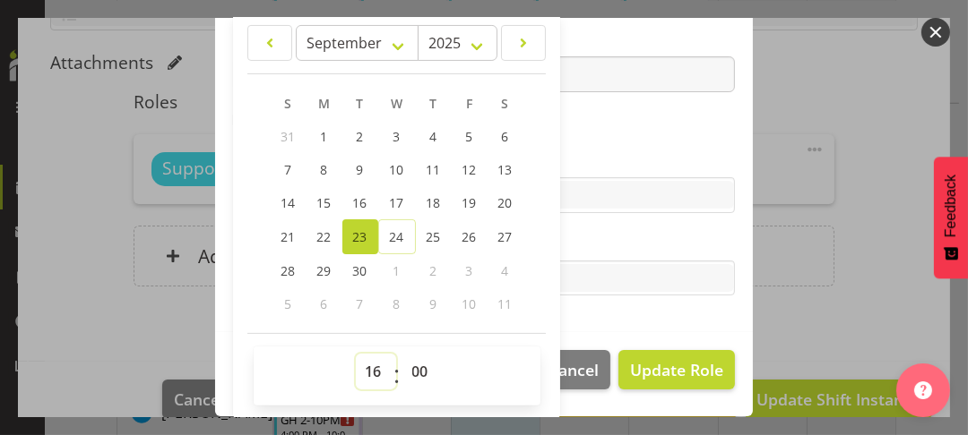
drag, startPoint x: 363, startPoint y: 363, endPoint x: 367, endPoint y: 355, distance: 9.2
click at [363, 363] on select "00 01 02 03 04 05 06 07 08 09 10 11 12 13 14 15 16 17 18 19 20 21 22 23" at bounding box center [376, 372] width 40 height 36
select select "14"
click at [356, 354] on select "00 01 02 03 04 05 06 07 08 09 10 11 12 13 14 15 16 17 18 19 20 21 22 23" at bounding box center [376, 372] width 40 height 36
type input "[DATE] 2:00 PM"
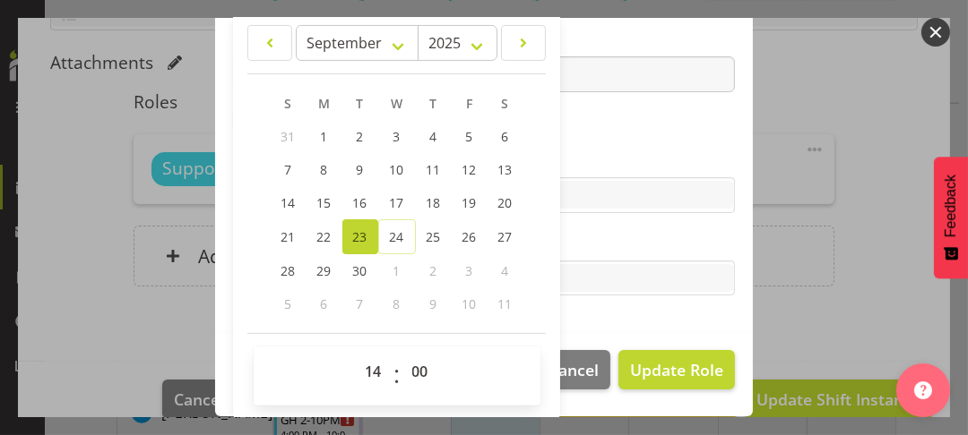
click at [616, 146] on section "Role CP House Leader Support Staff Wake Role Name Support Staff 1 Starts At [DA…" at bounding box center [484, 39] width 538 height 586
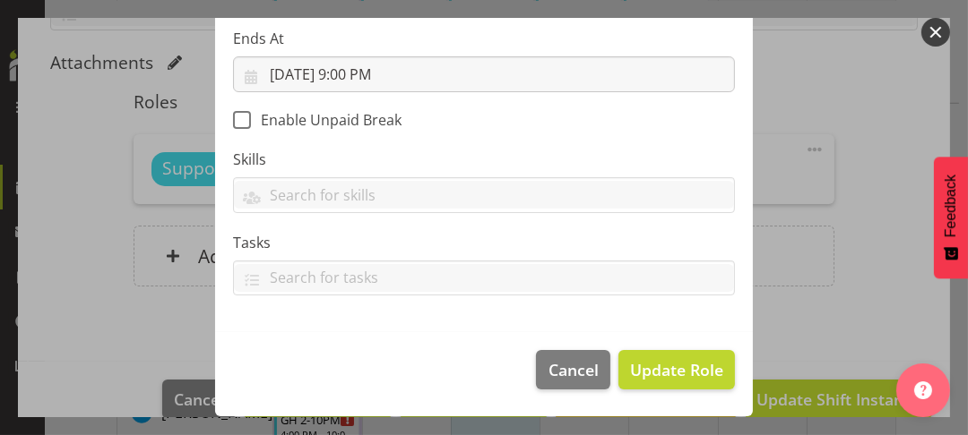
scroll to position [378, 0]
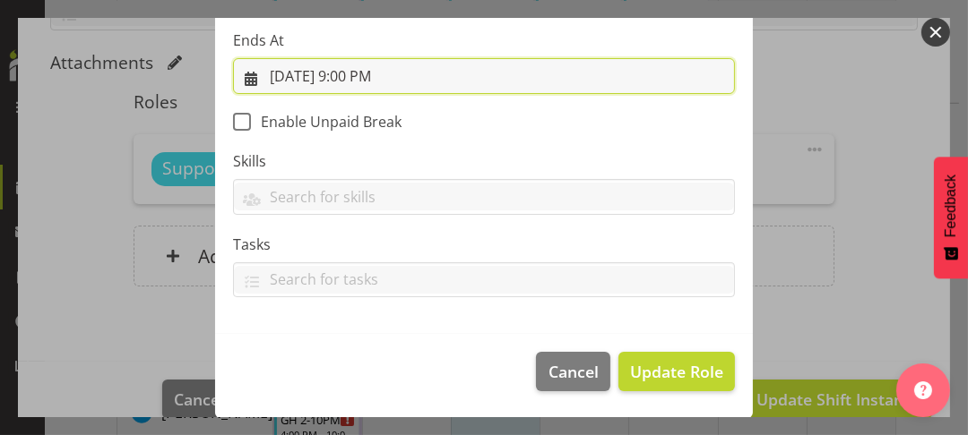
click at [362, 73] on input "[DATE] 9:00 PM" at bounding box center [484, 76] width 502 height 36
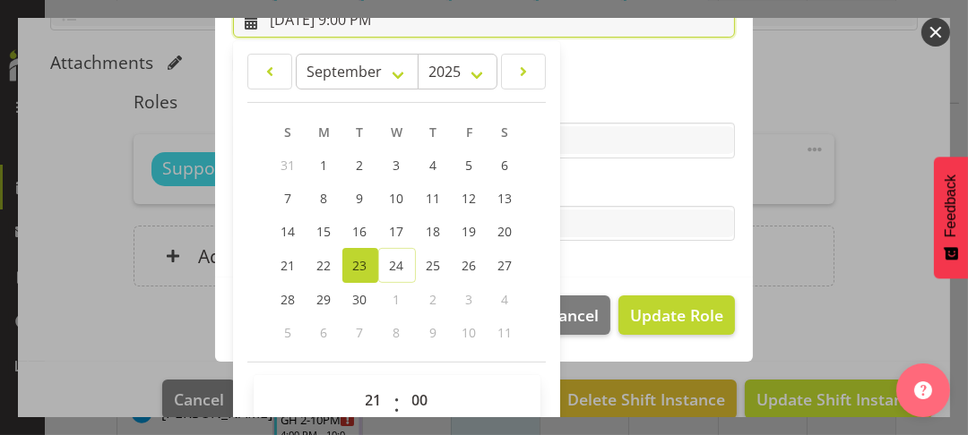
scroll to position [463, 0]
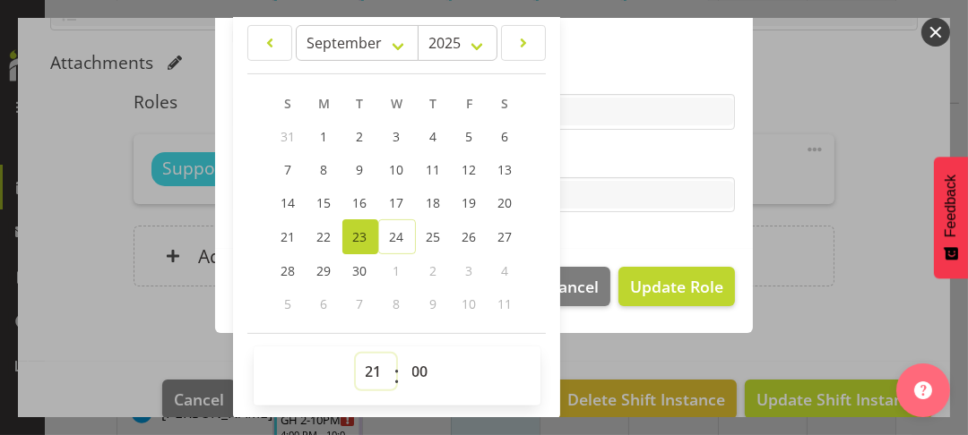
click at [366, 366] on select "00 01 02 03 04 05 06 07 08 09 10 11 12 13 14 15 16 17 18 19 20 21 22 23" at bounding box center [376, 372] width 40 height 36
select select "22"
click at [356, 354] on select "00 01 02 03 04 05 06 07 08 09 10 11 12 13 14 15 16 17 18 19 20 21 22 23" at bounding box center [376, 372] width 40 height 36
type input "[DATE] 10:00 PM"
click at [663, 151] on label "Tasks" at bounding box center [484, 160] width 502 height 22
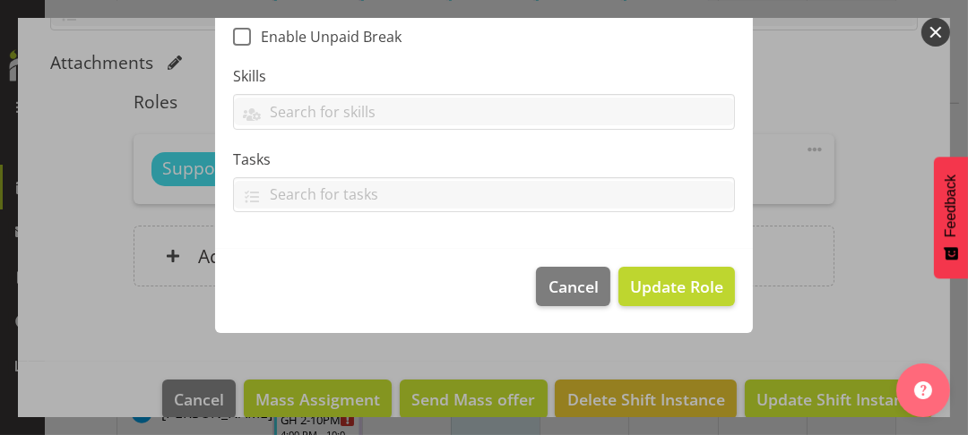
scroll to position [378, 0]
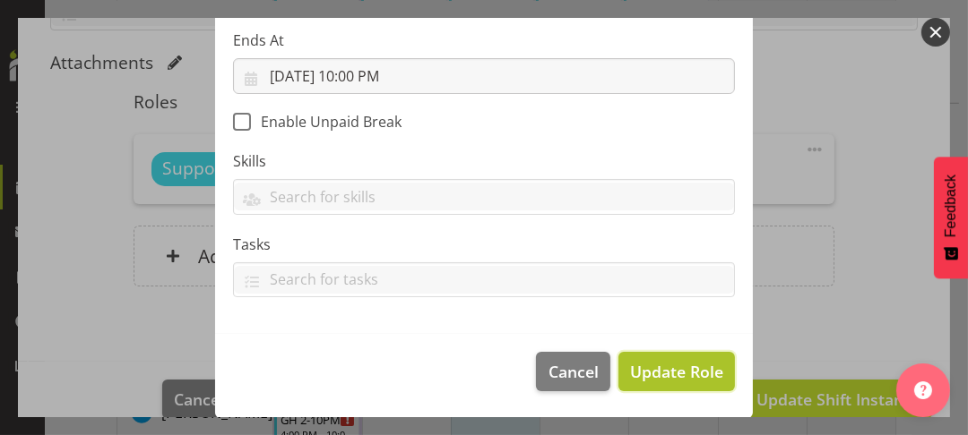
click at [659, 366] on span "Update Role" at bounding box center [676, 371] width 93 height 23
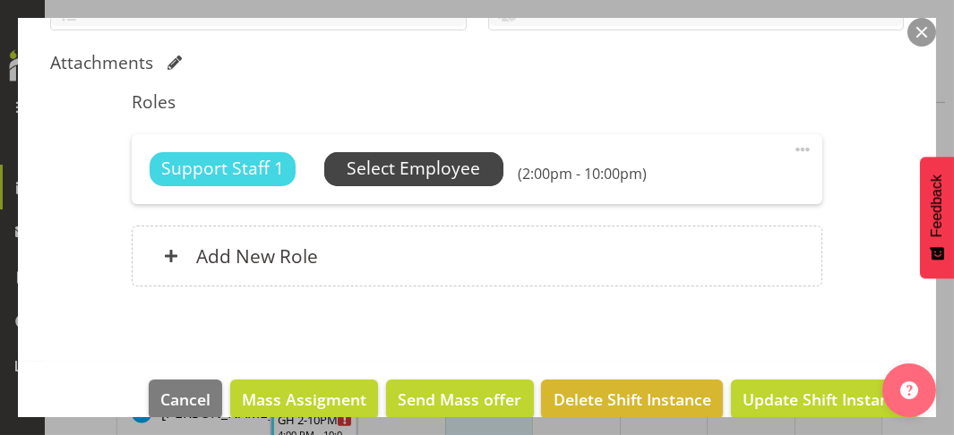
click at [402, 172] on span "Select Employee" at bounding box center [414, 169] width 133 height 26
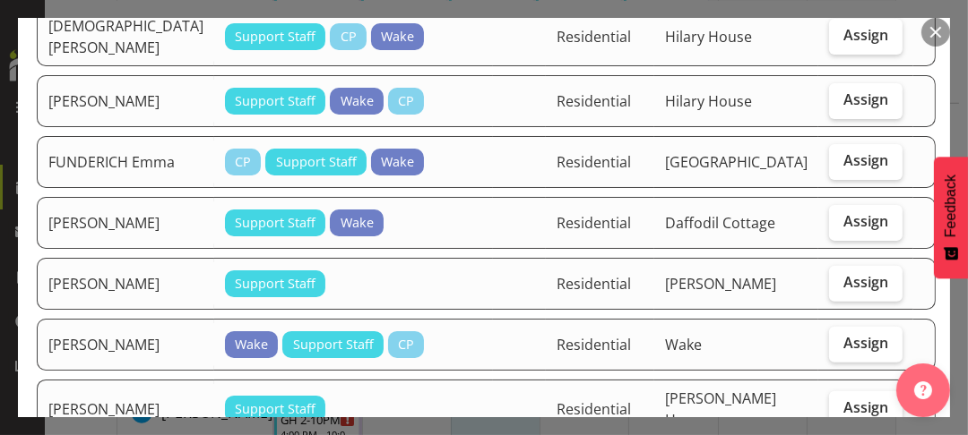
scroll to position [538, 0]
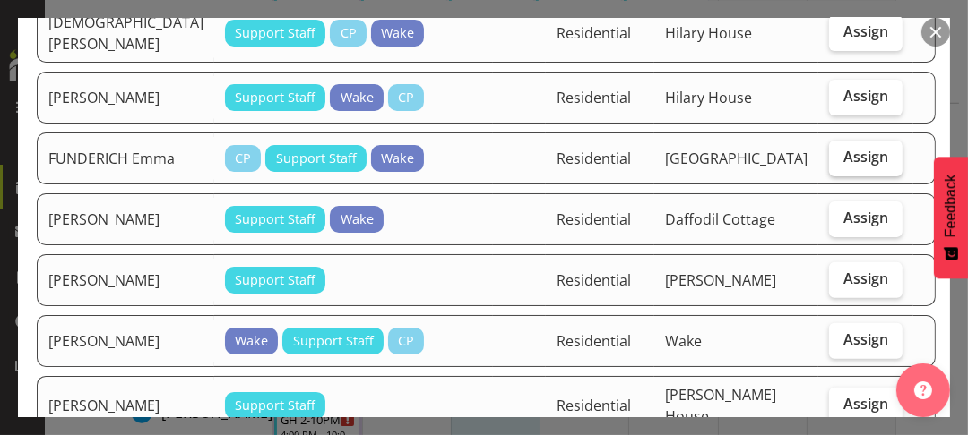
click at [843, 159] on span "Assign" at bounding box center [865, 157] width 45 height 18
click at [840, 159] on input "Assign" at bounding box center [835, 157] width 12 height 12
checkbox input "true"
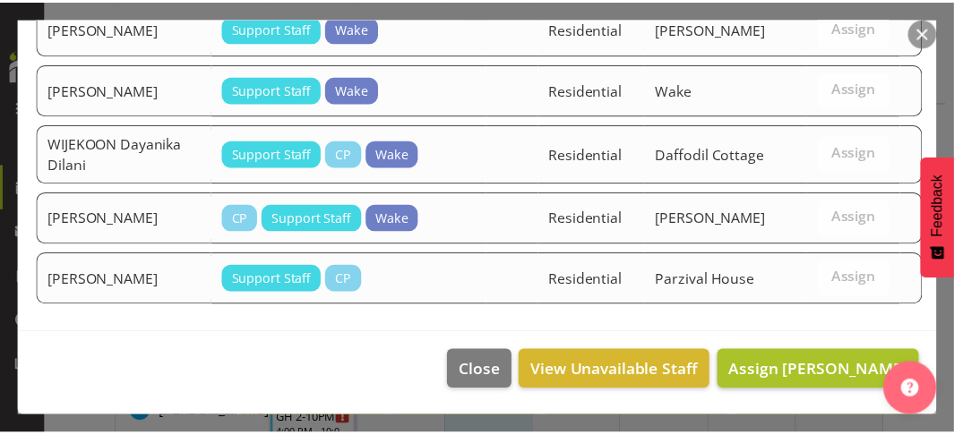
scroll to position [1888, 0]
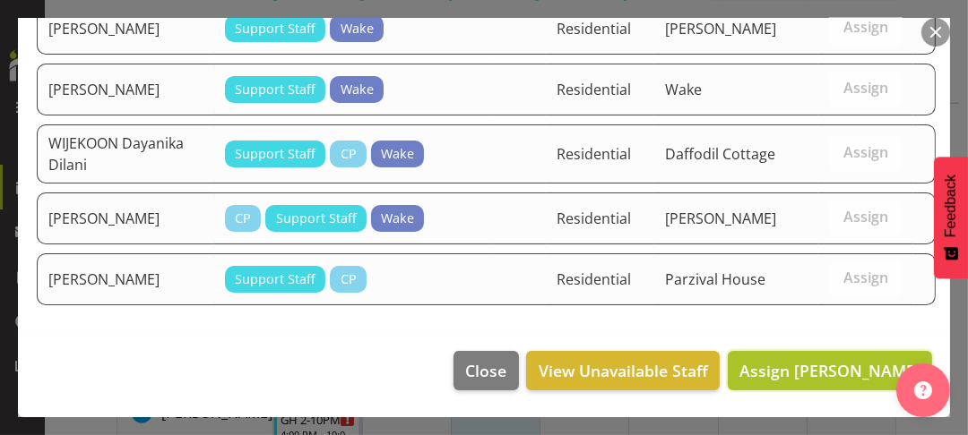
click at [806, 366] on span "Assign [PERSON_NAME]" at bounding box center [829, 371] width 181 height 22
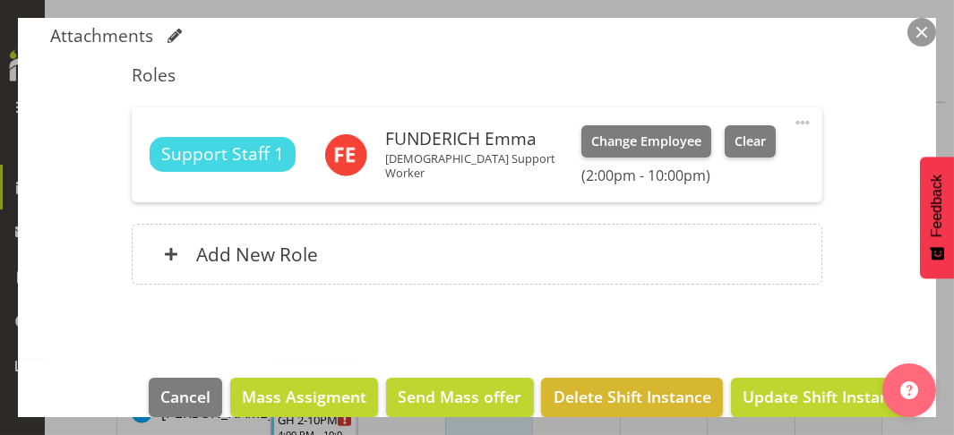
scroll to position [499, 0]
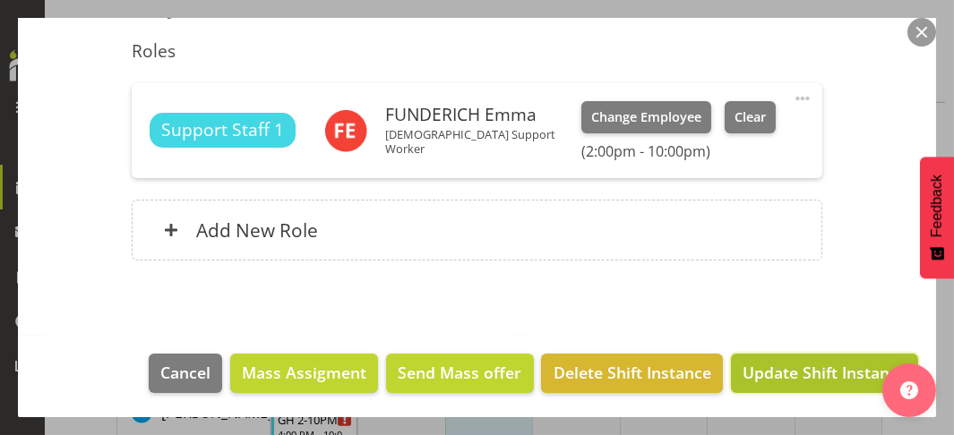
click at [798, 374] on span "Update Shift Instance" at bounding box center [825, 372] width 164 height 23
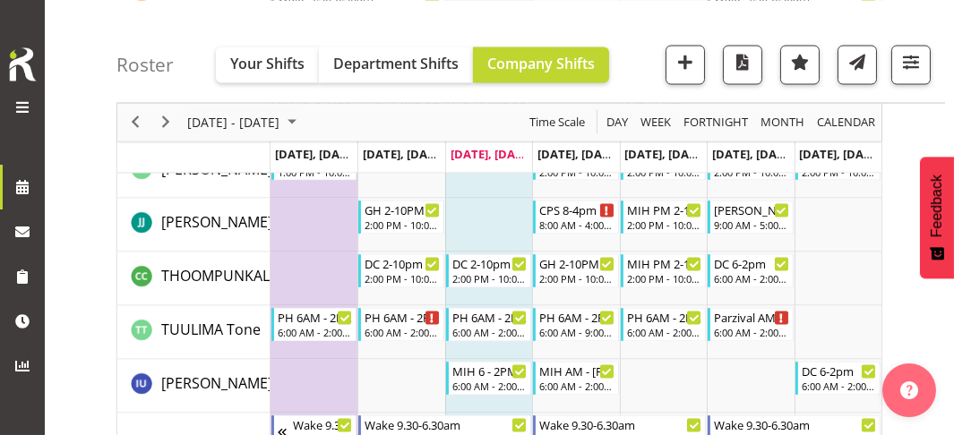
scroll to position [5841, 0]
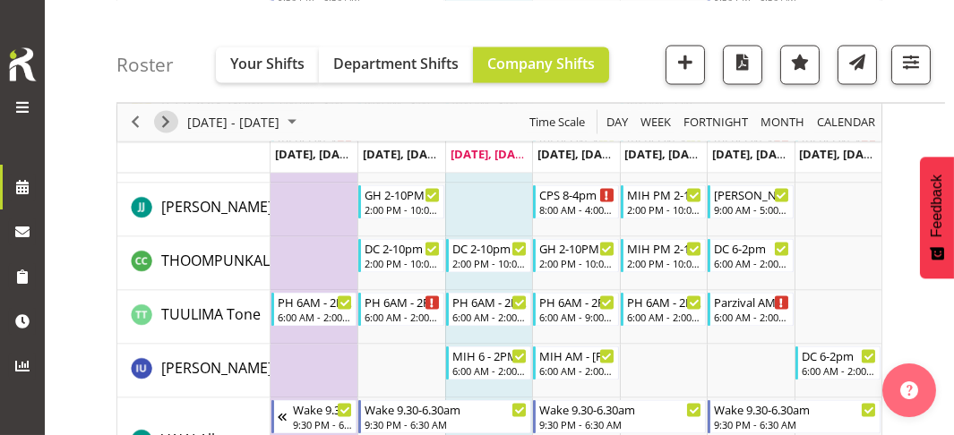
click at [168, 121] on span "Next" at bounding box center [166, 122] width 22 height 22
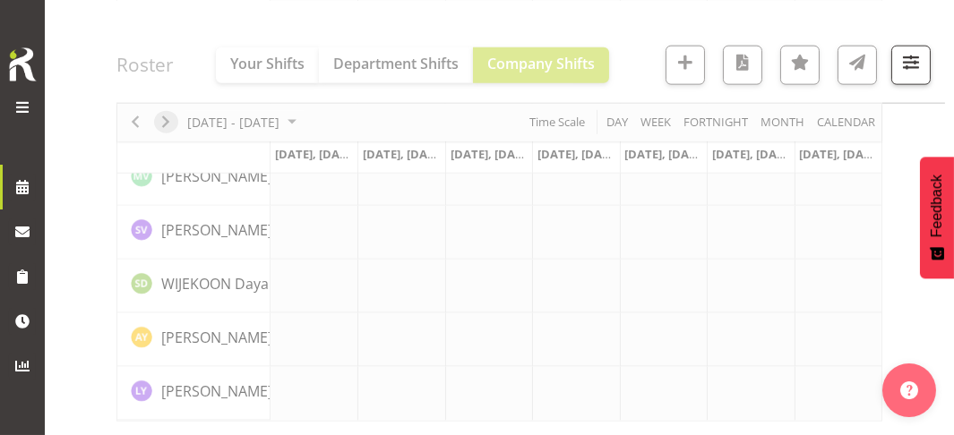
scroll to position [4237, 0]
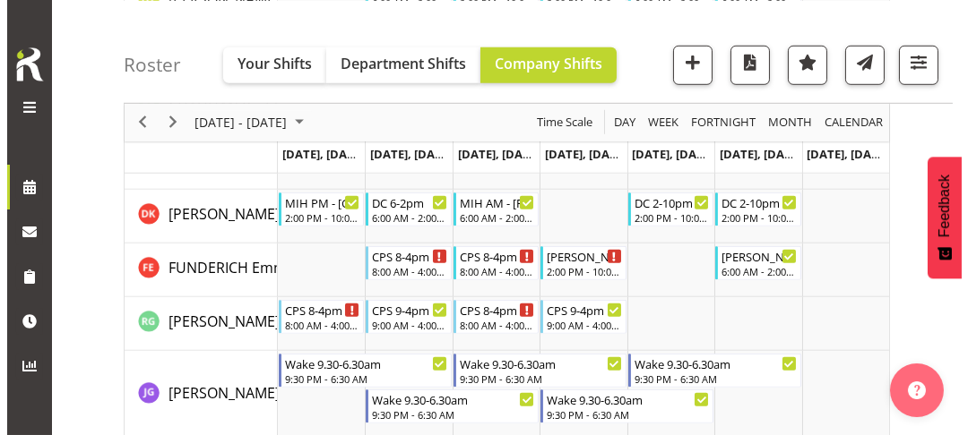
scroll to position [2289, 0]
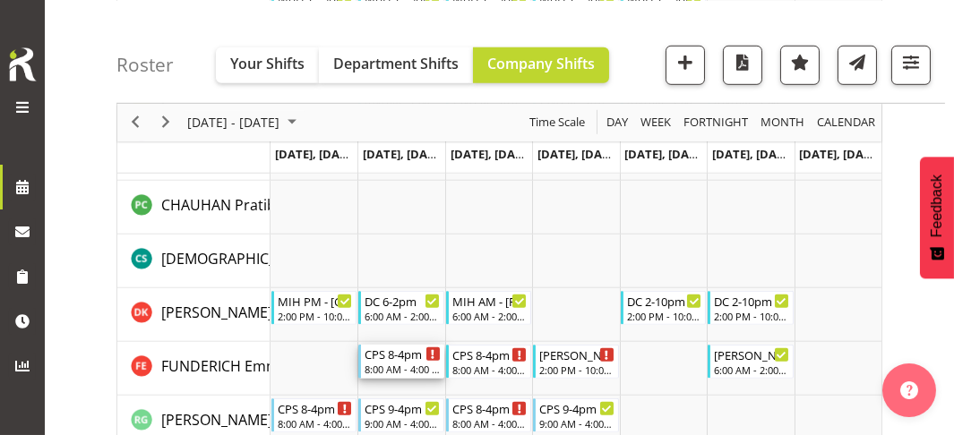
click at [395, 360] on div "CPS 8-4pm" at bounding box center [403, 354] width 76 height 18
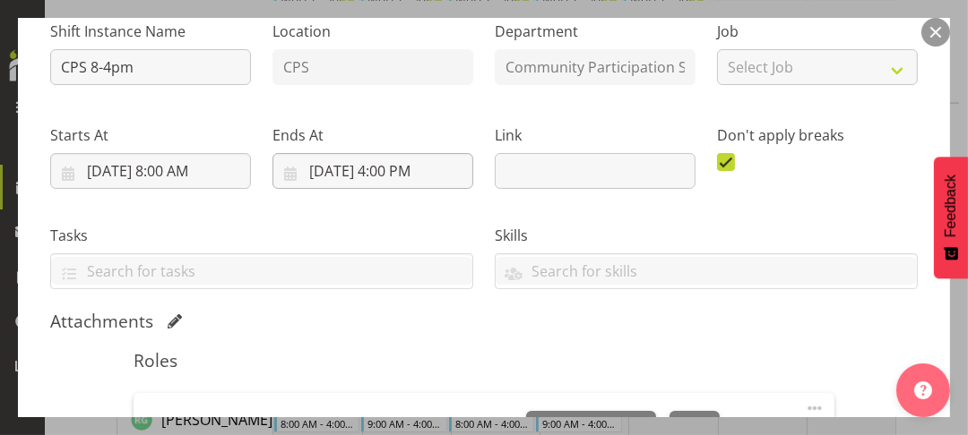
scroll to position [358, 0]
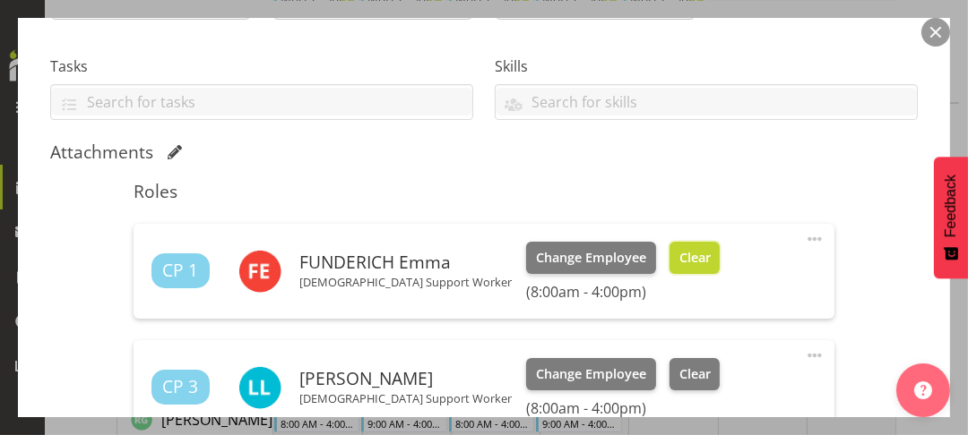
click at [679, 253] on span "Clear" at bounding box center [694, 258] width 31 height 20
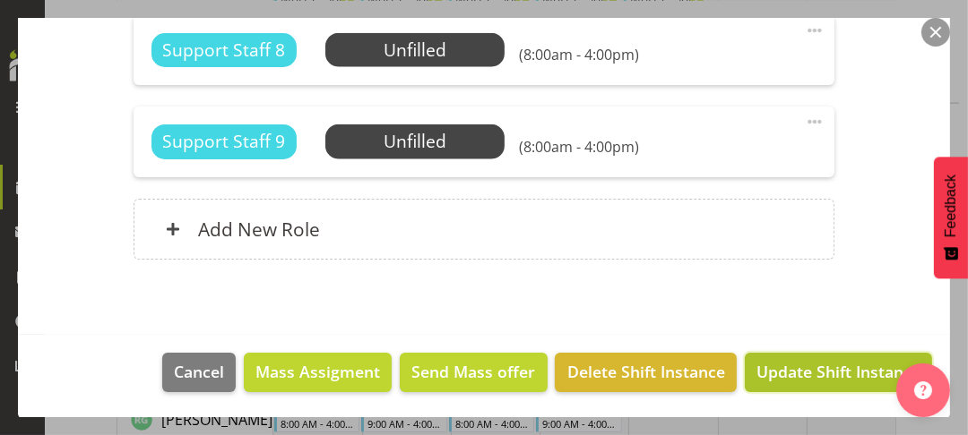
click at [793, 375] on span "Update Shift Instance" at bounding box center [838, 371] width 164 height 23
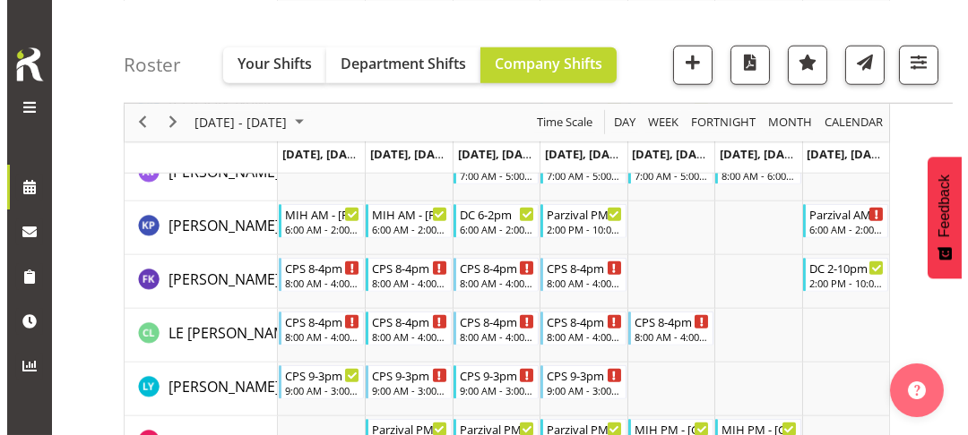
scroll to position [3448, 0]
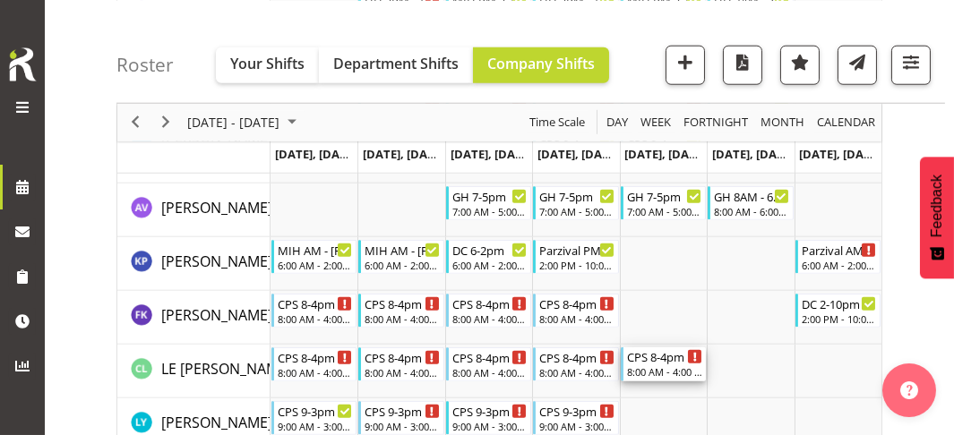
click at [671, 370] on div "8:00 AM - 4:00 PM" at bounding box center [665, 372] width 76 height 14
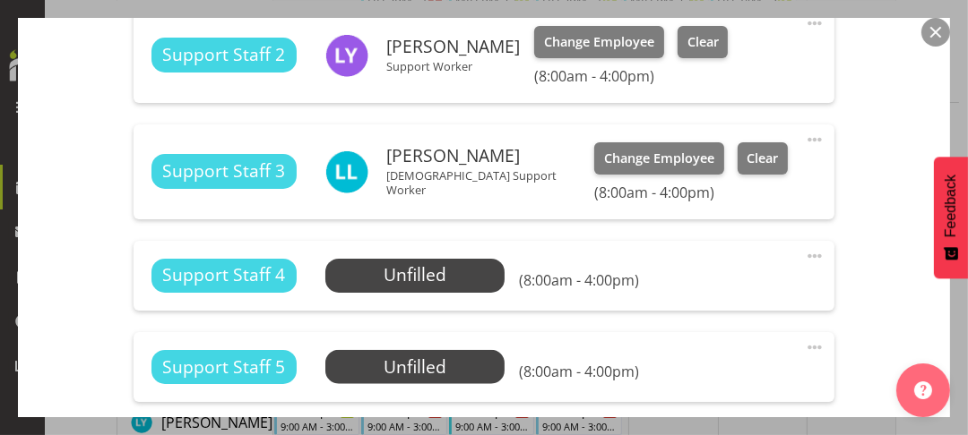
scroll to position [1433, 0]
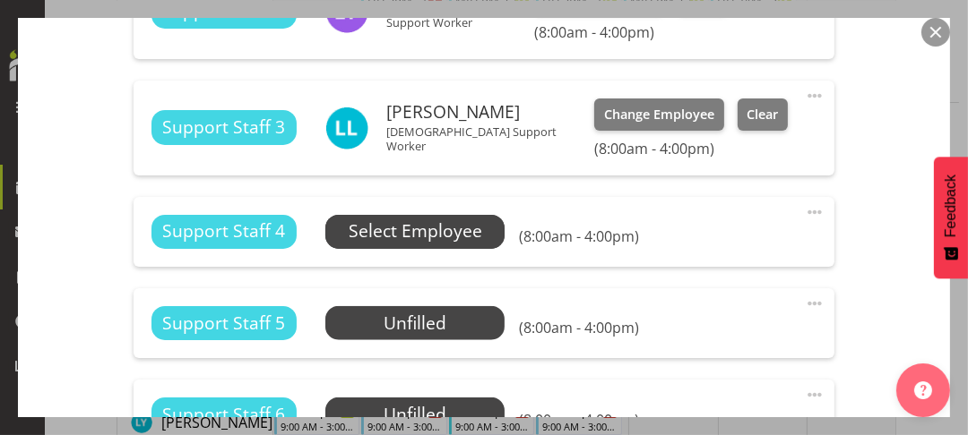
click at [426, 236] on span "Select Employee" at bounding box center [415, 232] width 133 height 26
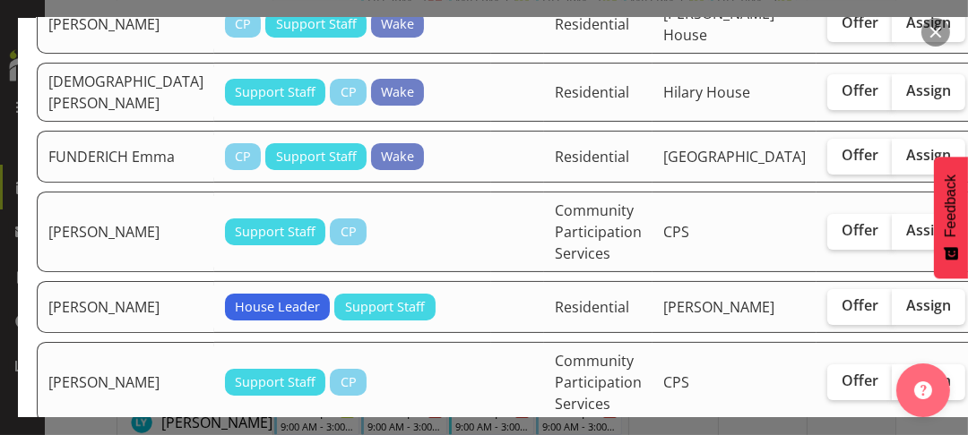
scroll to position [269, 0]
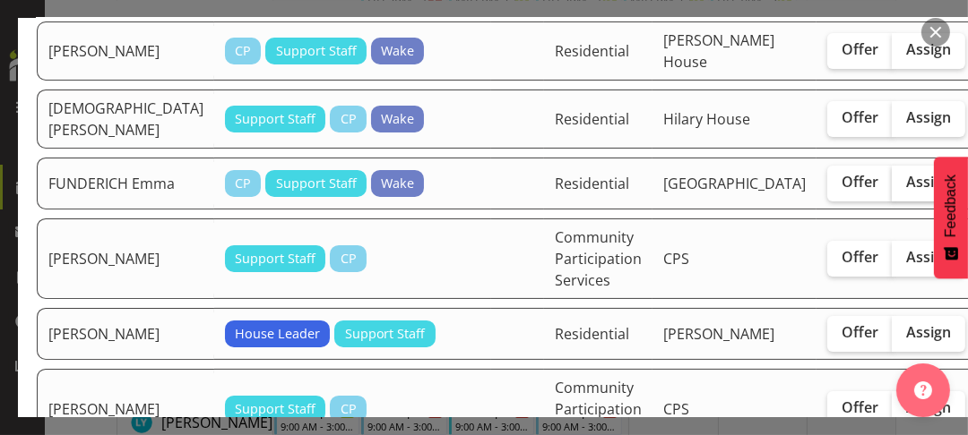
click at [906, 173] on span "Assign" at bounding box center [928, 182] width 45 height 18
click at [891, 176] on input "Assign" at bounding box center [897, 182] width 12 height 12
checkbox input "true"
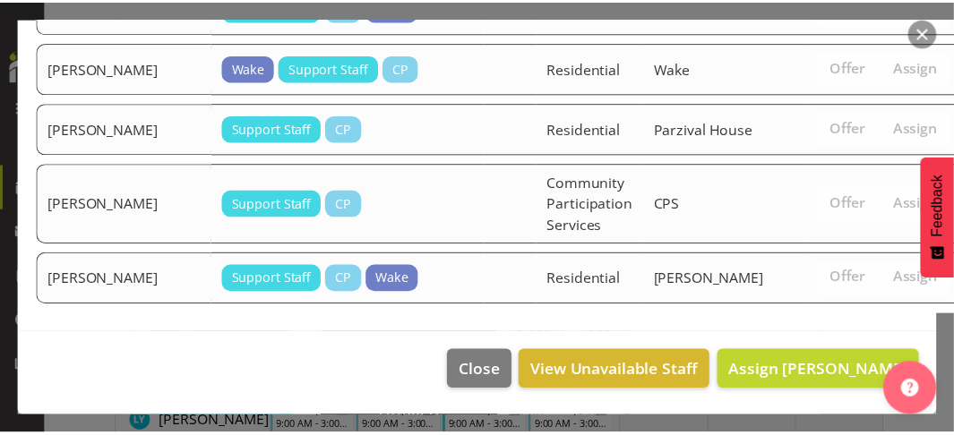
scroll to position [1362, 0]
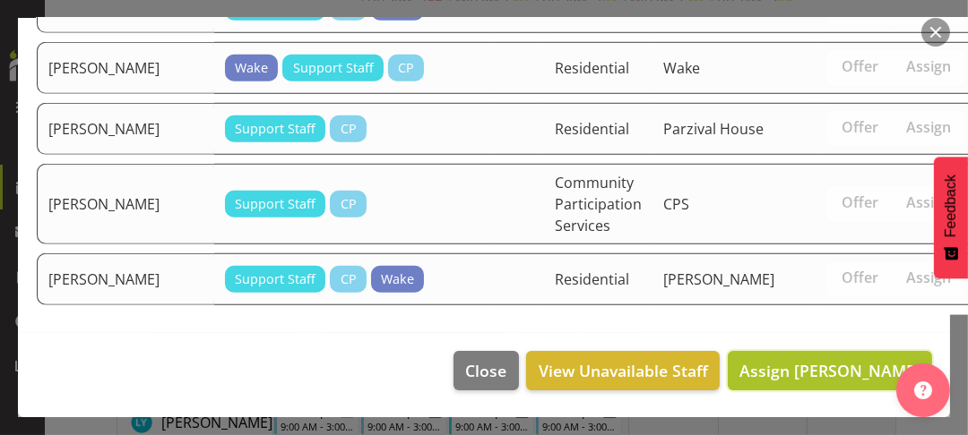
click at [805, 368] on span "Assign [PERSON_NAME]" at bounding box center [829, 371] width 181 height 22
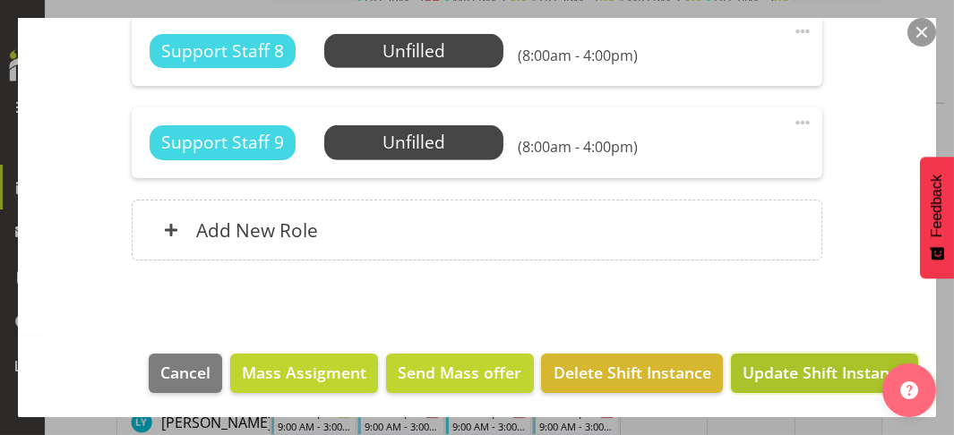
click at [804, 373] on span "Update Shift Instance" at bounding box center [825, 372] width 164 height 23
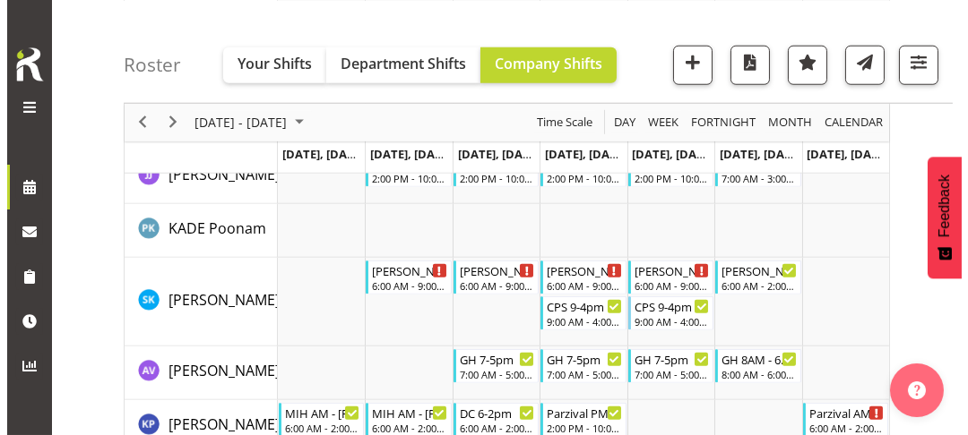
scroll to position [3089, 0]
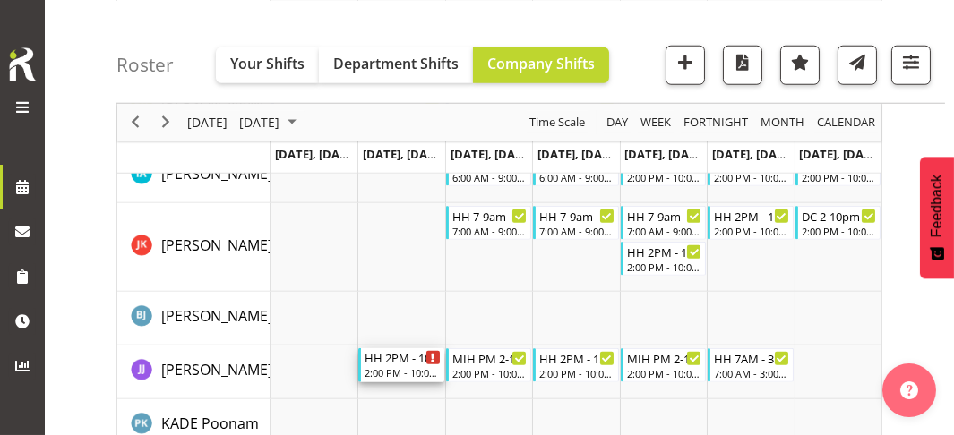
click at [403, 366] on div "2:00 PM - 10:00 PM" at bounding box center [403, 373] width 76 height 14
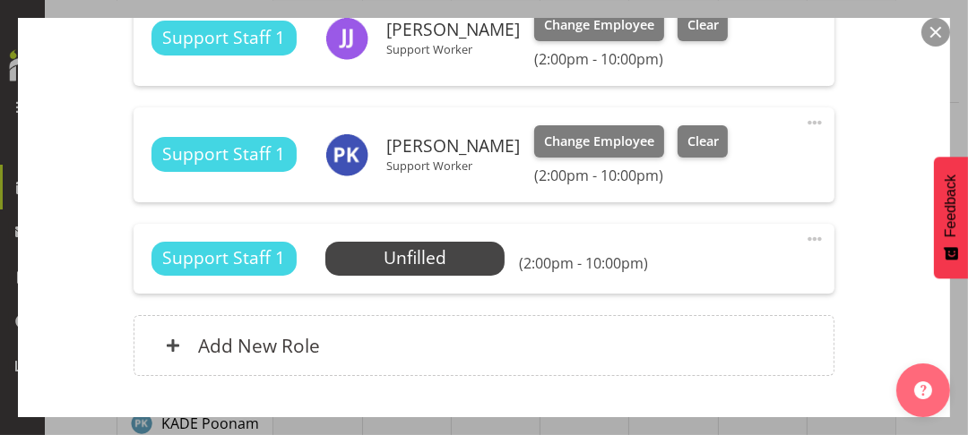
scroll to position [779, 0]
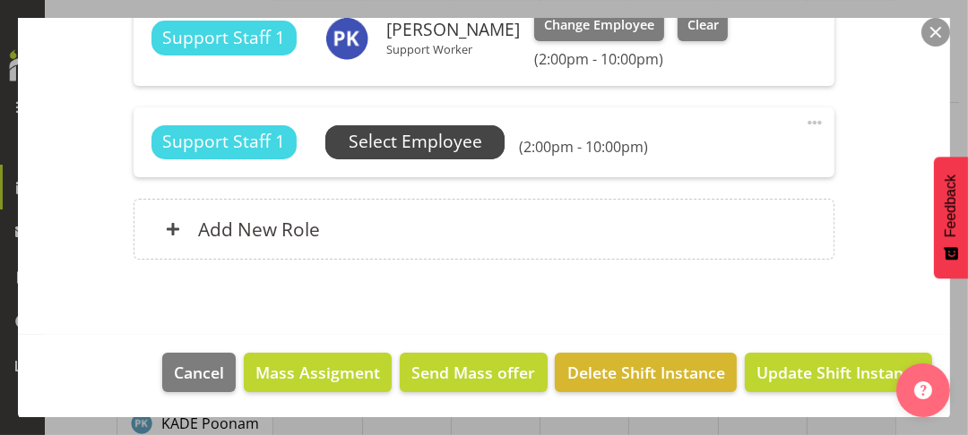
click at [426, 142] on span "Select Employee" at bounding box center [415, 142] width 133 height 26
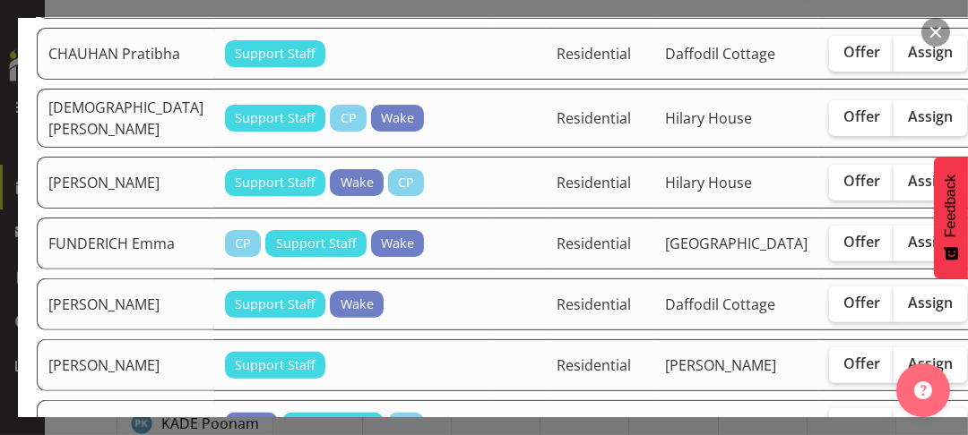
scroll to position [538, 0]
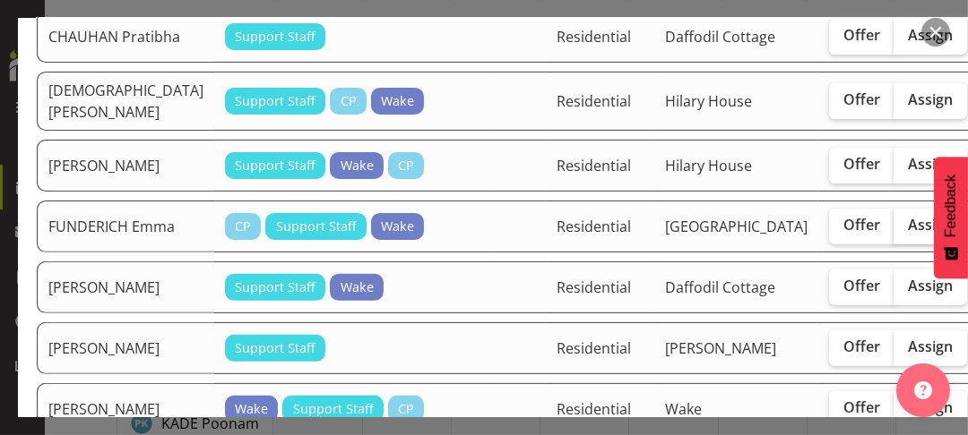
click at [908, 234] on span "Assign" at bounding box center [930, 225] width 45 height 18
click at [893, 231] on input "Assign" at bounding box center [899, 226] width 12 height 12
checkbox input "true"
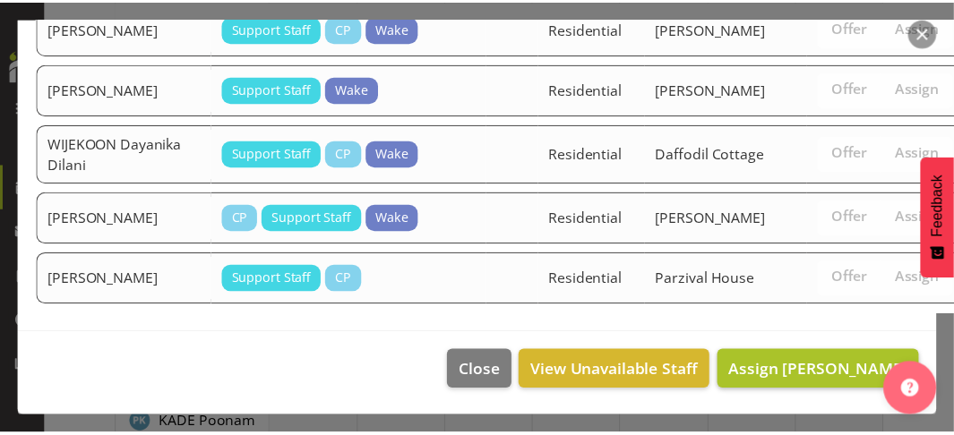
scroll to position [1910, 0]
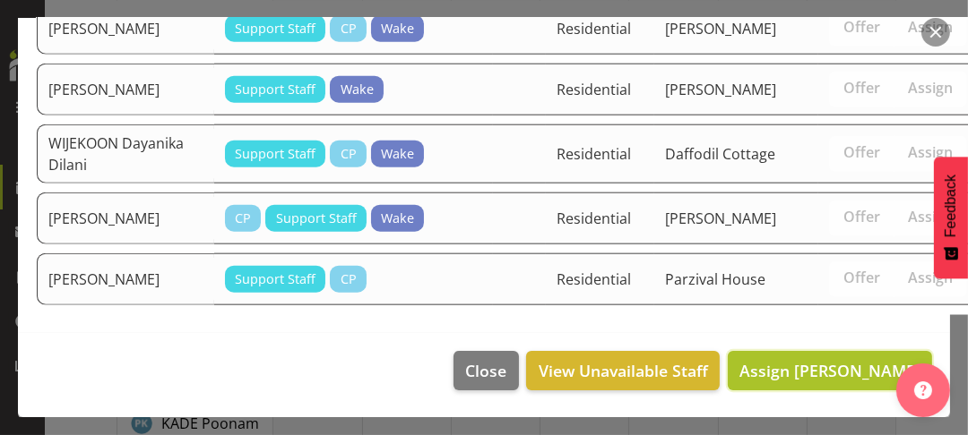
click at [823, 374] on span "Assign [PERSON_NAME]" at bounding box center [829, 371] width 181 height 22
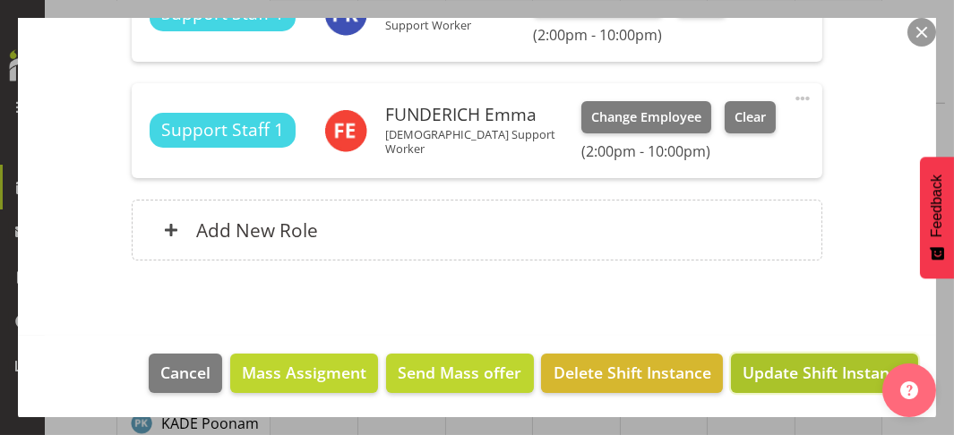
click at [807, 374] on span "Update Shift Instance" at bounding box center [825, 372] width 164 height 23
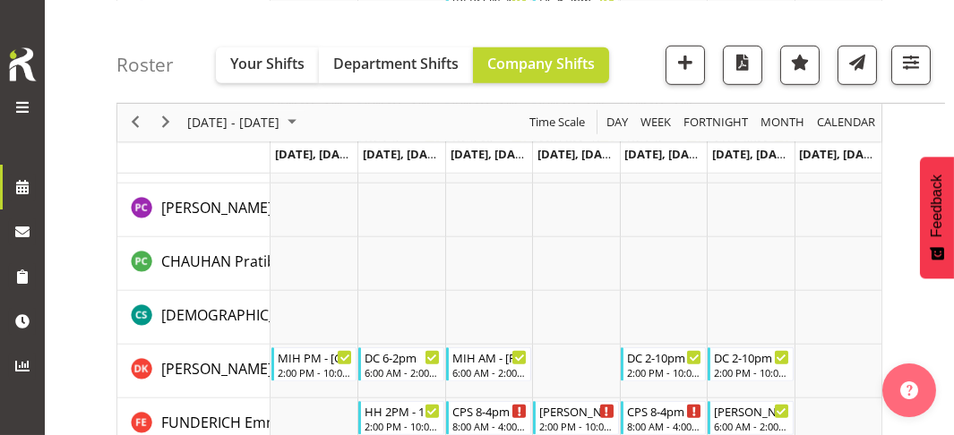
scroll to position [2283, 0]
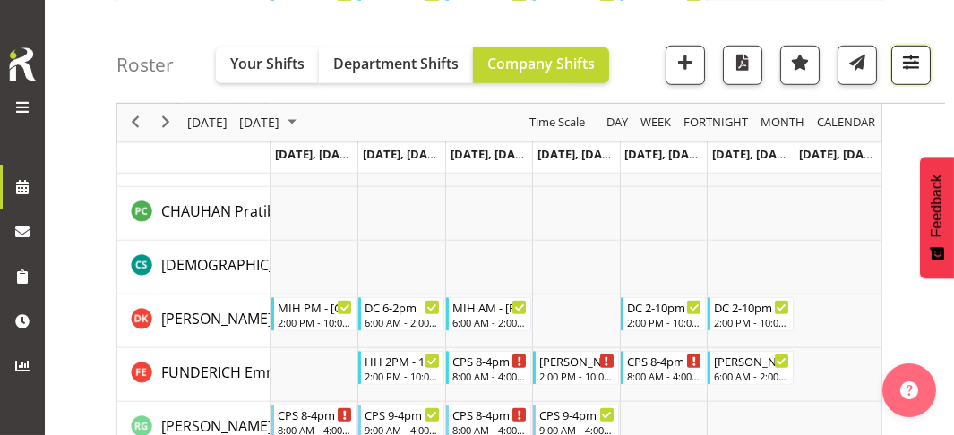
click at [902, 60] on span "button" at bounding box center [911, 61] width 23 height 23
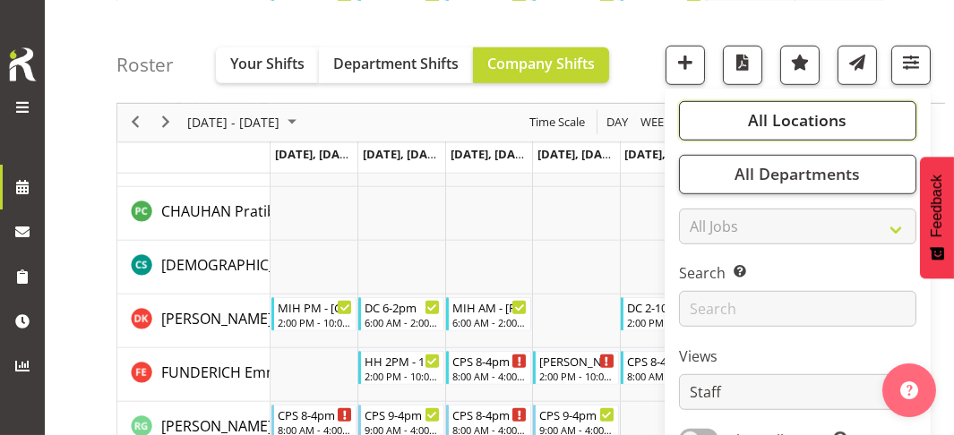
click at [799, 117] on span "All Locations" at bounding box center [797, 120] width 99 height 22
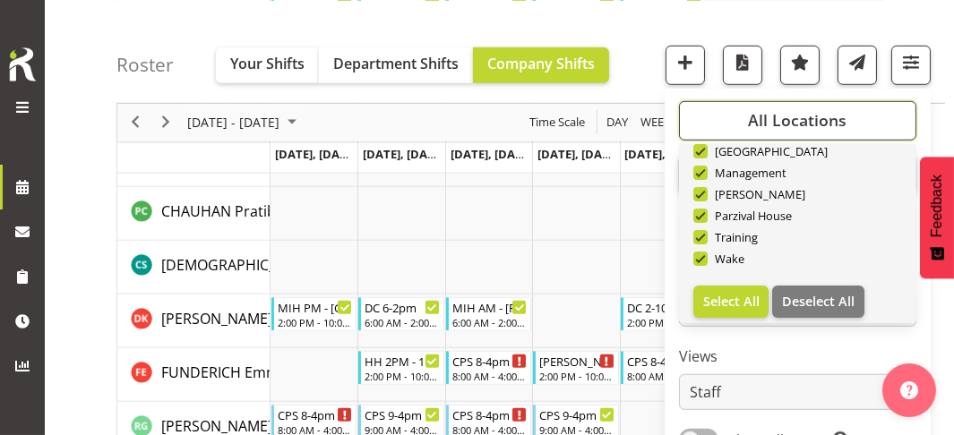
scroll to position [171, 0]
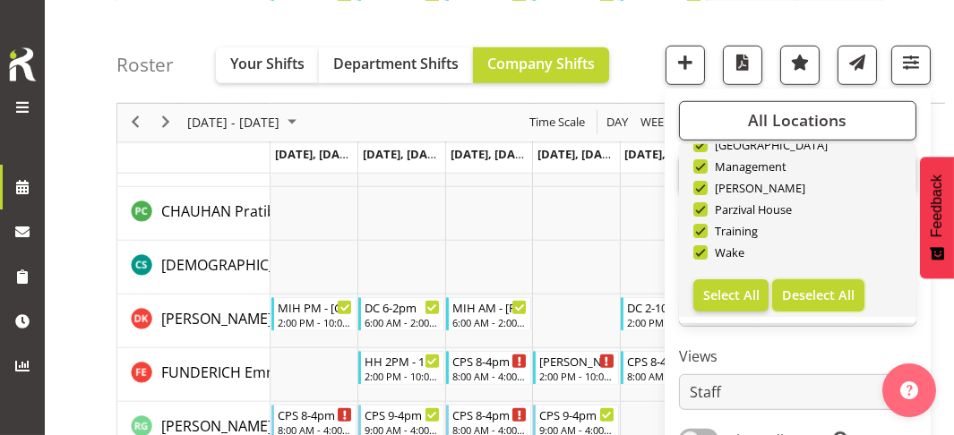
click at [809, 299] on span "Deselect All" at bounding box center [818, 294] width 73 height 17
checkbox input "false"
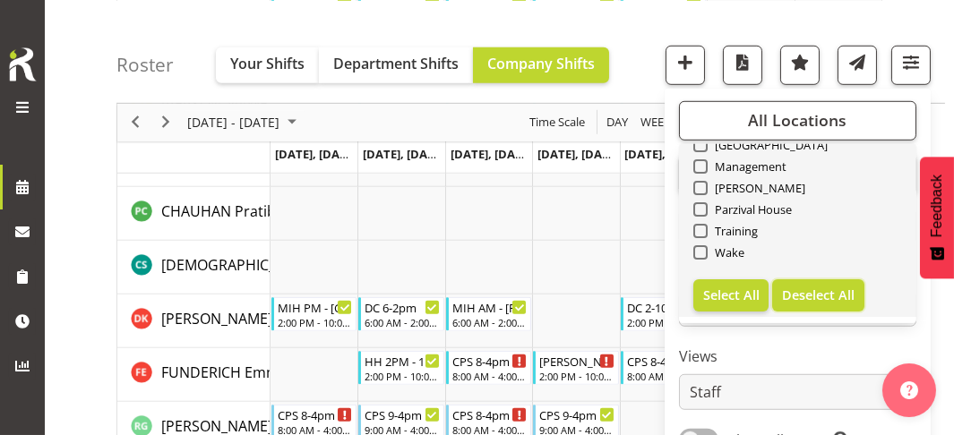
checkbox input "false"
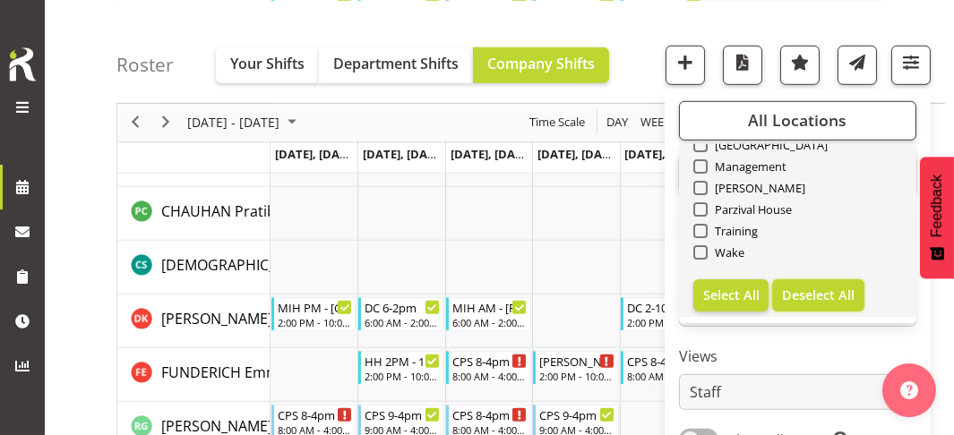
checkbox input "false"
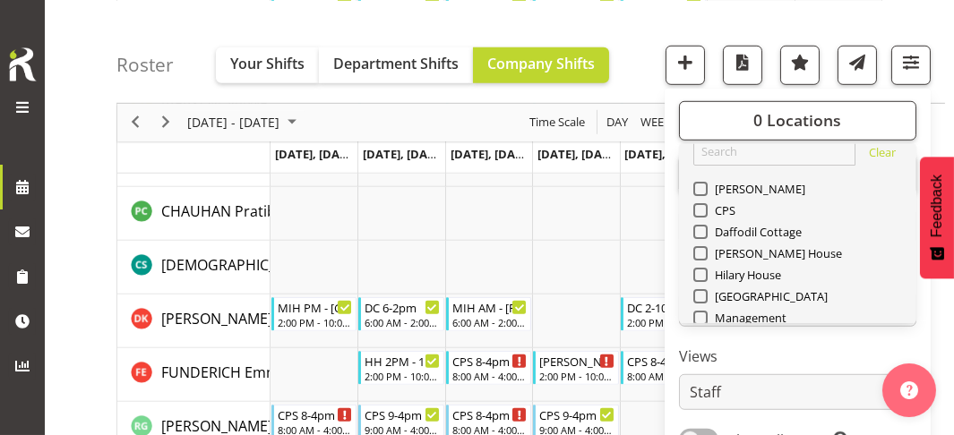
scroll to position [0, 0]
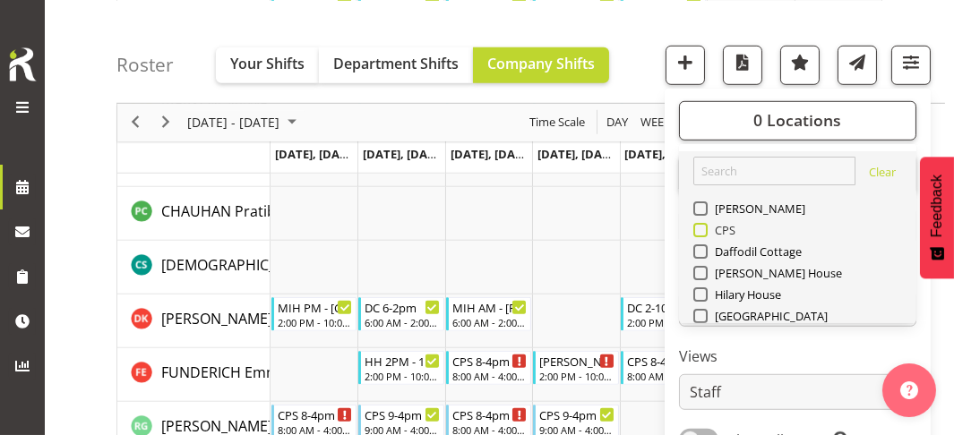
click at [702, 230] on span at bounding box center [700, 229] width 14 height 14
click at [702, 230] on input "CPS" at bounding box center [699, 230] width 12 height 12
checkbox input "true"
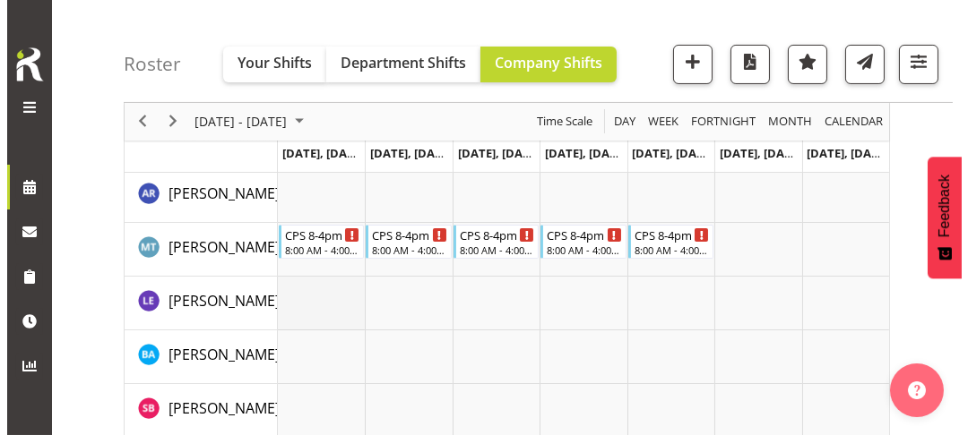
scroll to position [598, 0]
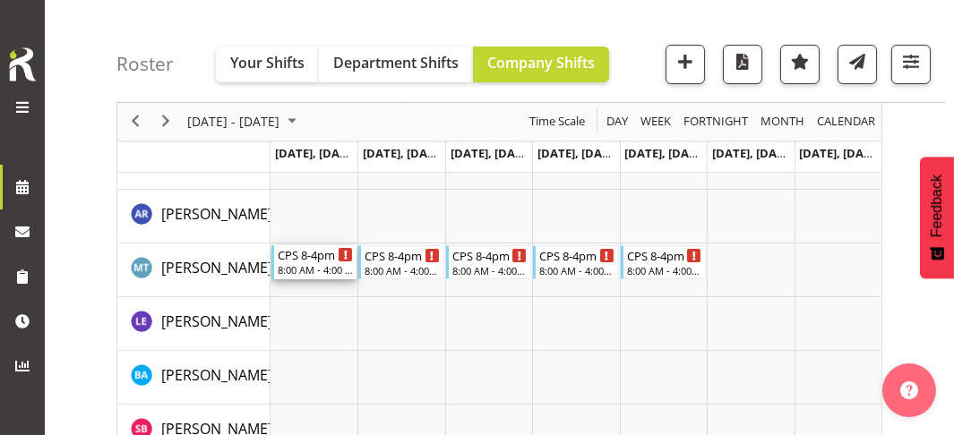
click at [329, 266] on div "8:00 AM - 4:00 PM" at bounding box center [316, 270] width 76 height 14
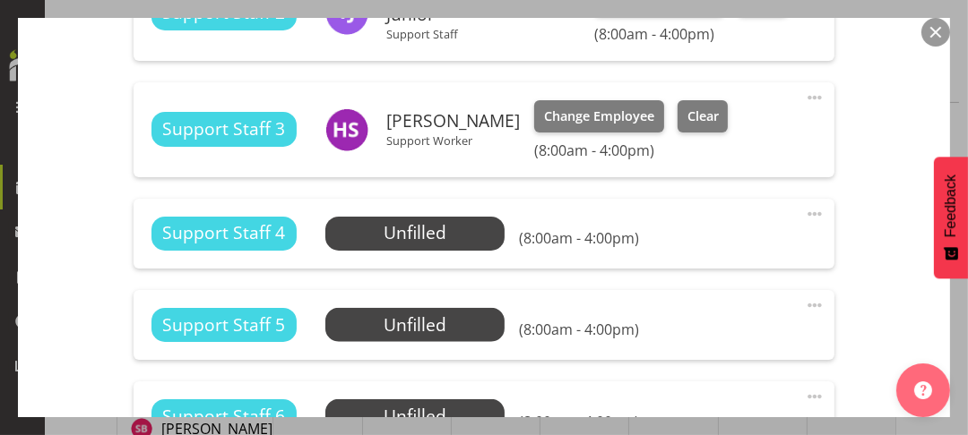
scroll to position [1433, 0]
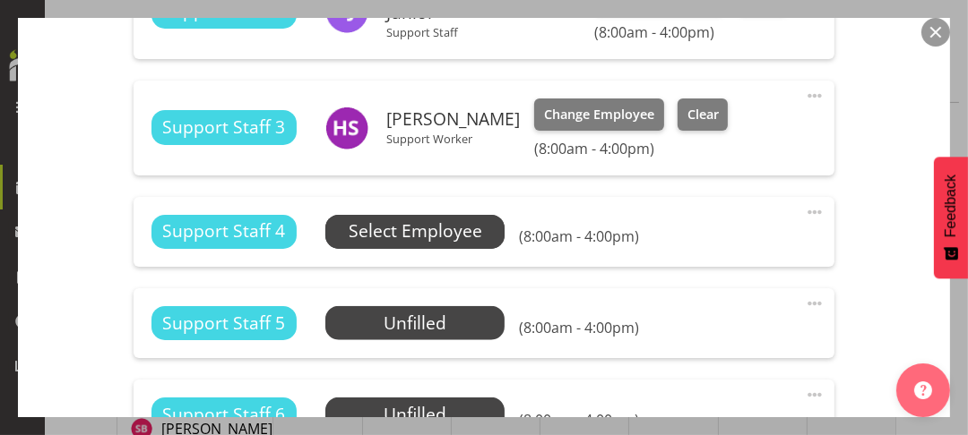
click at [385, 237] on span "Select Employee" at bounding box center [415, 232] width 133 height 26
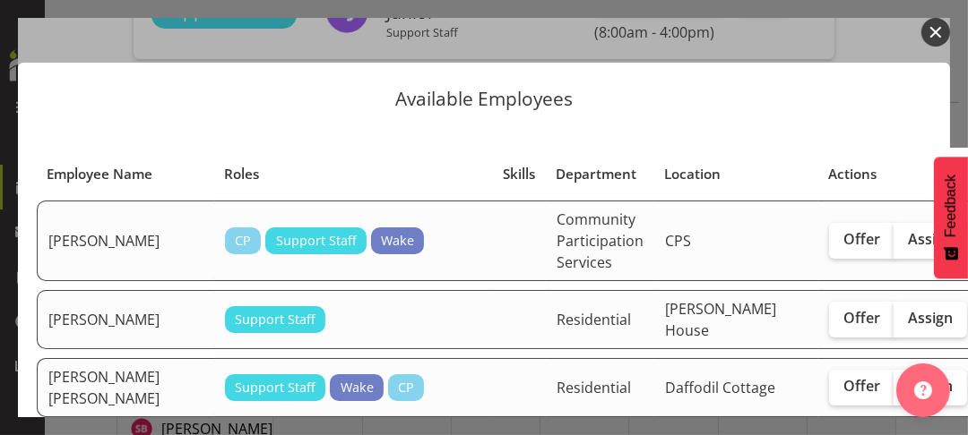
click at [941, 32] on button "button" at bounding box center [935, 32] width 29 height 29
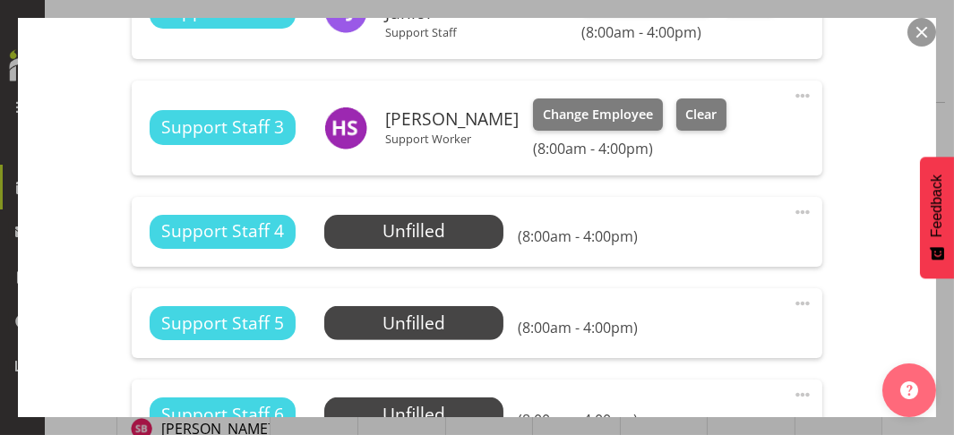
click at [917, 33] on button "button" at bounding box center [922, 32] width 29 height 29
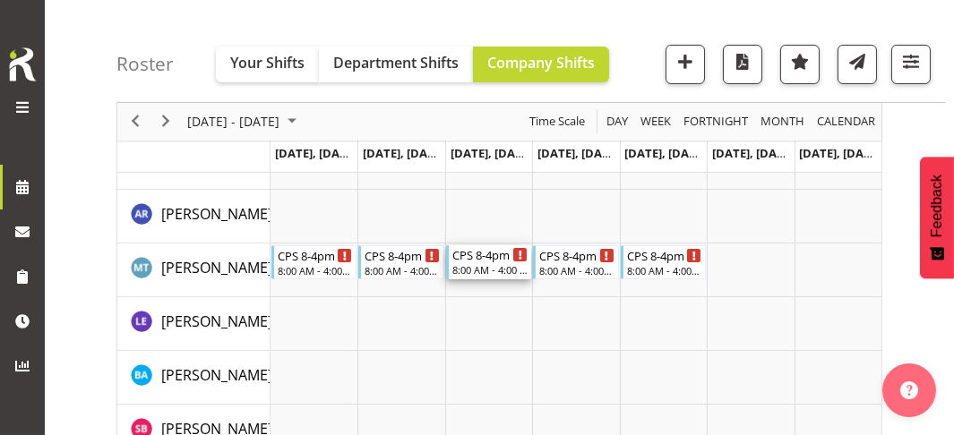
click at [503, 264] on div "8:00 AM - 4:00 PM" at bounding box center [490, 270] width 76 height 14
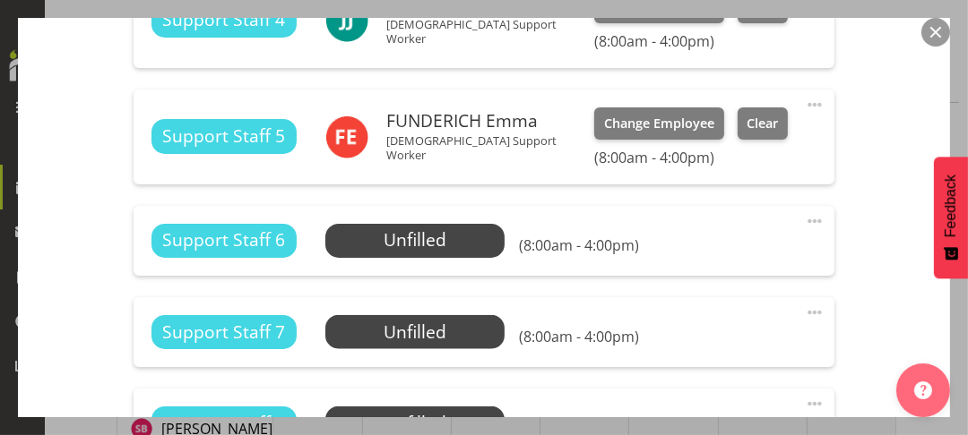
scroll to position [1702, 0]
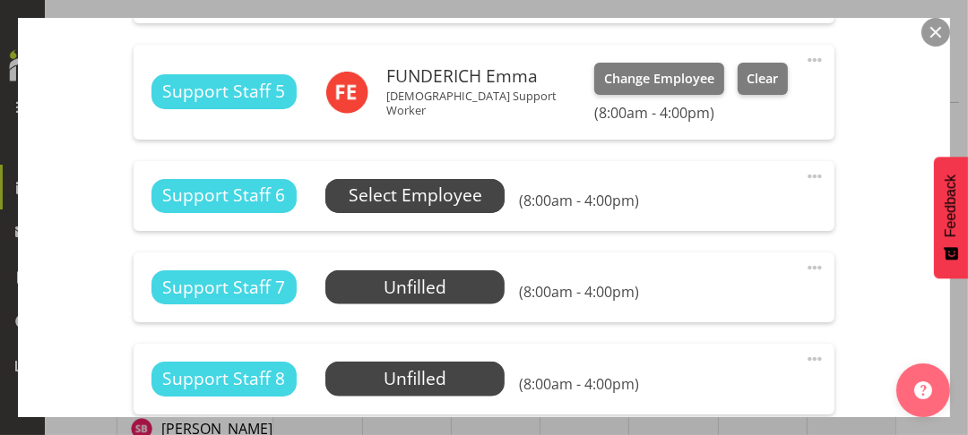
click at [427, 194] on span "Select Employee" at bounding box center [415, 196] width 133 height 26
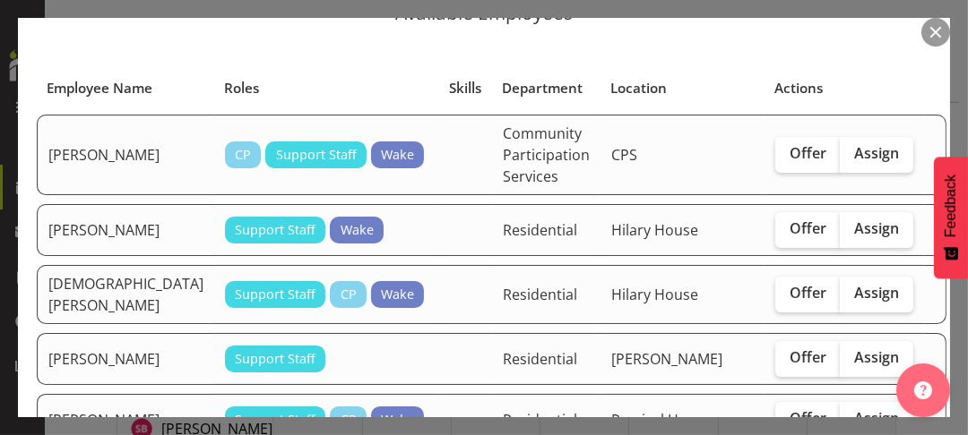
scroll to position [0, 0]
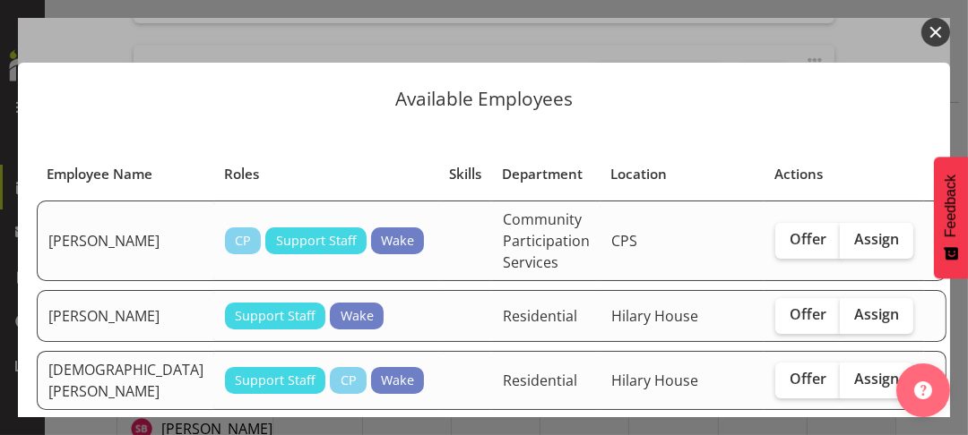
click at [928, 37] on button "button" at bounding box center [935, 32] width 29 height 29
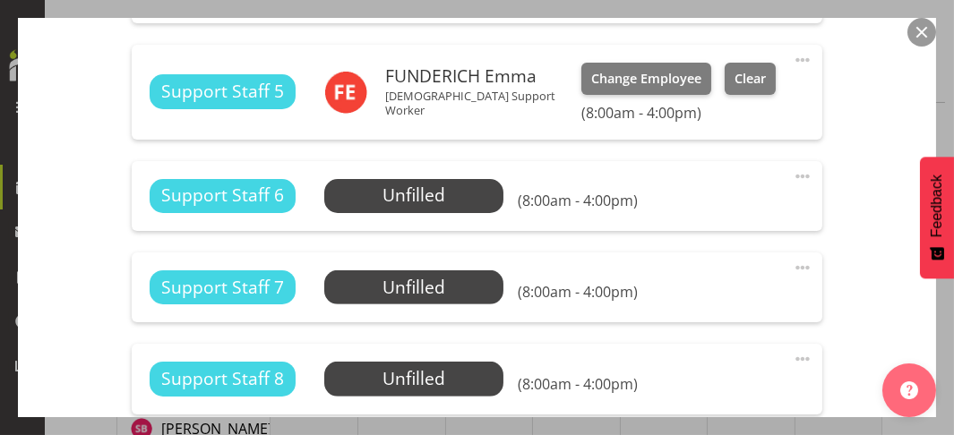
click at [925, 29] on button "button" at bounding box center [922, 32] width 29 height 29
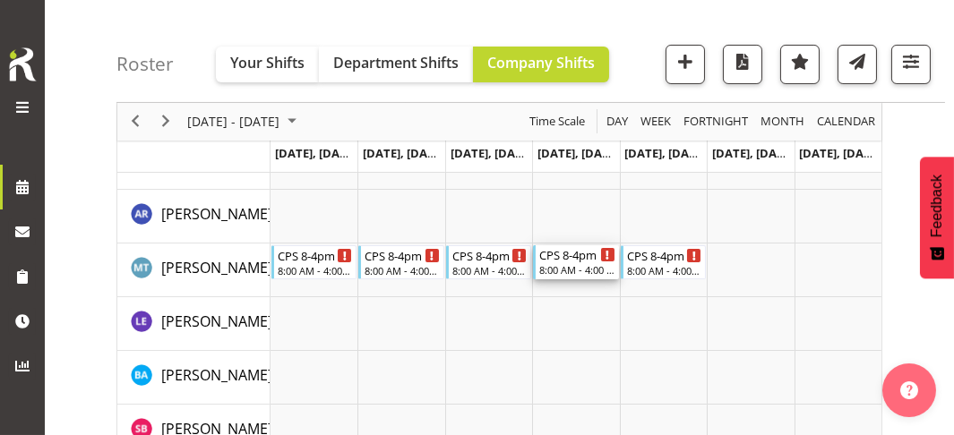
click at [585, 264] on div "8:00 AM - 4:00 PM" at bounding box center [577, 270] width 76 height 14
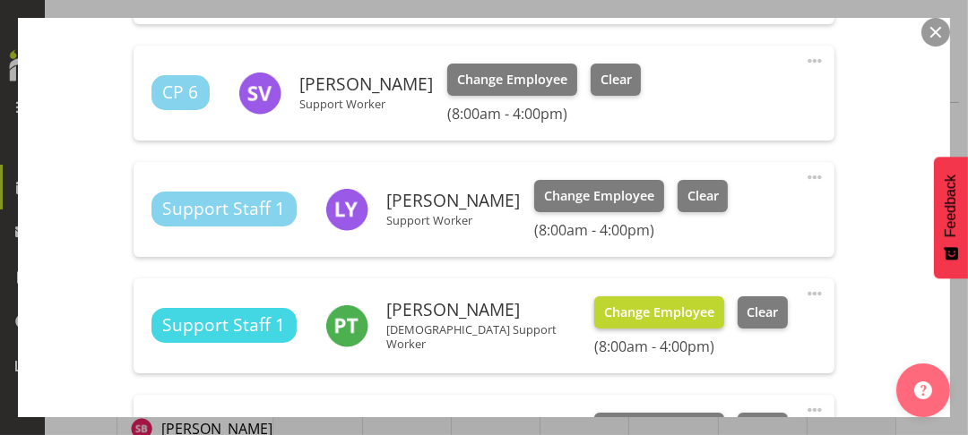
scroll to position [1254, 0]
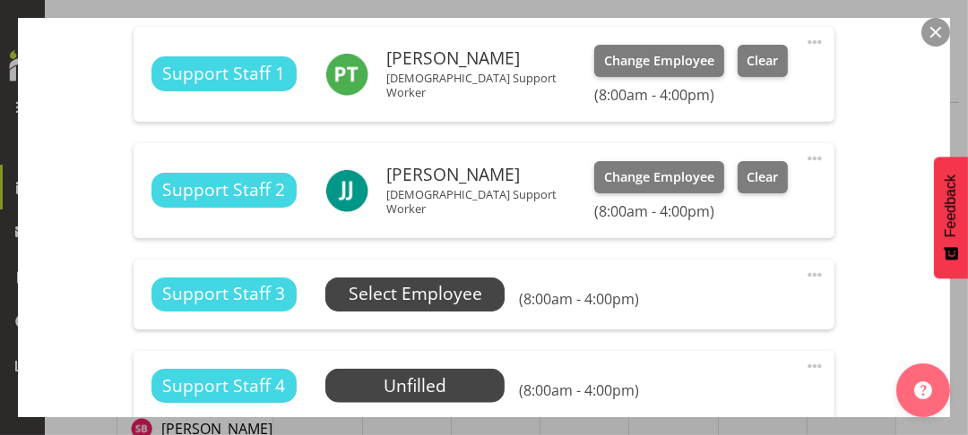
click at [465, 294] on span "Select Employee" at bounding box center [415, 294] width 133 height 26
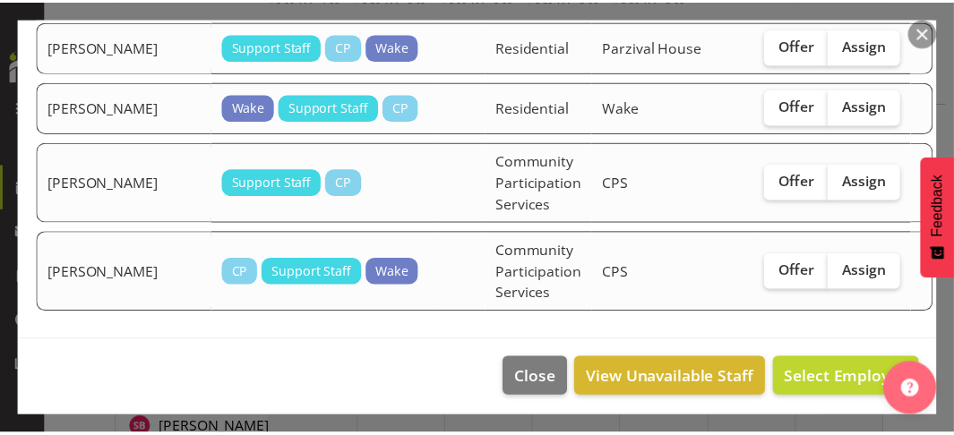
scroll to position [1165, 0]
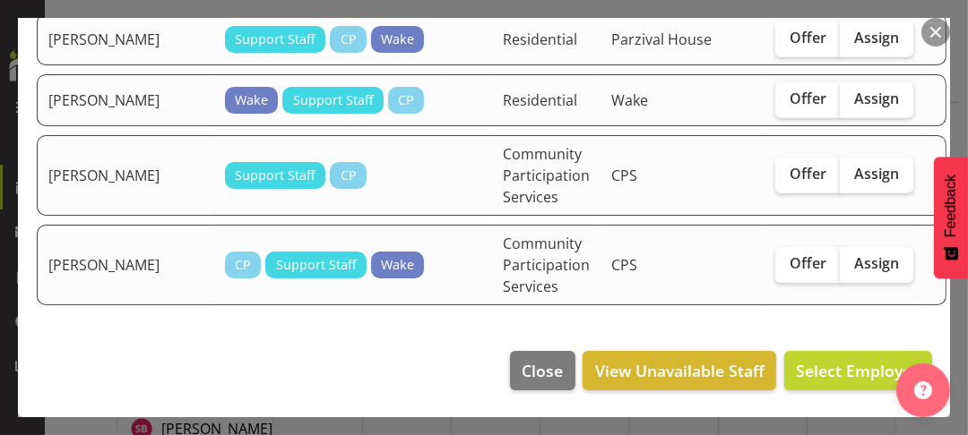
click at [938, 35] on button "button" at bounding box center [935, 32] width 29 height 29
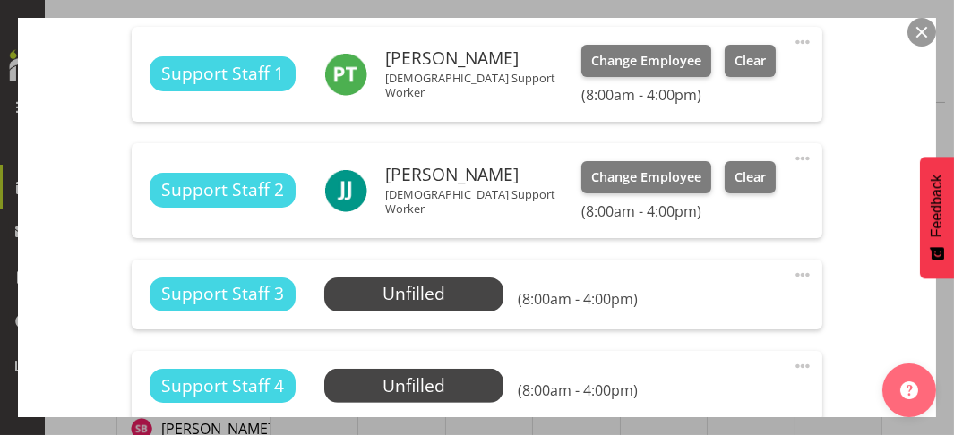
click at [920, 33] on button "button" at bounding box center [922, 32] width 29 height 29
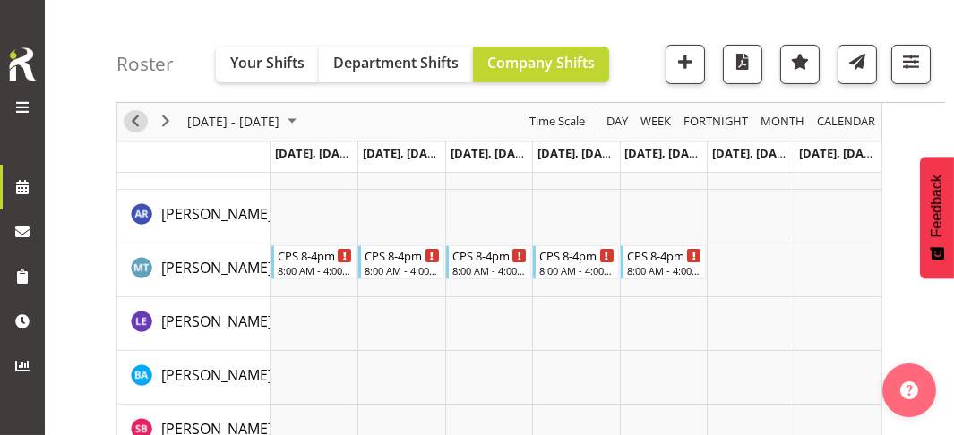
click at [137, 121] on span "Previous" at bounding box center [136, 122] width 22 height 22
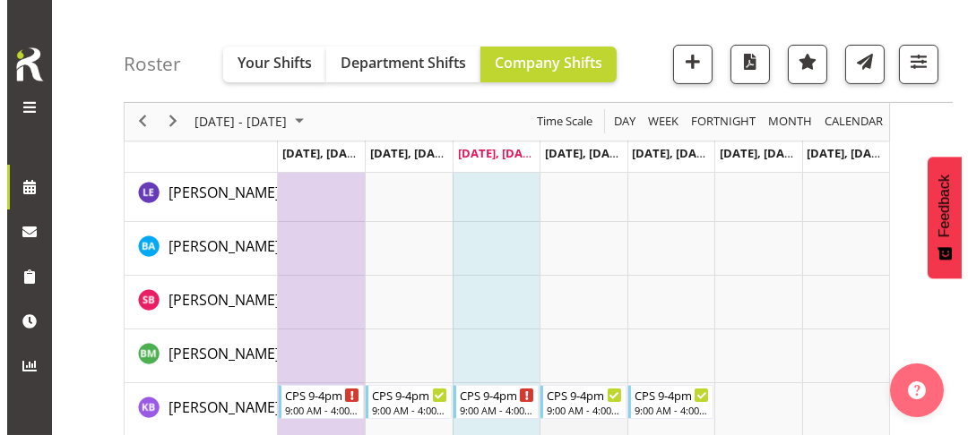
scroll to position [688, 0]
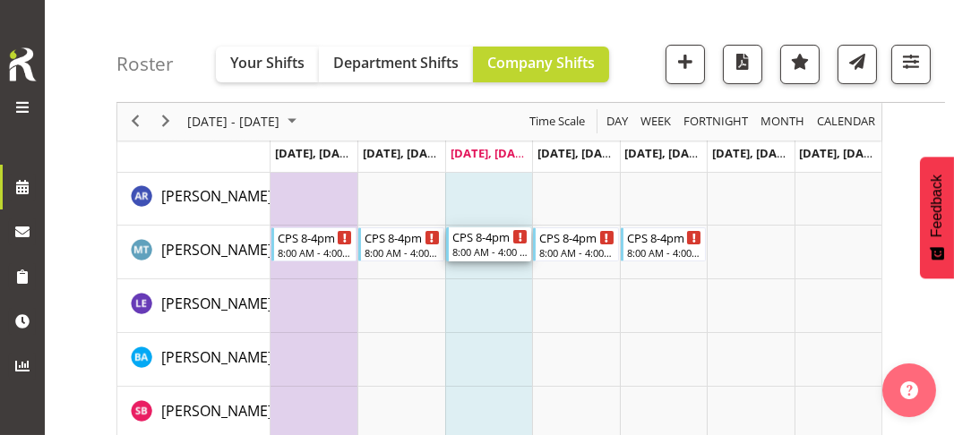
click at [493, 245] on div "8:00 AM - 4:00 PM" at bounding box center [490, 252] width 76 height 14
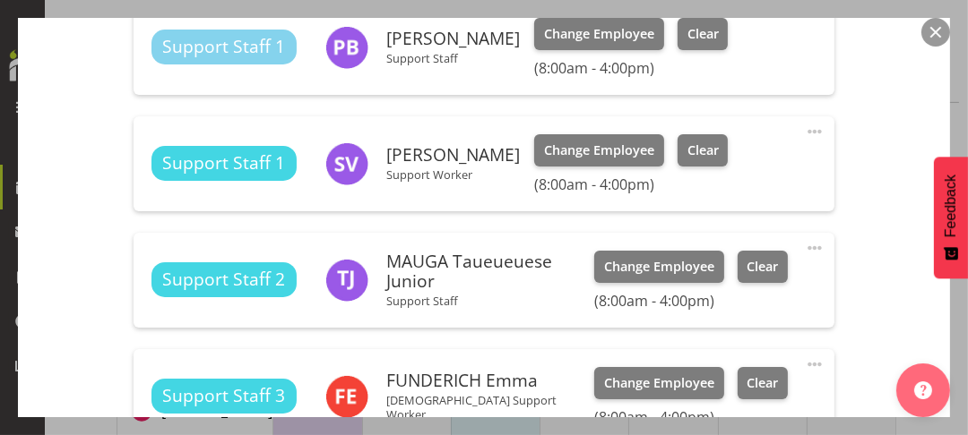
scroll to position [1613, 0]
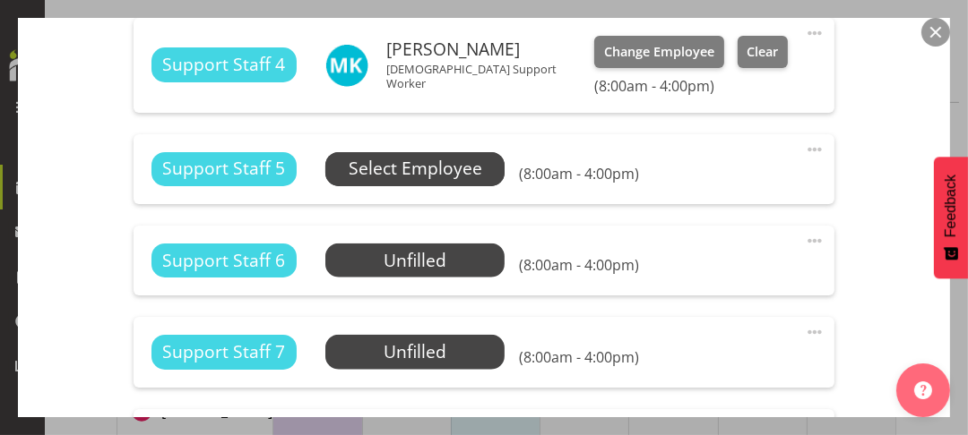
click at [403, 175] on span "Select Employee" at bounding box center [415, 169] width 133 height 26
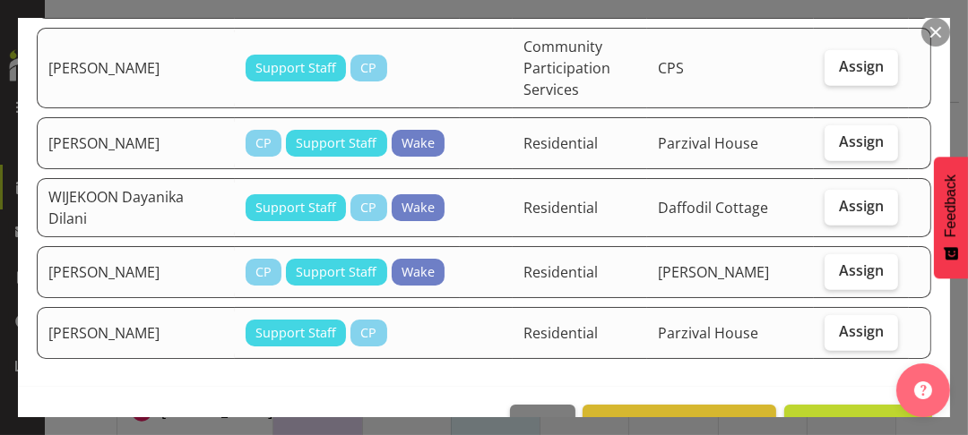
scroll to position [964, 0]
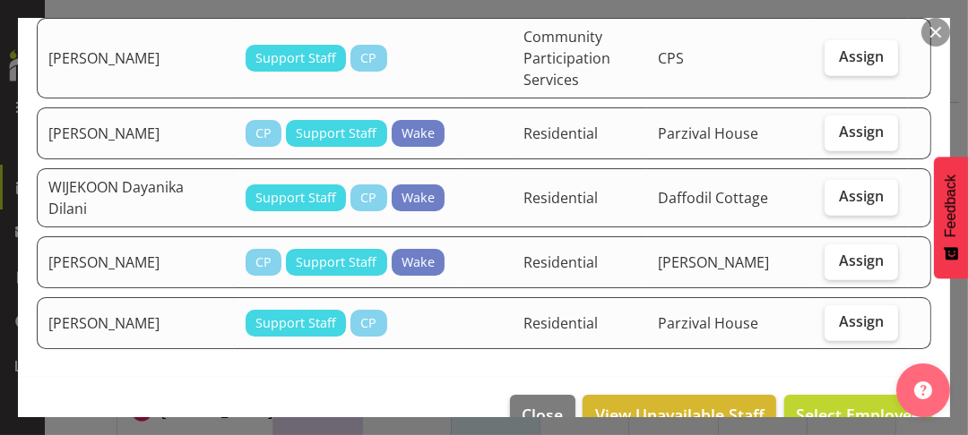
click at [934, 35] on button "button" at bounding box center [935, 32] width 29 height 29
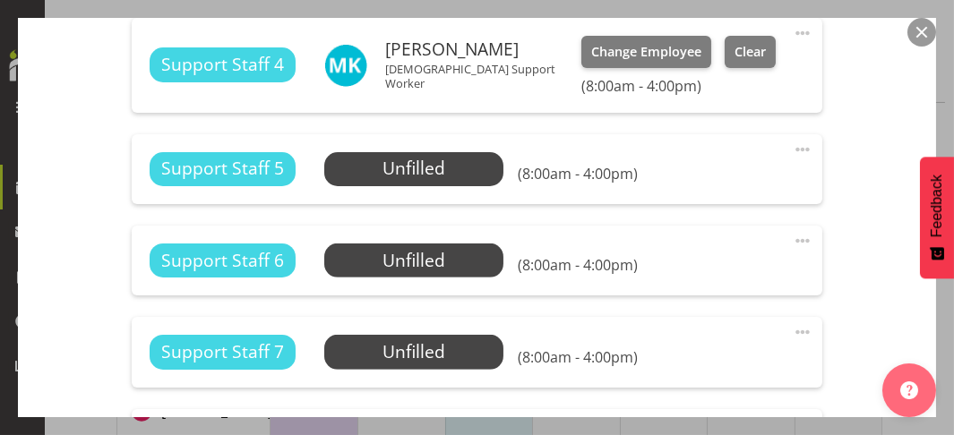
click at [920, 30] on button "button" at bounding box center [922, 32] width 29 height 29
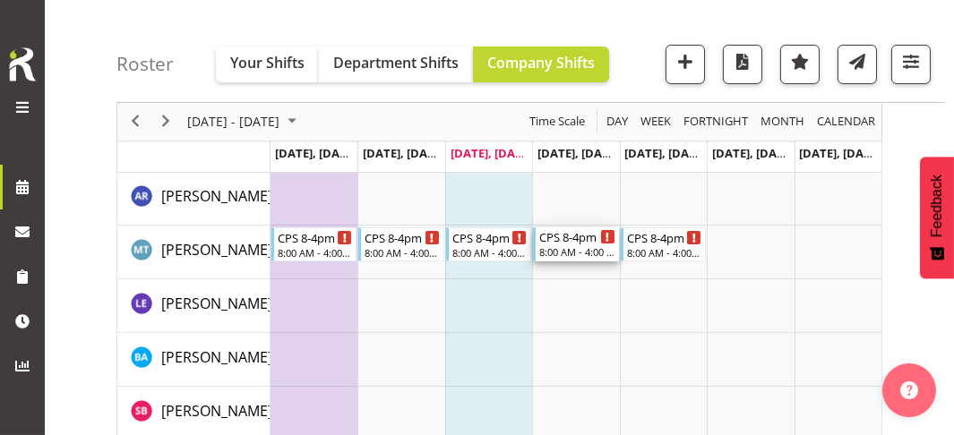
click at [581, 245] on div "8:00 AM - 4:00 PM" at bounding box center [577, 252] width 76 height 14
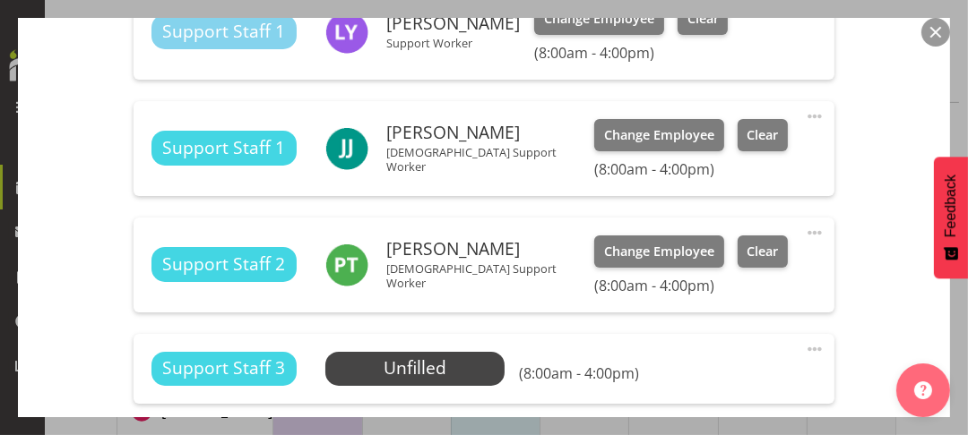
scroll to position [1254, 0]
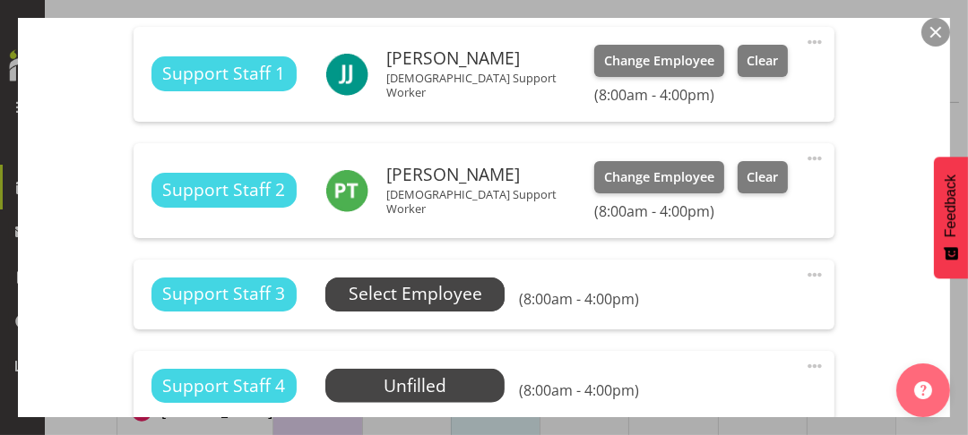
click at [400, 301] on span "Select Employee" at bounding box center [415, 294] width 133 height 26
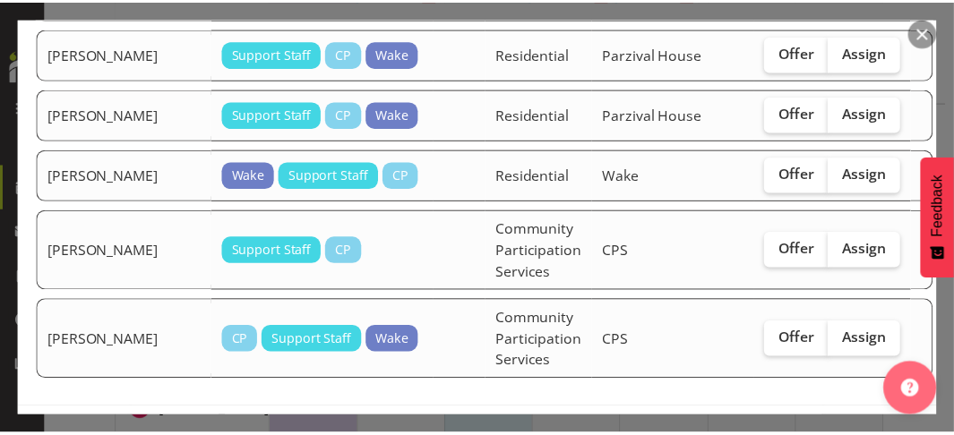
scroll to position [1227, 0]
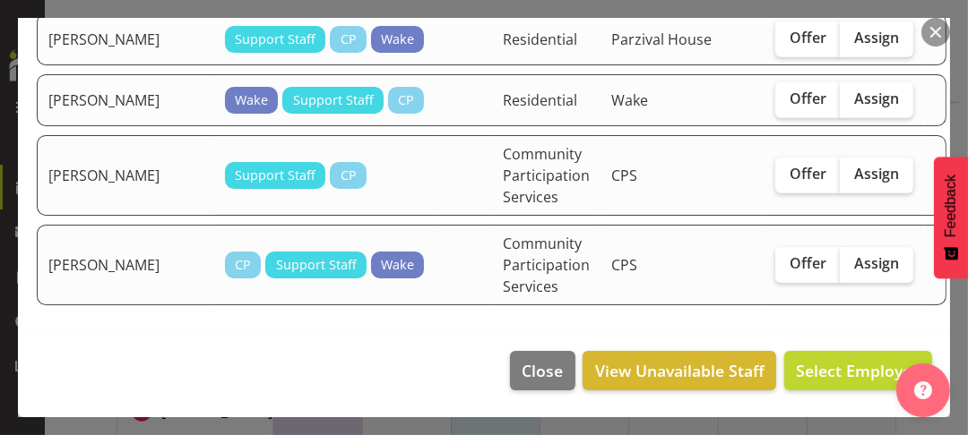
click at [936, 29] on button "button" at bounding box center [935, 32] width 29 height 29
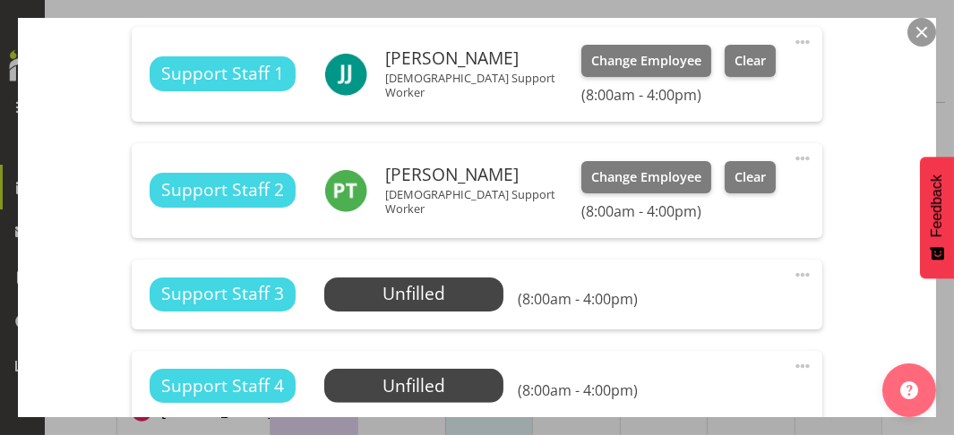
click at [925, 37] on button "button" at bounding box center [922, 32] width 29 height 29
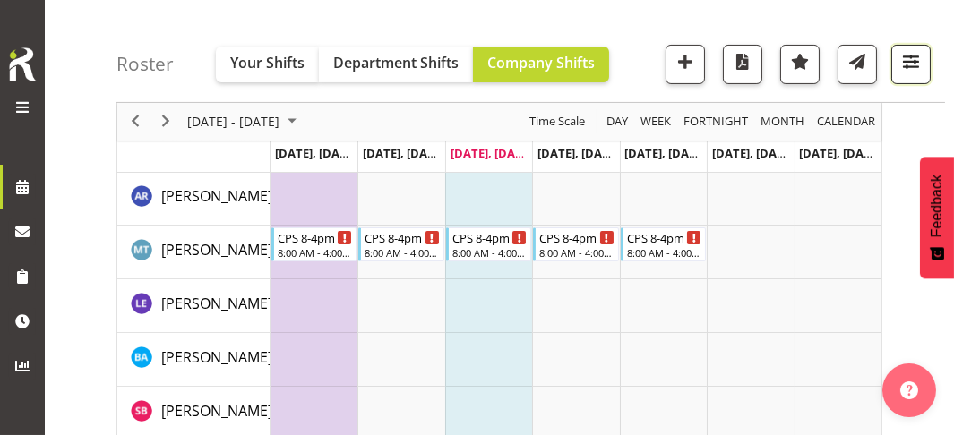
click at [908, 66] on span "button" at bounding box center [911, 61] width 23 height 23
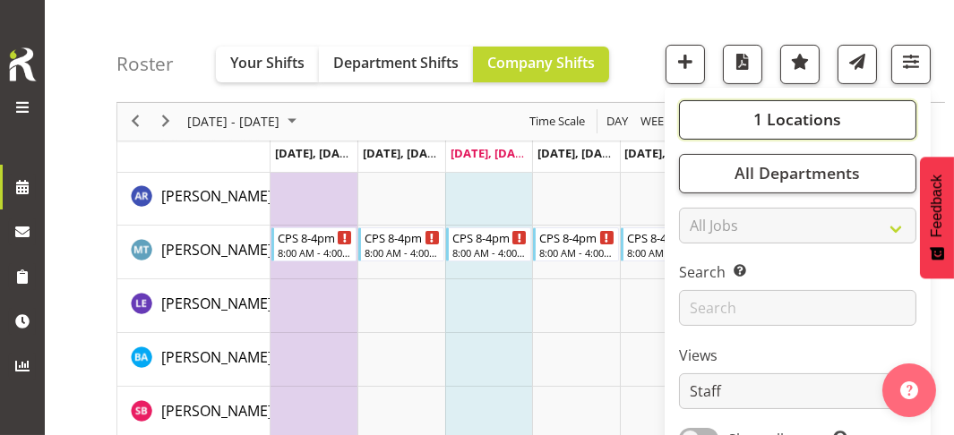
click at [789, 121] on span "1 Locations" at bounding box center [797, 120] width 88 height 22
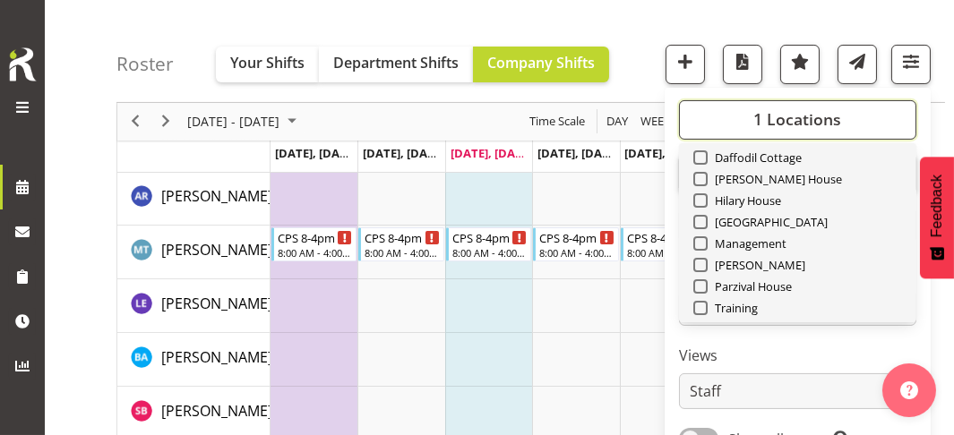
scroll to position [171, 0]
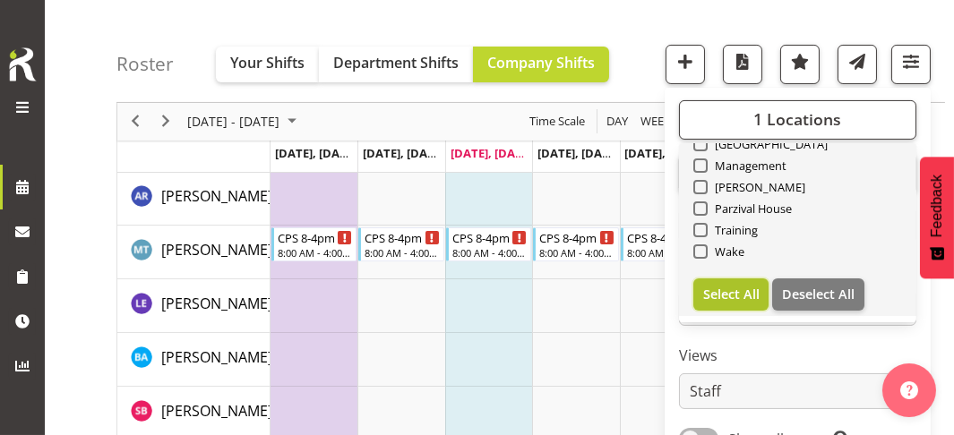
click at [732, 291] on span "Select All" at bounding box center [731, 294] width 56 height 17
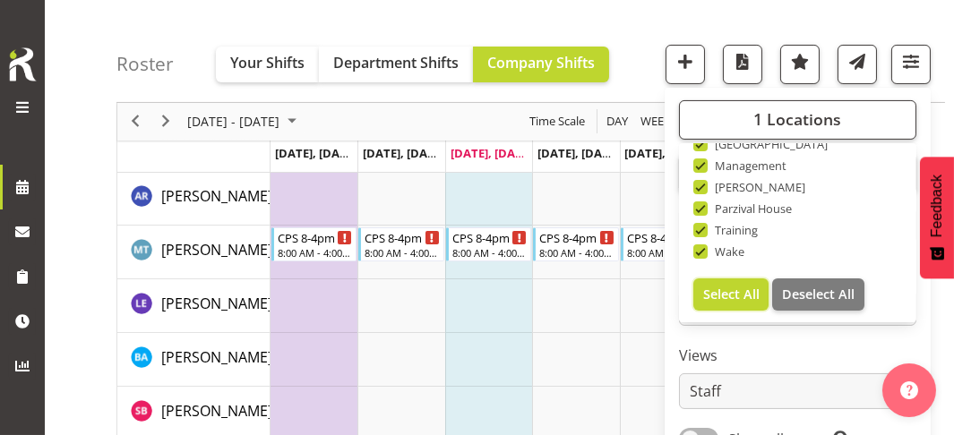
checkbox input "true"
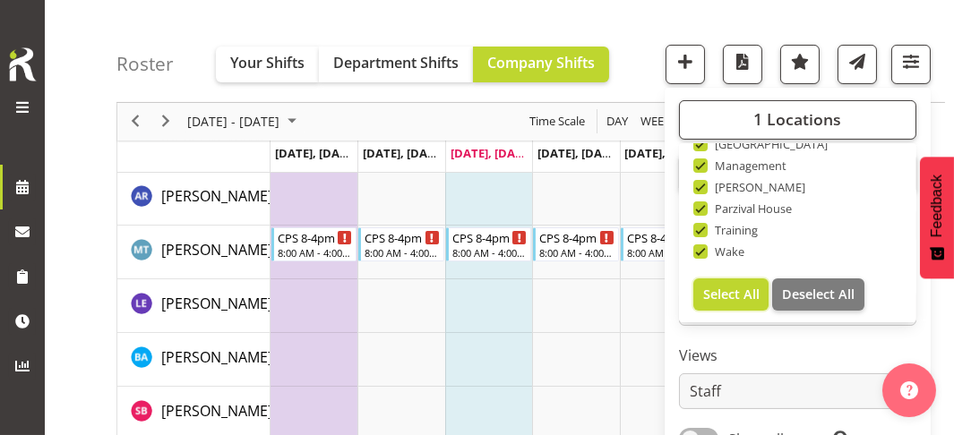
checkbox input "true"
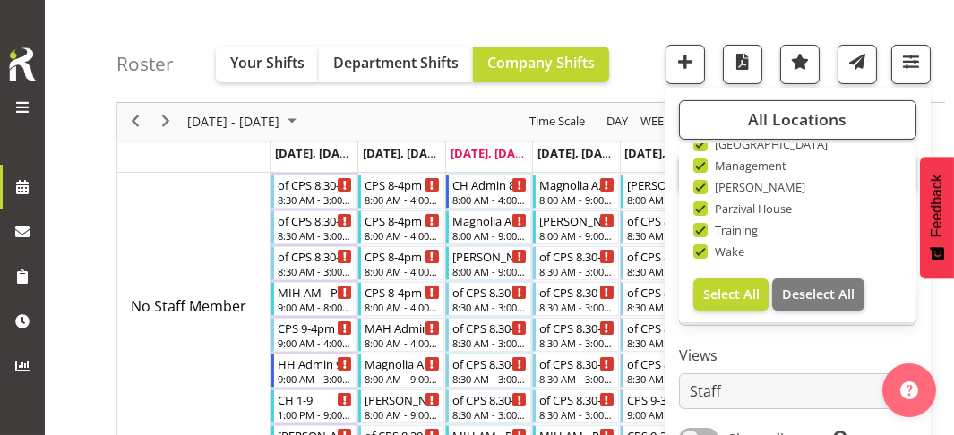
drag, startPoint x: 92, startPoint y: 201, endPoint x: 165, endPoint y: 211, distance: 73.4
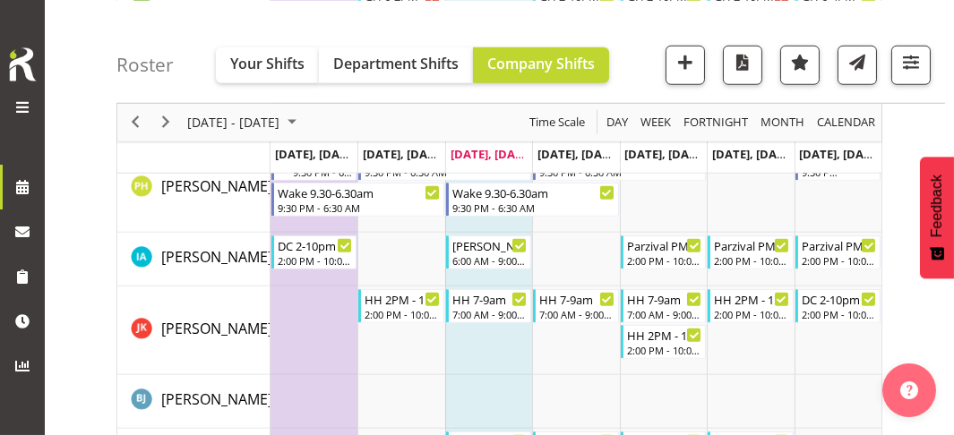
scroll to position [3107, 0]
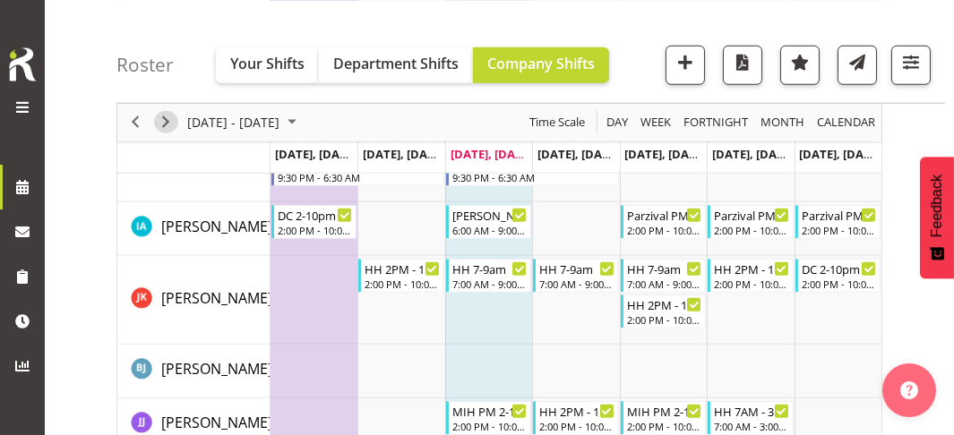
click at [164, 118] on span "Next" at bounding box center [166, 122] width 22 height 22
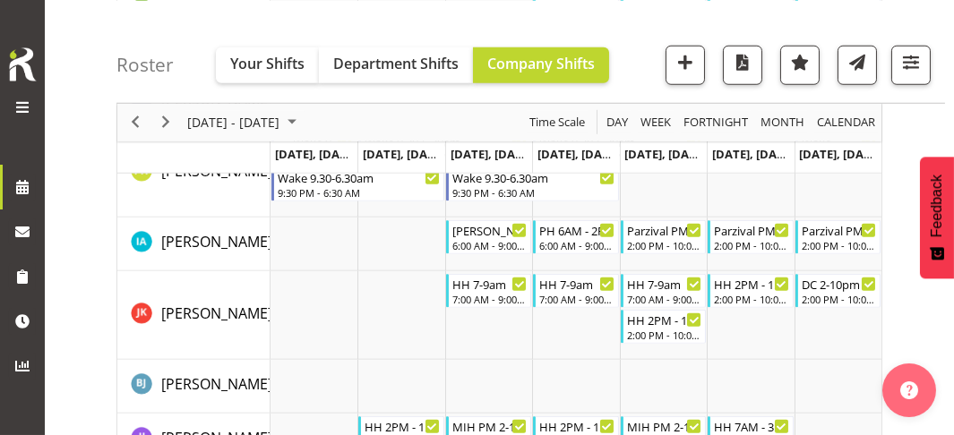
scroll to position [3046, 0]
